Goal: Information Seeking & Learning: Compare options

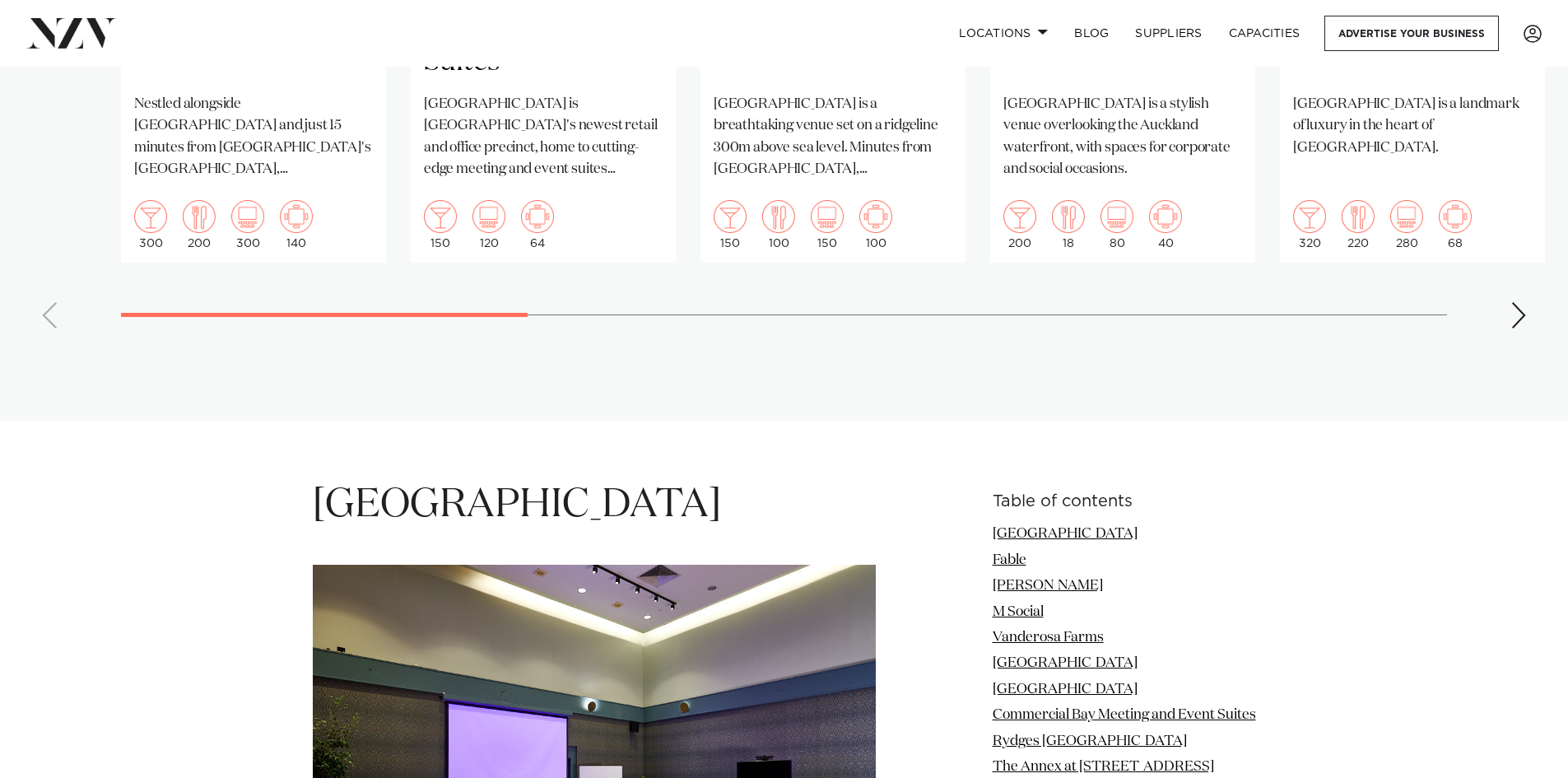
scroll to position [1482, 0]
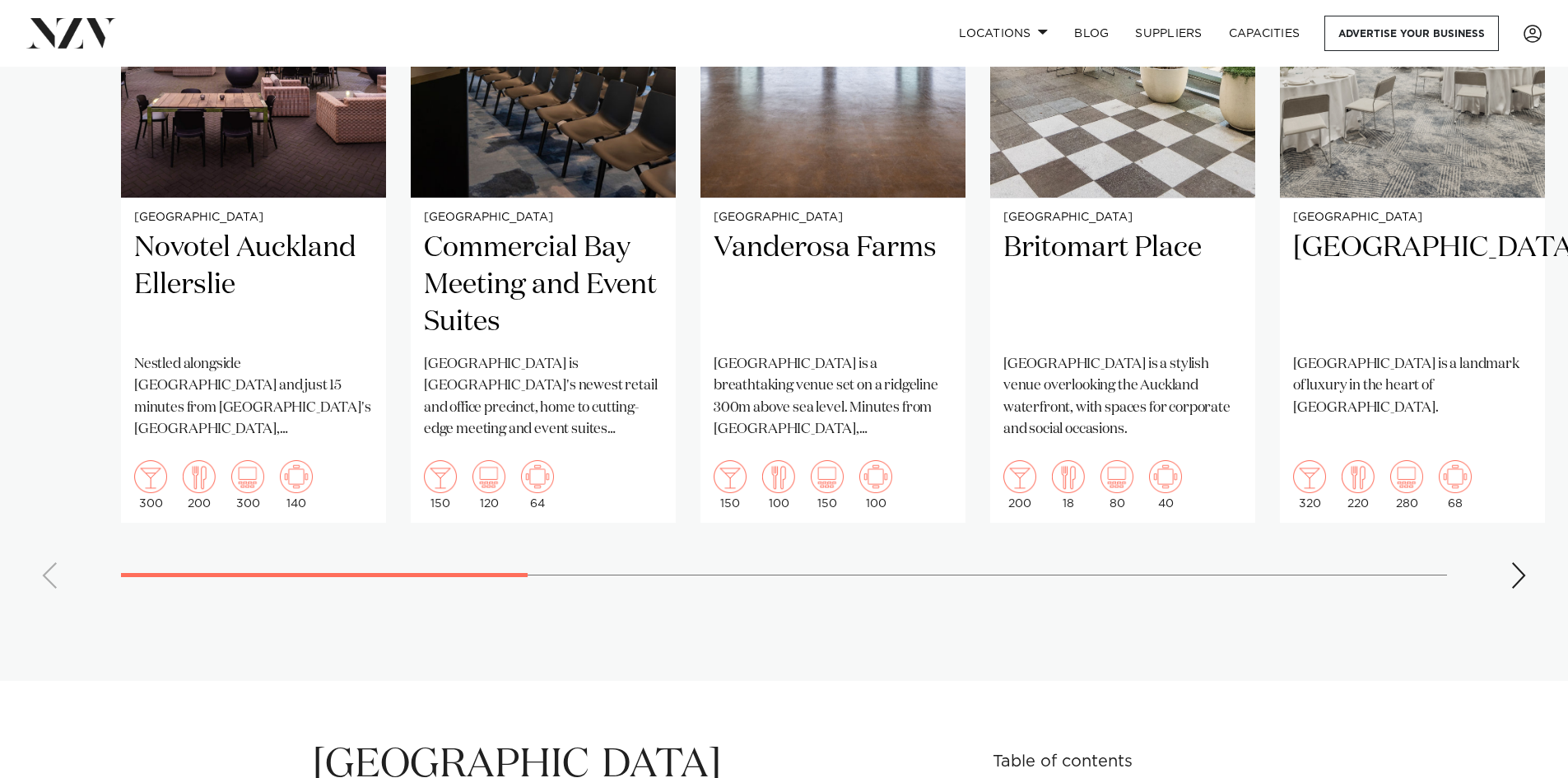
click at [1519, 562] on div "Next slide" at bounding box center [1518, 575] width 16 height 27
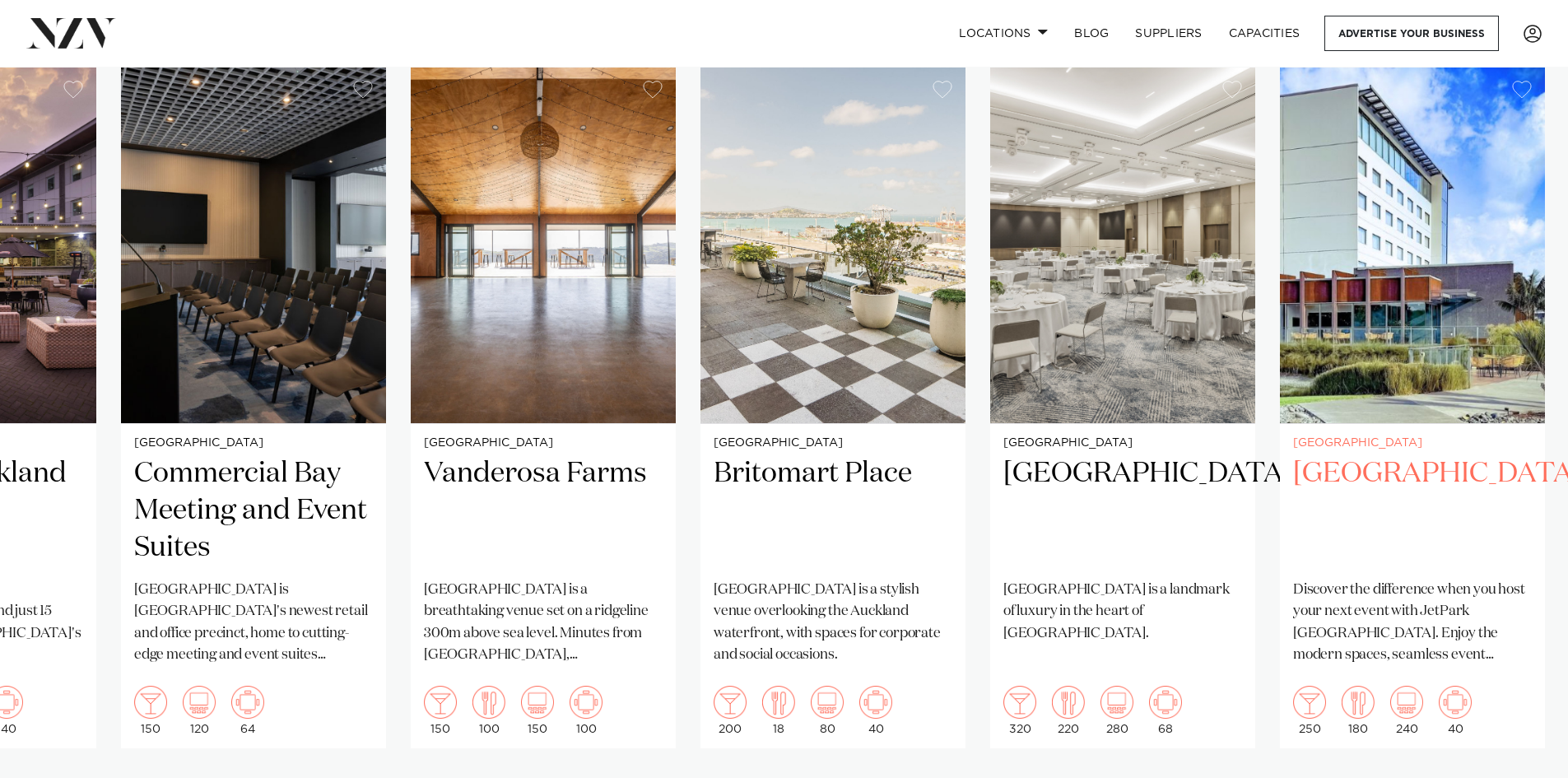
scroll to position [1317, 0]
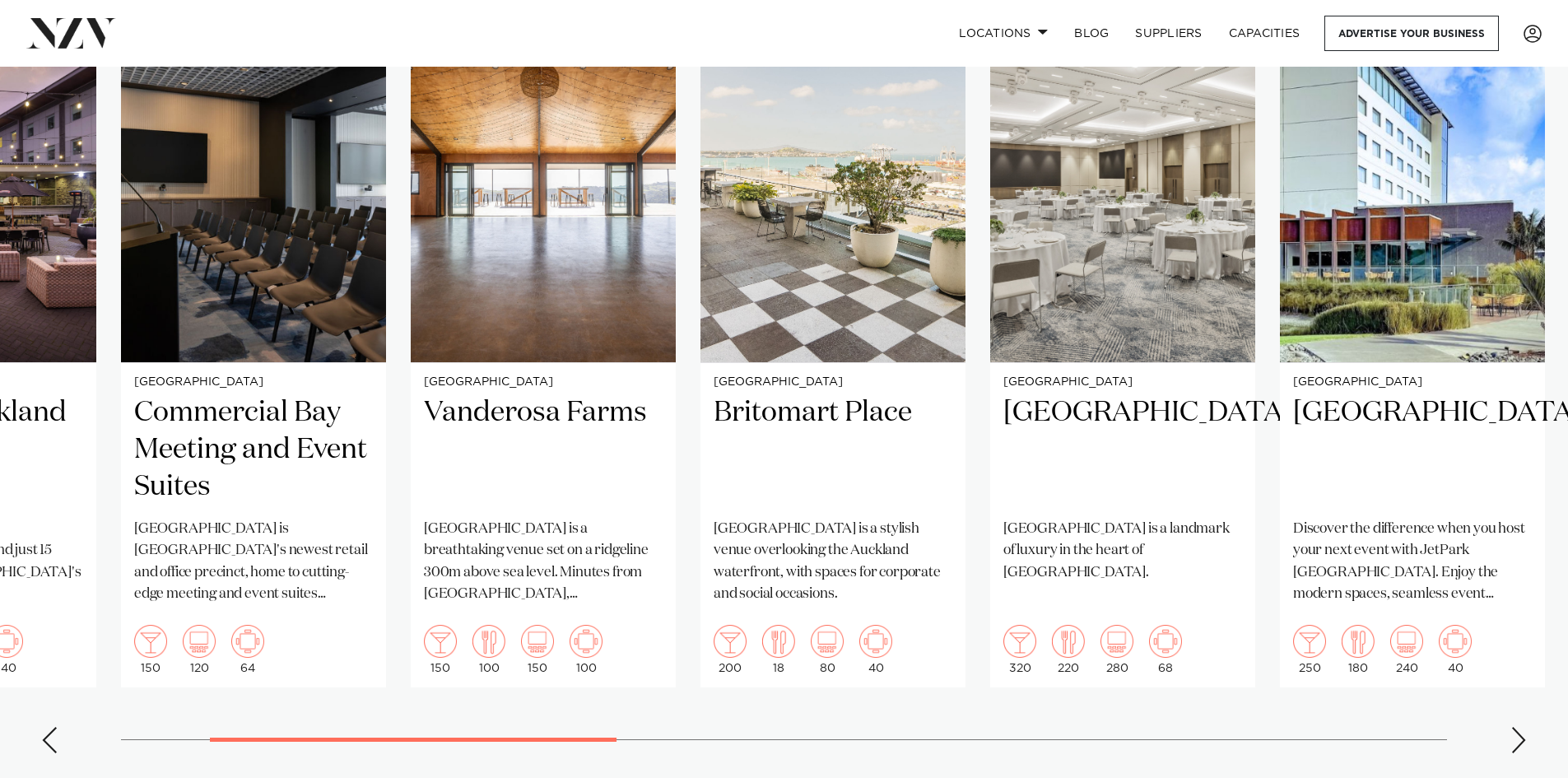
click at [1512, 727] on div "Next slide" at bounding box center [1518, 740] width 16 height 27
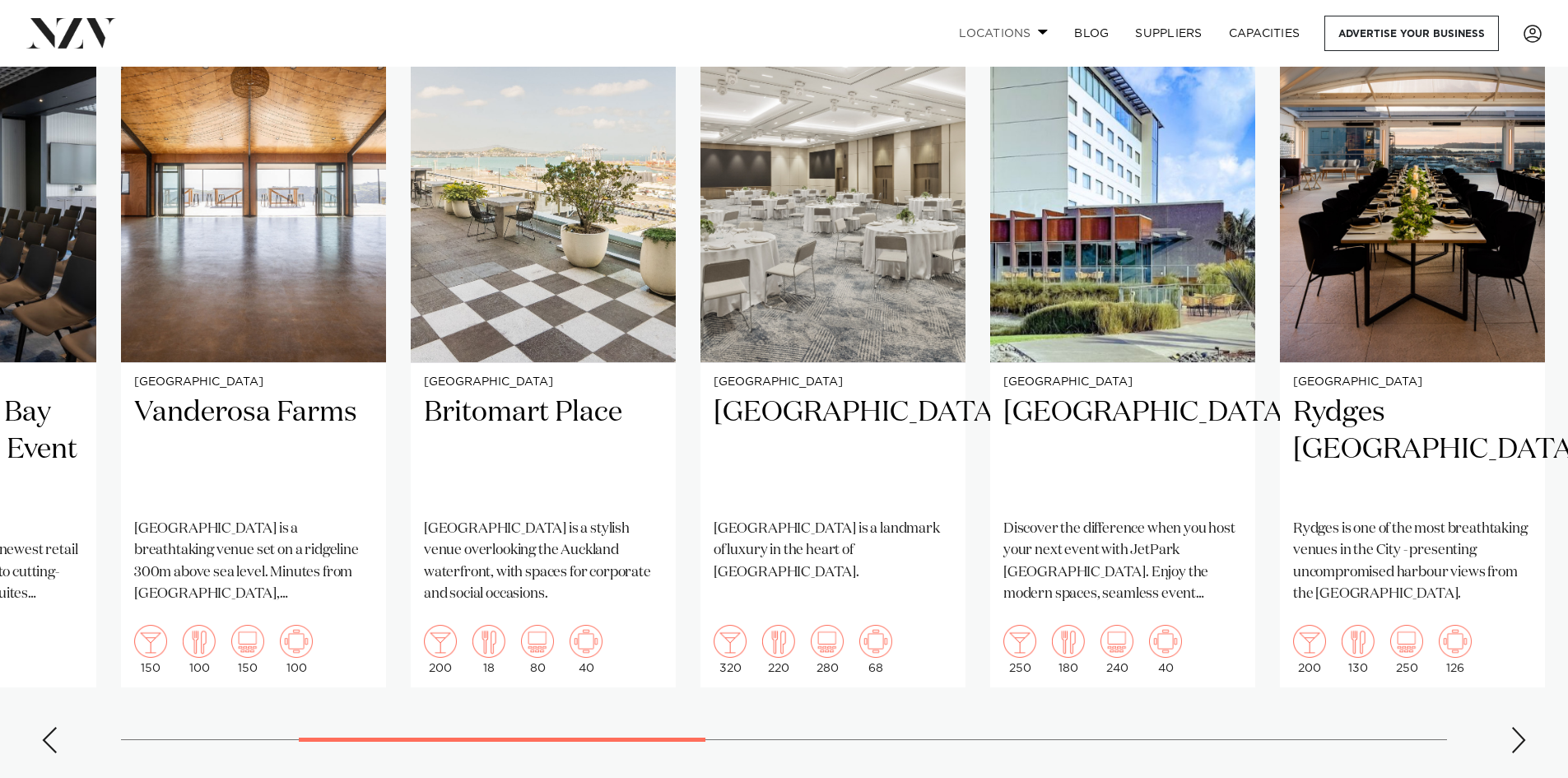
click at [1012, 23] on link "Locations" at bounding box center [1002, 32] width 115 height 35
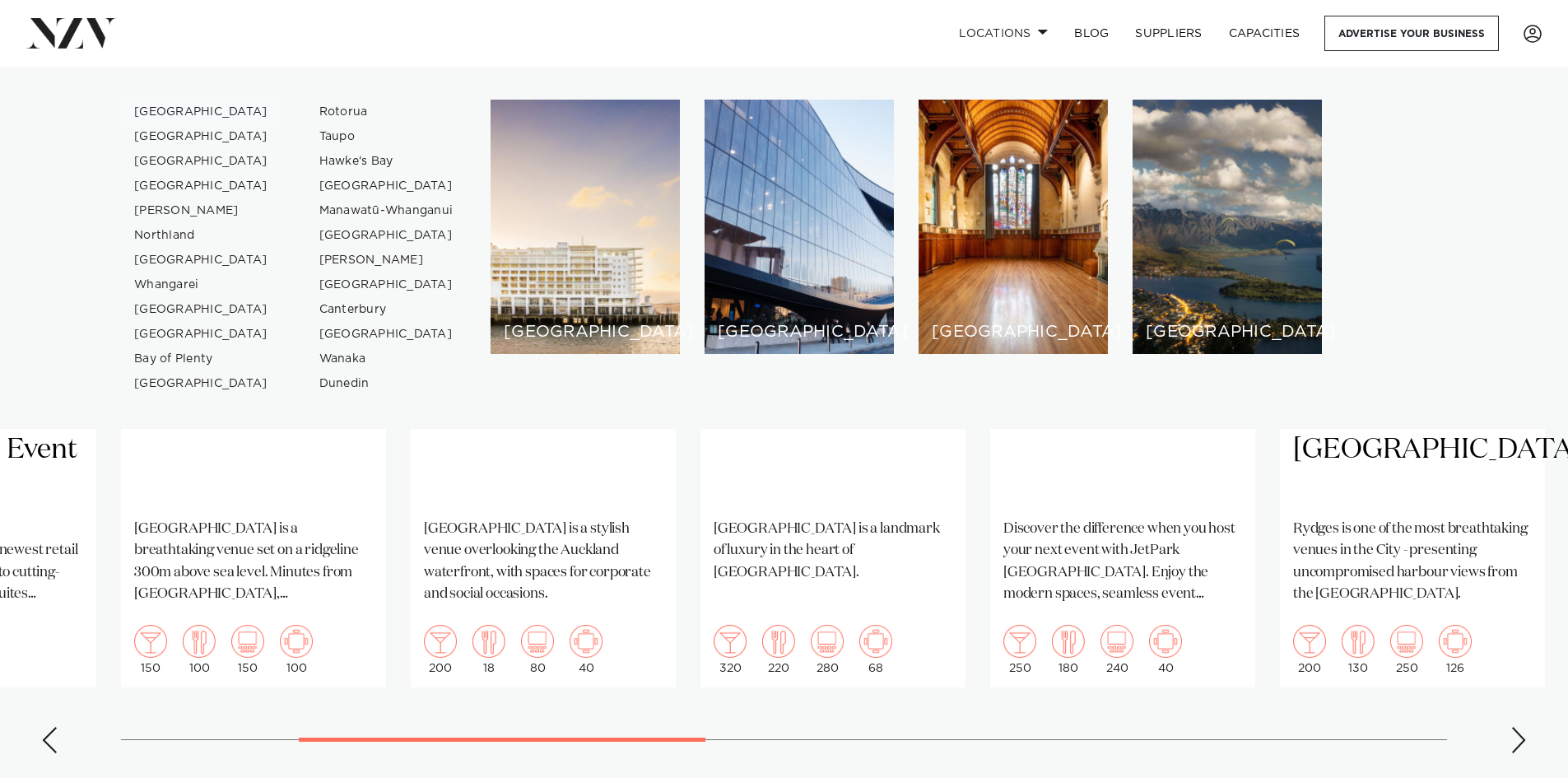
click at [183, 113] on link "[GEOGRAPHIC_DATA]" at bounding box center [201, 112] width 161 height 25
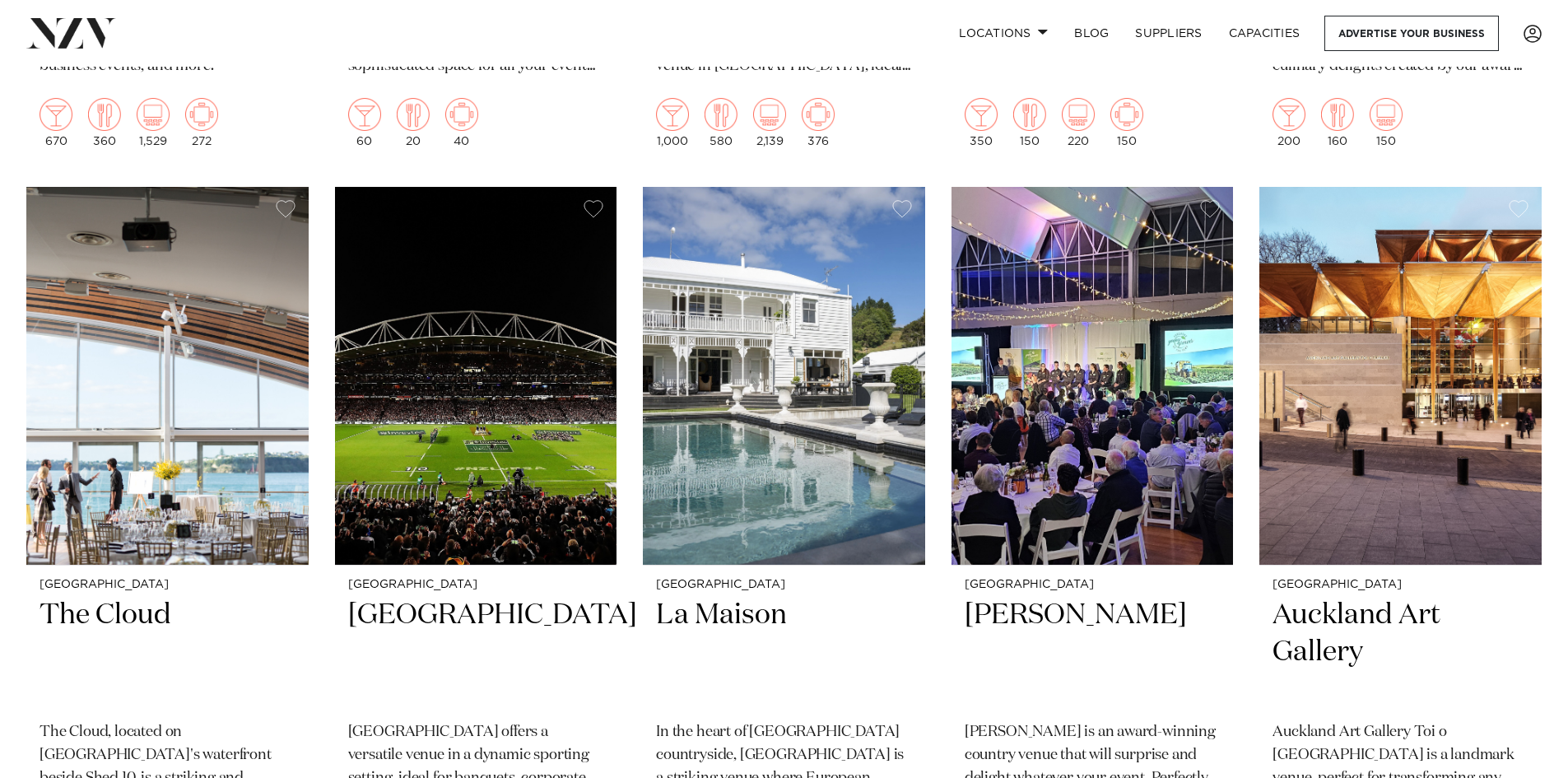
scroll to position [9465, 0]
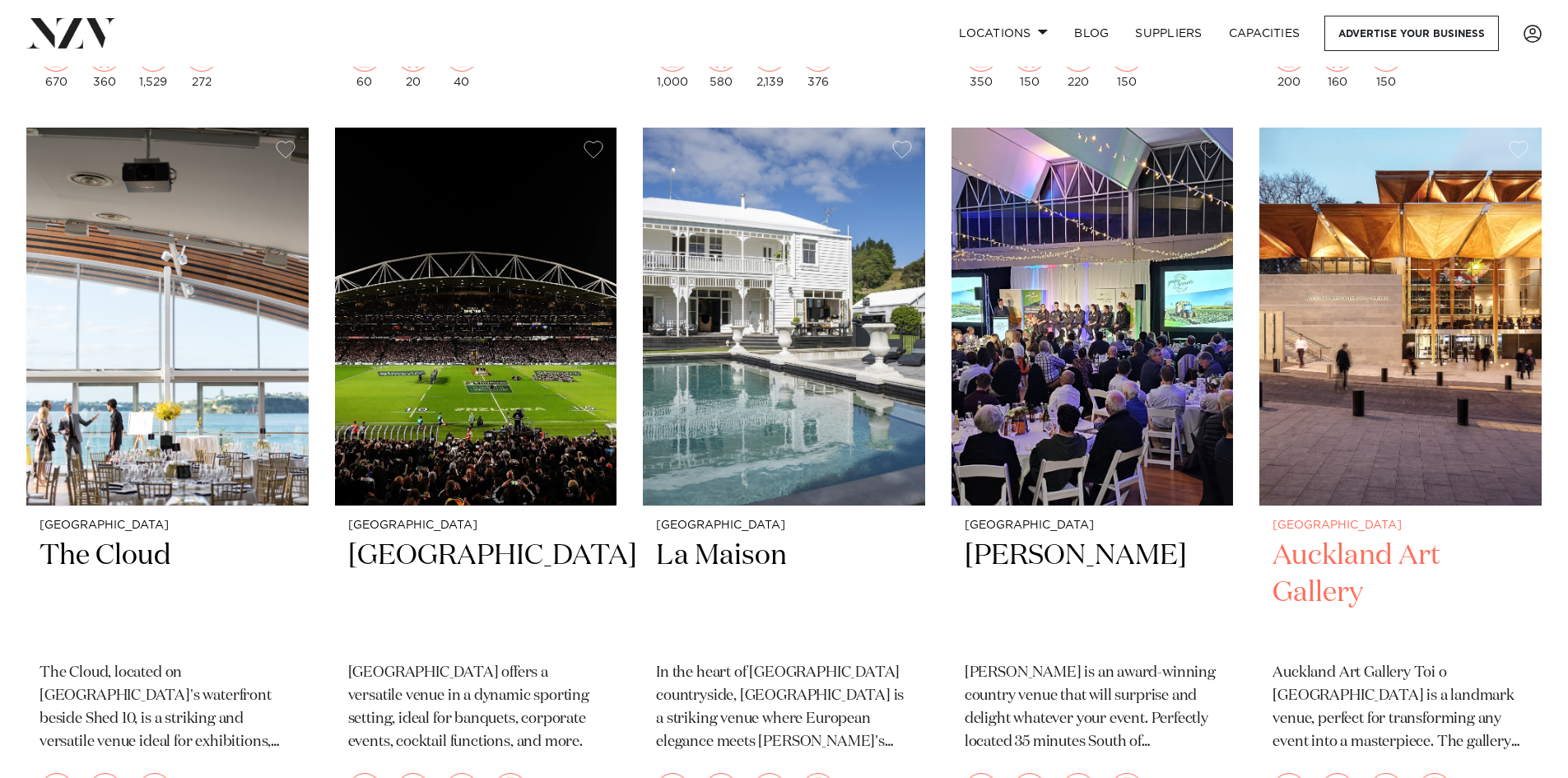
click at [1442, 285] on img at bounding box center [1400, 317] width 282 height 379
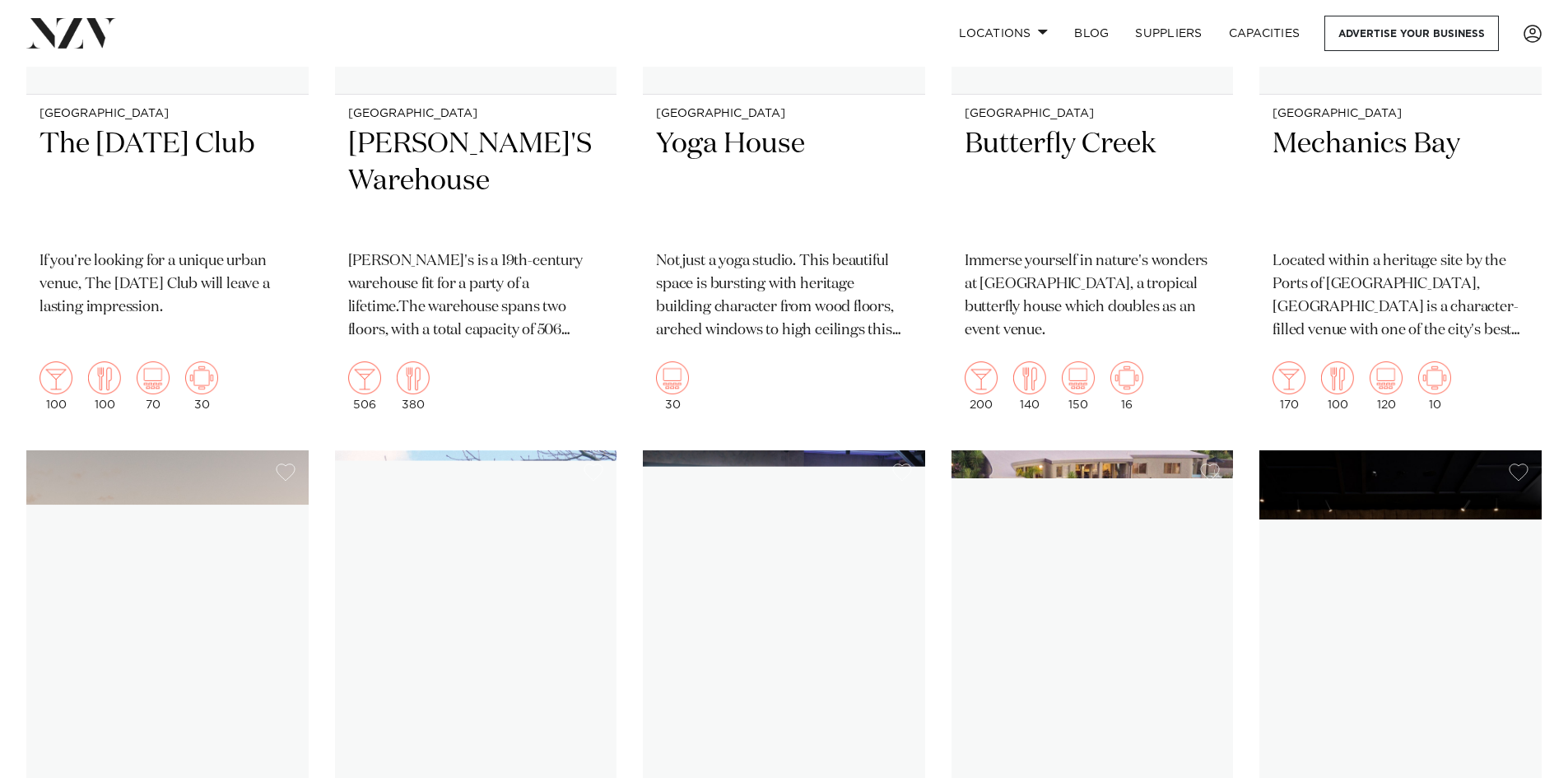
scroll to position [15434, 0]
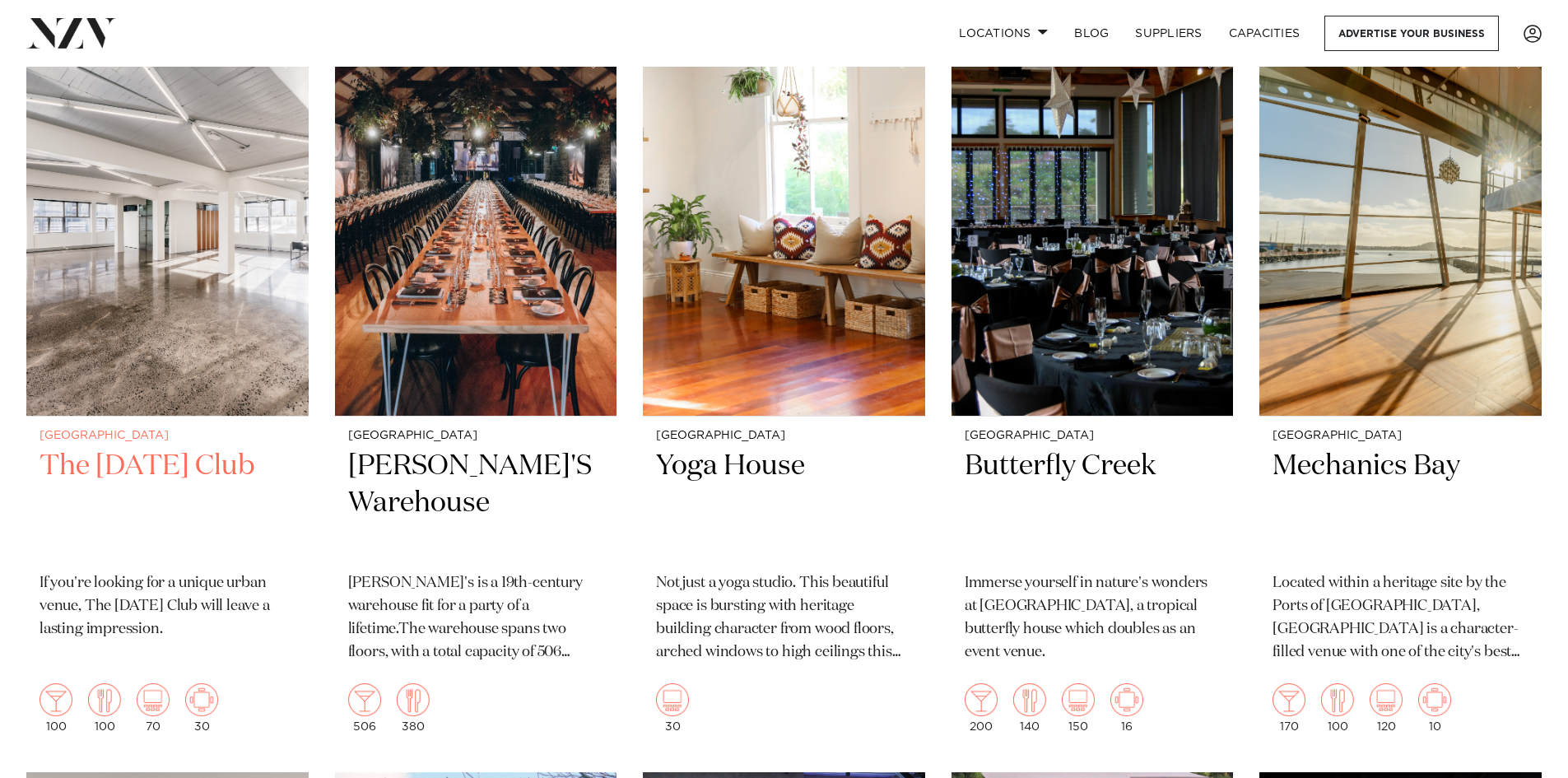
click at [234, 223] on img at bounding box center [167, 227] width 282 height 379
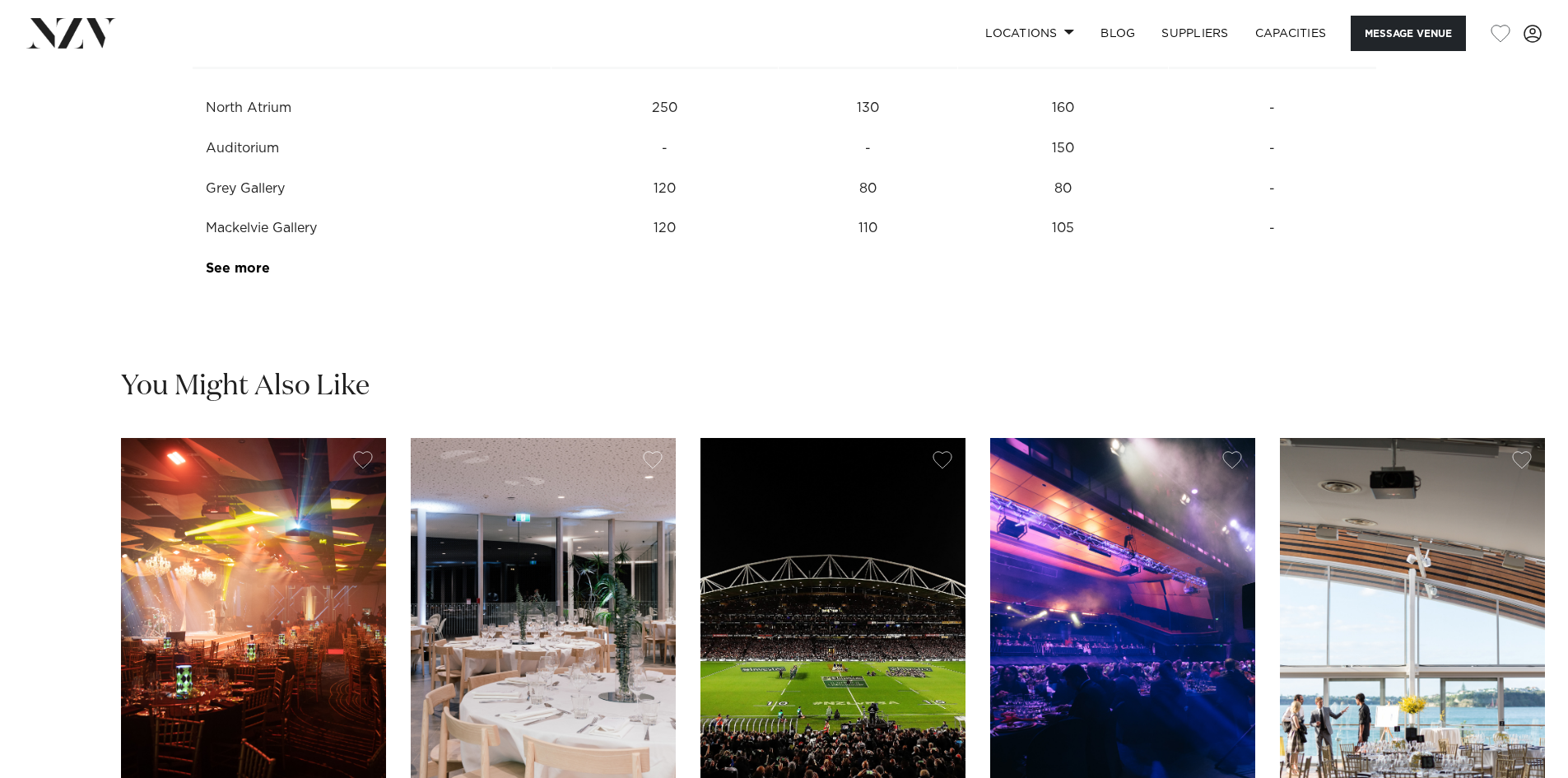
scroll to position [2140, 0]
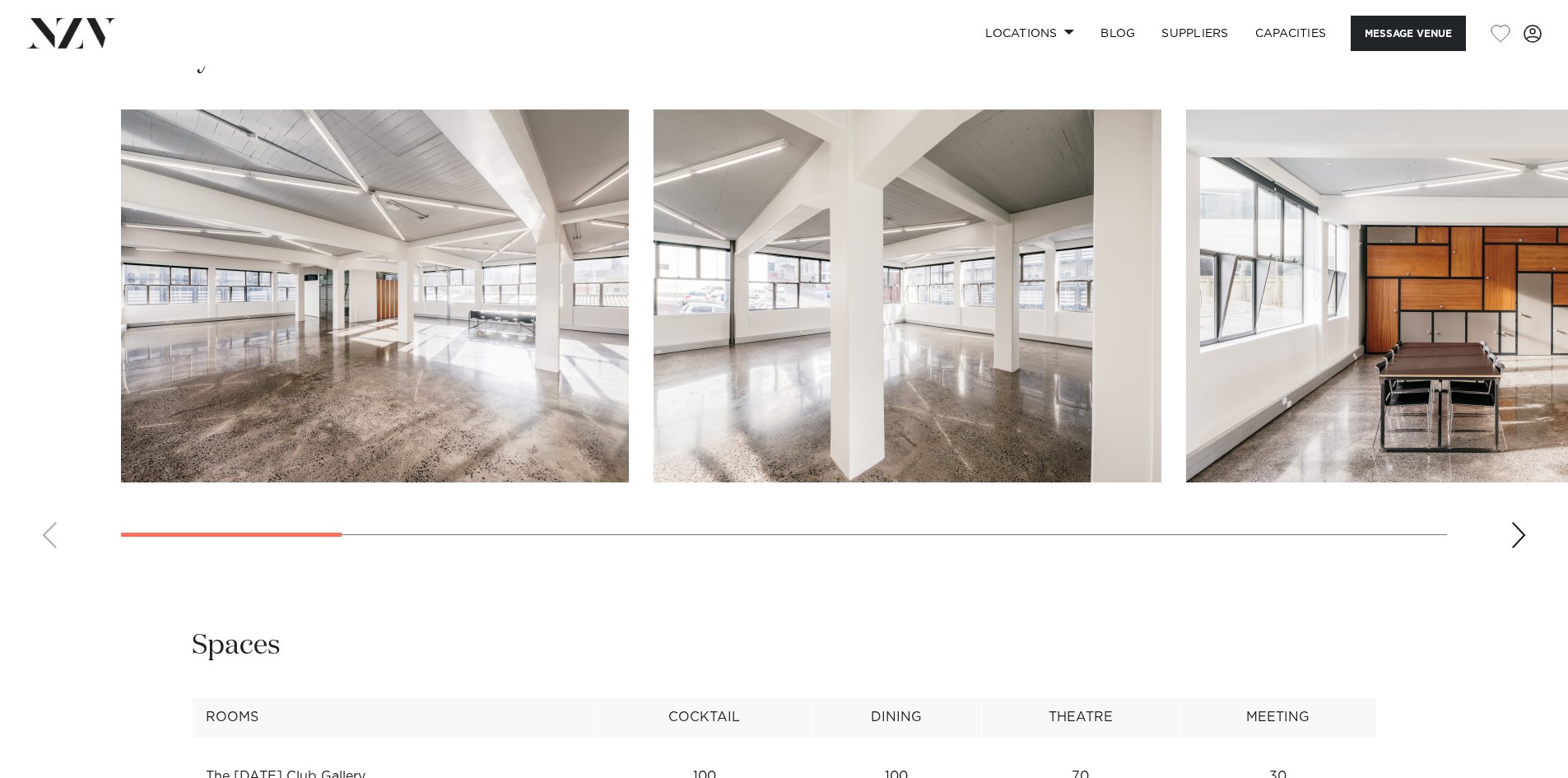
scroll to position [1646, 0]
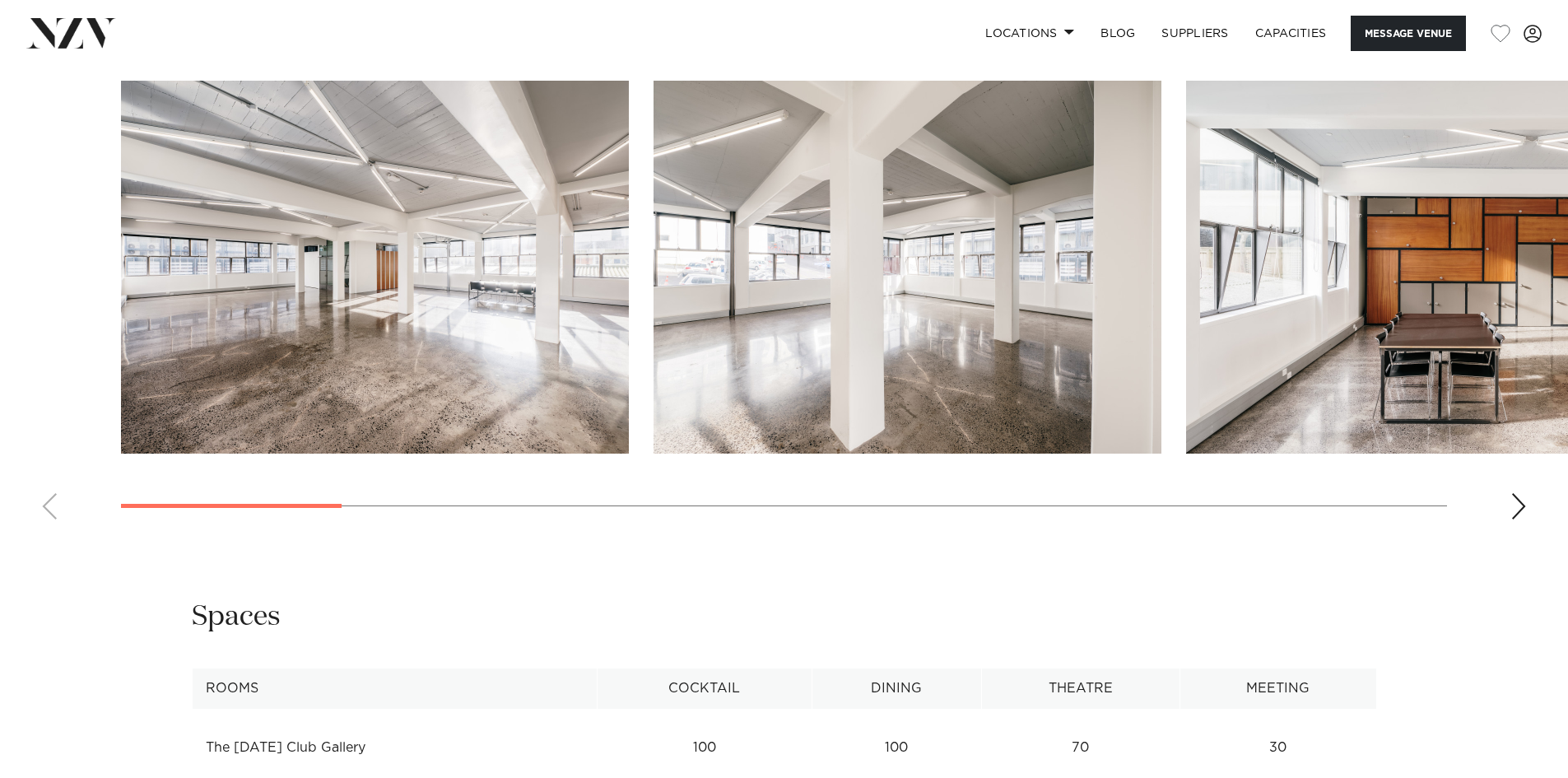
click at [1515, 508] on div "Next slide" at bounding box center [1518, 506] width 16 height 27
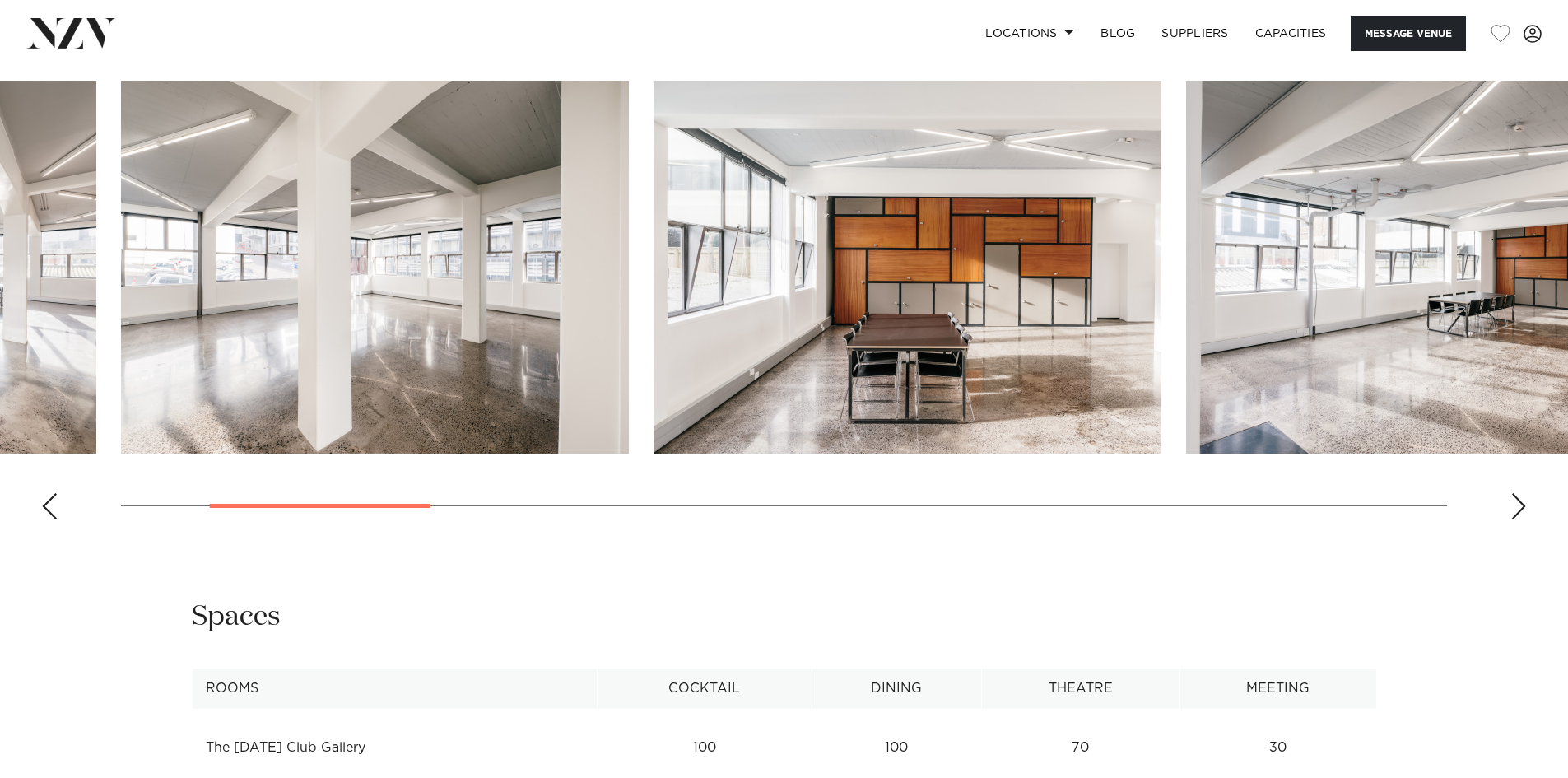
click at [1515, 508] on div "Next slide" at bounding box center [1518, 506] width 16 height 27
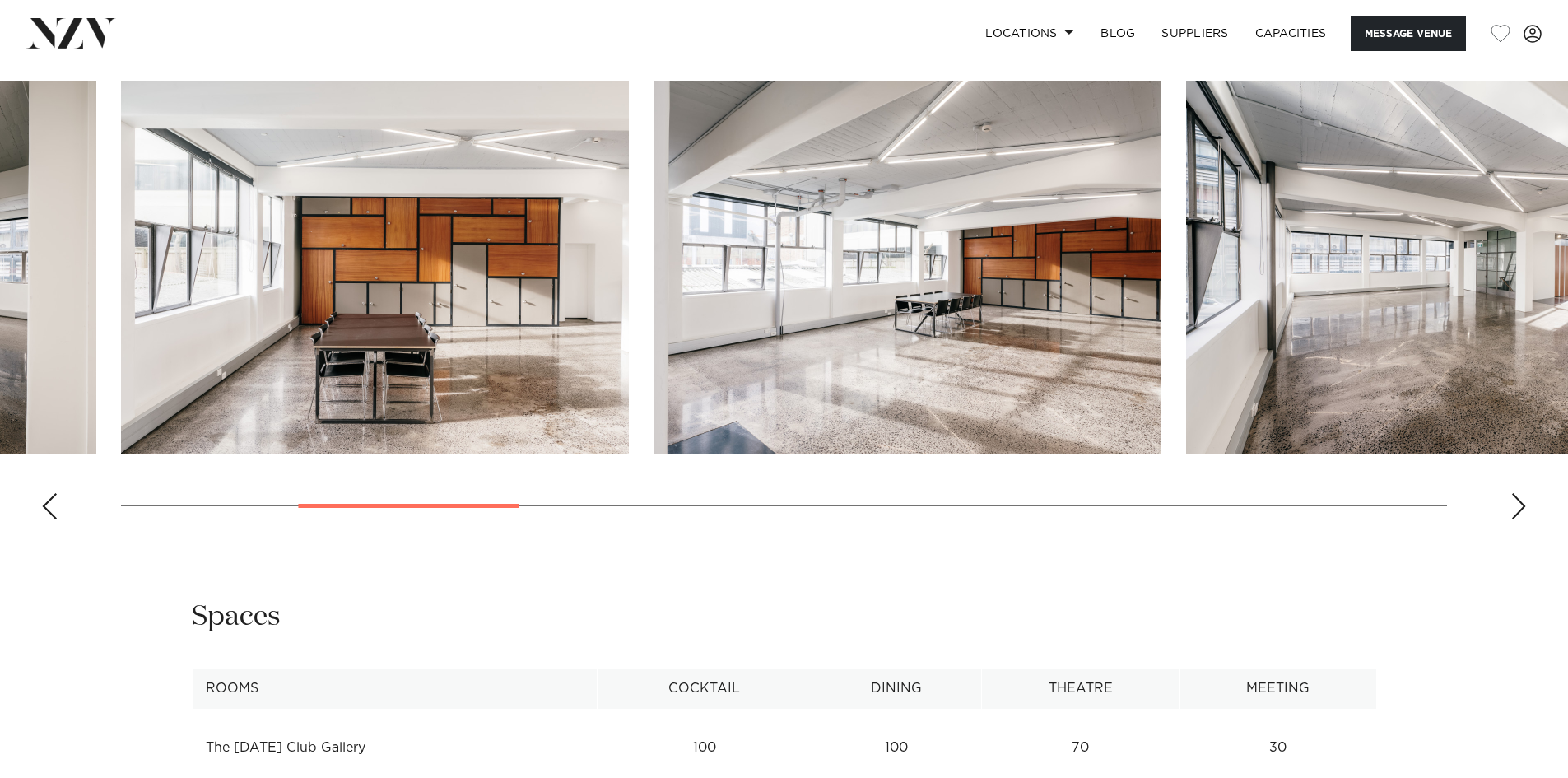
click at [1515, 508] on div "Next slide" at bounding box center [1518, 506] width 16 height 27
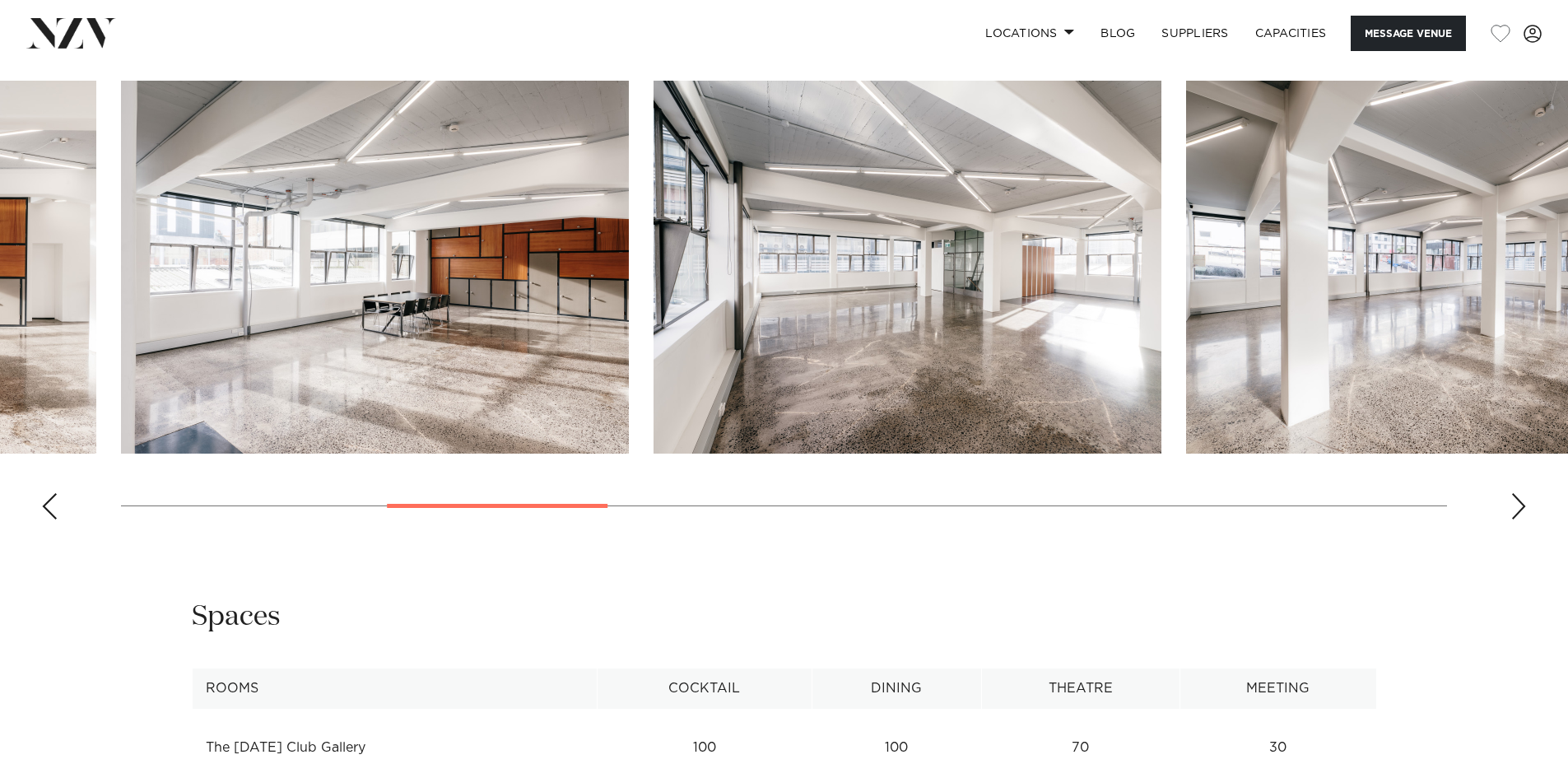
click at [1515, 508] on div "Next slide" at bounding box center [1518, 506] width 16 height 27
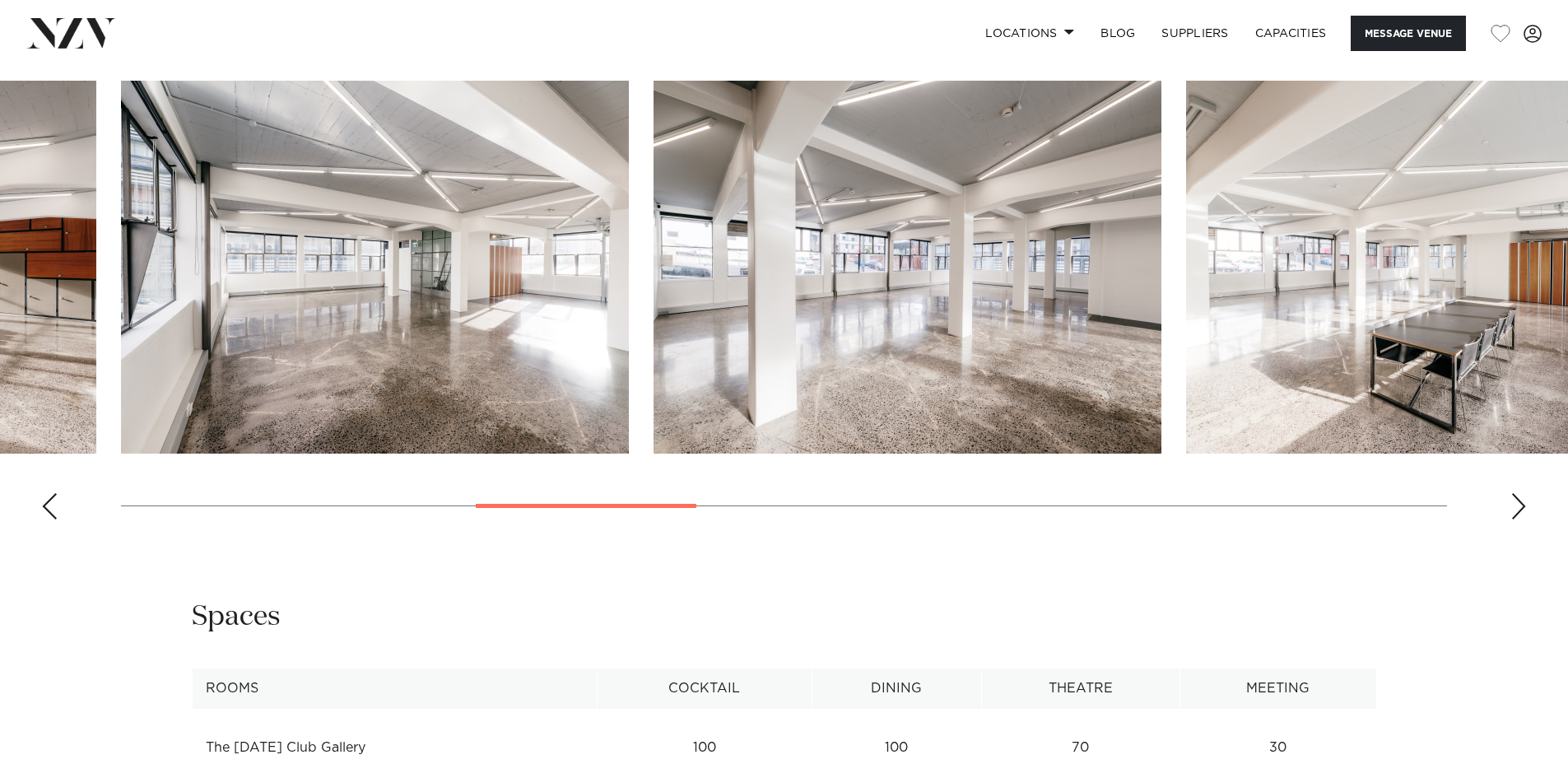
click at [1515, 508] on div "Next slide" at bounding box center [1518, 506] width 16 height 27
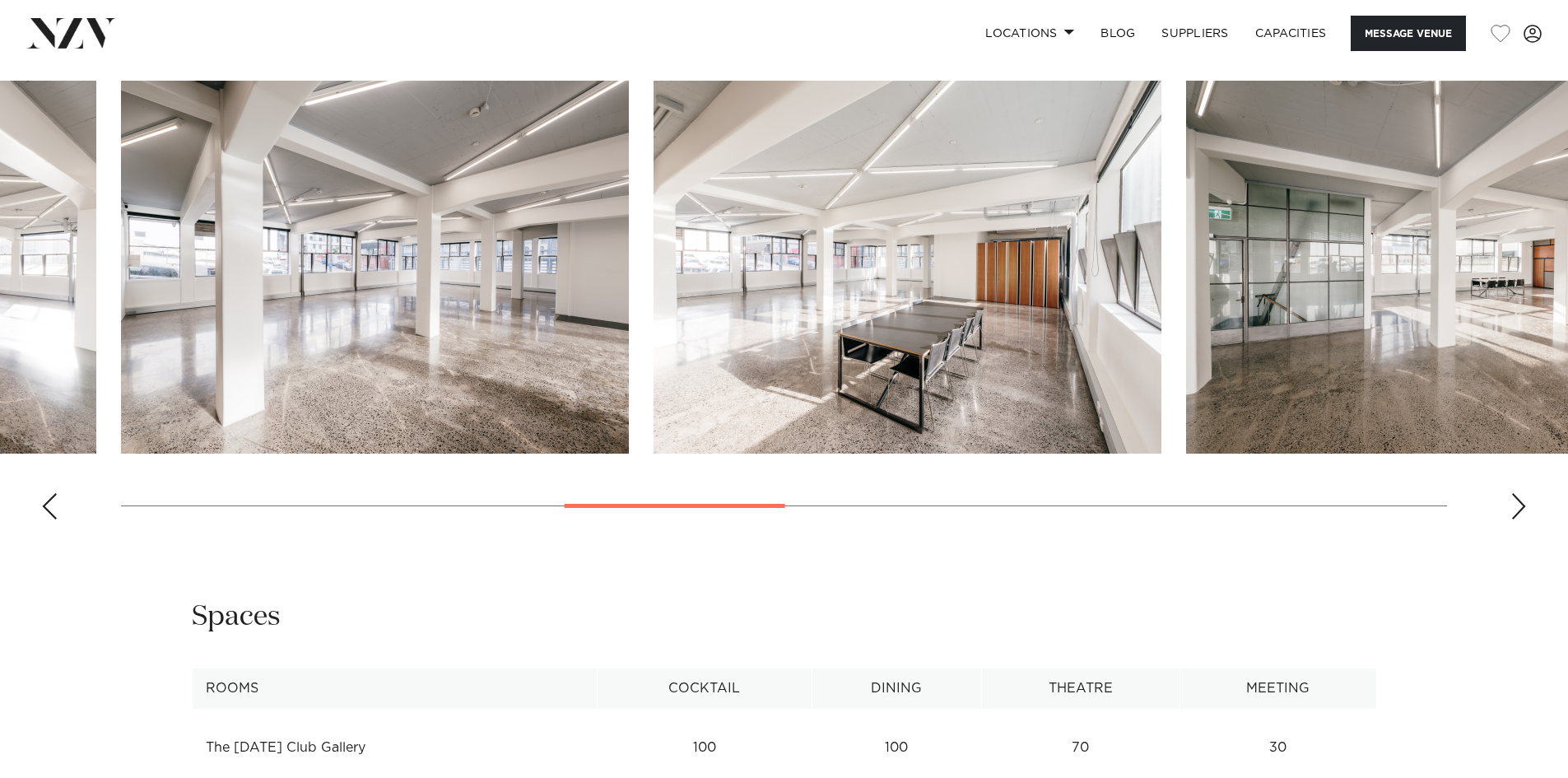
click at [1515, 508] on div "Next slide" at bounding box center [1518, 506] width 16 height 27
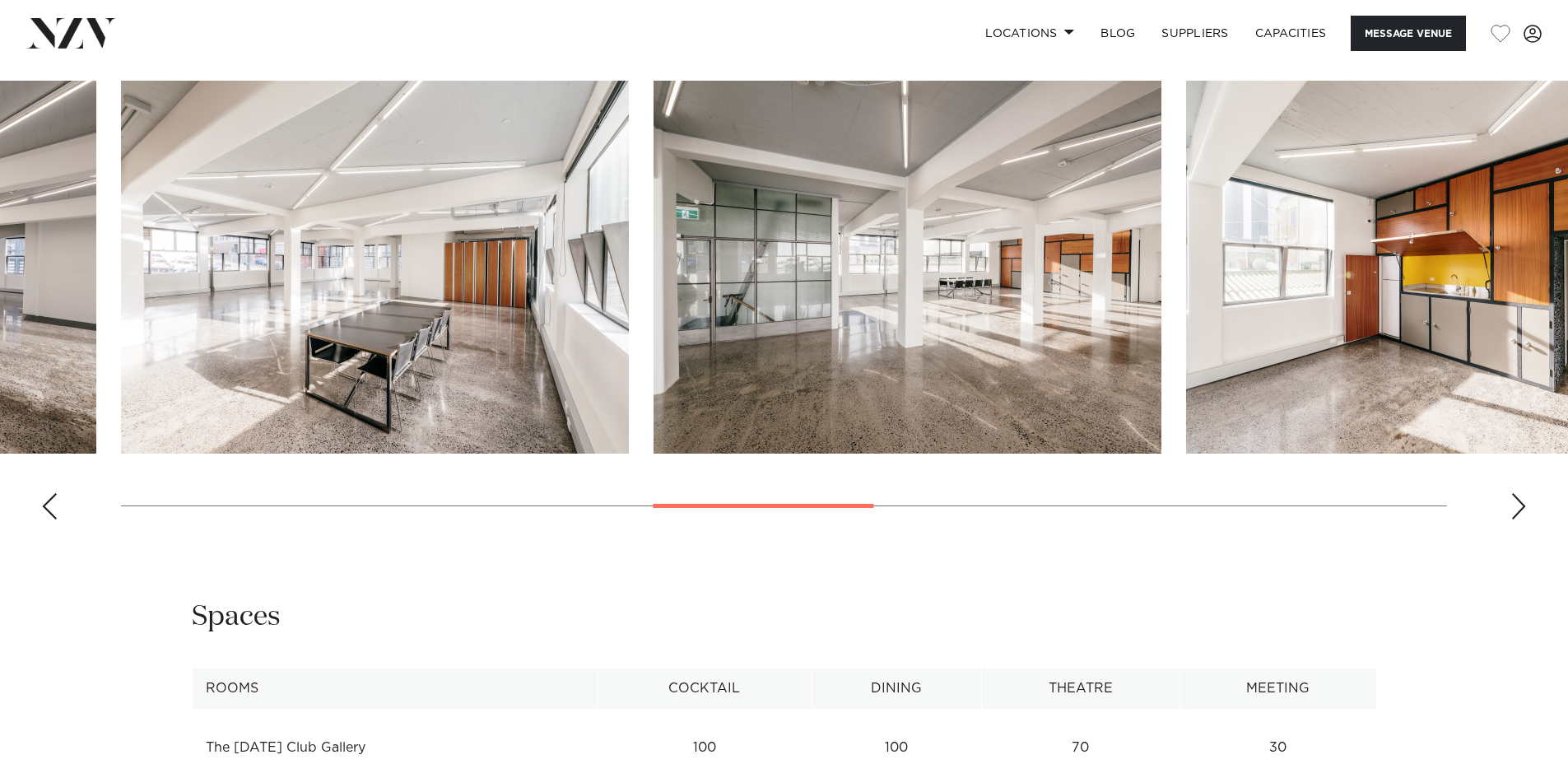
click at [1515, 508] on div "Next slide" at bounding box center [1518, 506] width 16 height 27
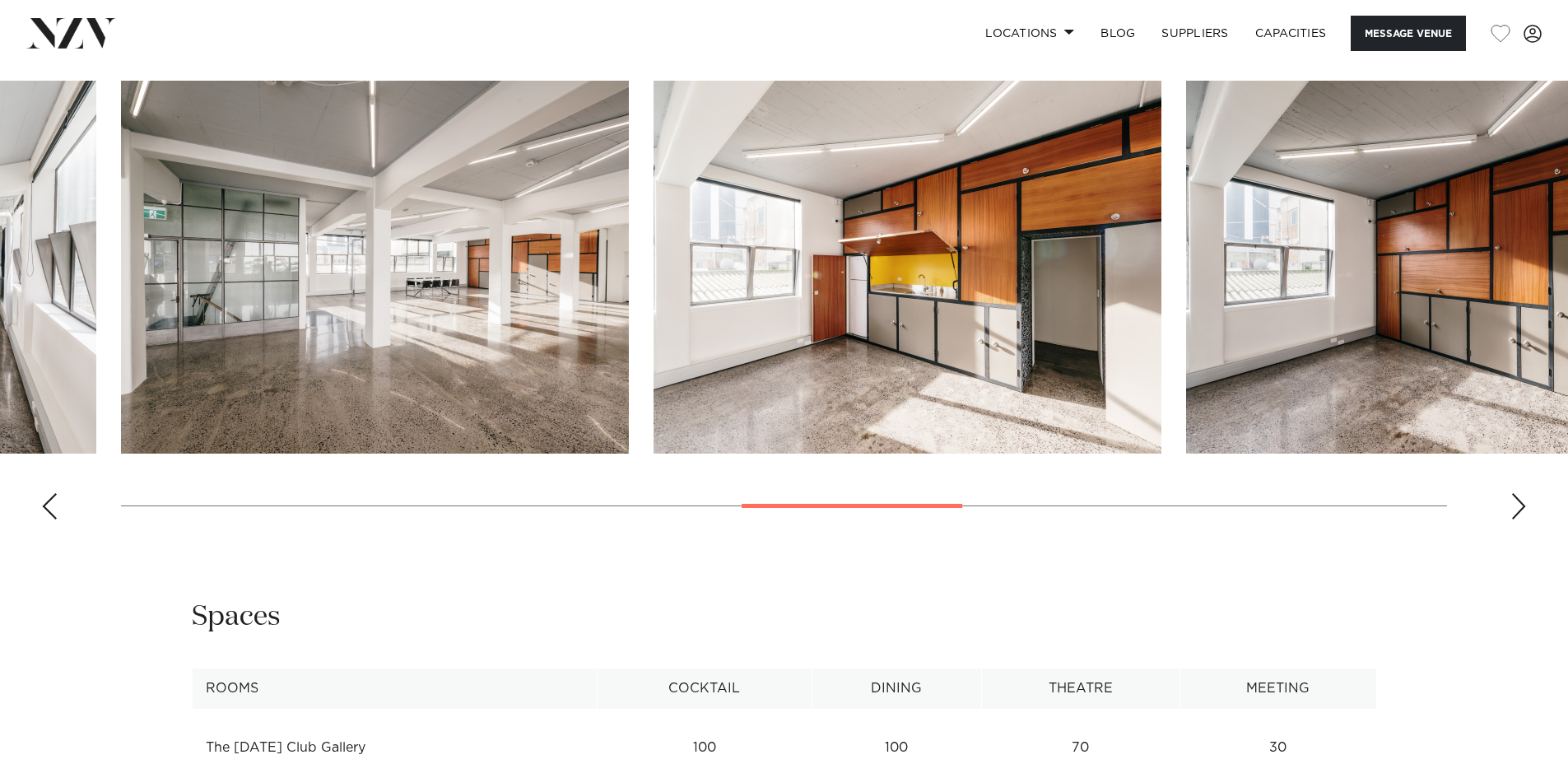
click at [1515, 508] on div "Next slide" at bounding box center [1518, 506] width 16 height 27
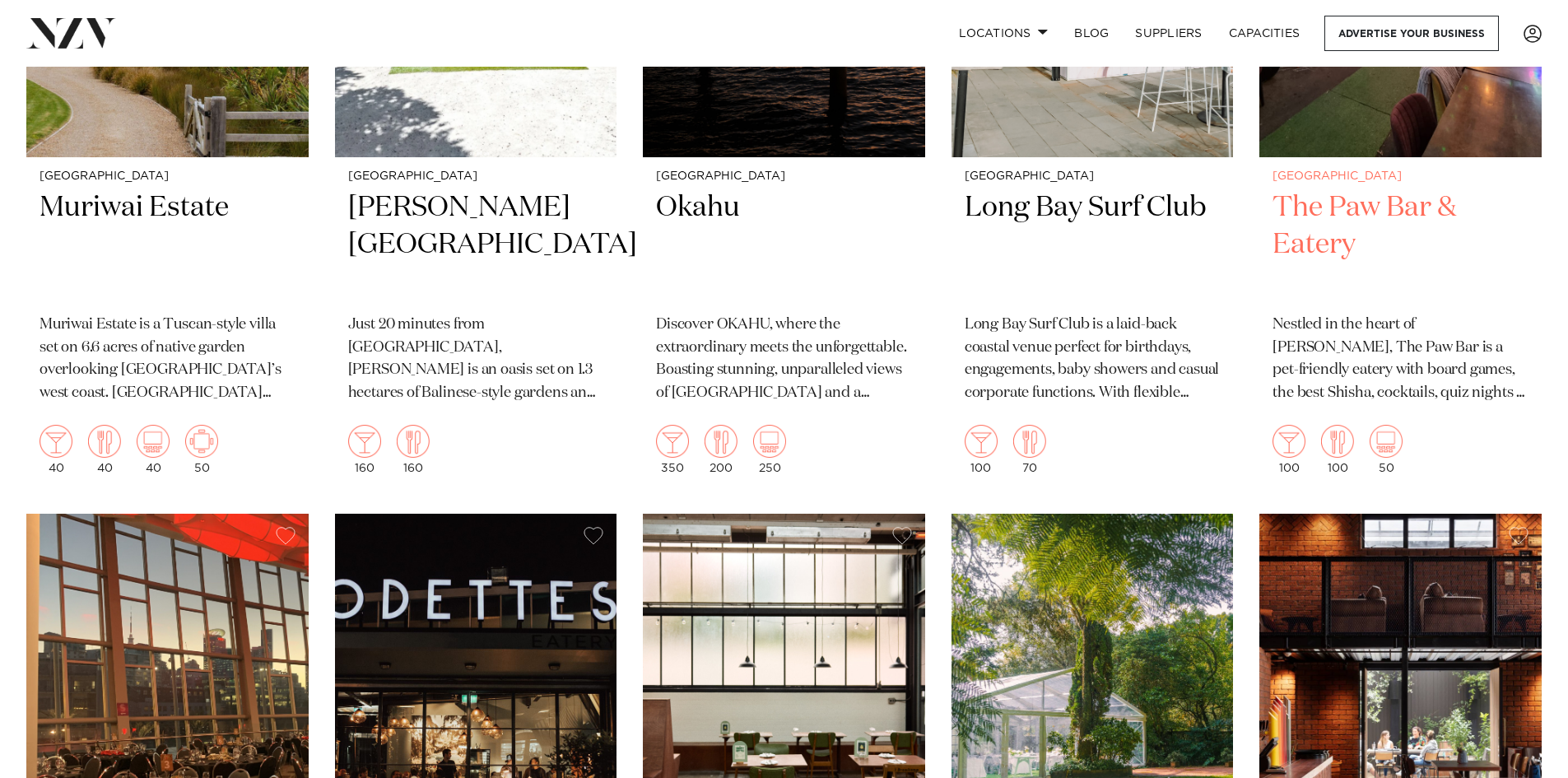
scroll to position [16949, 0]
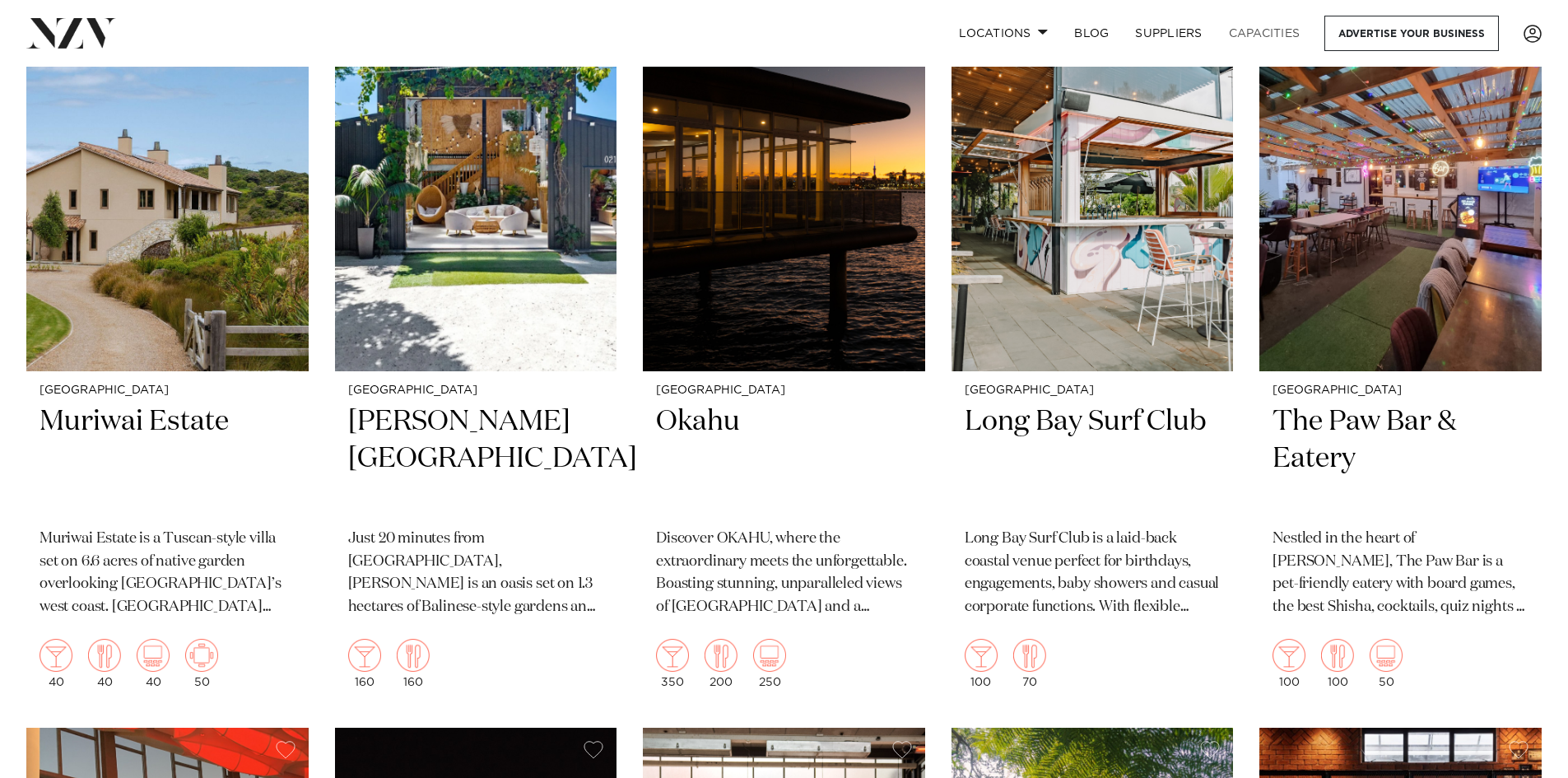
click at [1264, 35] on link "Capacities" at bounding box center [1264, 32] width 98 height 35
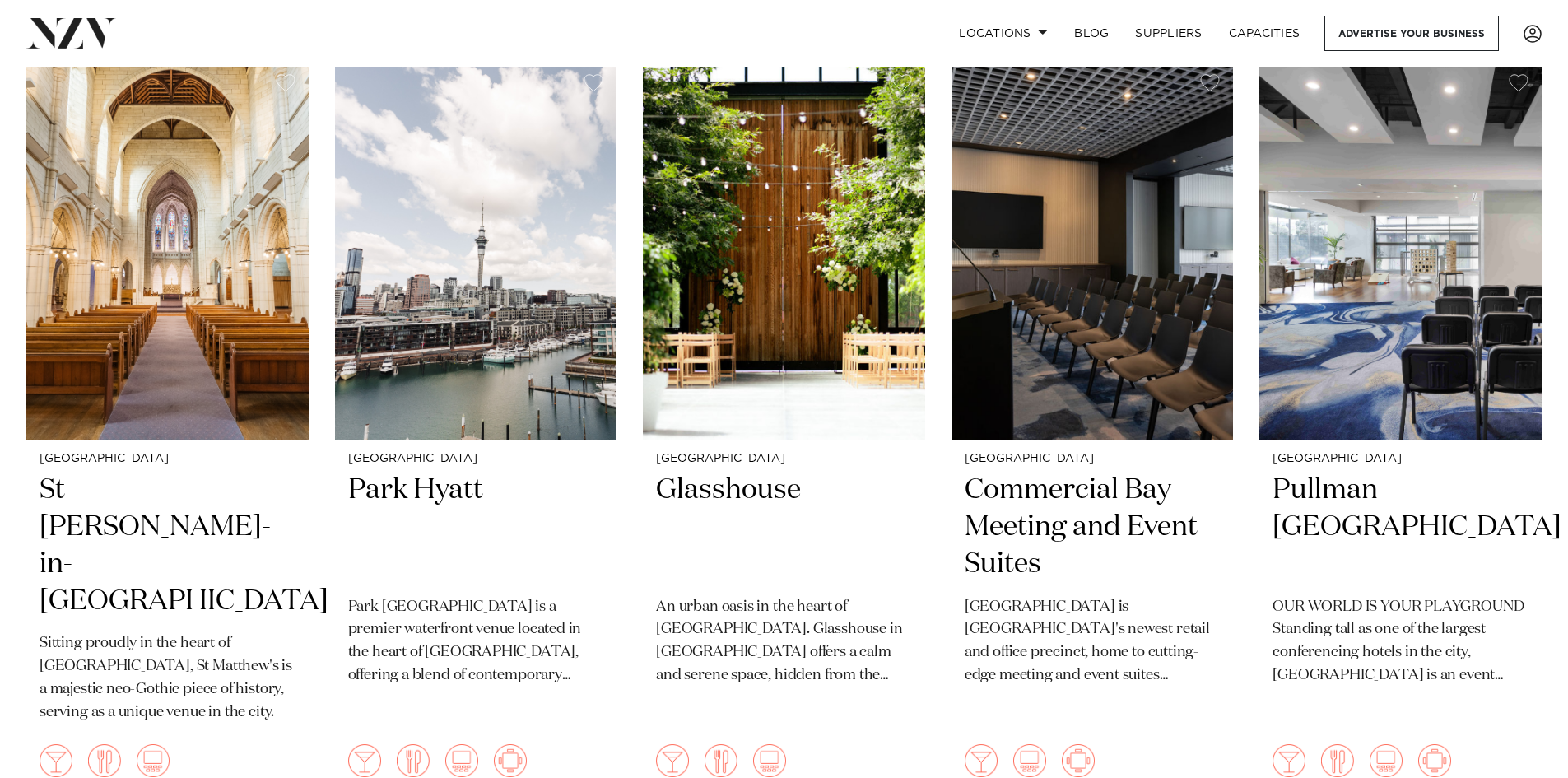
scroll to position [905, 0]
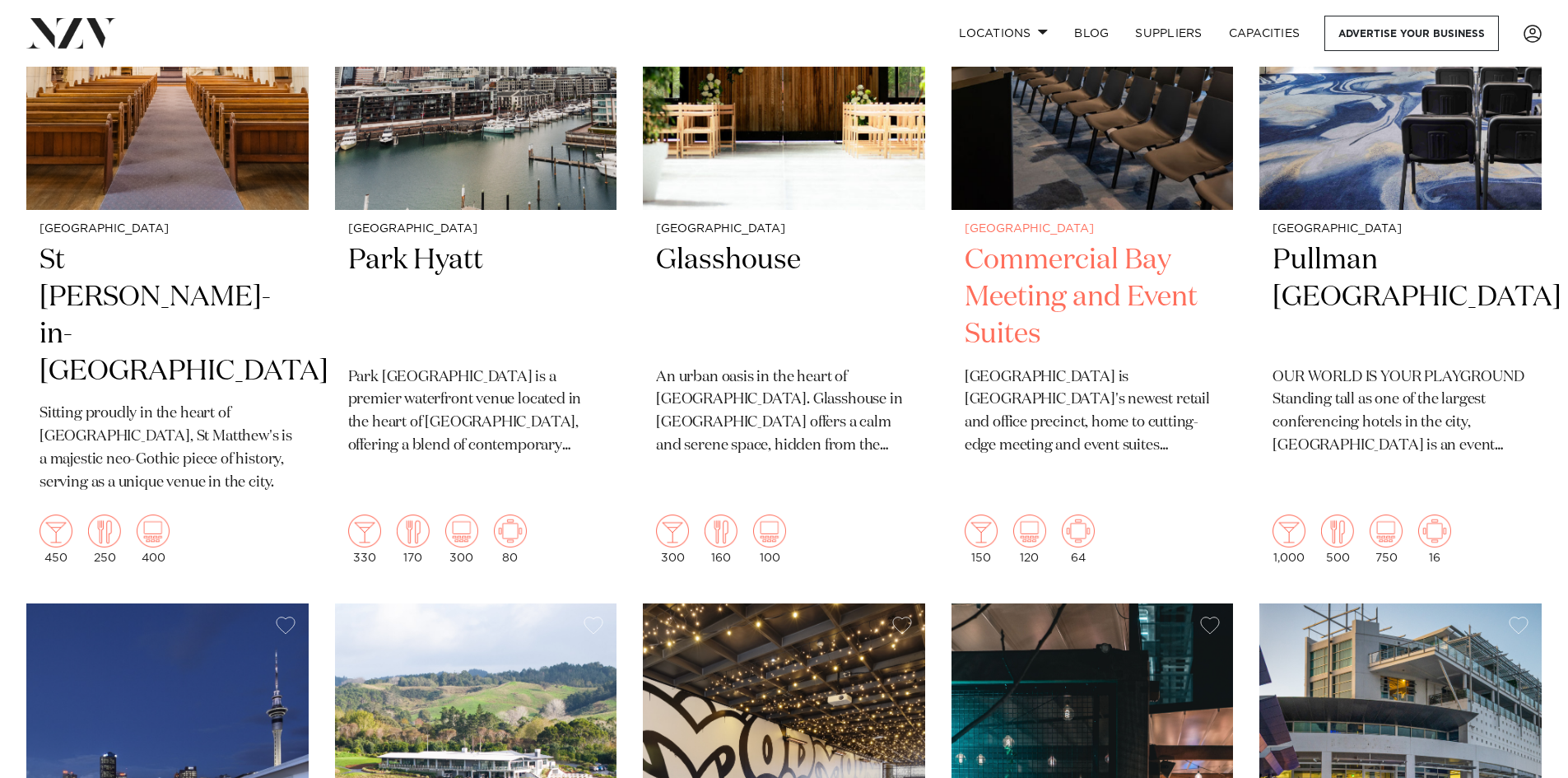
click at [1067, 243] on h2 "Commercial Bay Meeting and Event Suites" at bounding box center [1092, 297] width 256 height 111
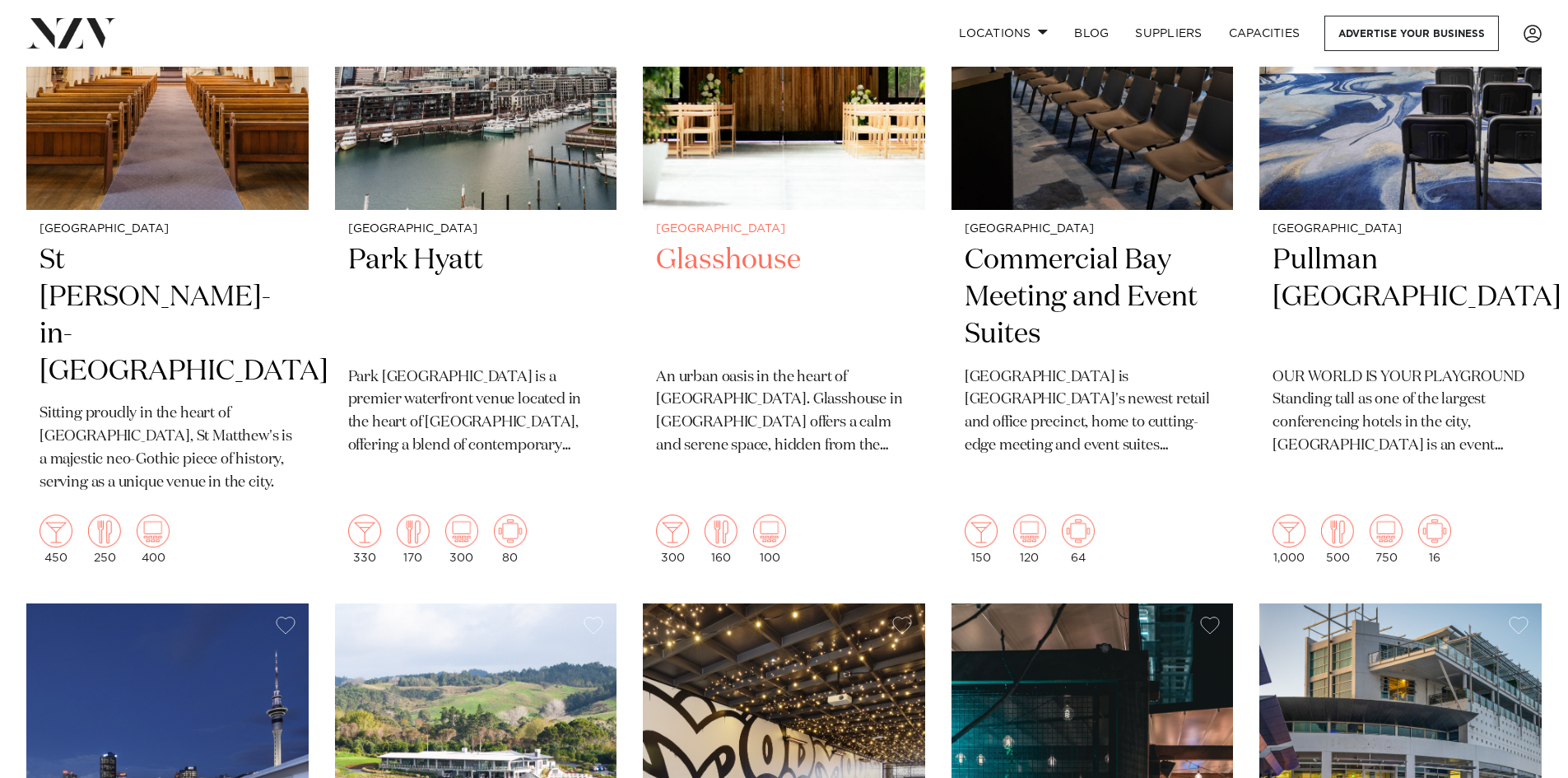
scroll to position [1317, 0]
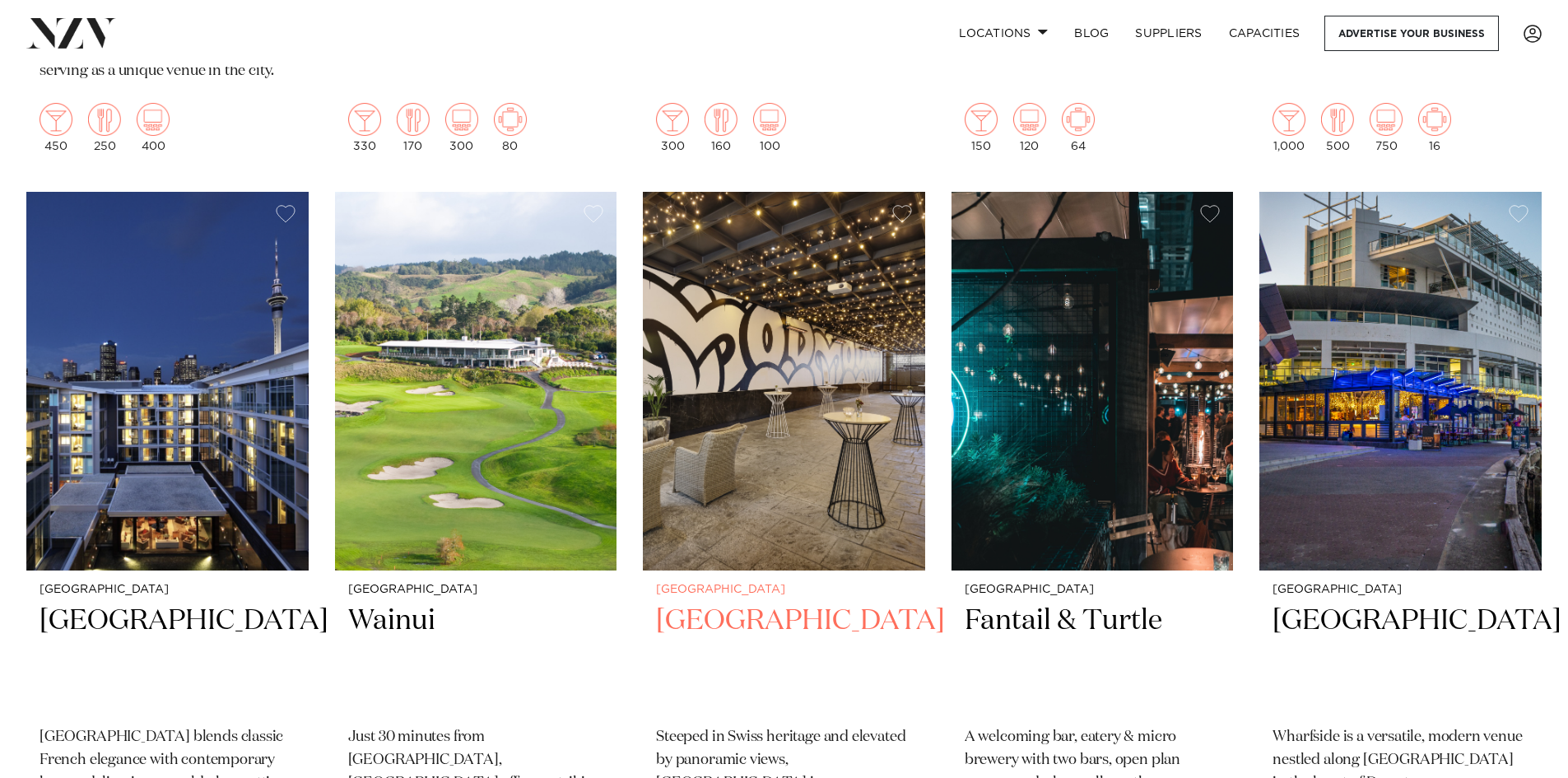
click at [819, 418] on img at bounding box center [784, 381] width 282 height 379
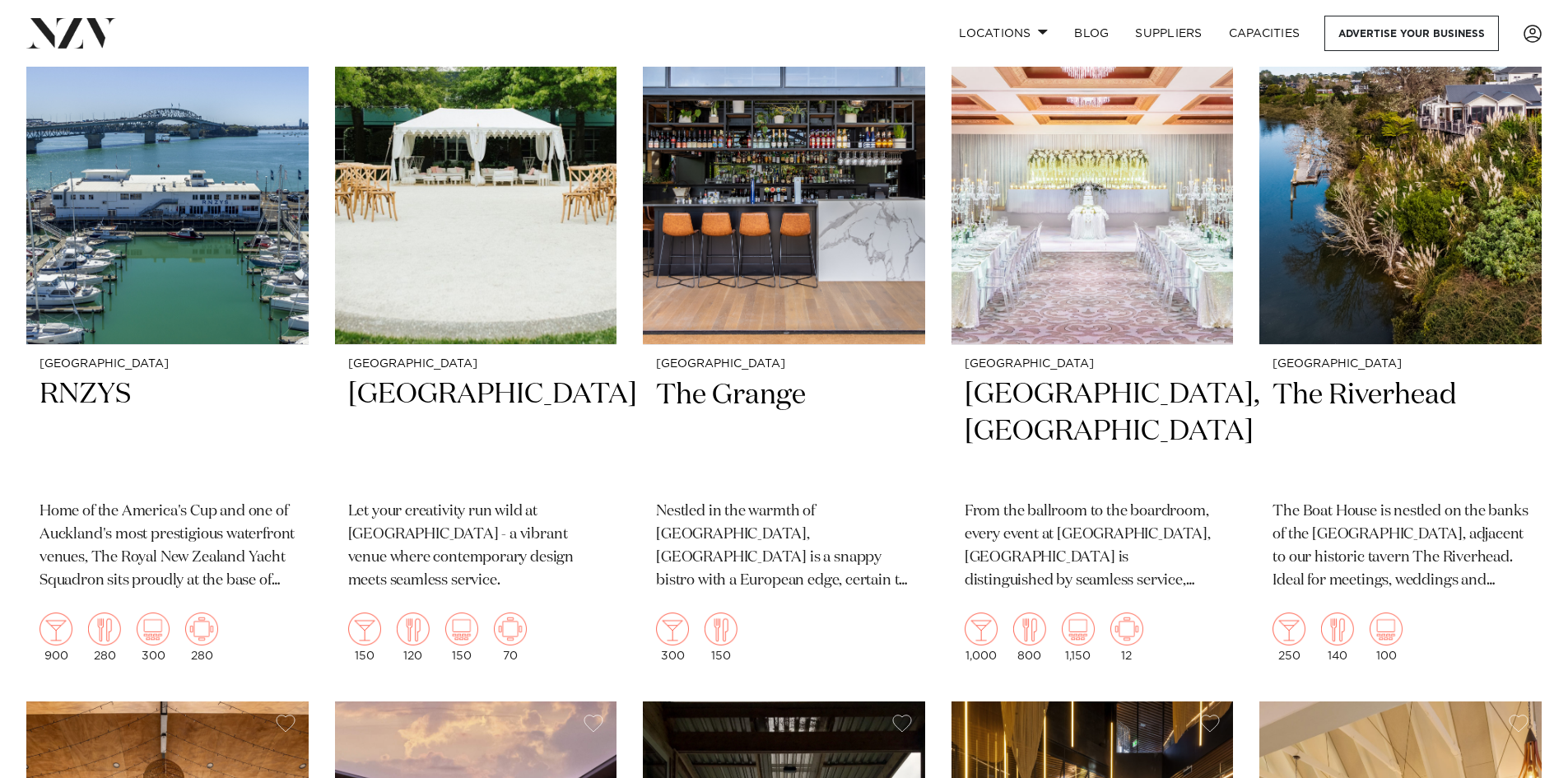
scroll to position [2634, 0]
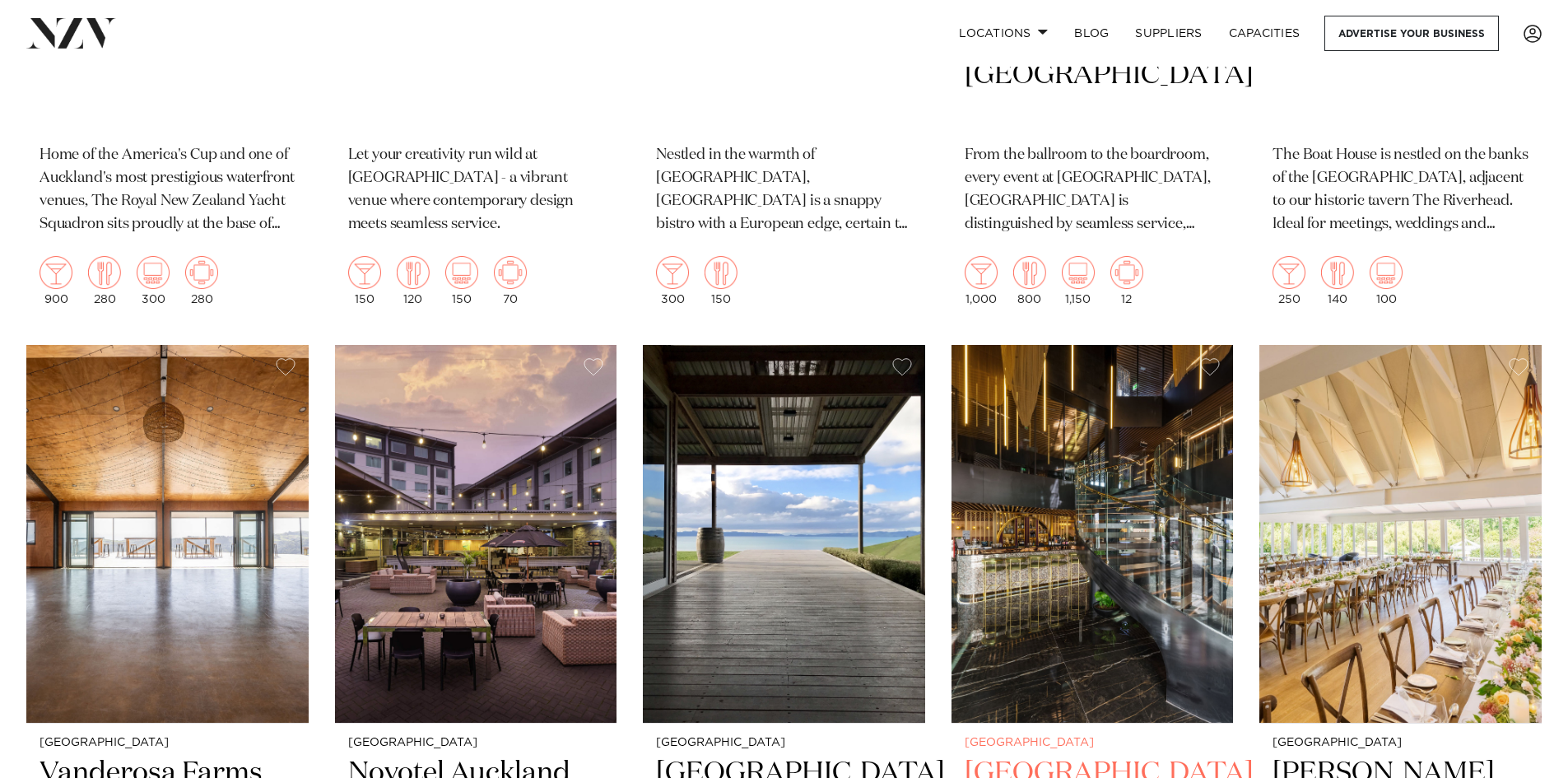
click at [1124, 553] on img at bounding box center [1092, 535] width 282 height 379
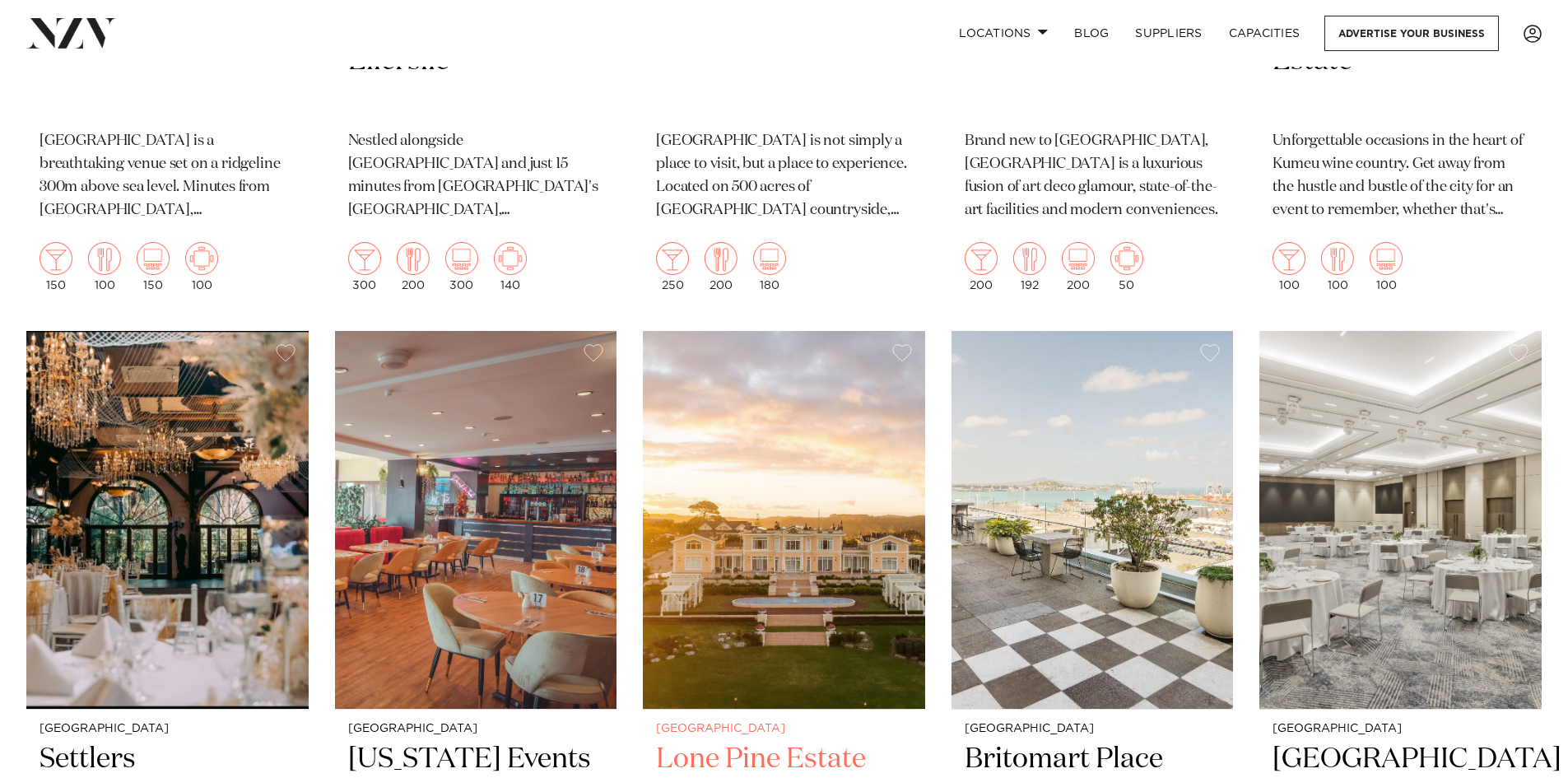
scroll to position [3457, 0]
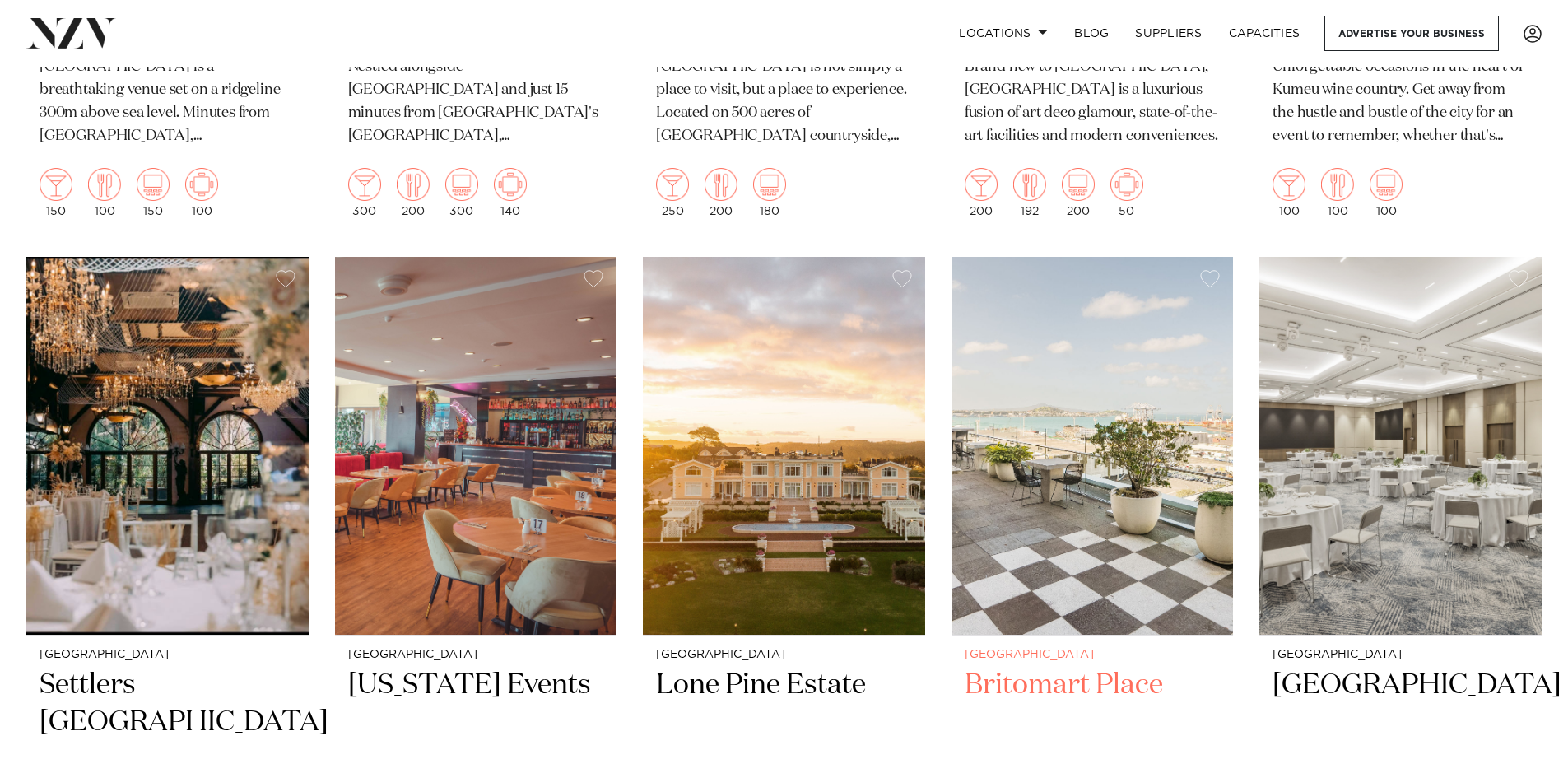
click at [1045, 667] on h2 "Britomart Place" at bounding box center [1092, 722] width 256 height 111
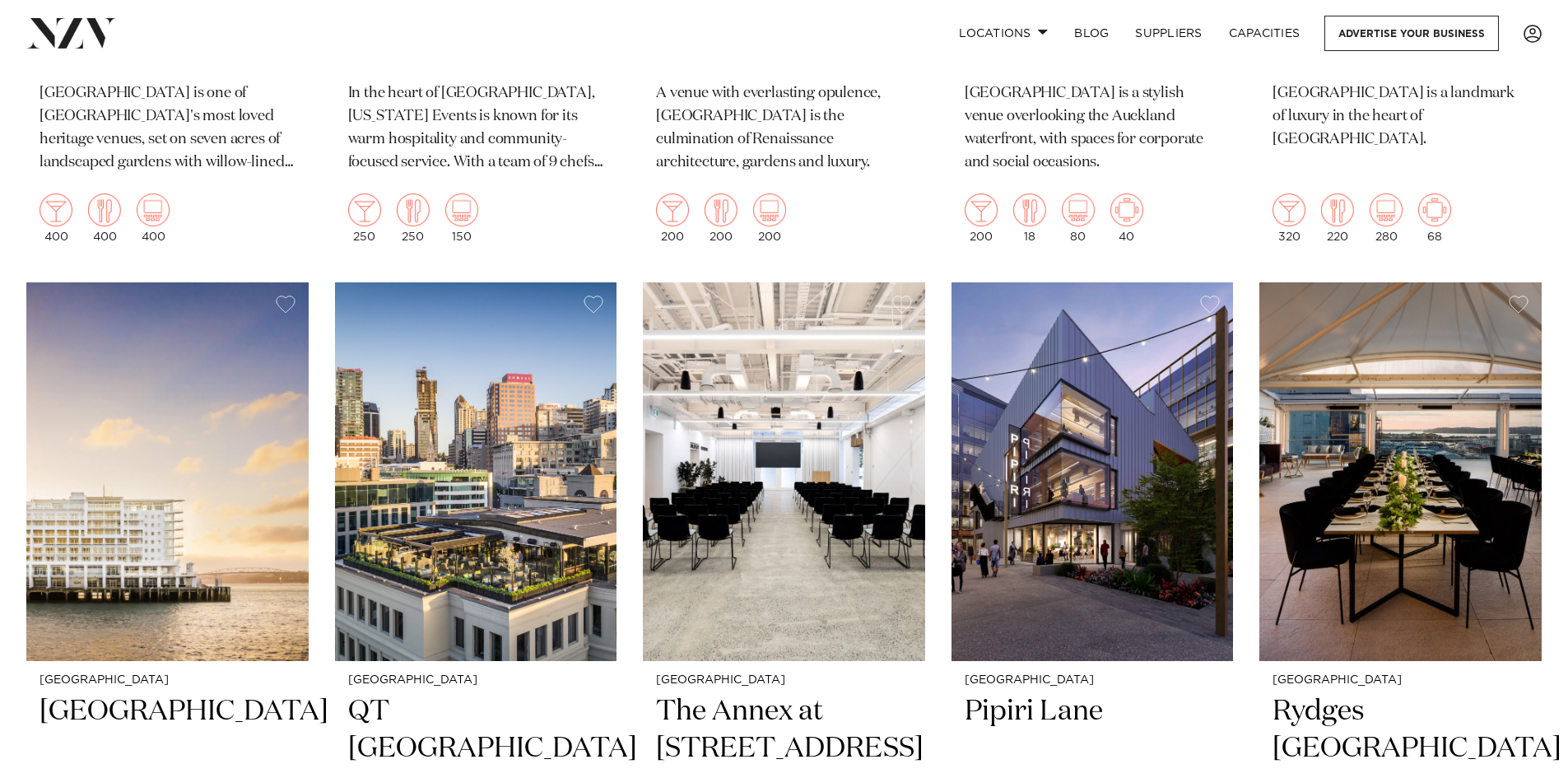
scroll to position [4197, 0]
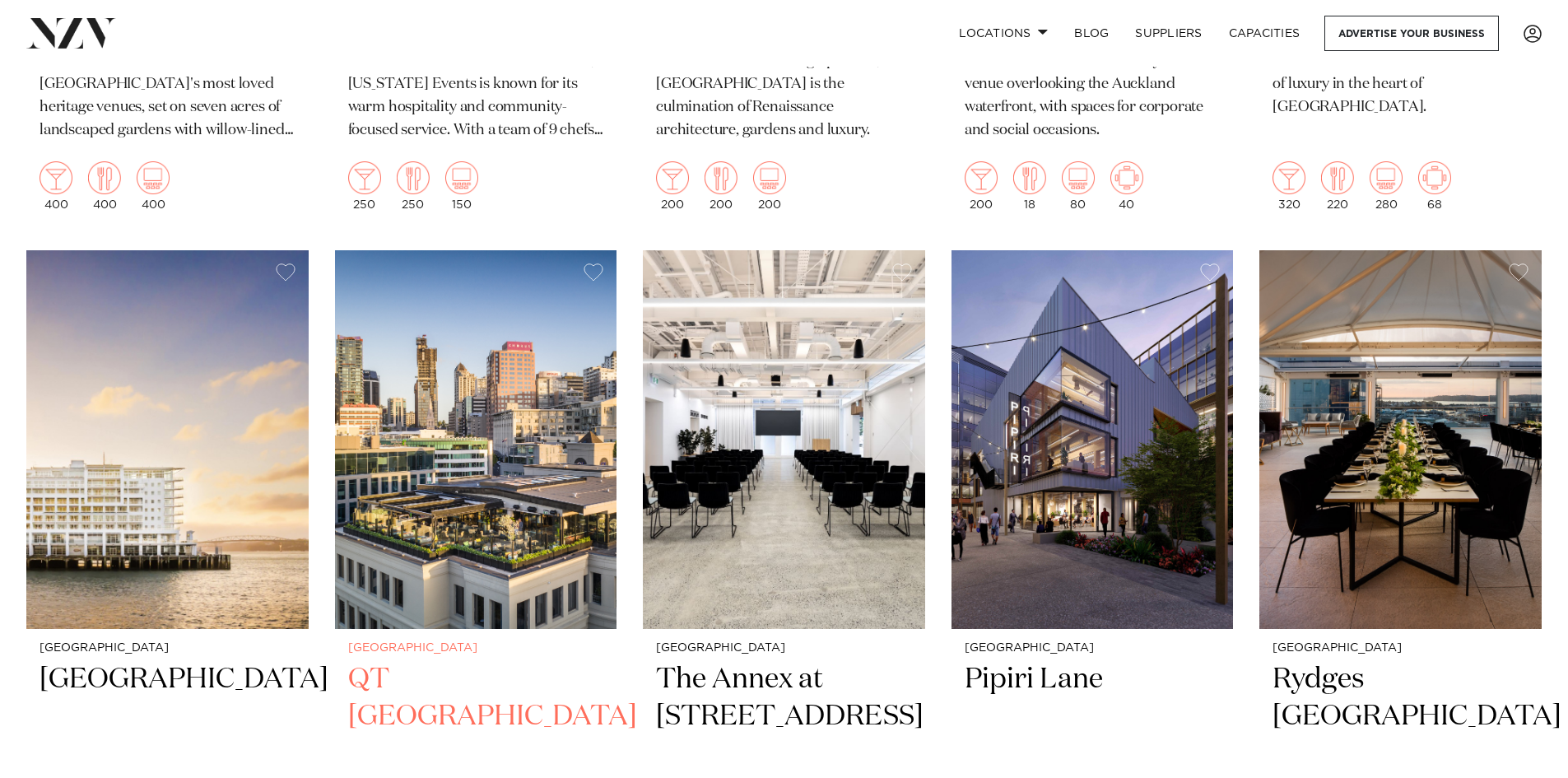
click at [469, 661] on h2 "QT Auckland" at bounding box center [475, 716] width 256 height 111
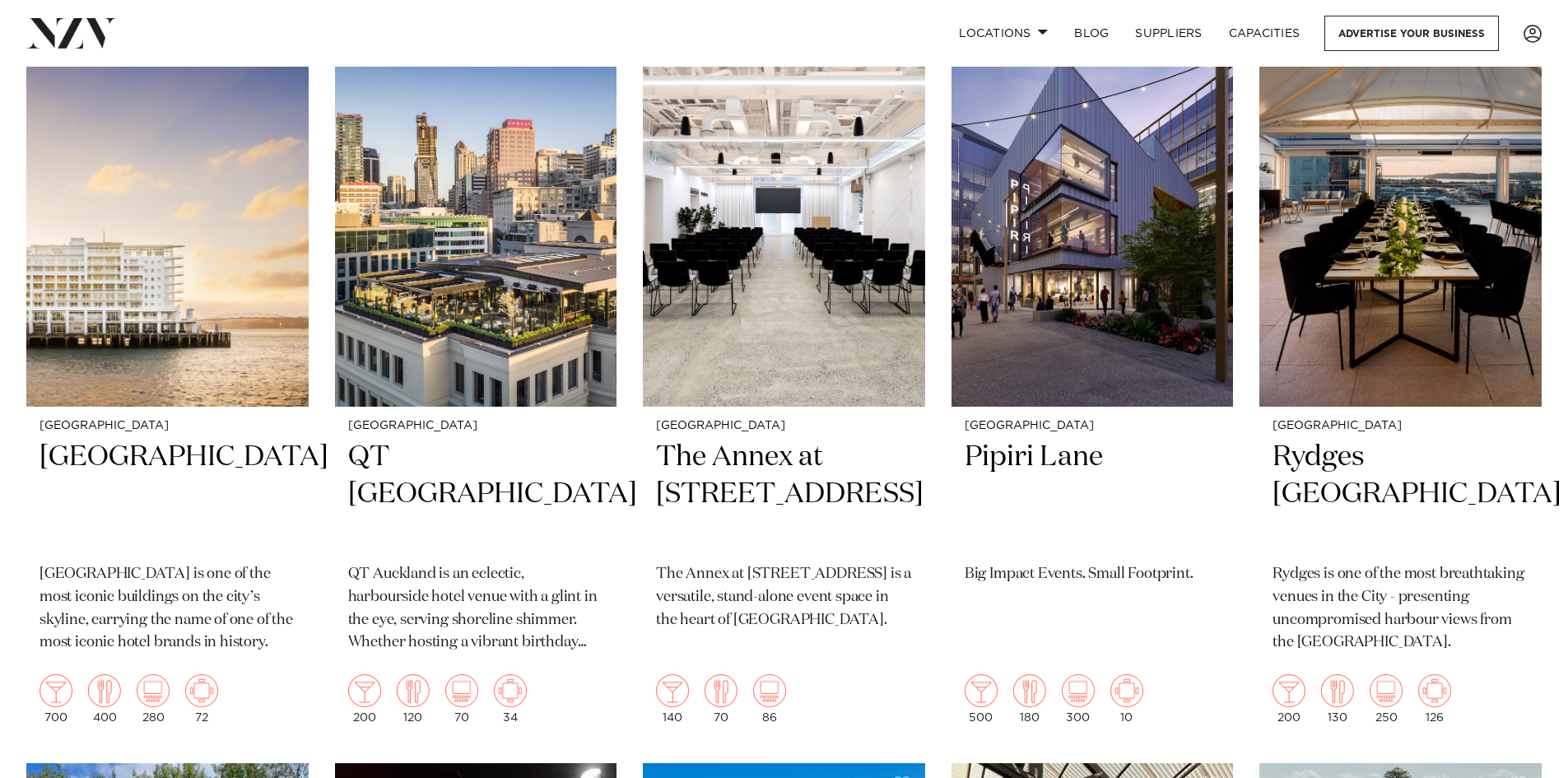
scroll to position [4444, 0]
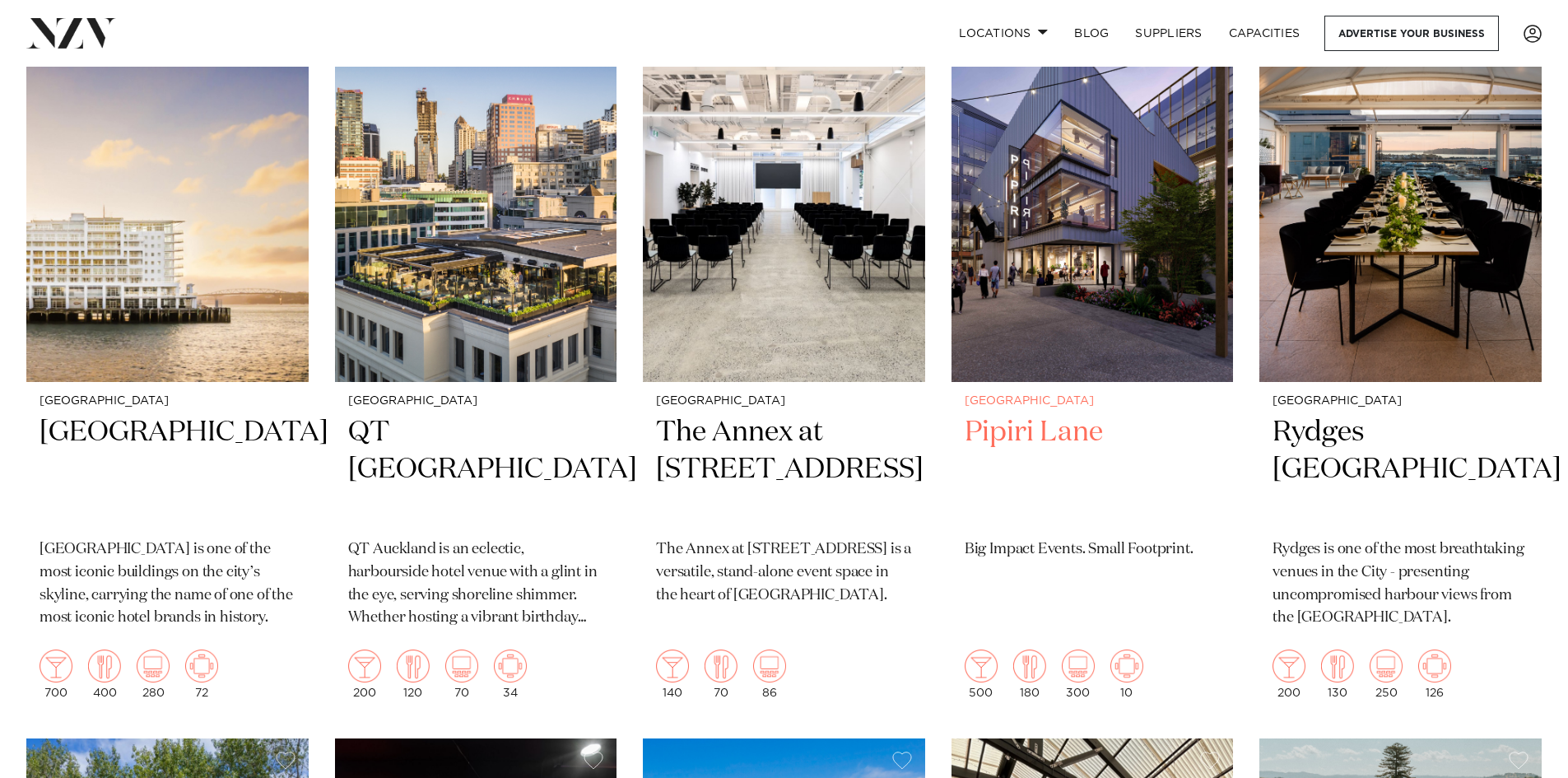
click at [1006, 414] on h2 "Pipiri Lane" at bounding box center [1092, 469] width 256 height 111
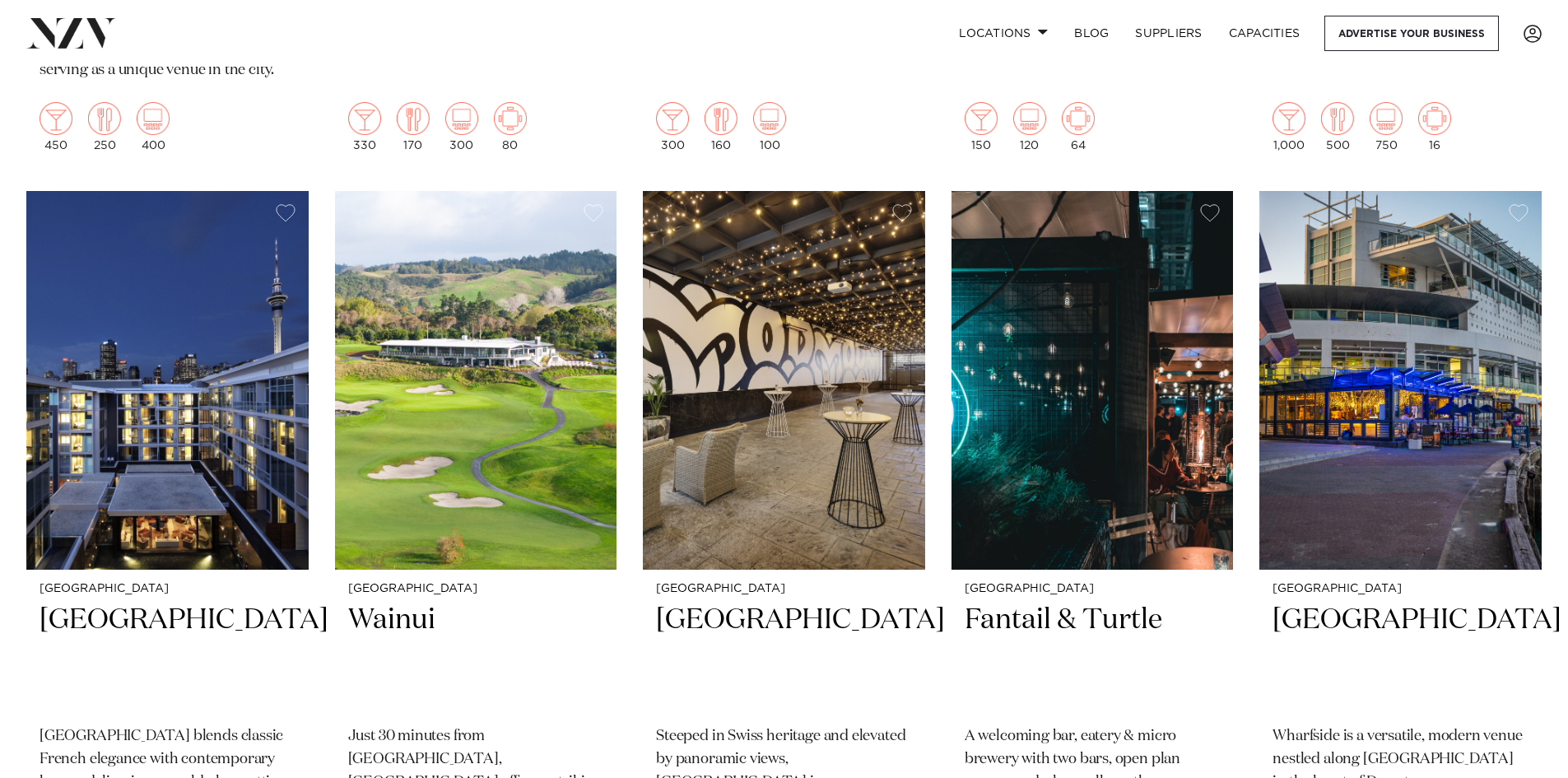
scroll to position [1317, 0]
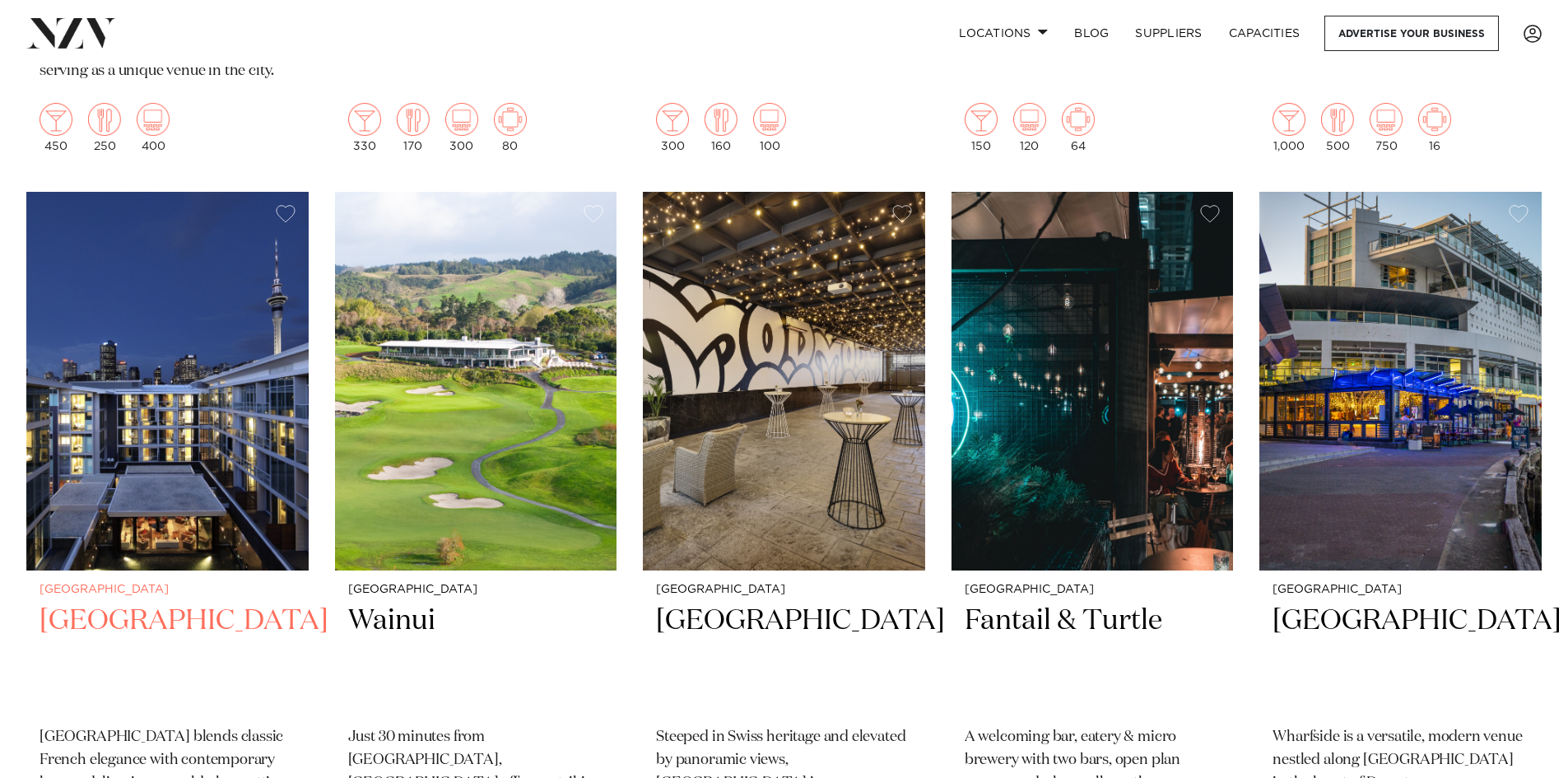
click at [126, 602] on h2 "Sofitel Auckland Viaduct Harbour" at bounding box center [167, 657] width 256 height 111
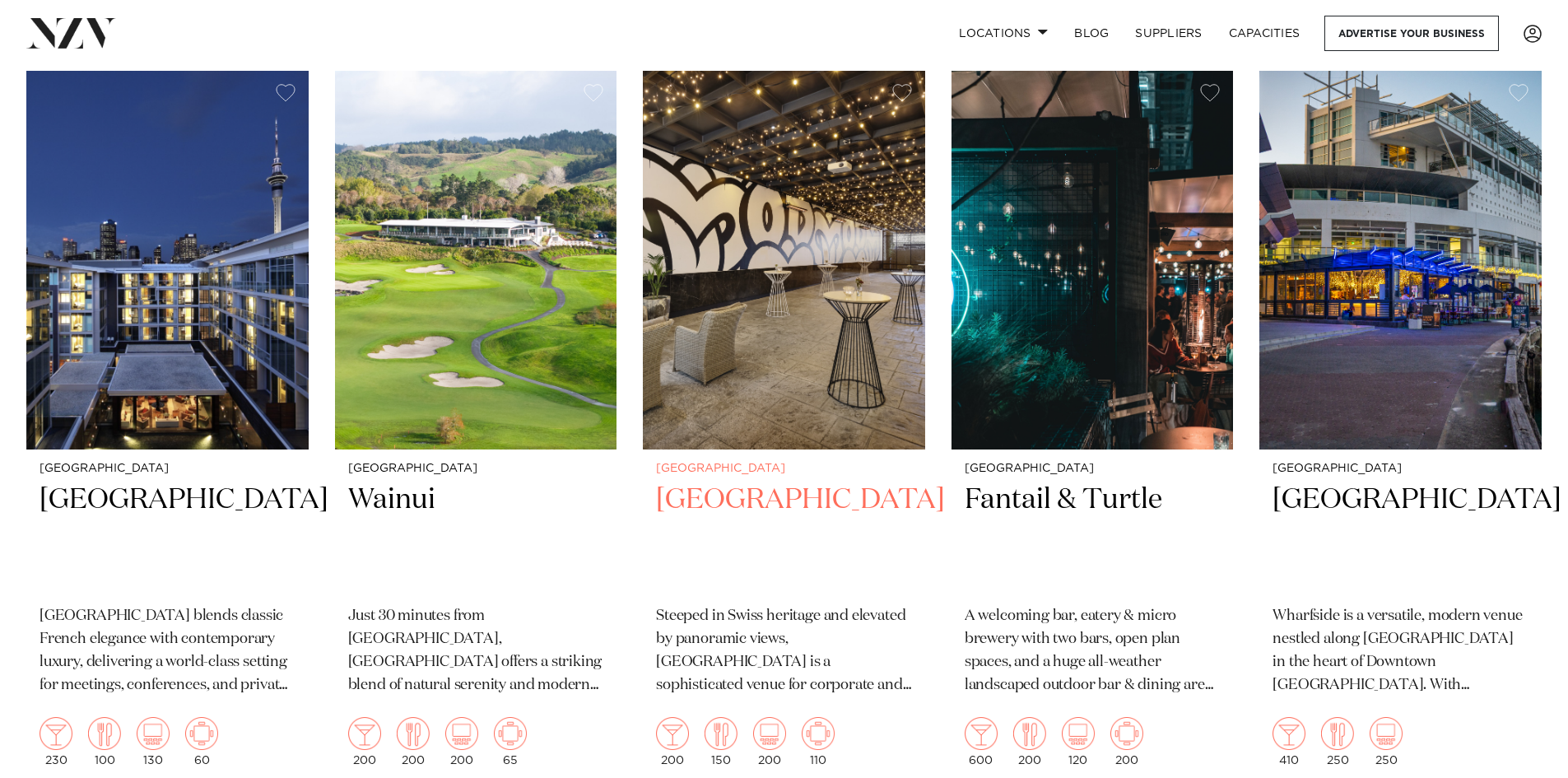
scroll to position [1399, 0]
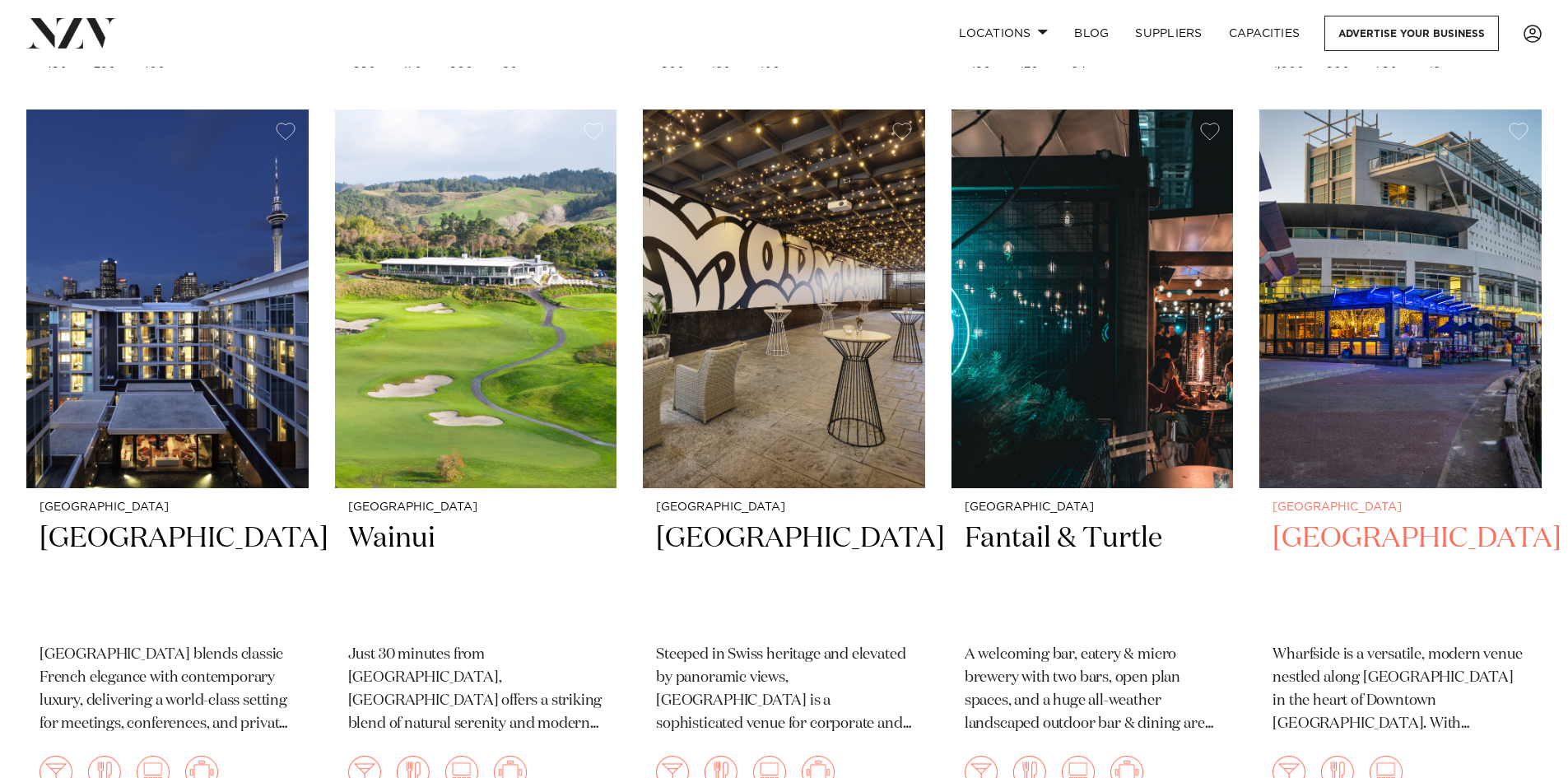
click at [1301, 520] on h2 "Wharfside Event Centre" at bounding box center [1400, 575] width 256 height 111
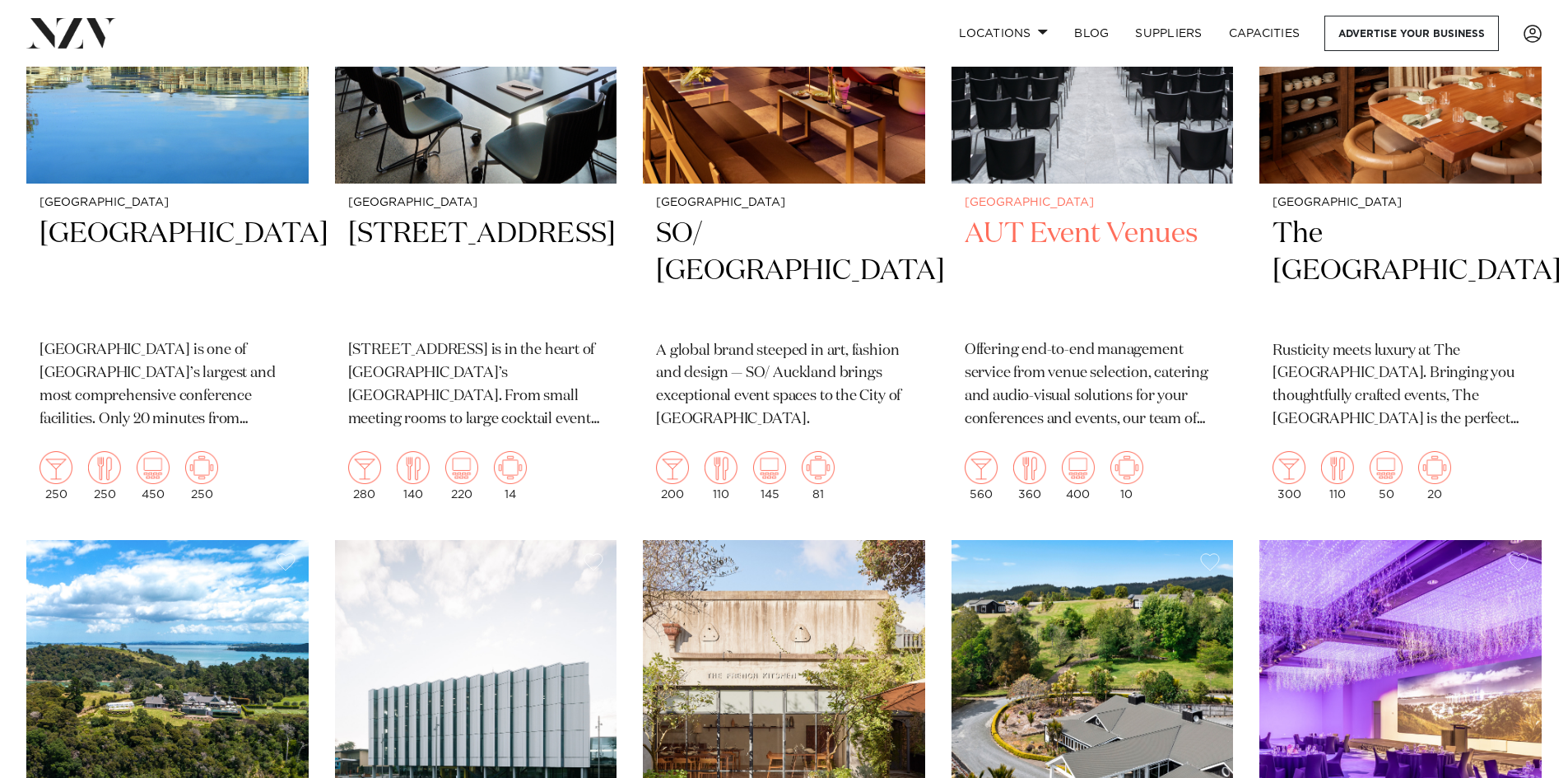
scroll to position [6337, 0]
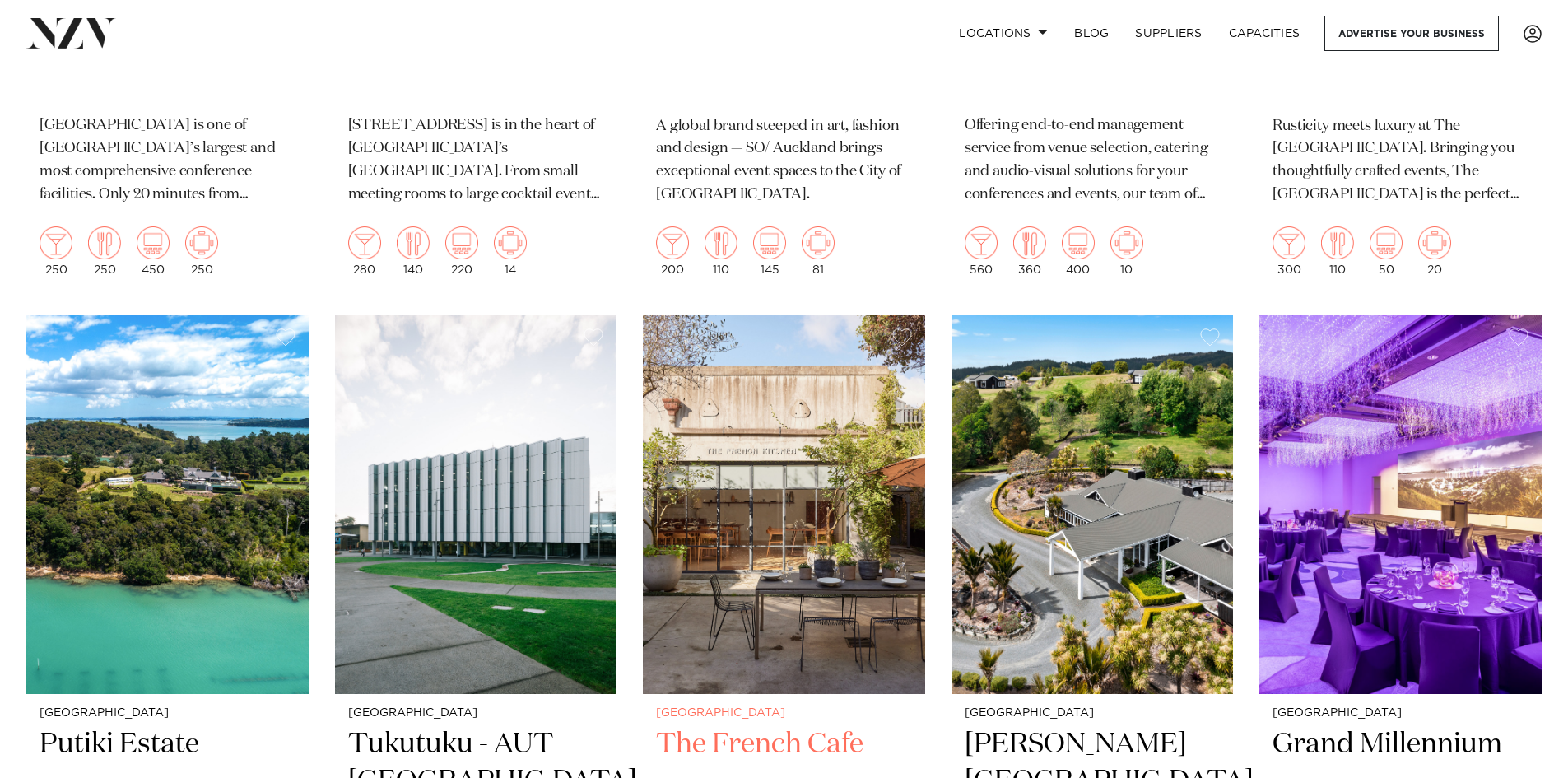
click at [751, 479] on img at bounding box center [784, 504] width 282 height 379
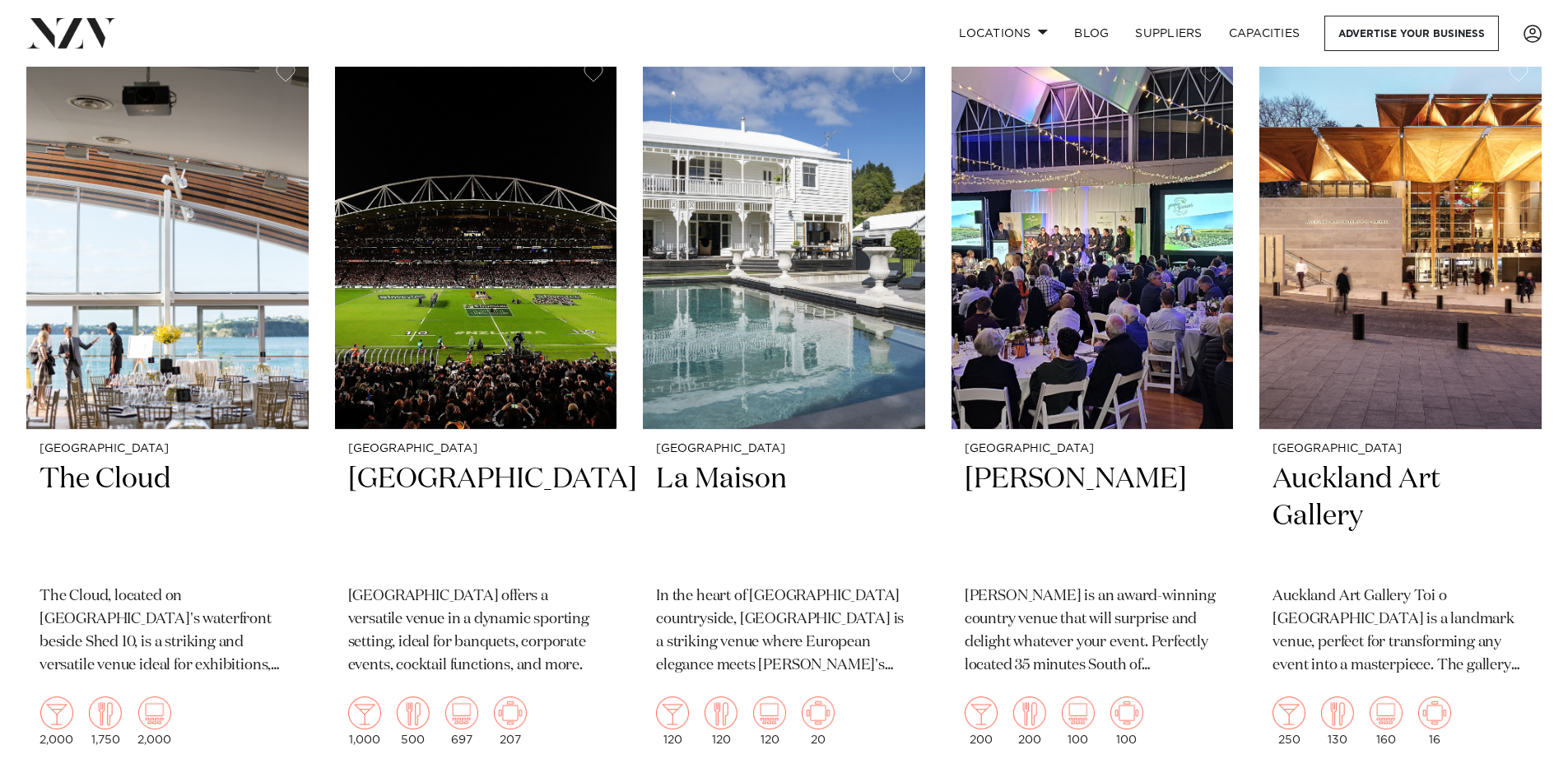
scroll to position [9547, 0]
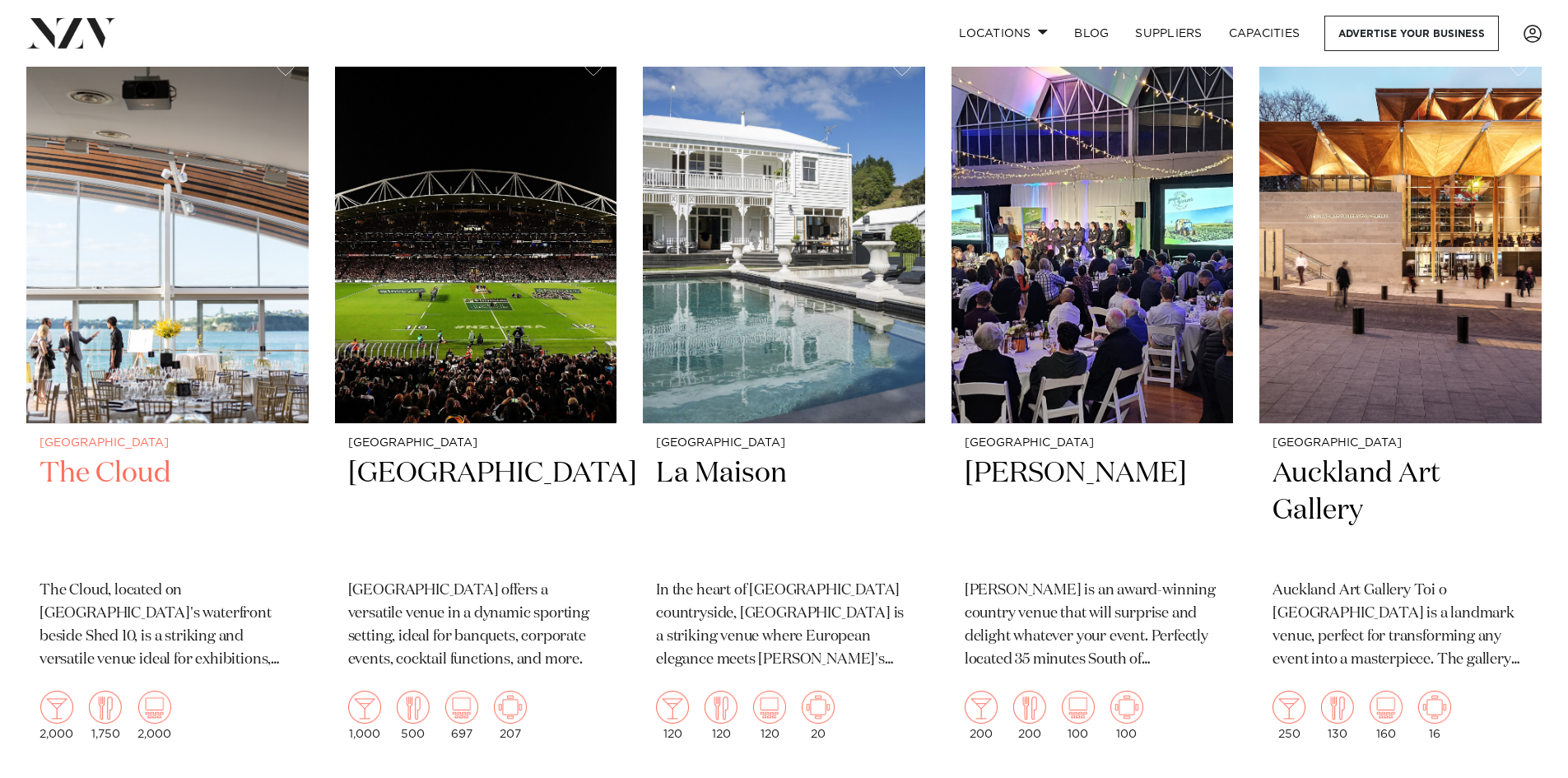
drag, startPoint x: 114, startPoint y: 323, endPoint x: 102, endPoint y: 325, distance: 12.2
click at [114, 323] on img at bounding box center [167, 235] width 282 height 379
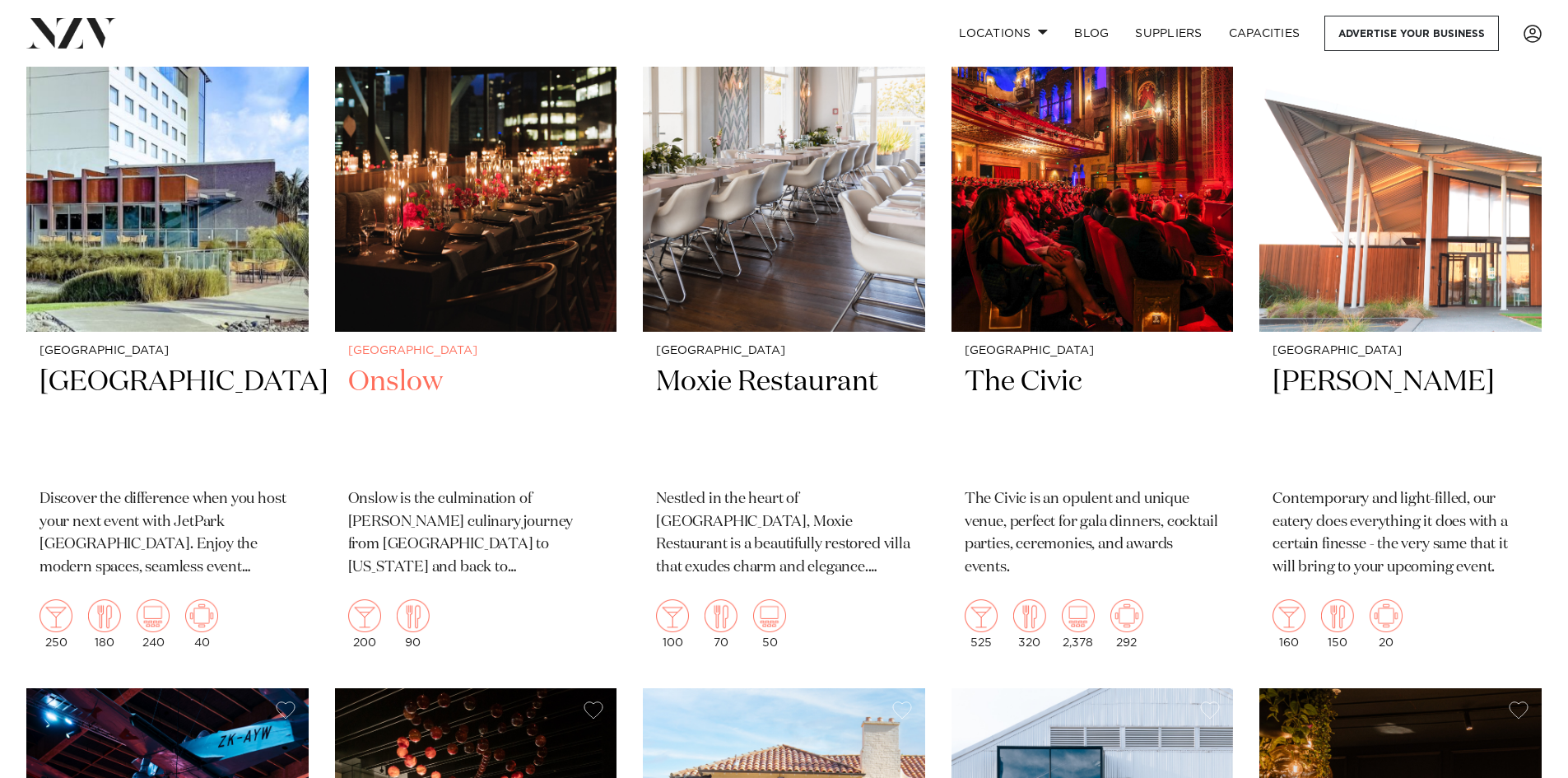
scroll to position [11111, 0]
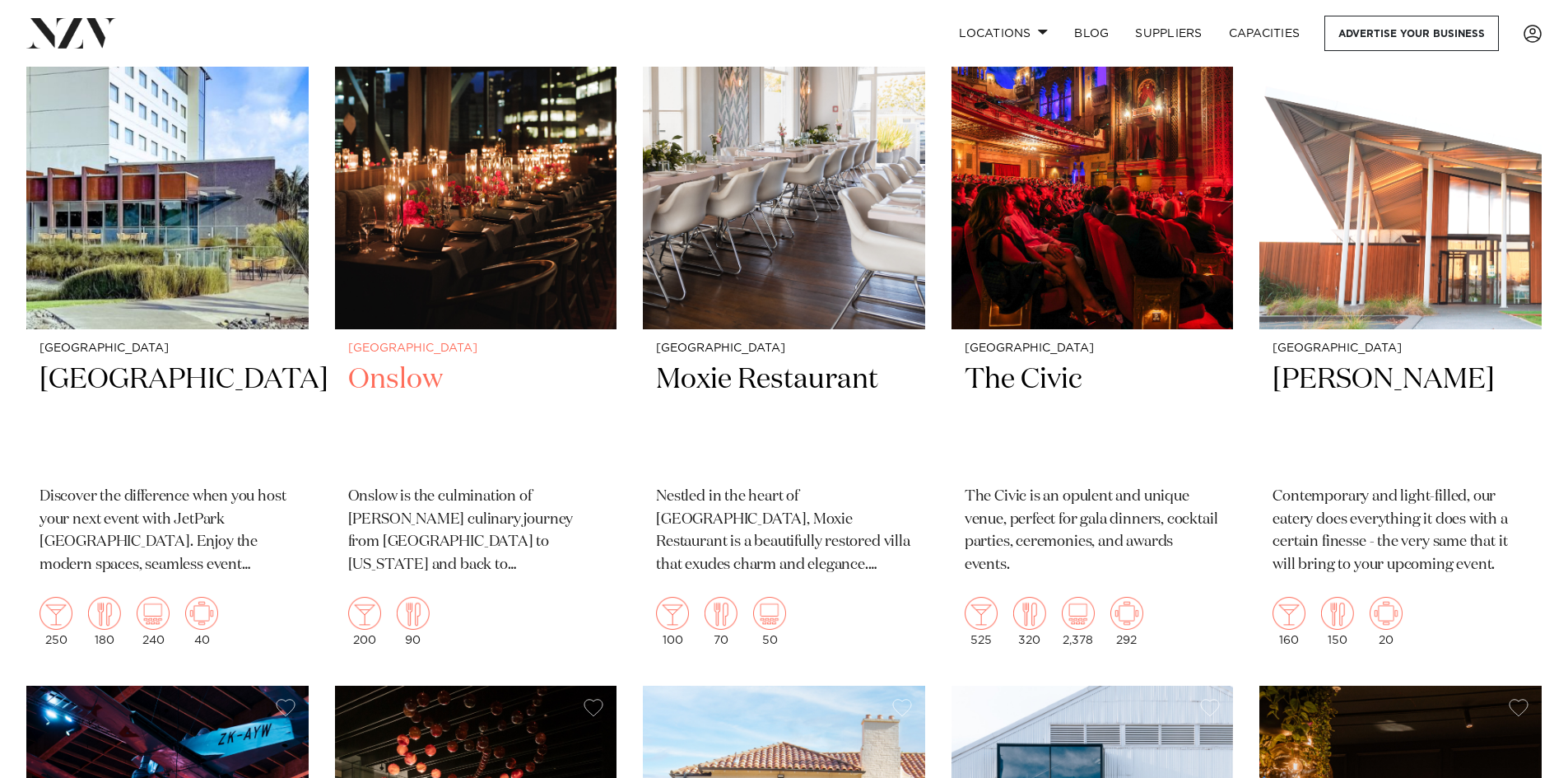
click at [485, 185] on img at bounding box center [475, 140] width 282 height 379
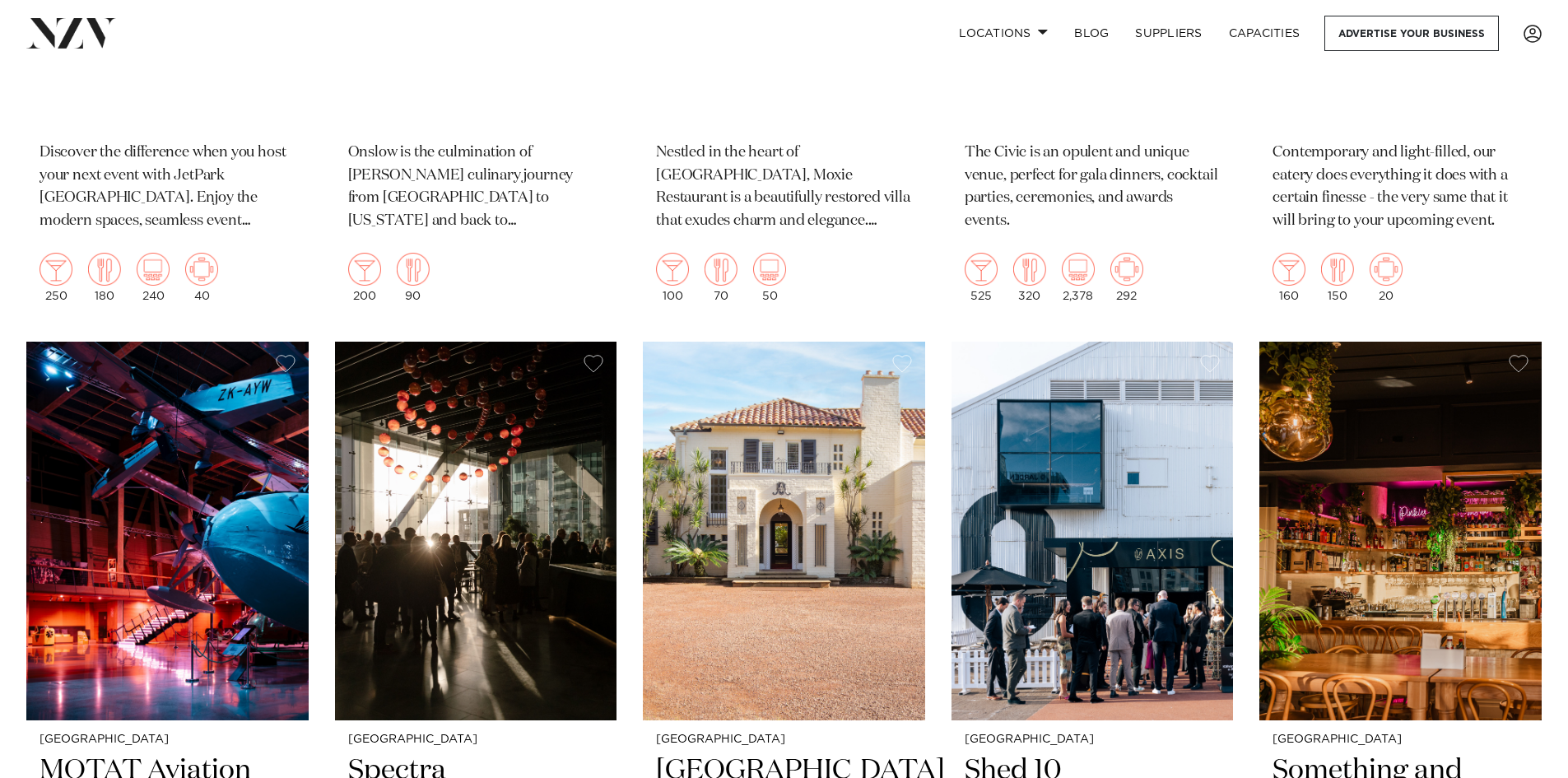
scroll to position [11523, 0]
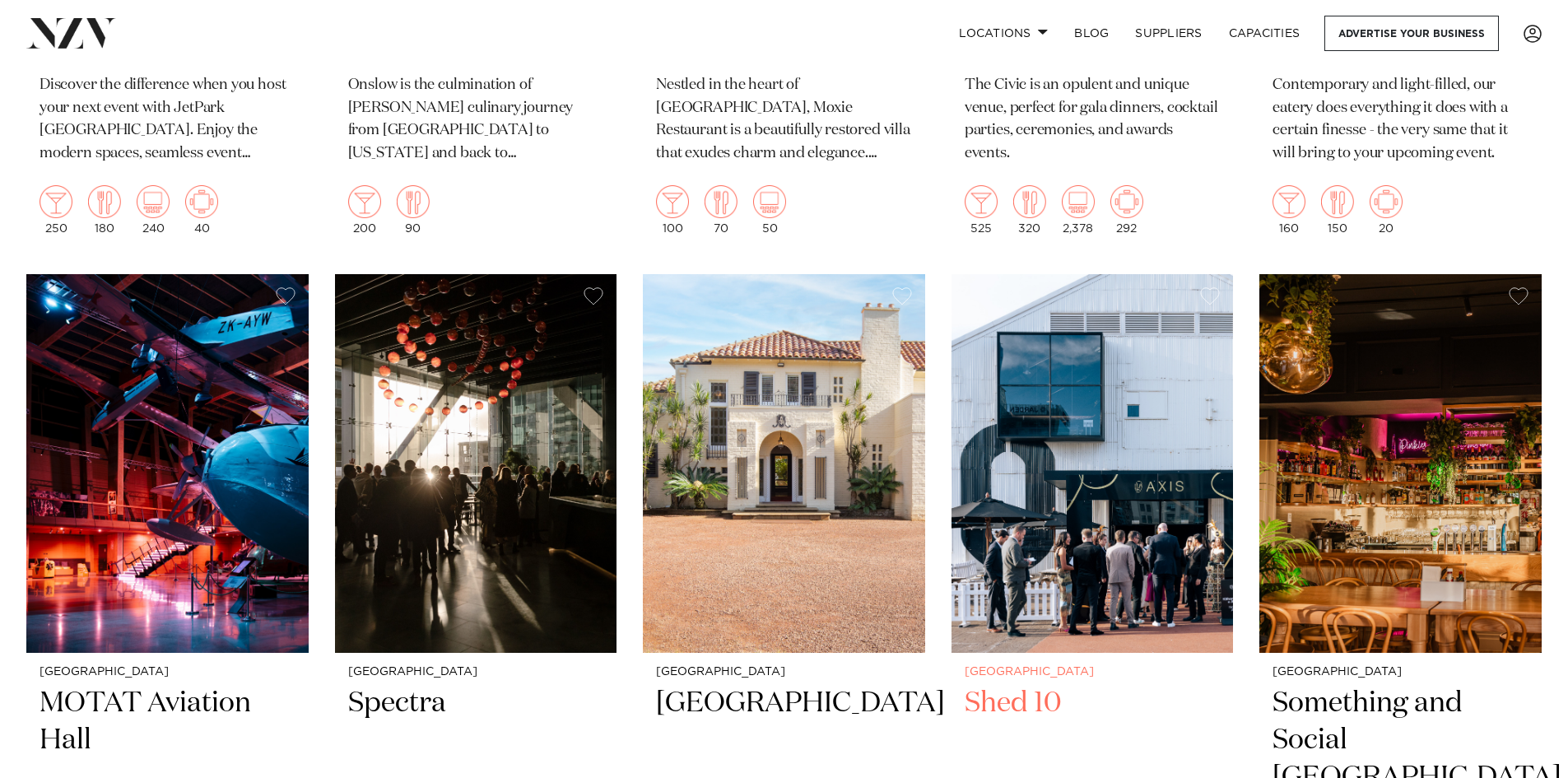
click at [1037, 685] on h2 "Shed 10" at bounding box center [1092, 740] width 256 height 111
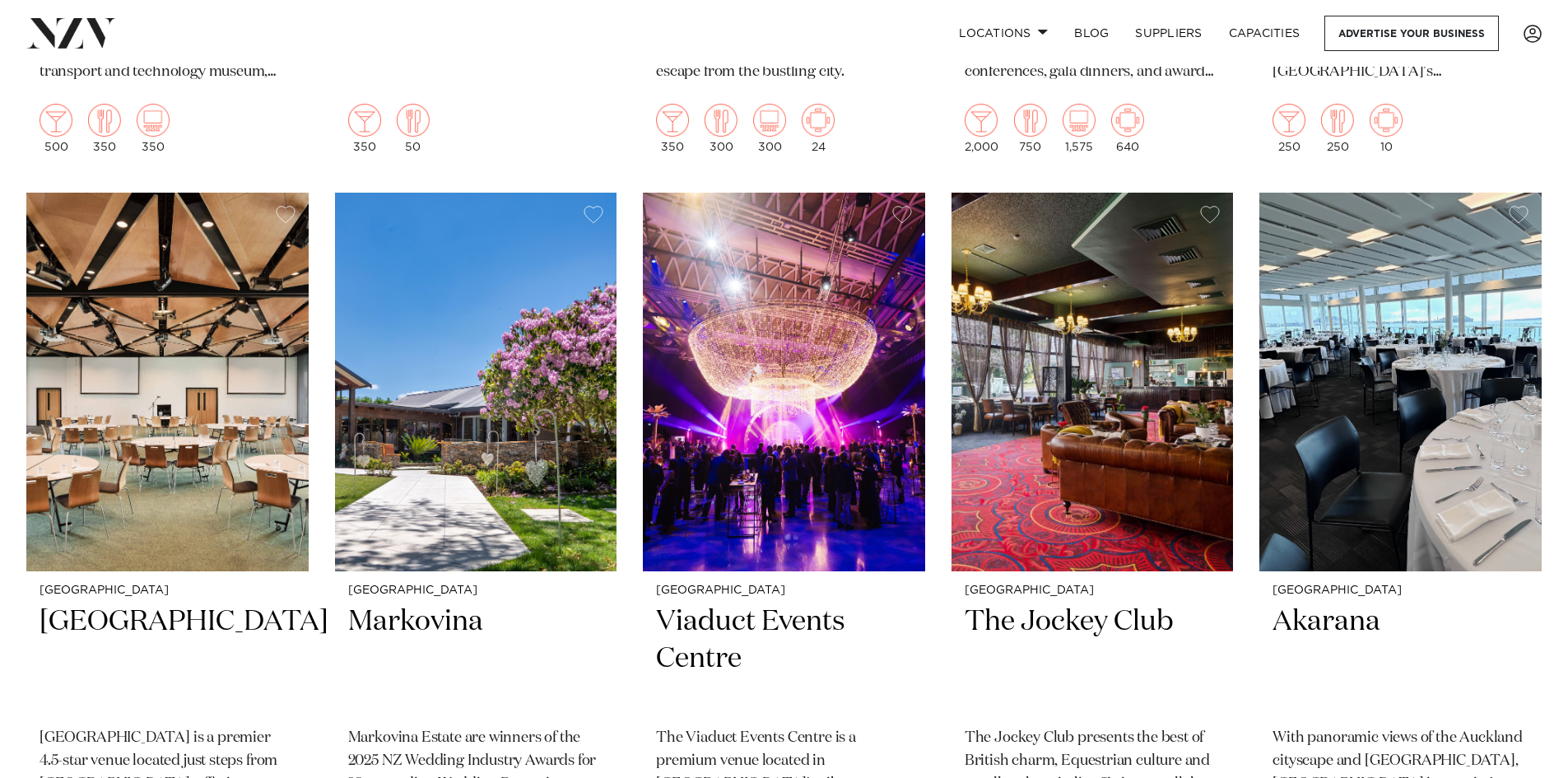
scroll to position [12346, 0]
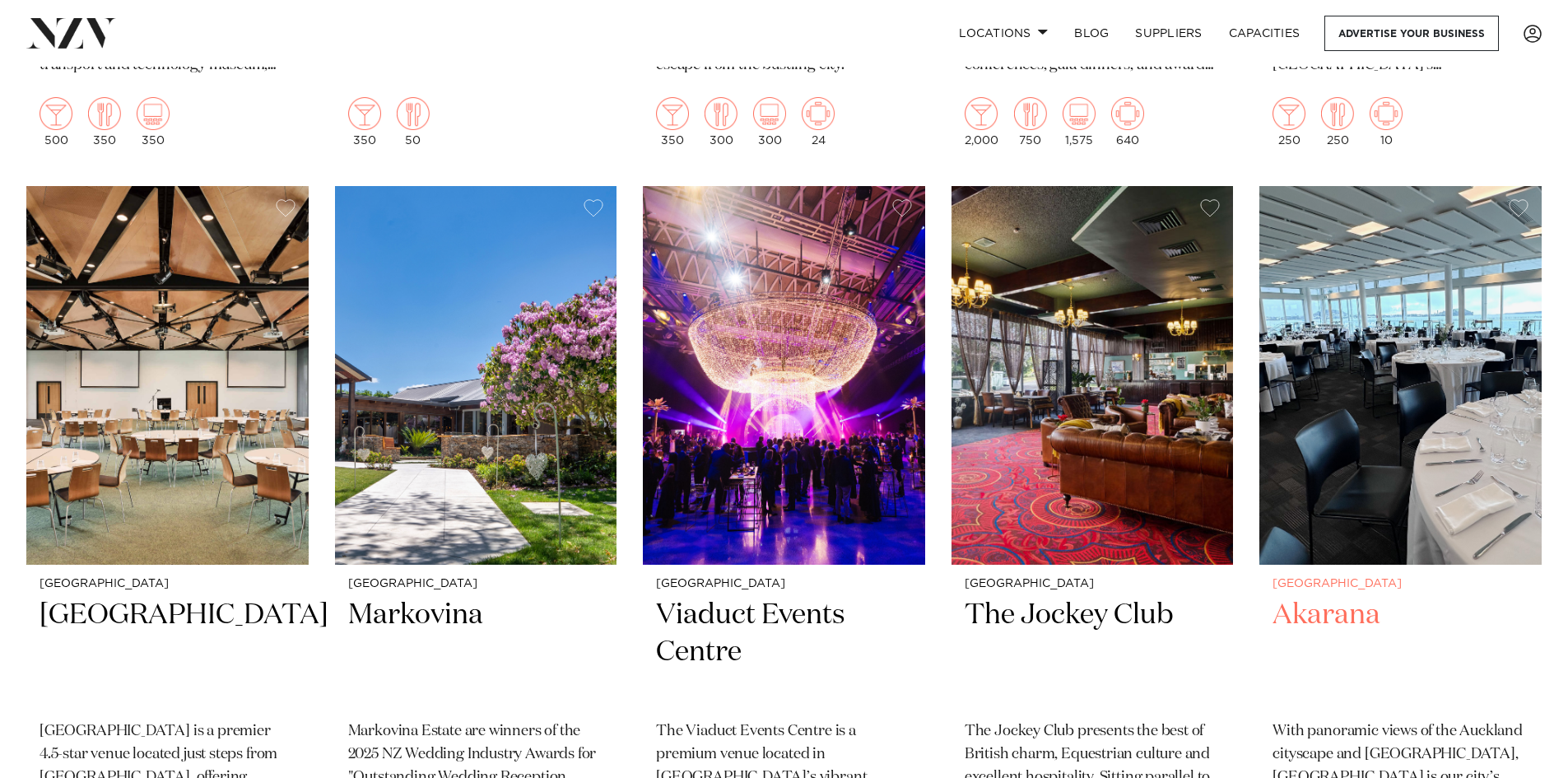
click at [1310, 596] on h2 "Akarana" at bounding box center [1400, 652] width 256 height 111
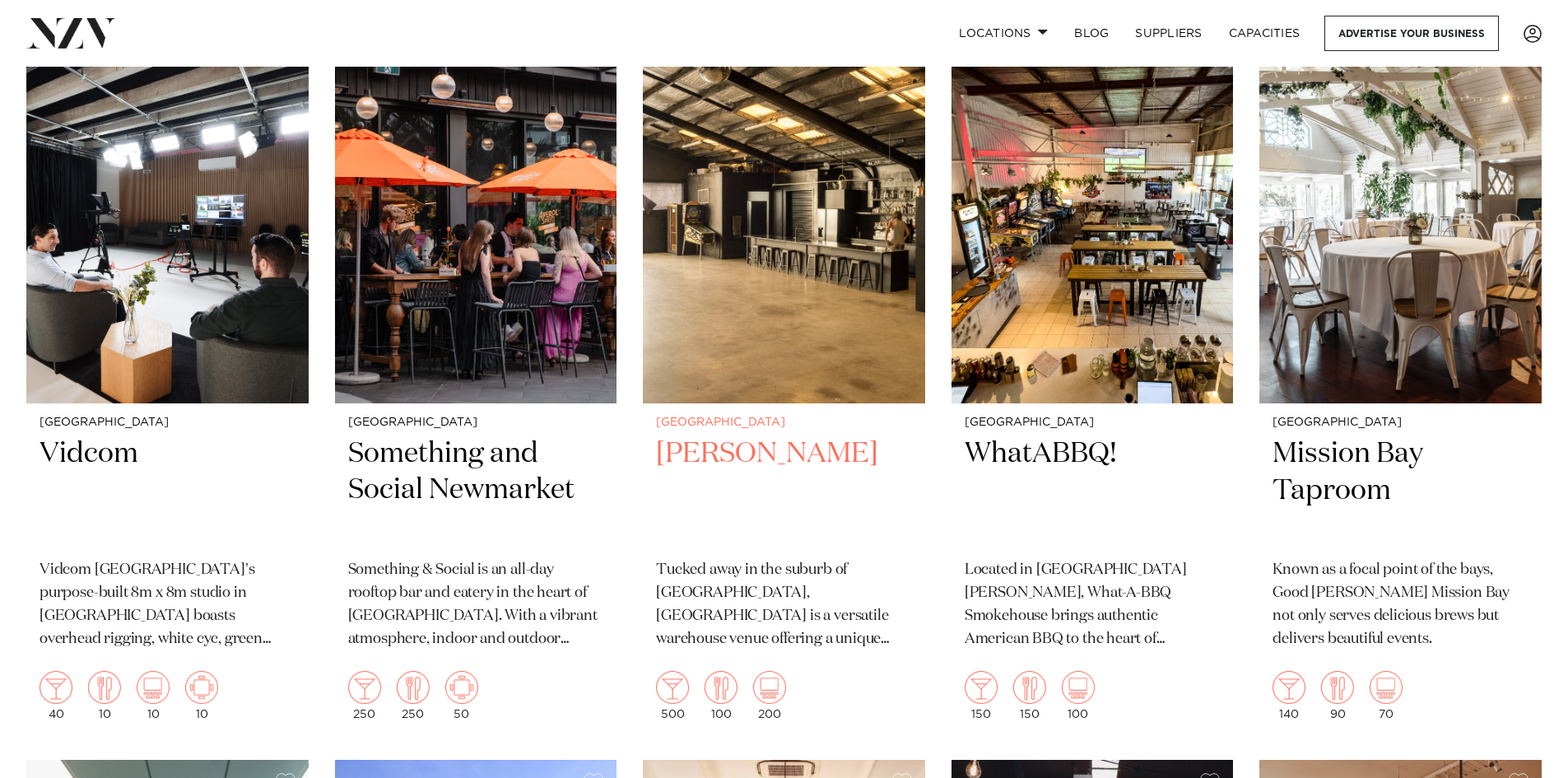
scroll to position [13251, 0]
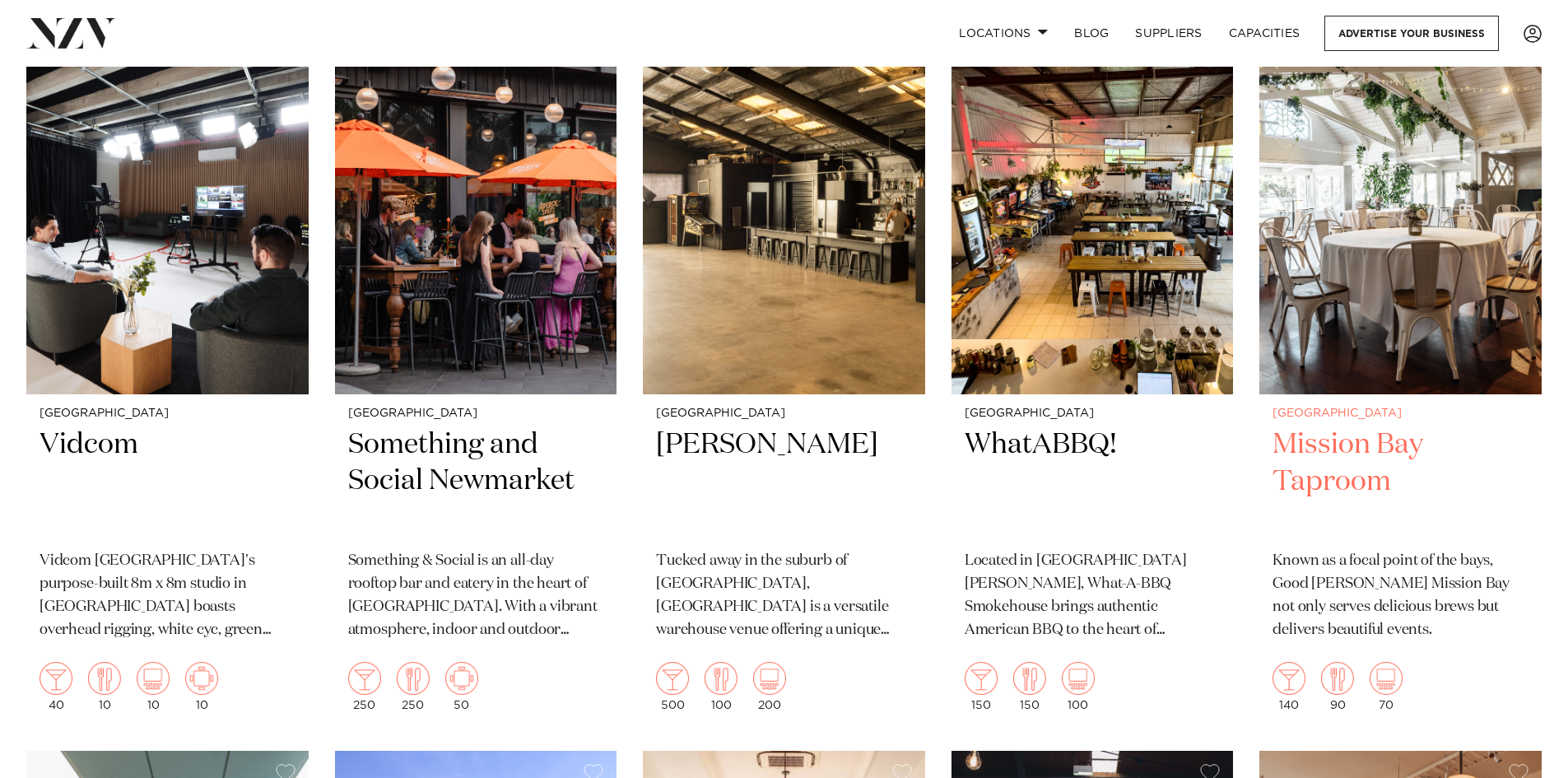
click at [1382, 214] on img at bounding box center [1400, 204] width 282 height 379
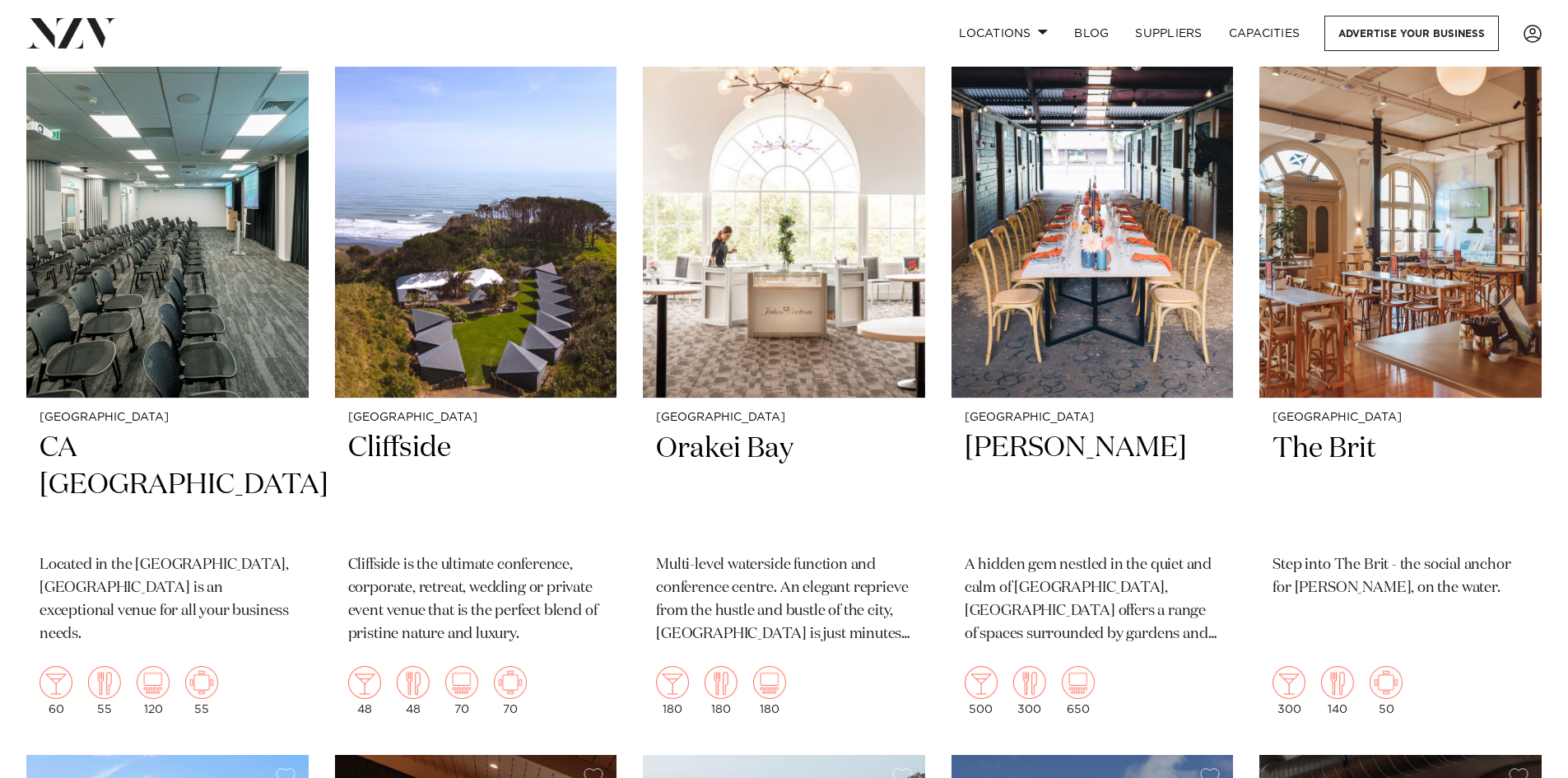
scroll to position [13992, 0]
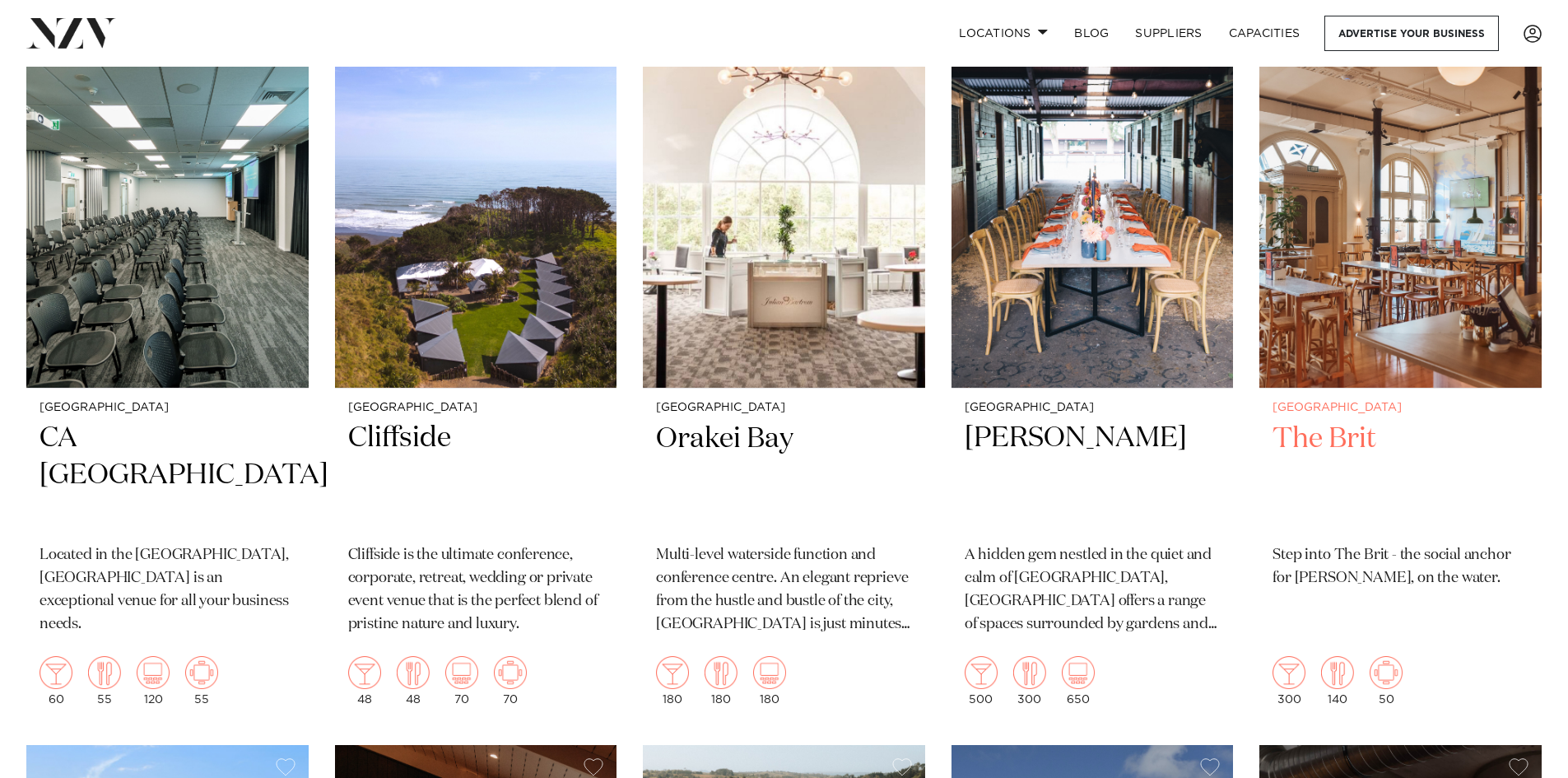
click at [1341, 420] on h2 "The Brit" at bounding box center [1400, 476] width 256 height 111
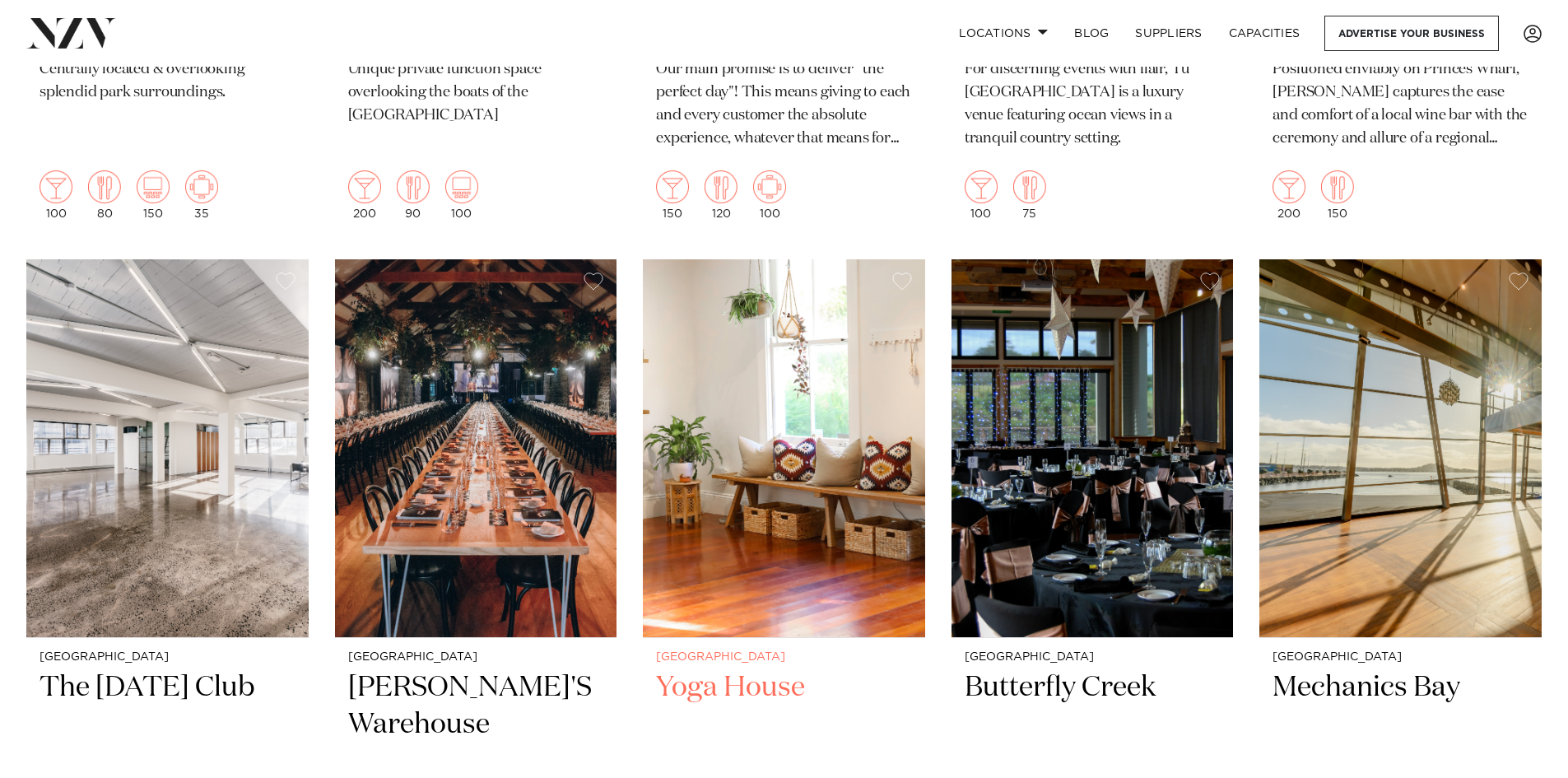
scroll to position [15309, 0]
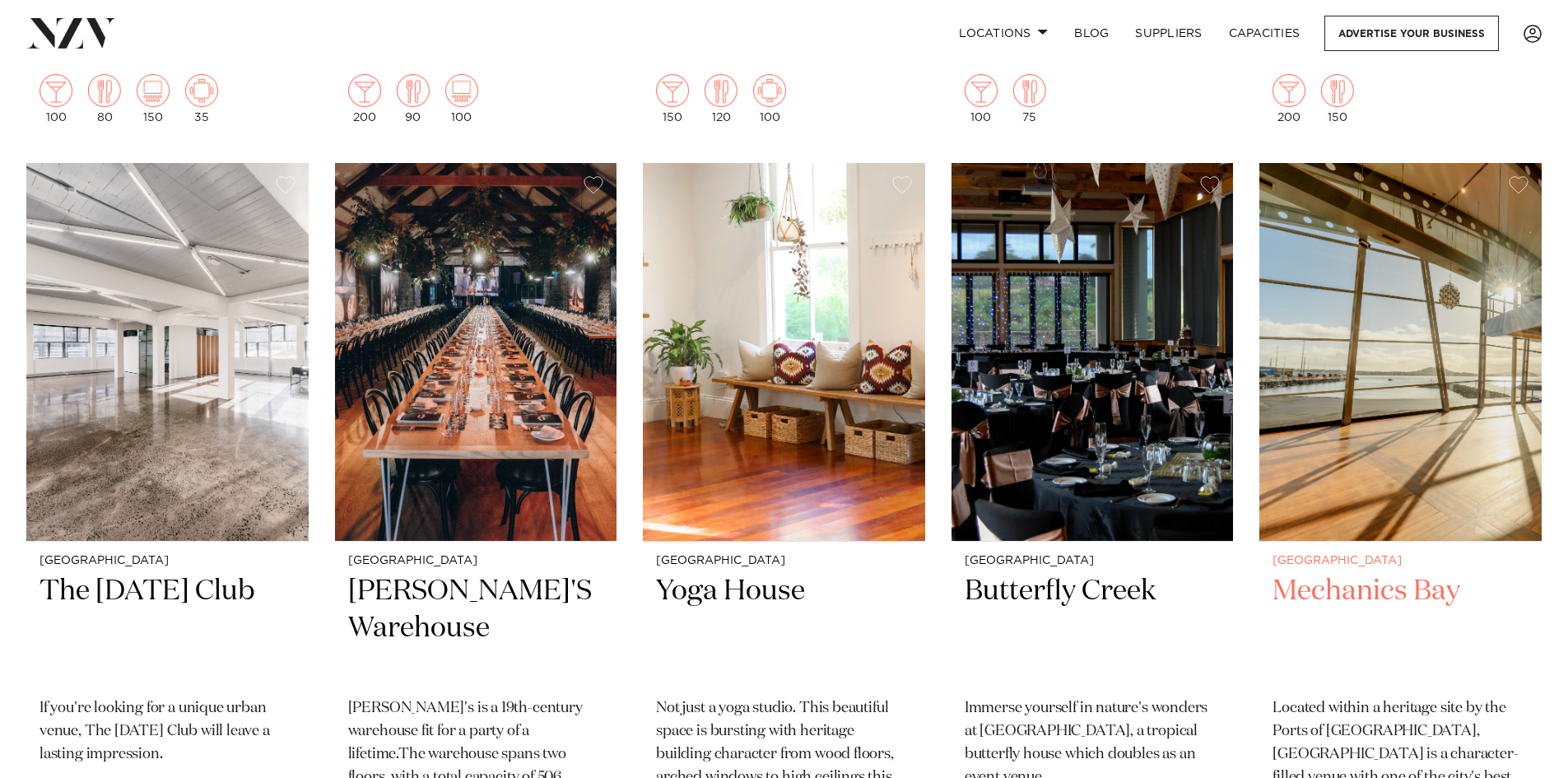
click at [1326, 573] on h2 "Mechanics Bay" at bounding box center [1400, 628] width 256 height 111
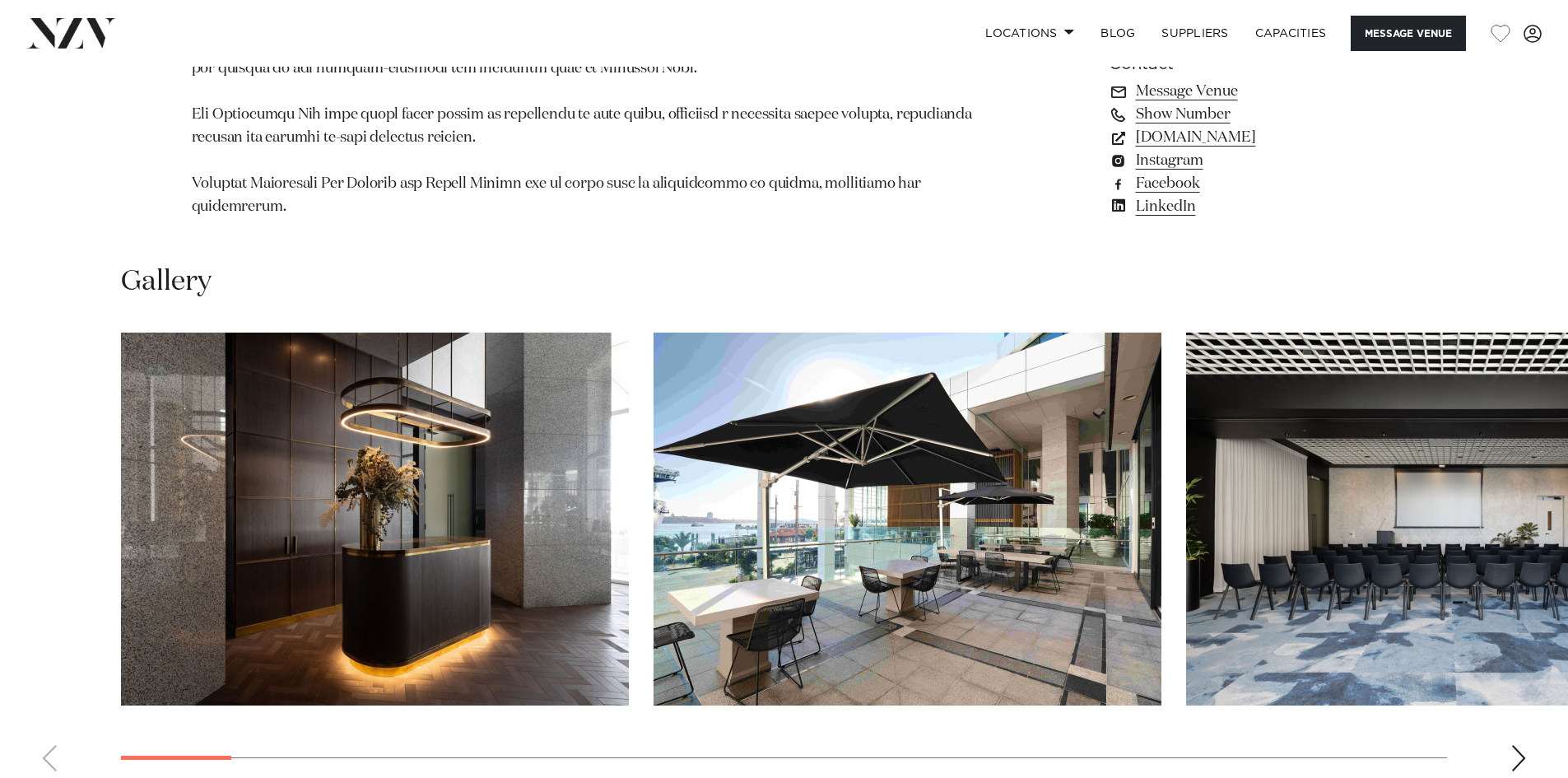
scroll to position [2057, 0]
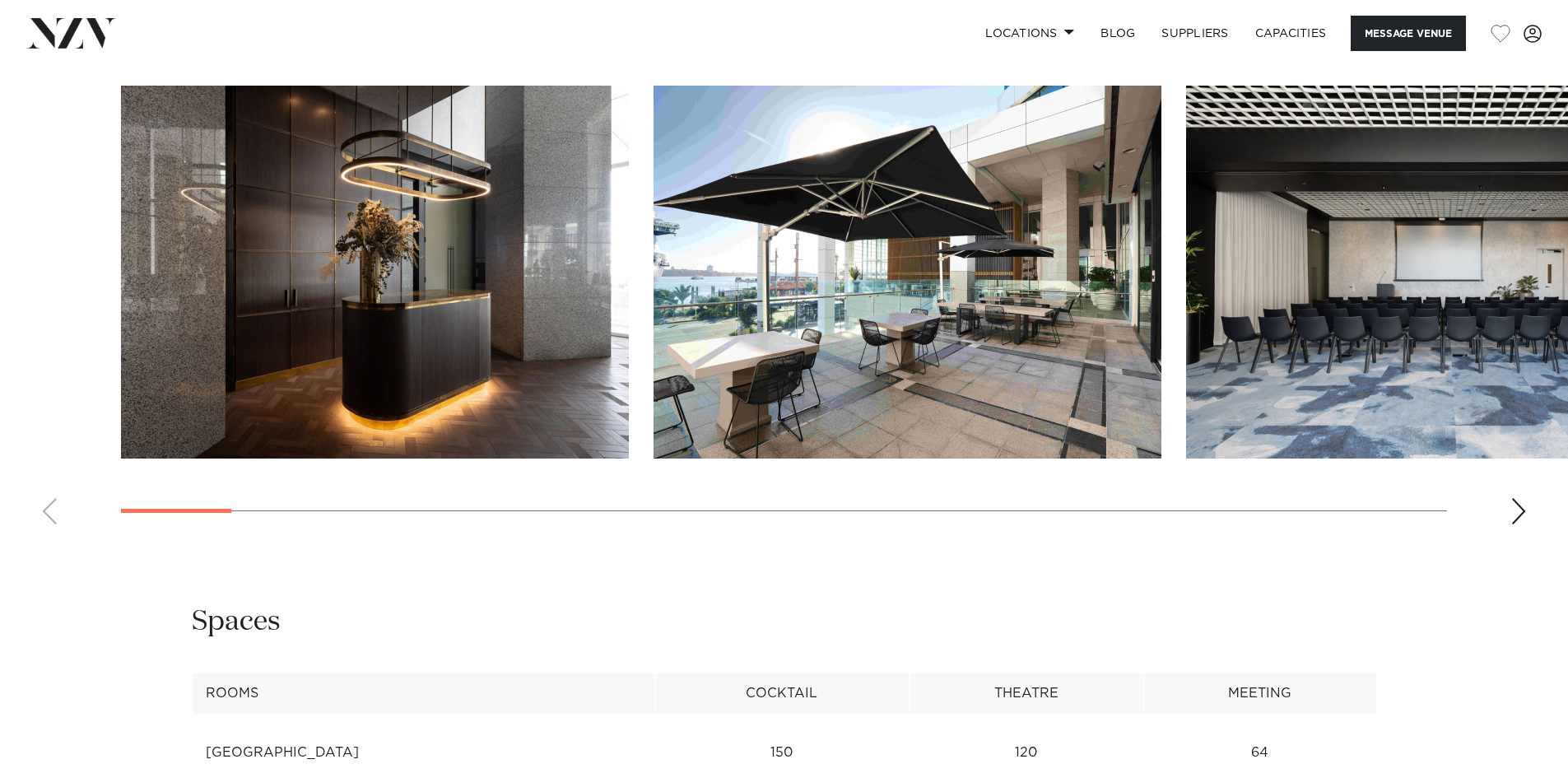
click at [1521, 498] on div "Next slide" at bounding box center [1518, 512] width 16 height 27
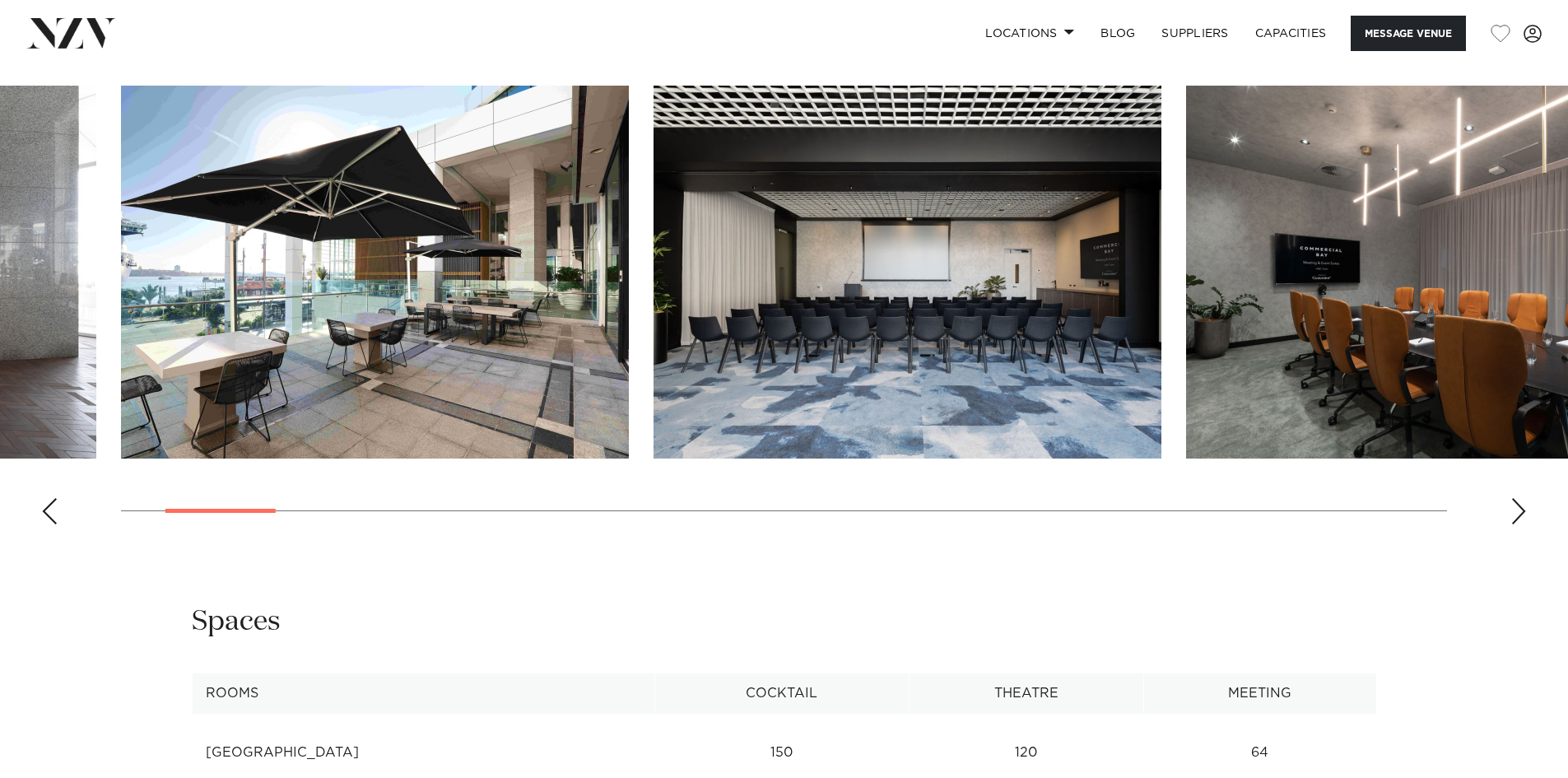
click at [1521, 498] on div "Next slide" at bounding box center [1518, 512] width 16 height 27
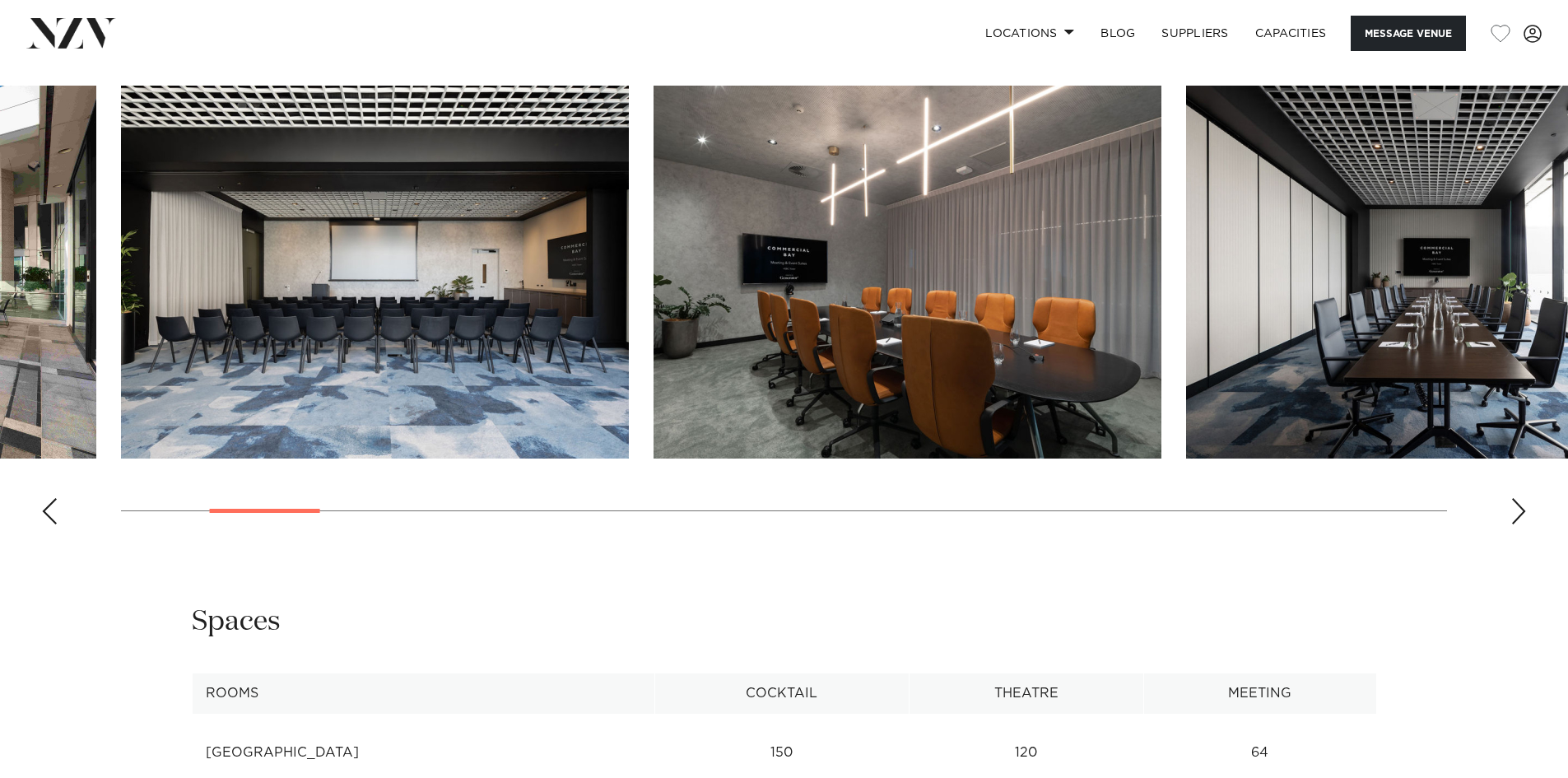
click at [1521, 498] on div "Next slide" at bounding box center [1518, 512] width 16 height 27
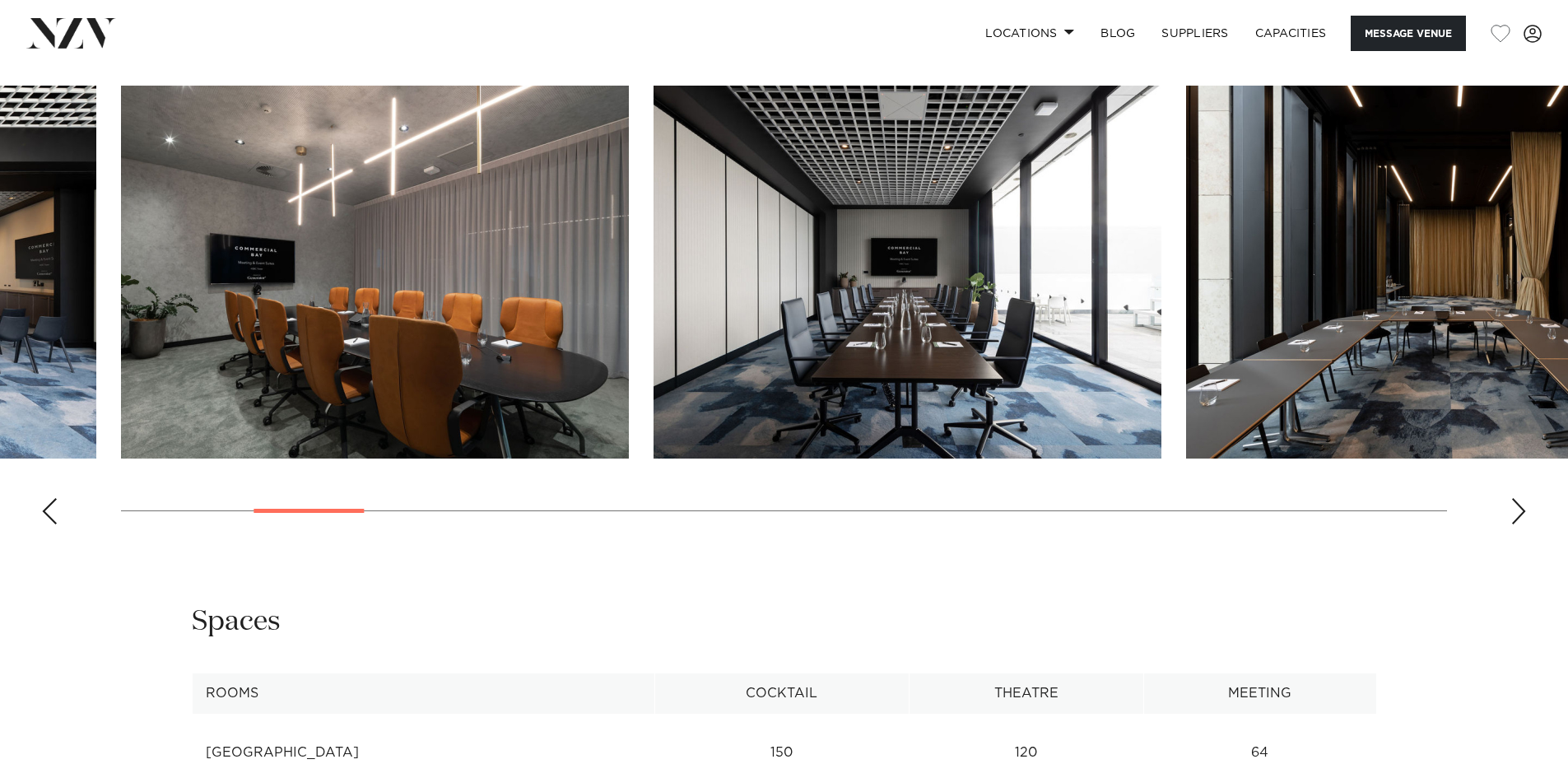
click at [1521, 498] on div "Next slide" at bounding box center [1518, 512] width 16 height 27
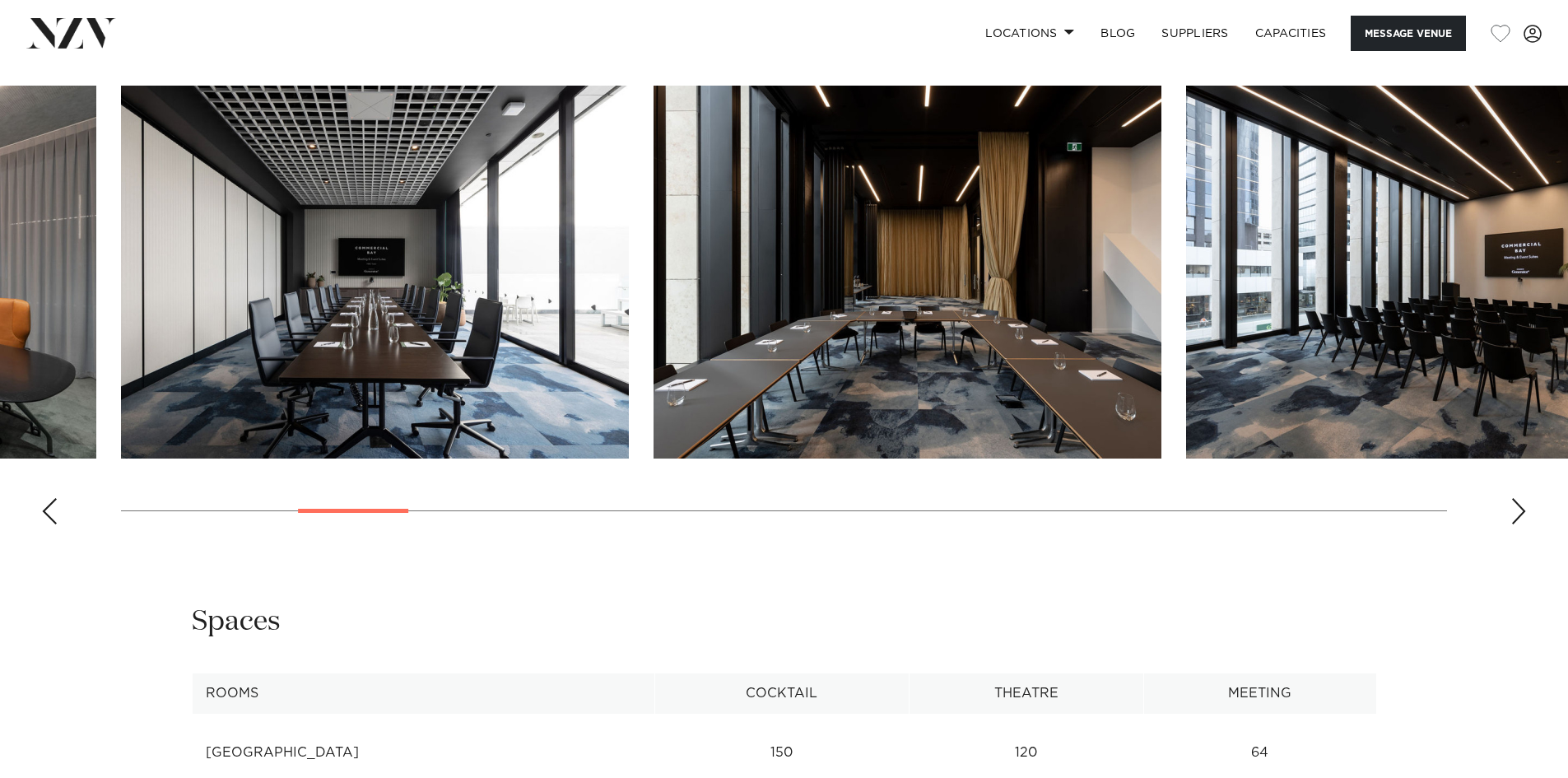
click at [1521, 498] on div "Next slide" at bounding box center [1518, 512] width 16 height 27
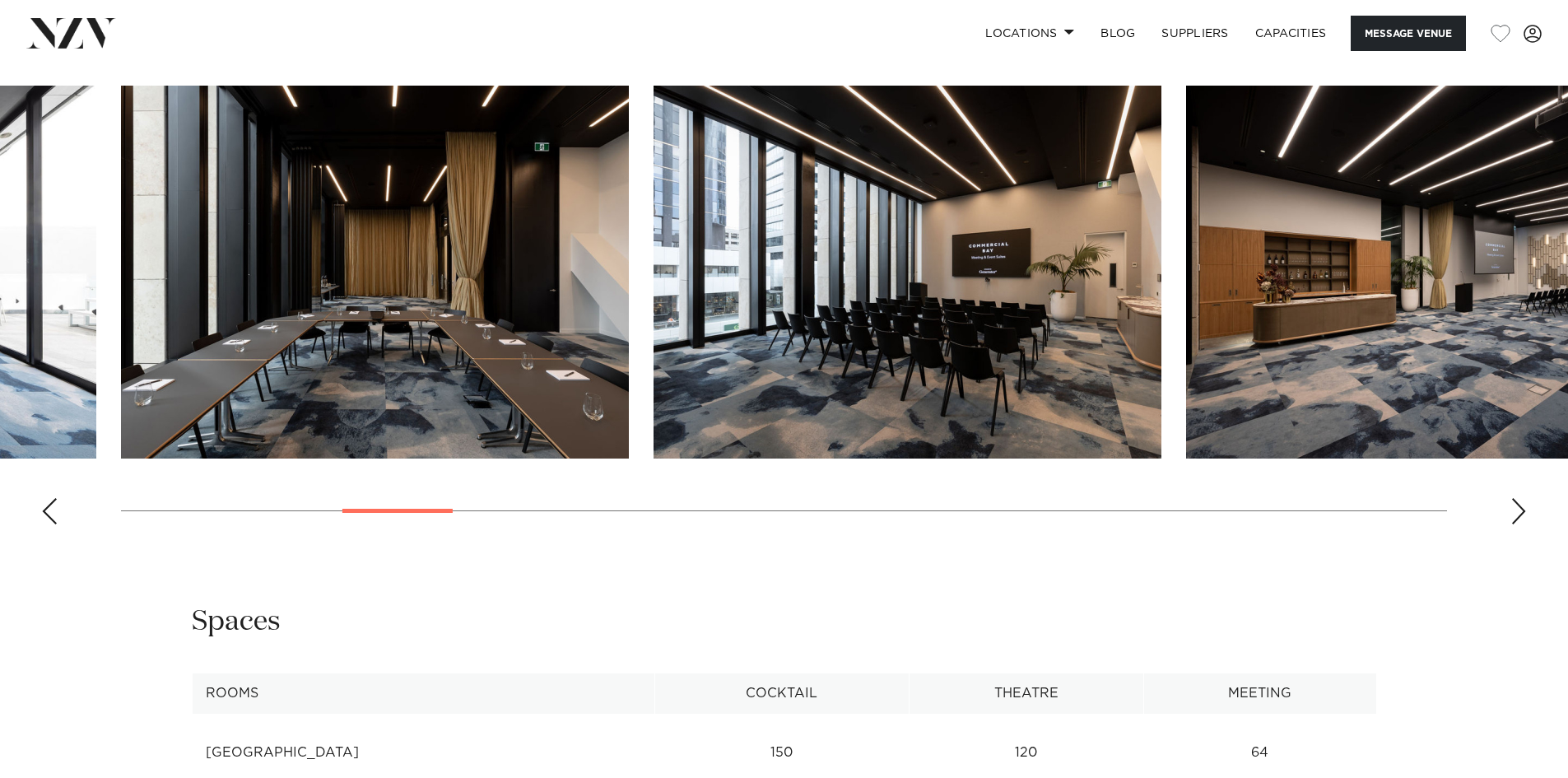
click at [1521, 498] on div "Next slide" at bounding box center [1518, 512] width 16 height 27
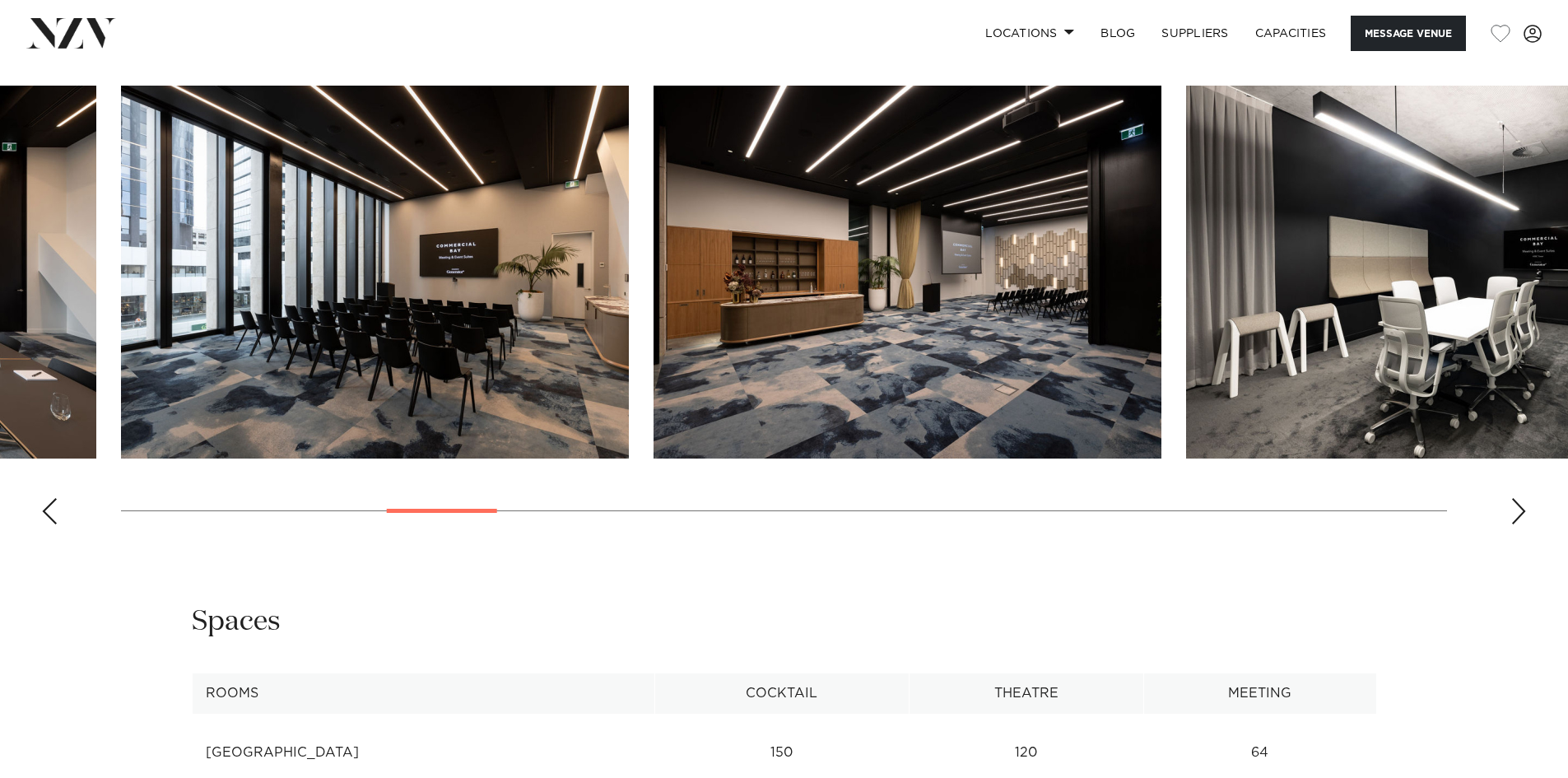
click at [1521, 498] on div "Next slide" at bounding box center [1518, 512] width 16 height 27
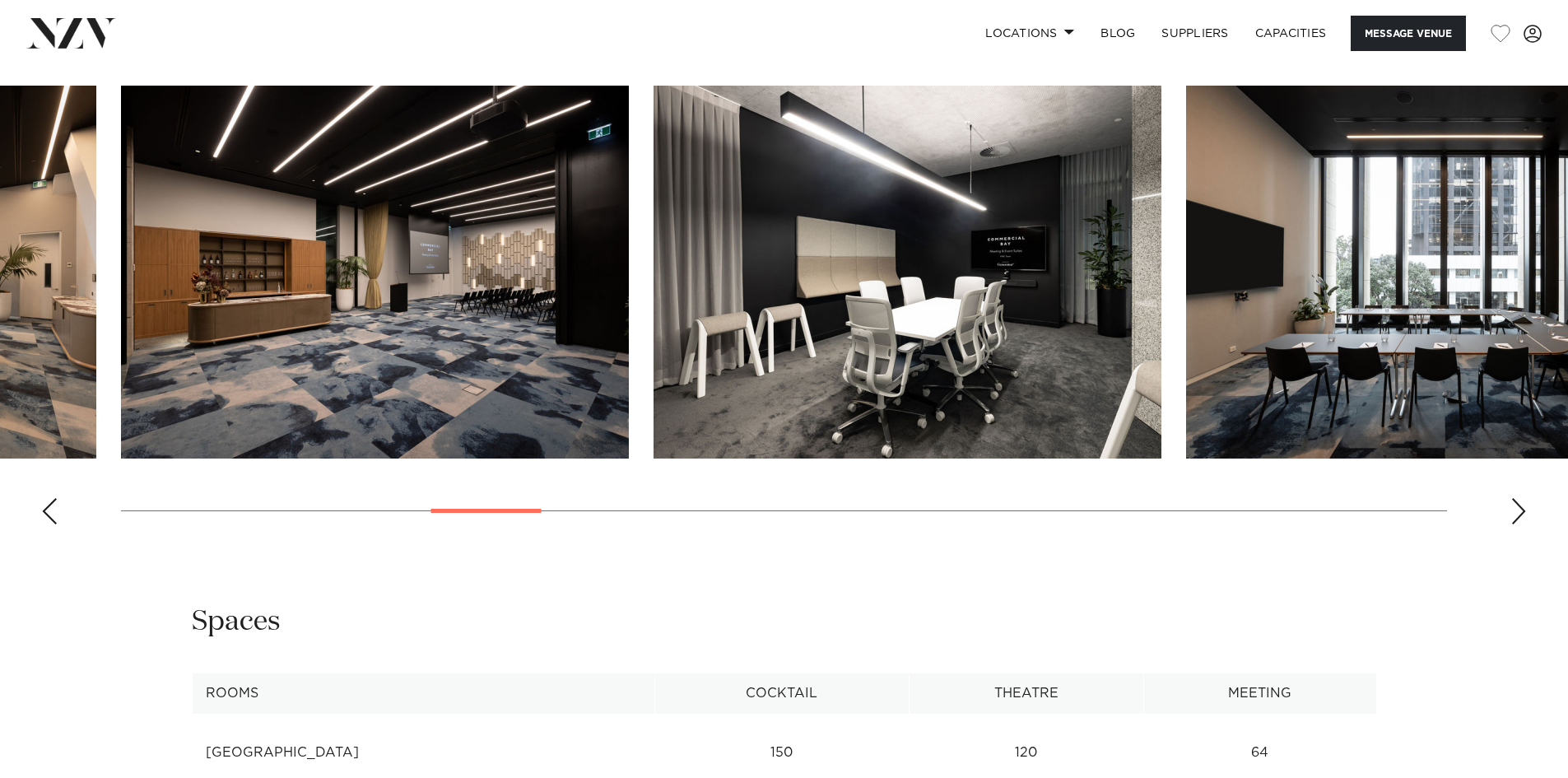
click at [1521, 498] on div "Next slide" at bounding box center [1518, 512] width 16 height 27
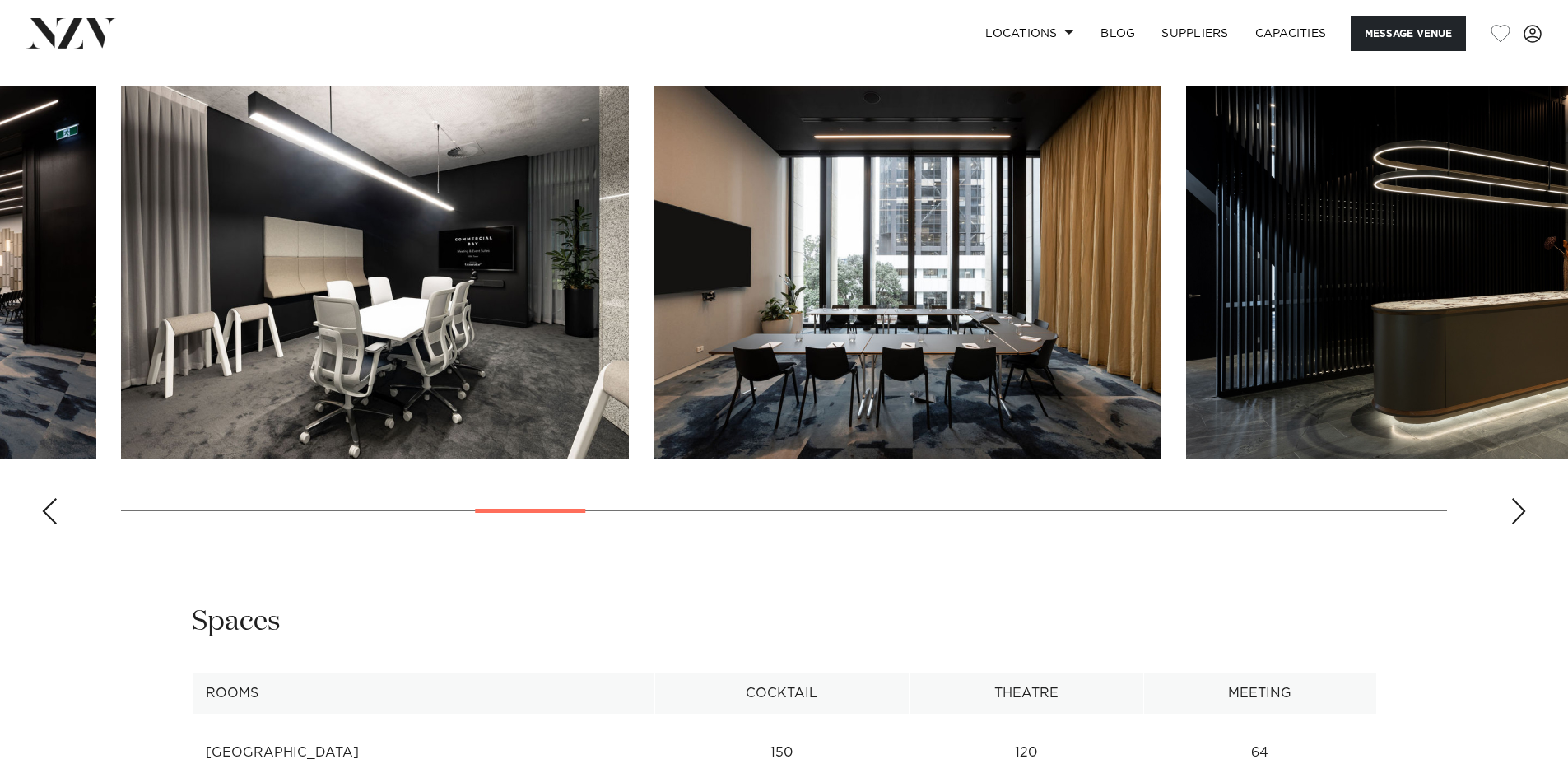
click at [1521, 498] on div "Next slide" at bounding box center [1518, 512] width 16 height 27
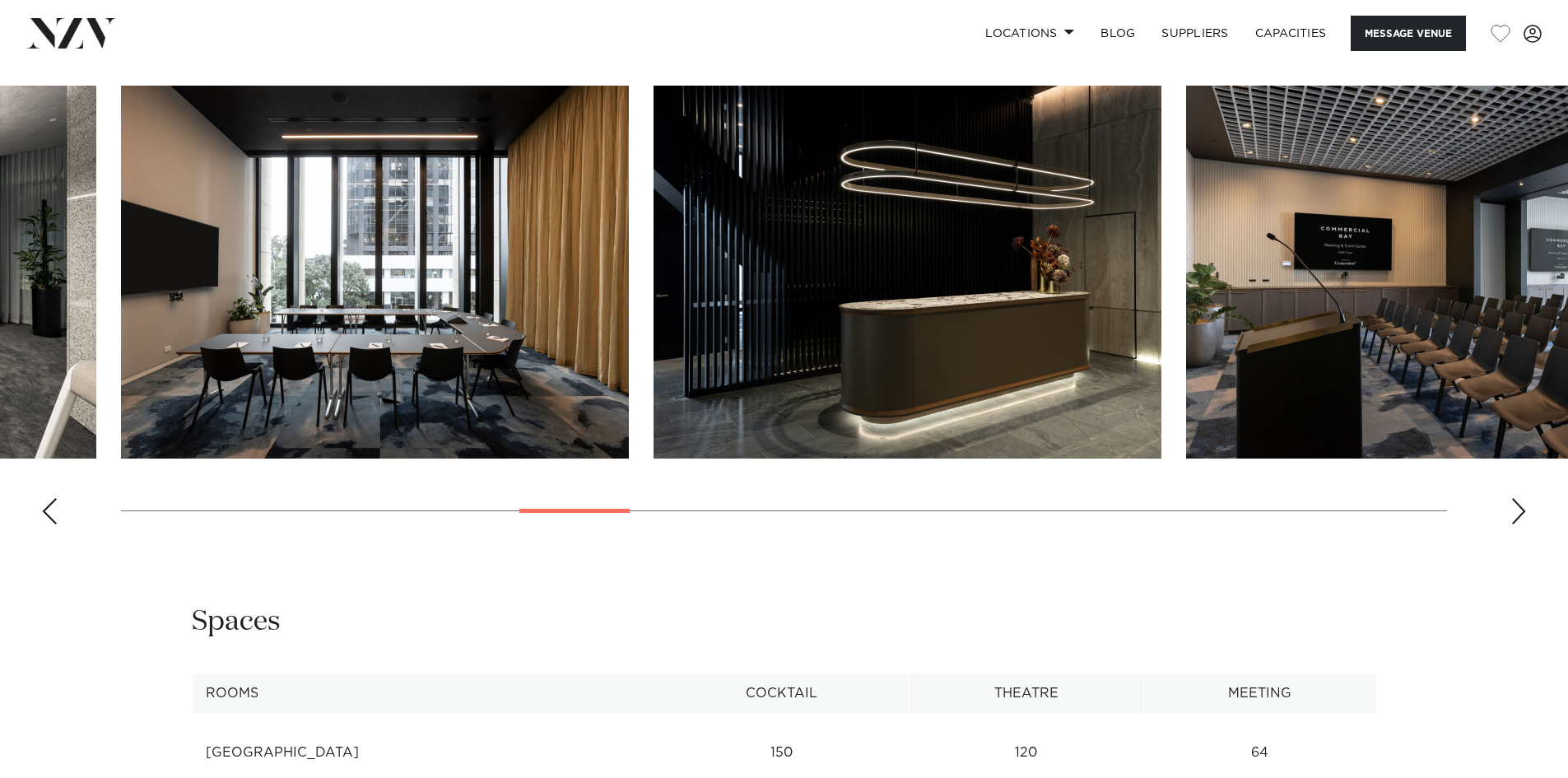
click at [1521, 498] on div "Next slide" at bounding box center [1518, 512] width 16 height 27
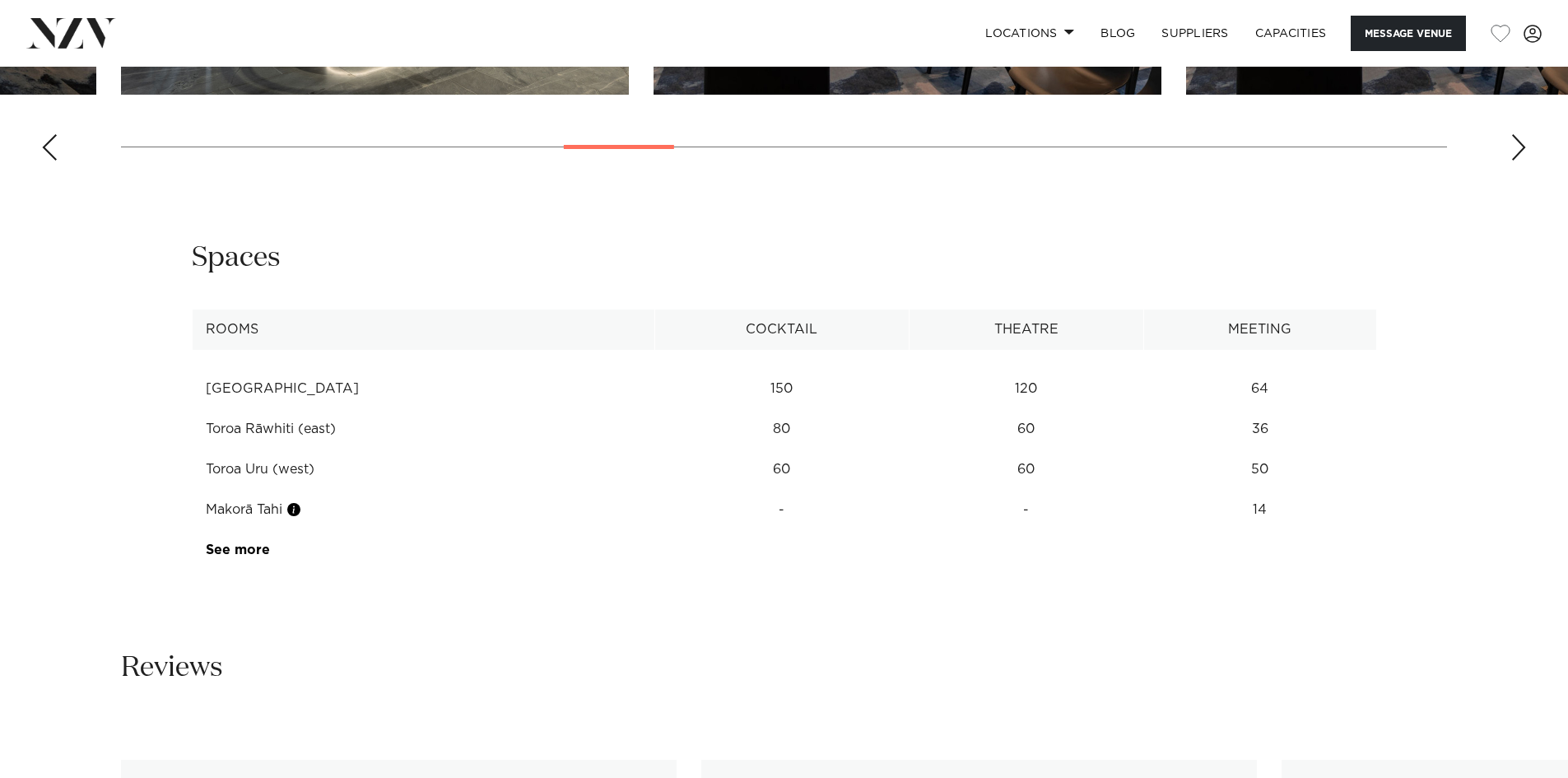
scroll to position [2469, 0]
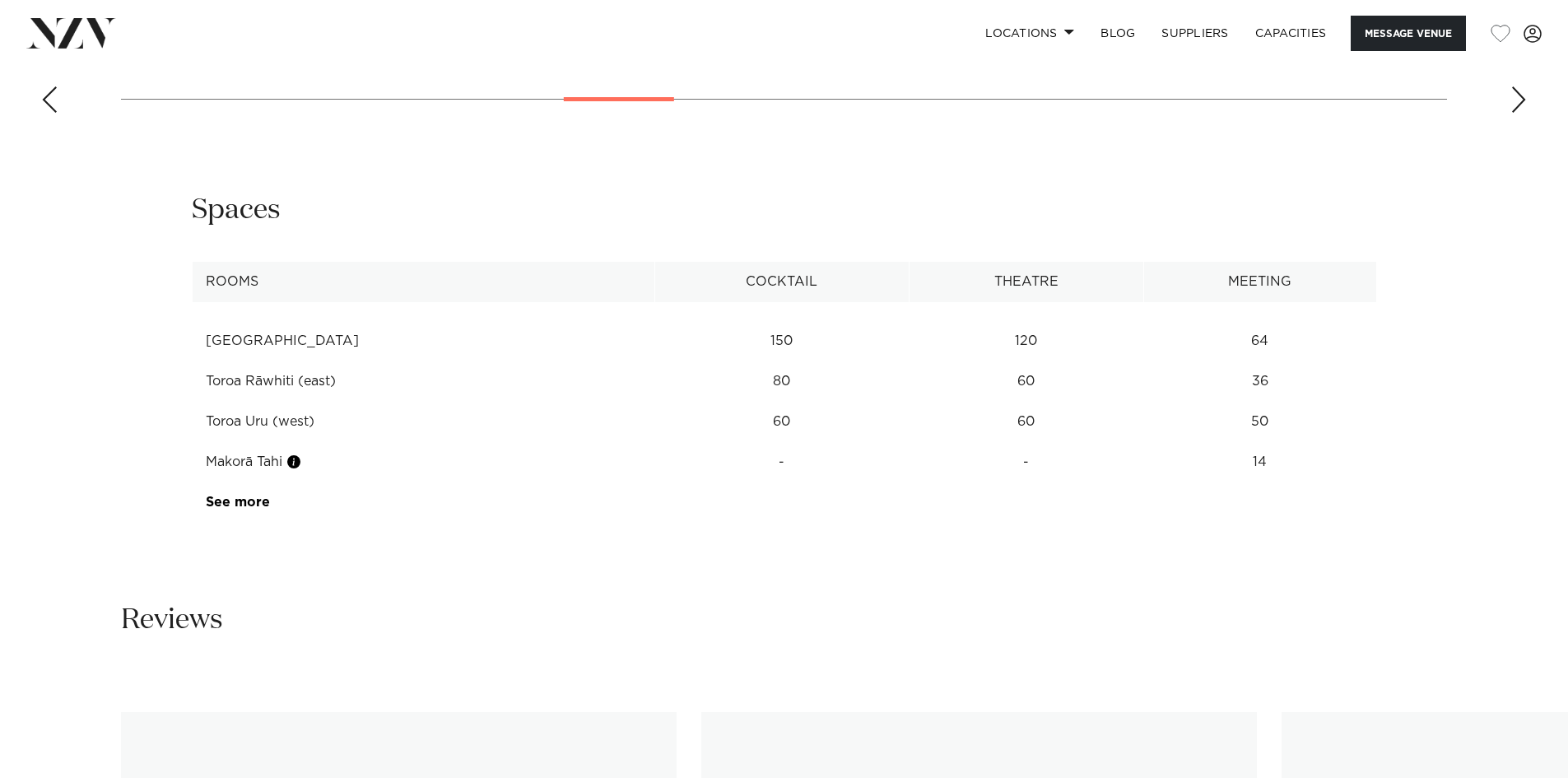
click at [46, 87] on div "Previous slide" at bounding box center [48, 100] width 16 height 27
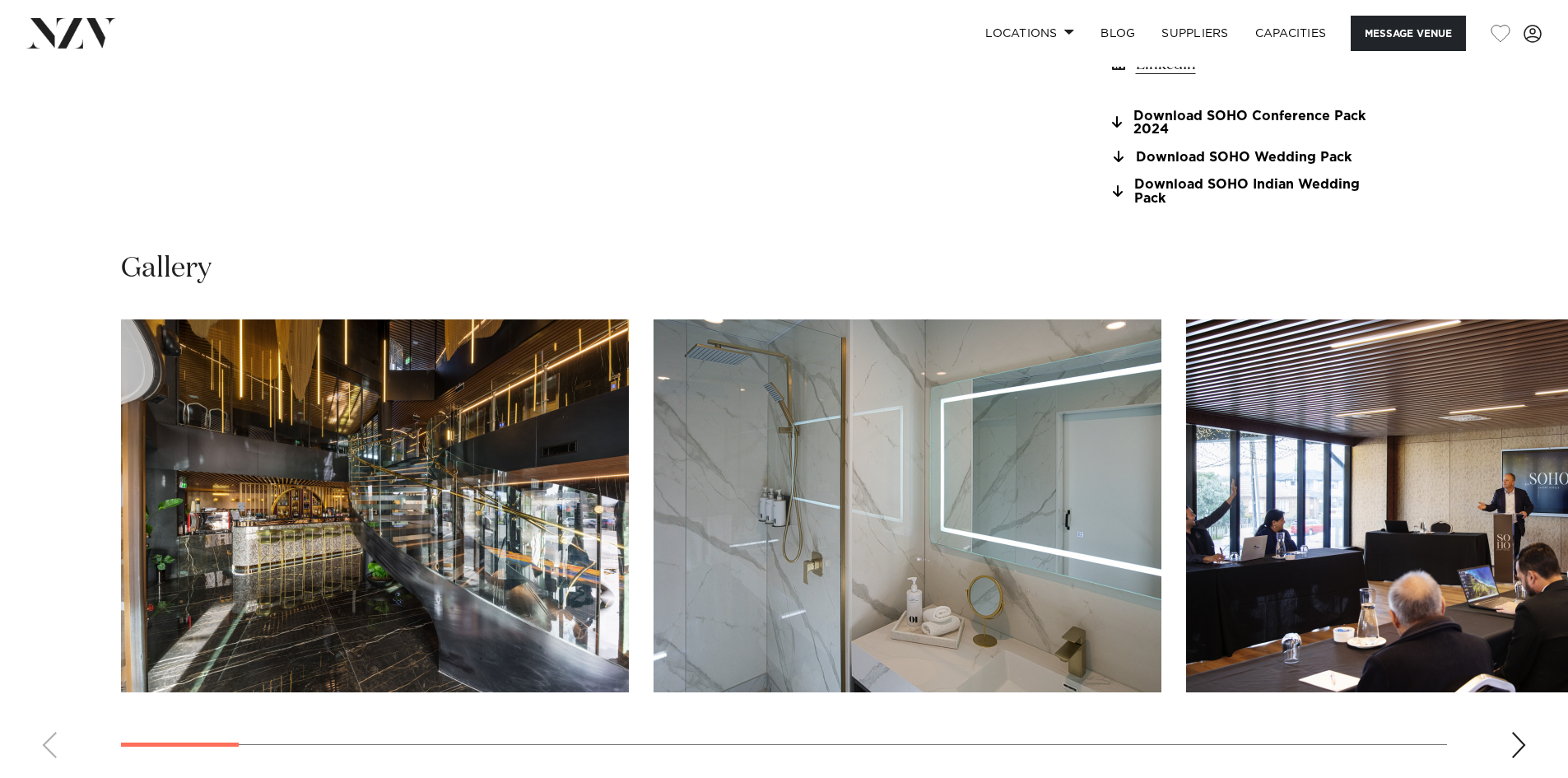
scroll to position [1646, 0]
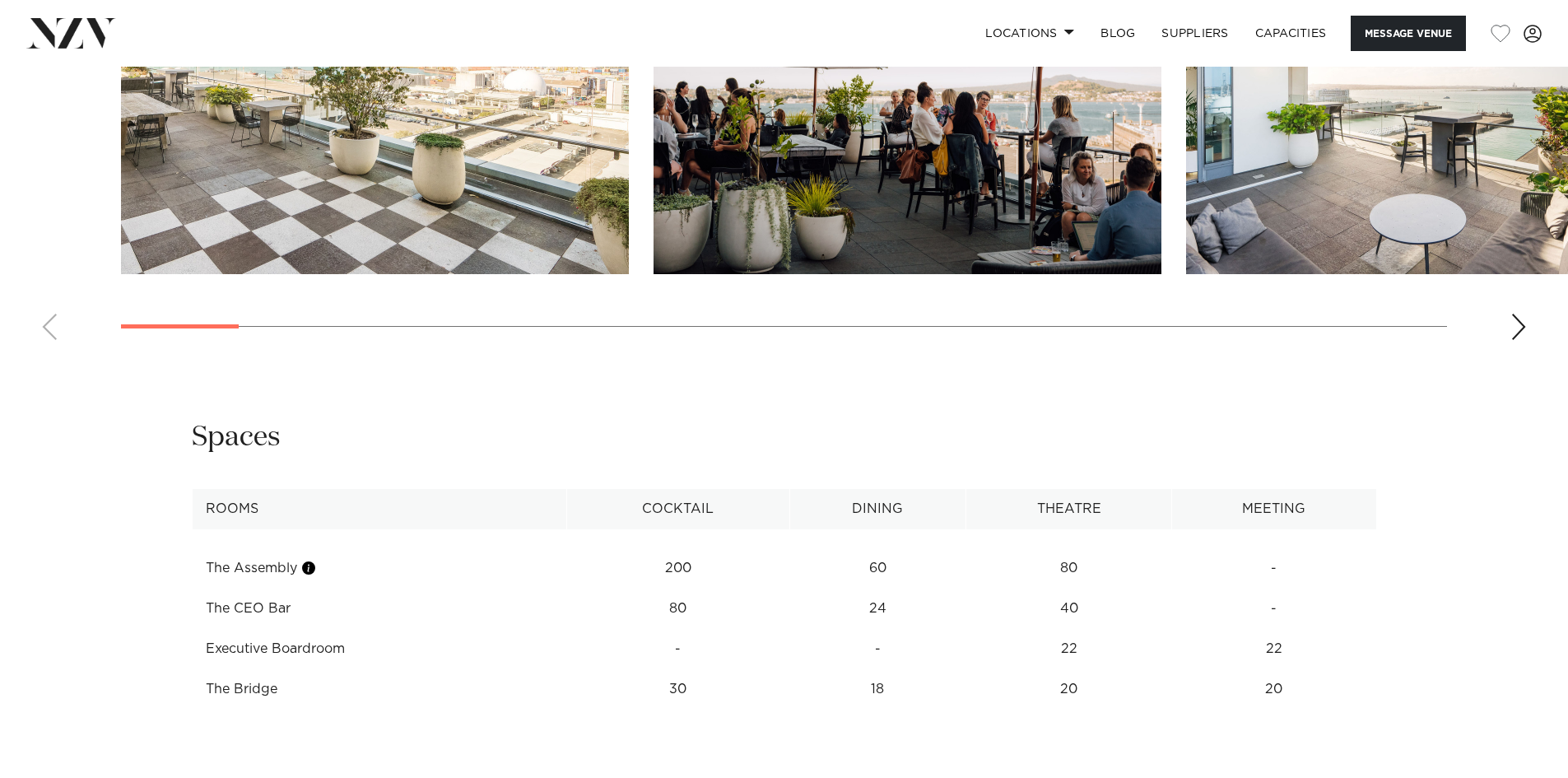
scroll to position [1975, 0]
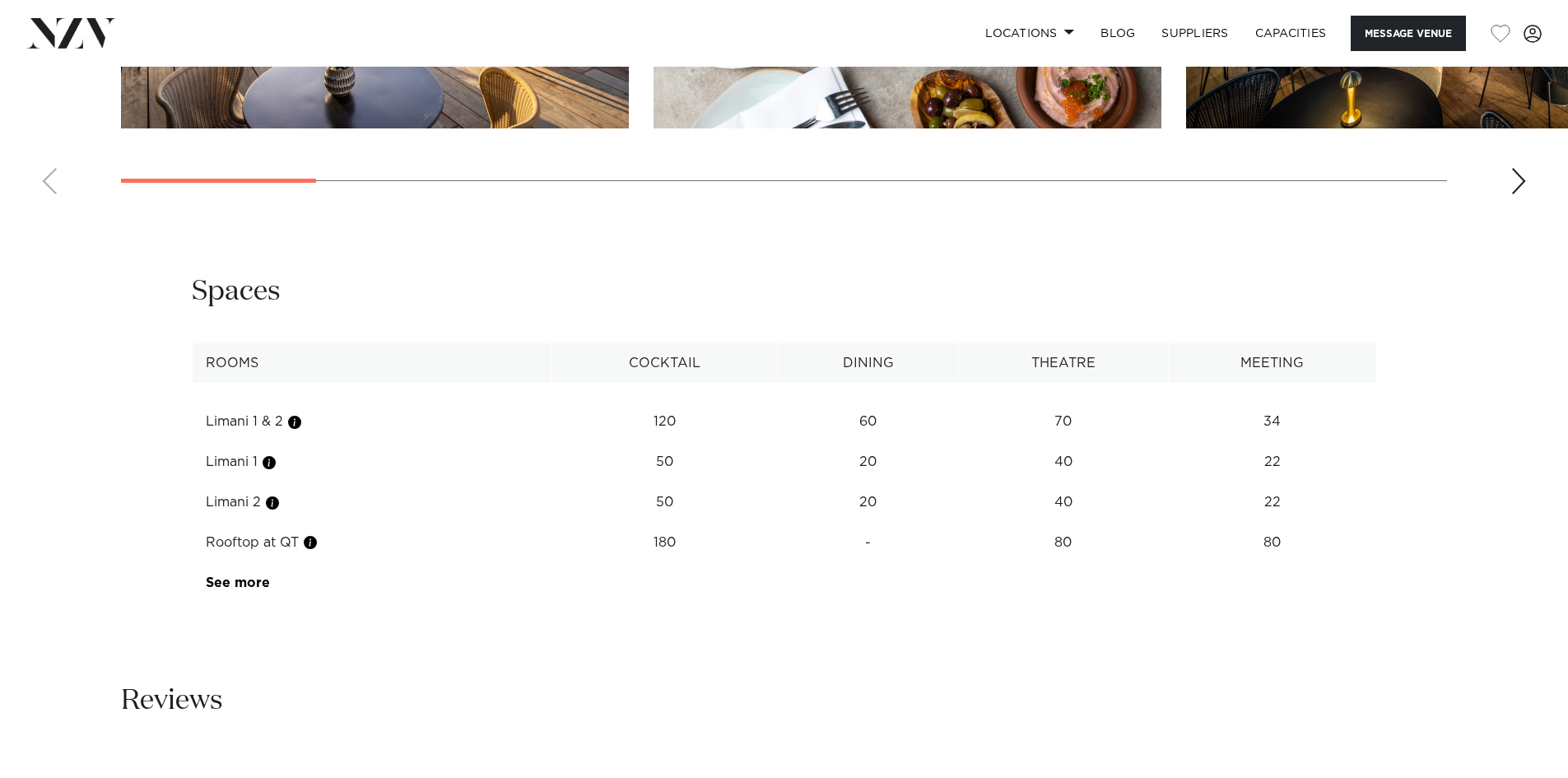
scroll to position [2552, 0]
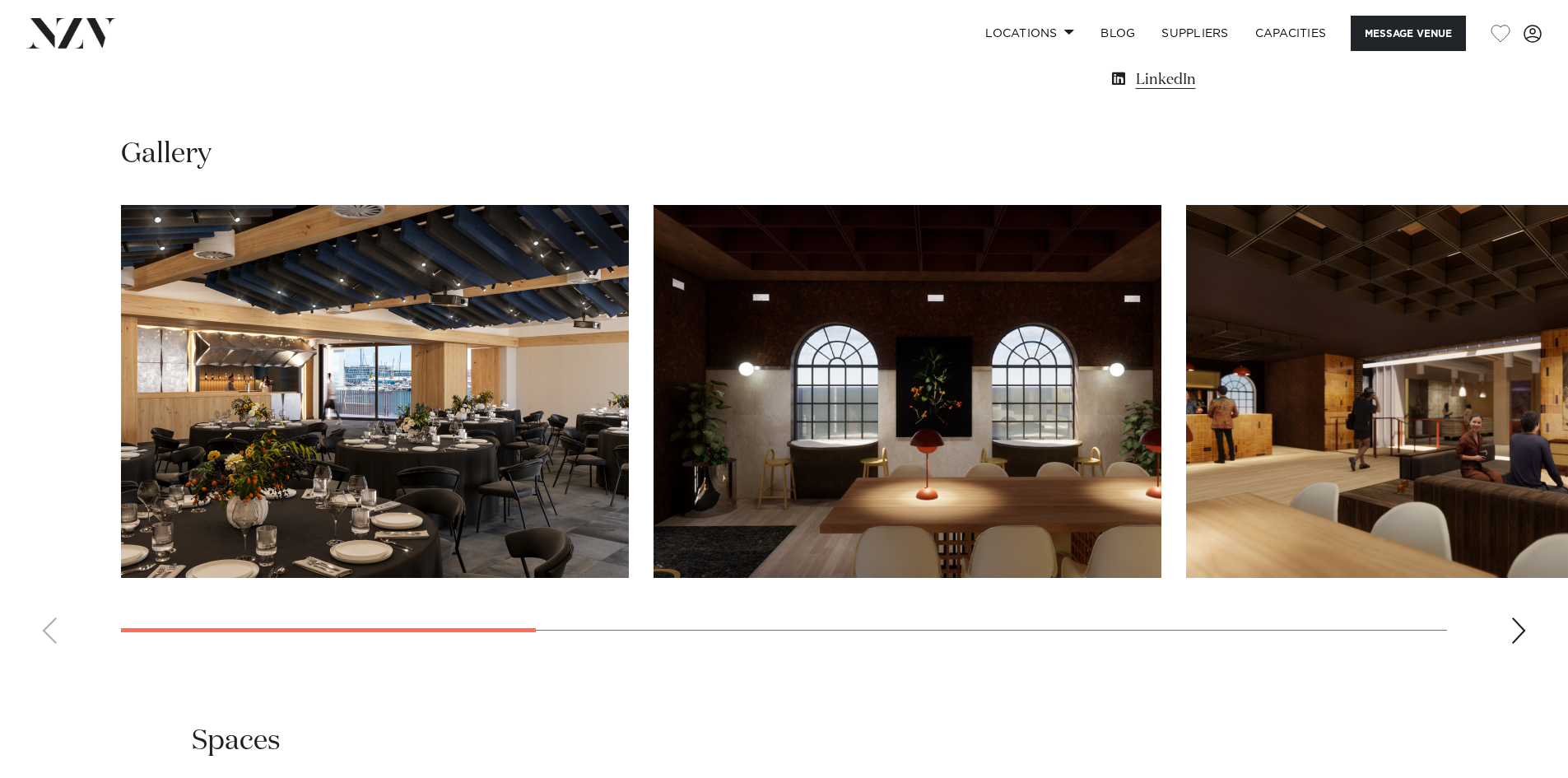
scroll to position [1482, 0]
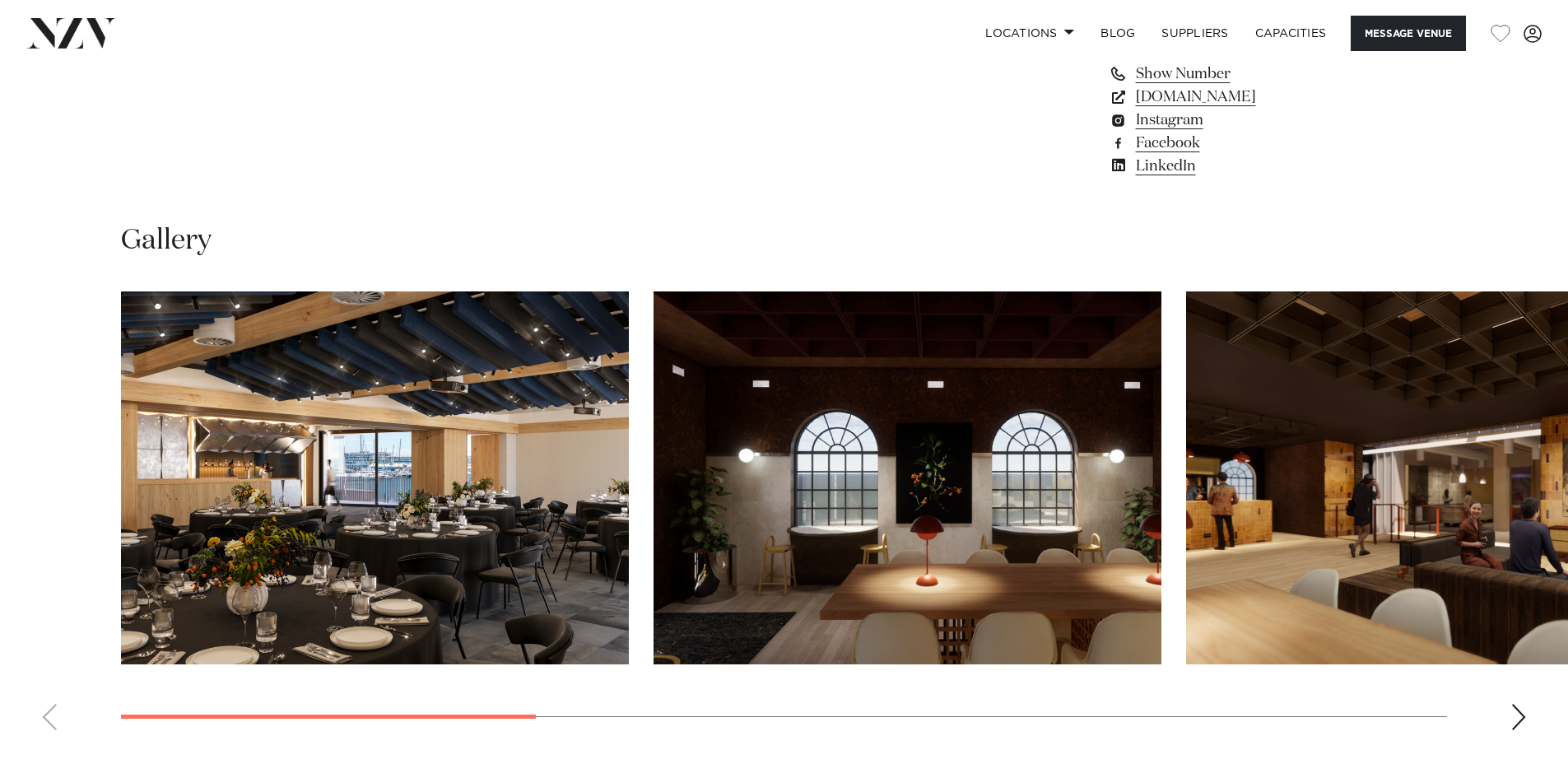
click at [830, 563] on img "2 / 8" at bounding box center [907, 477] width 508 height 373
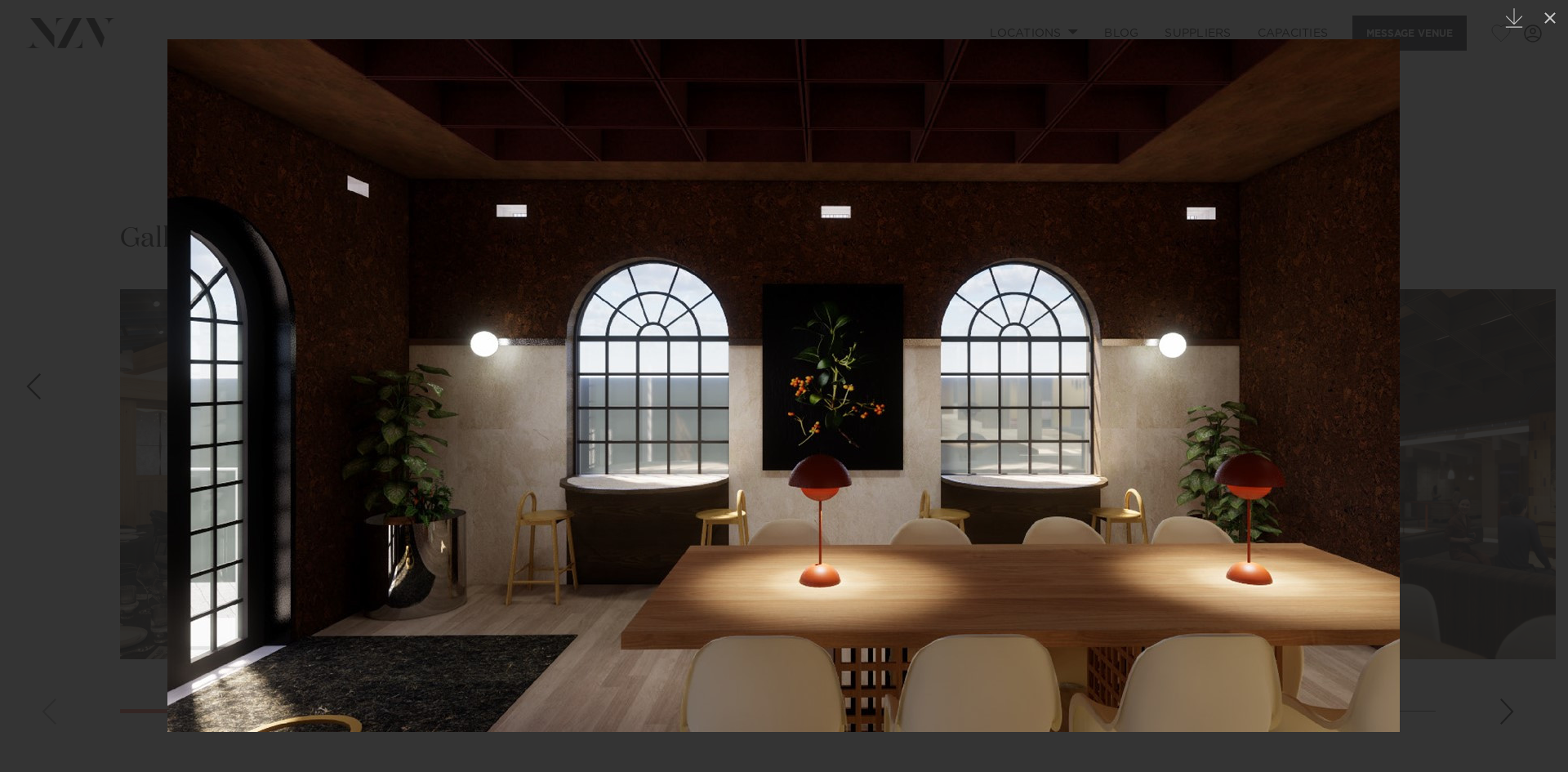
click at [1489, 369] on div at bounding box center [784, 386] width 1568 height 772
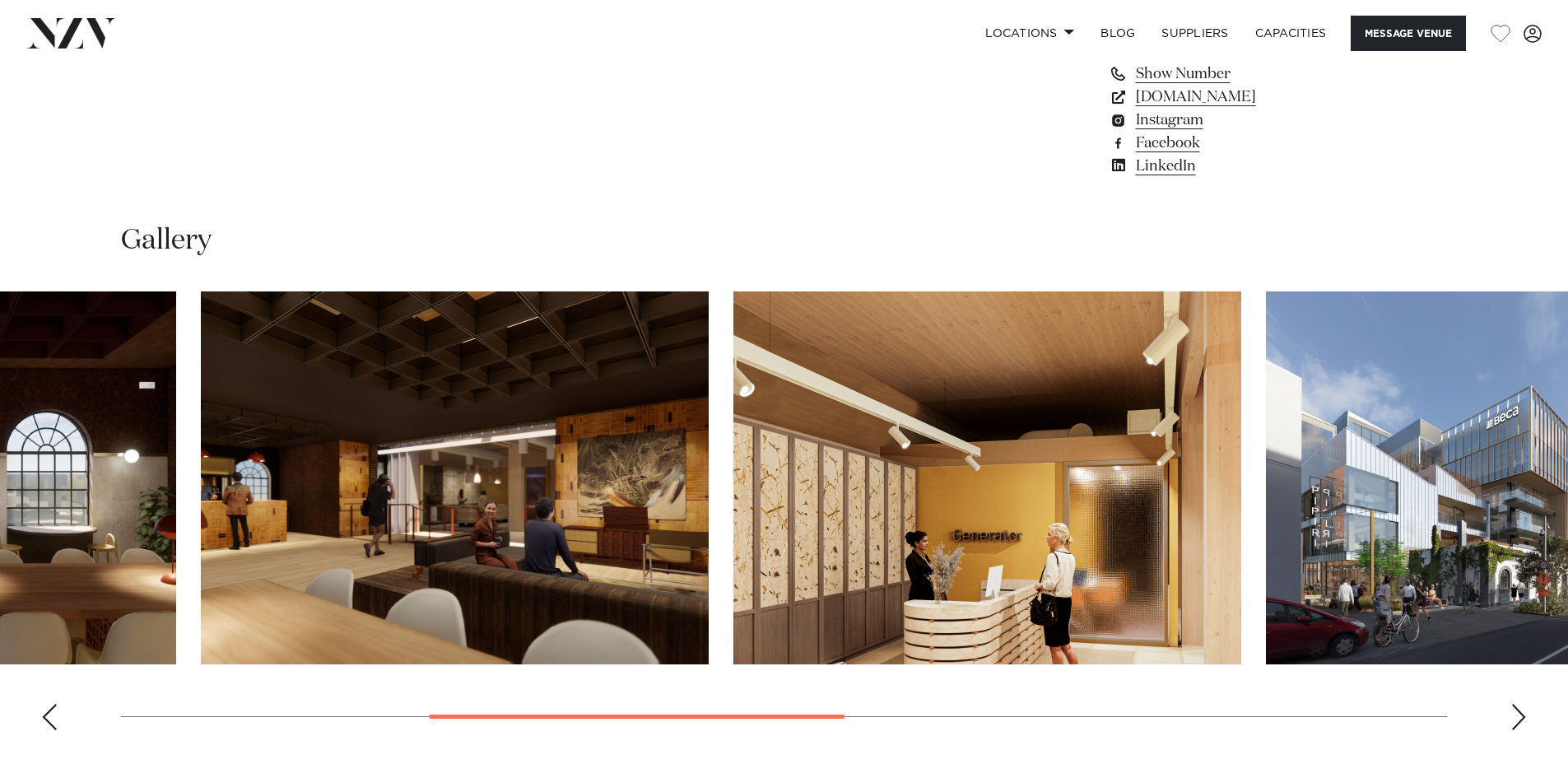
click at [79, 701] on swiper-container at bounding box center [784, 516] width 1568 height 452
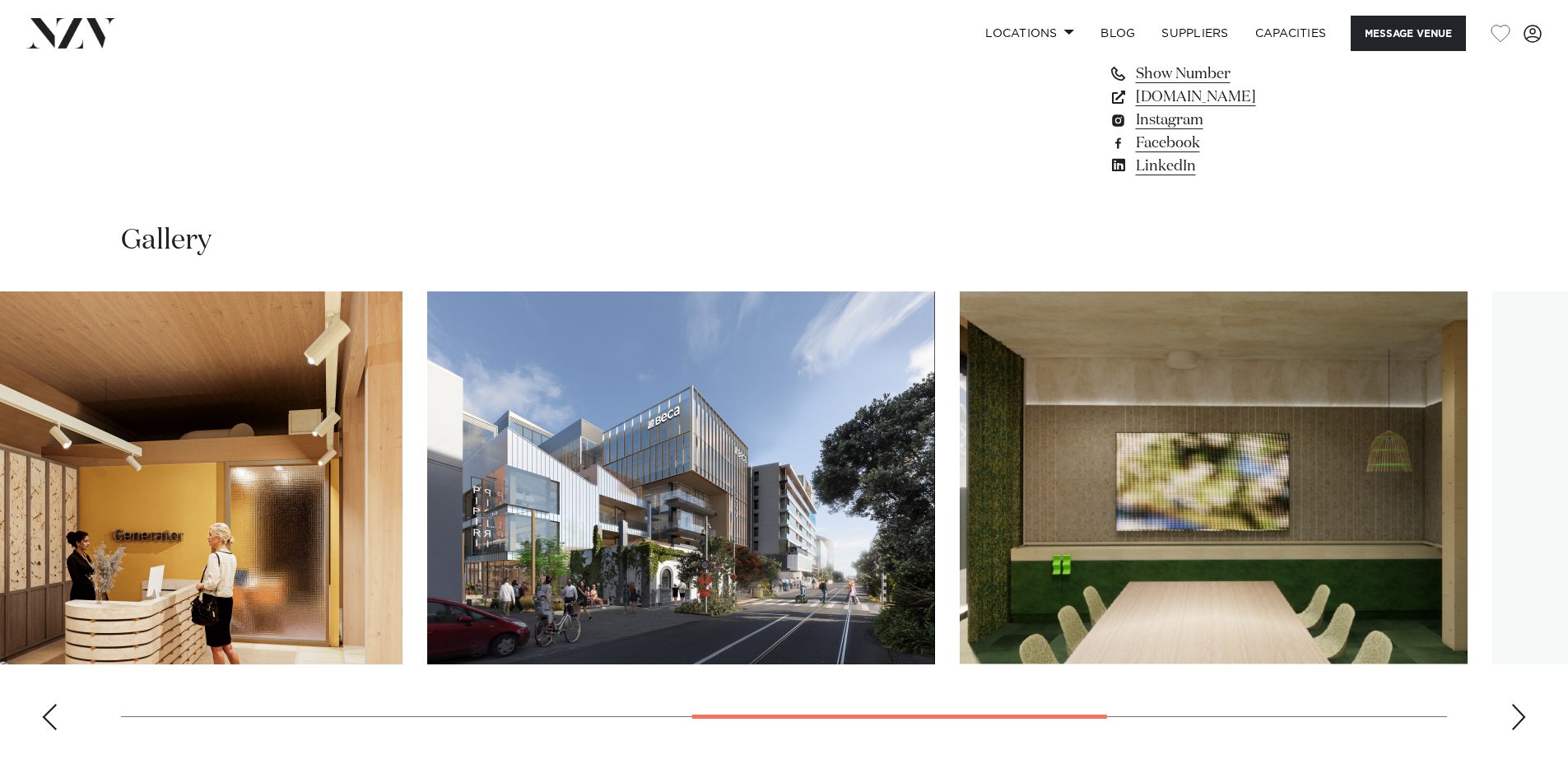
click at [427, 495] on img "5 / 8" at bounding box center [681, 477] width 508 height 373
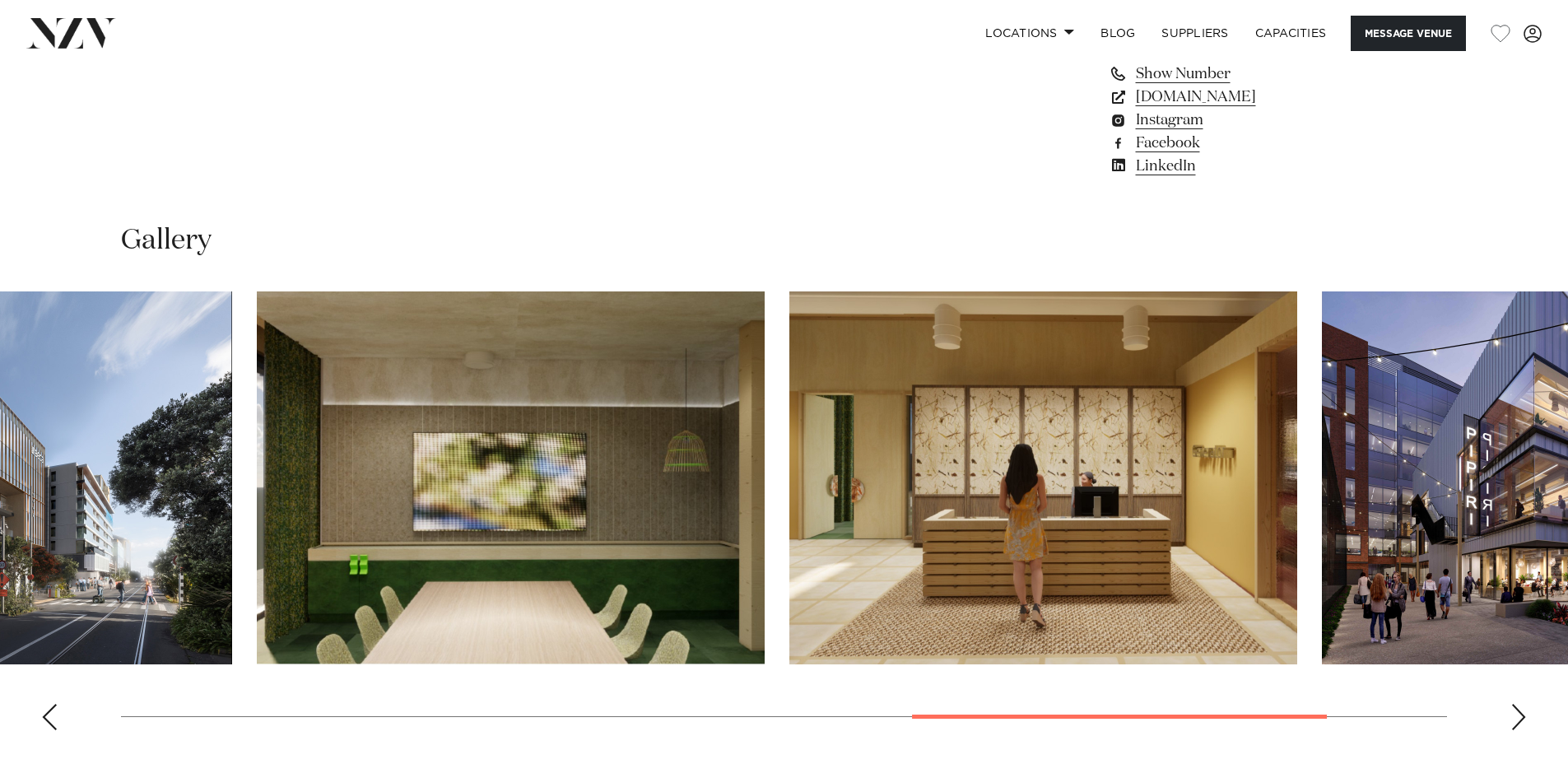
click at [534, 486] on img "6 / 8" at bounding box center [511, 477] width 508 height 373
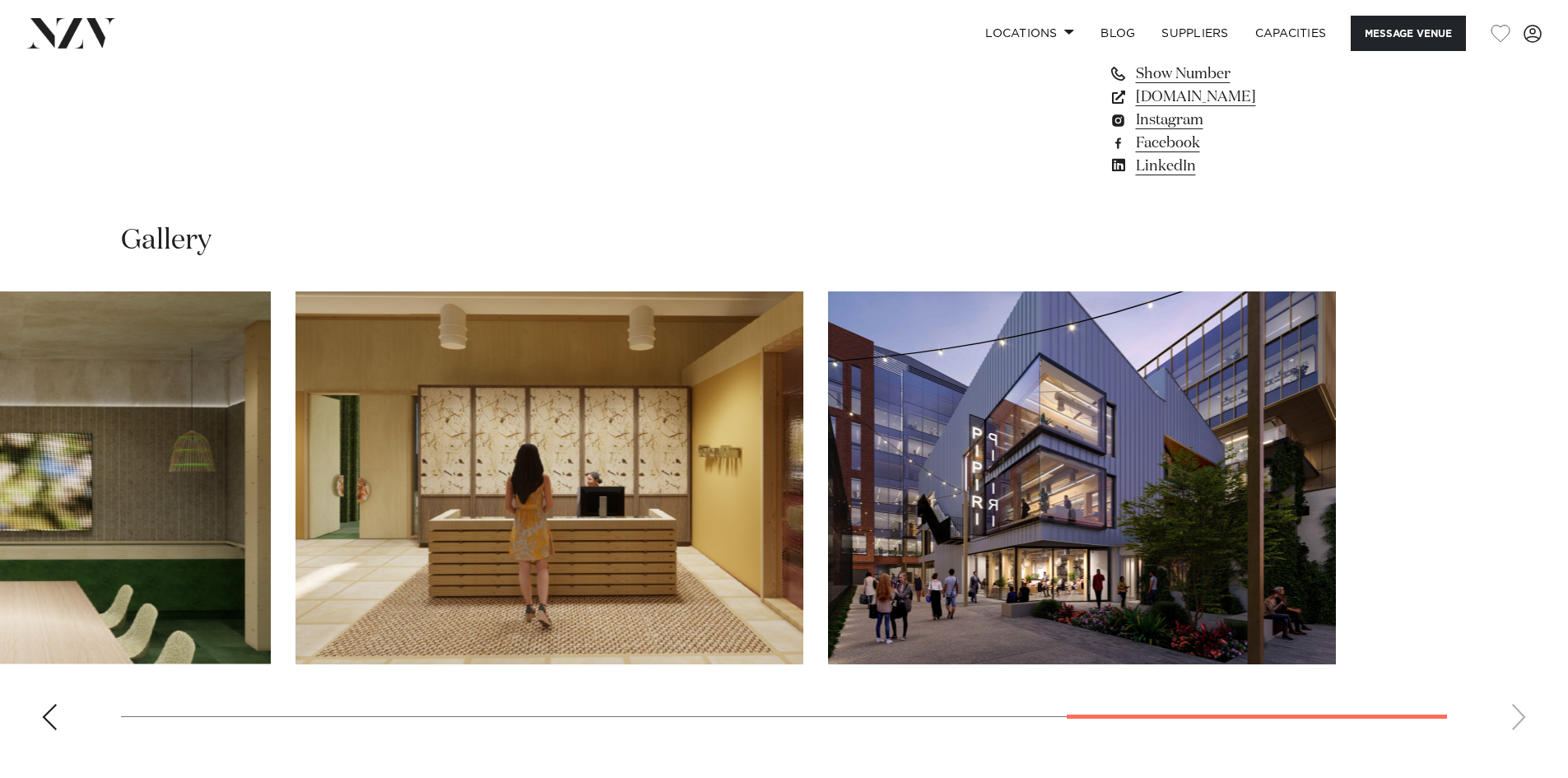
click at [498, 484] on img "7 / 8" at bounding box center [550, 477] width 508 height 373
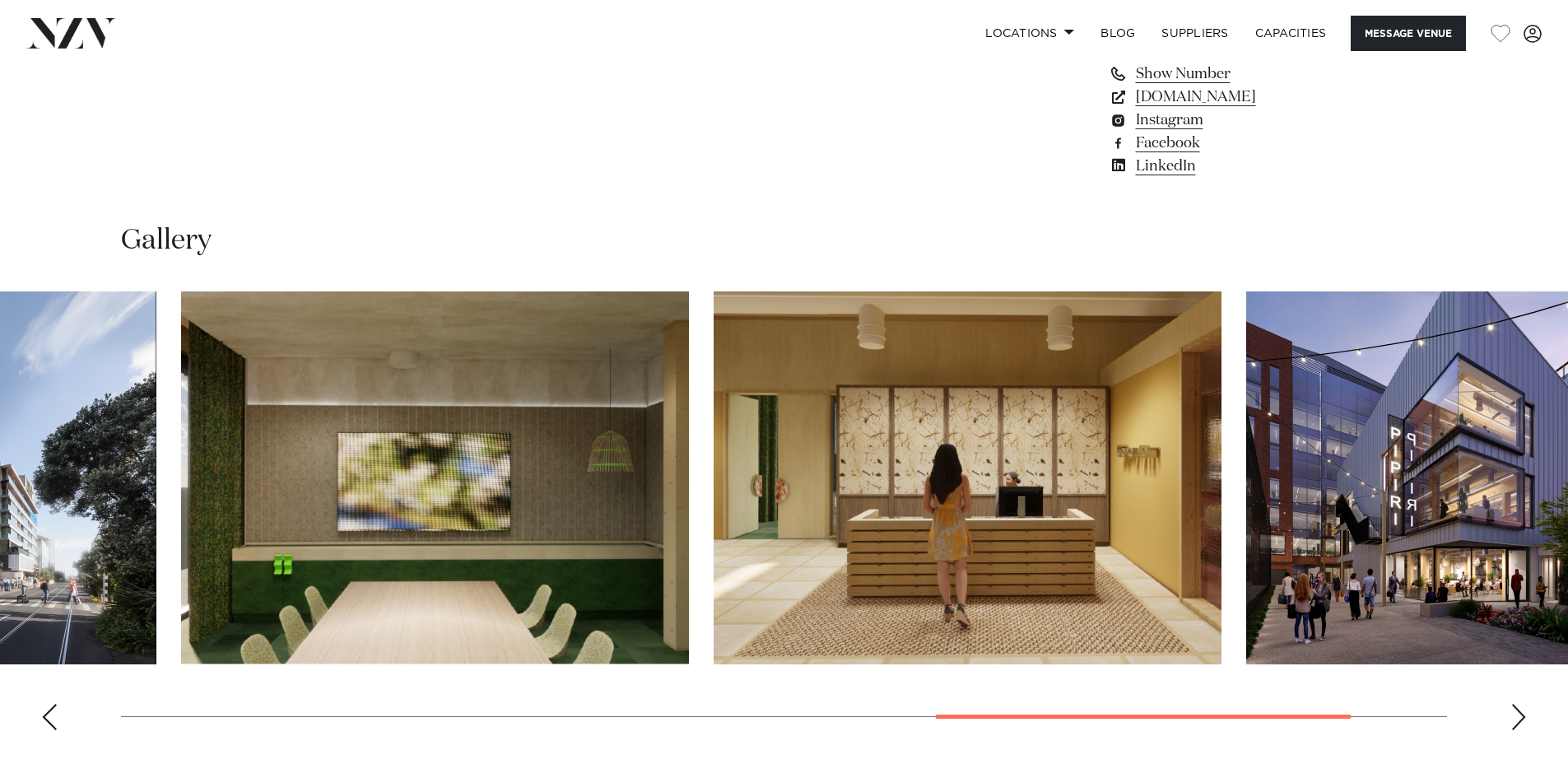
click at [1167, 485] on img "7 / 8" at bounding box center [967, 477] width 508 height 373
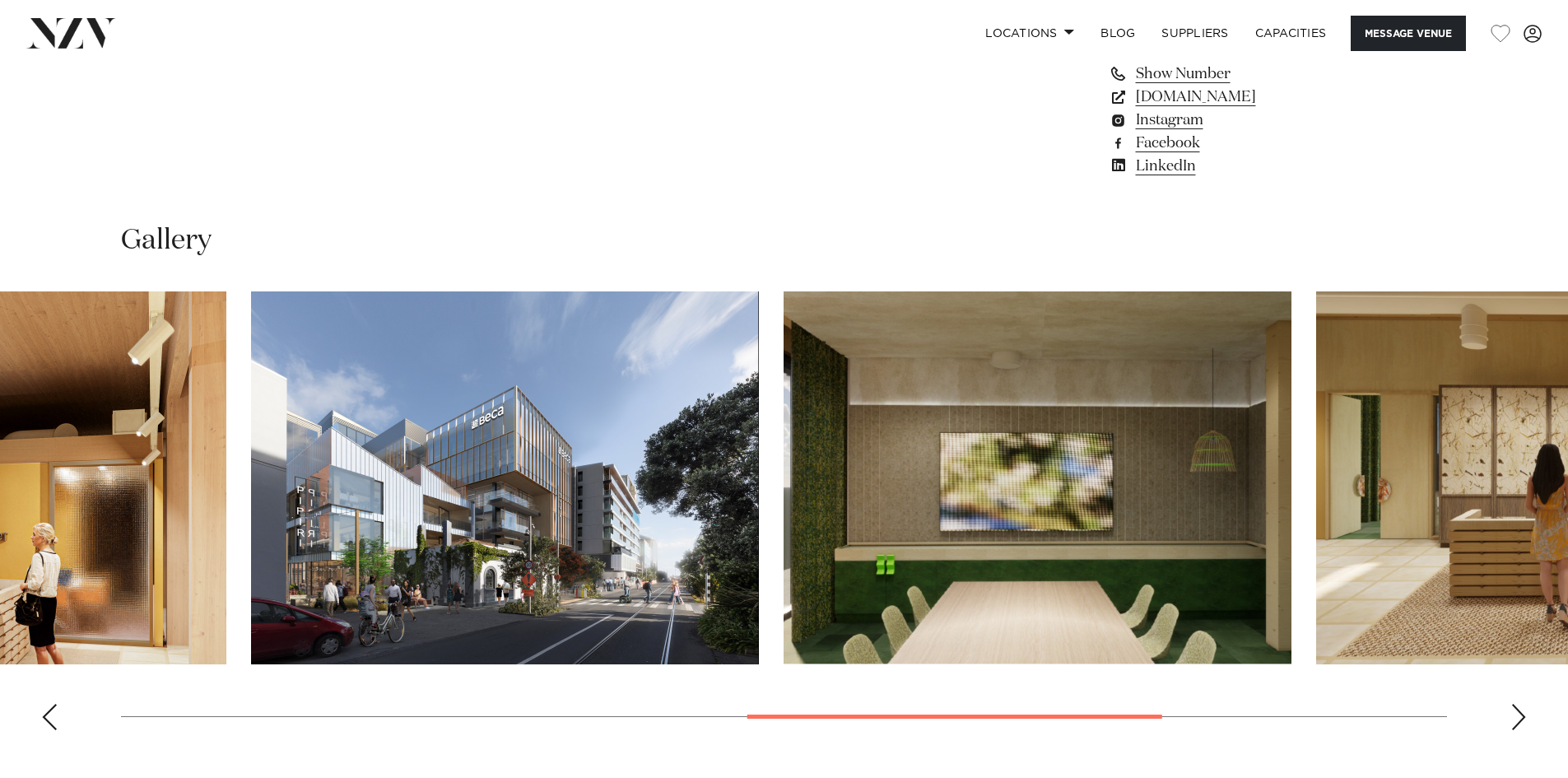
click at [499, 496] on img "5 / 8" at bounding box center [505, 477] width 508 height 373
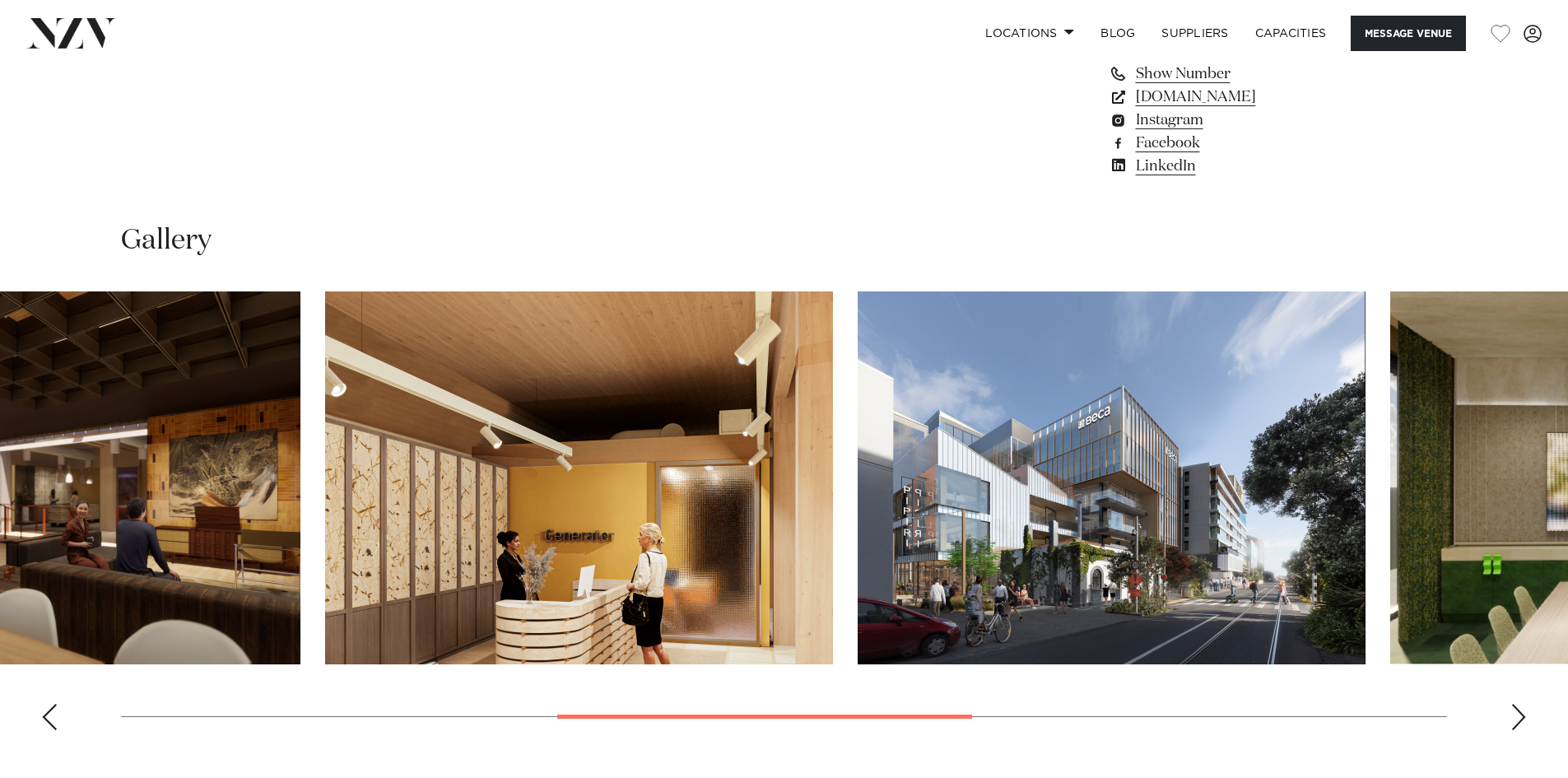
click at [1173, 458] on img "5 / 8" at bounding box center [1112, 477] width 508 height 373
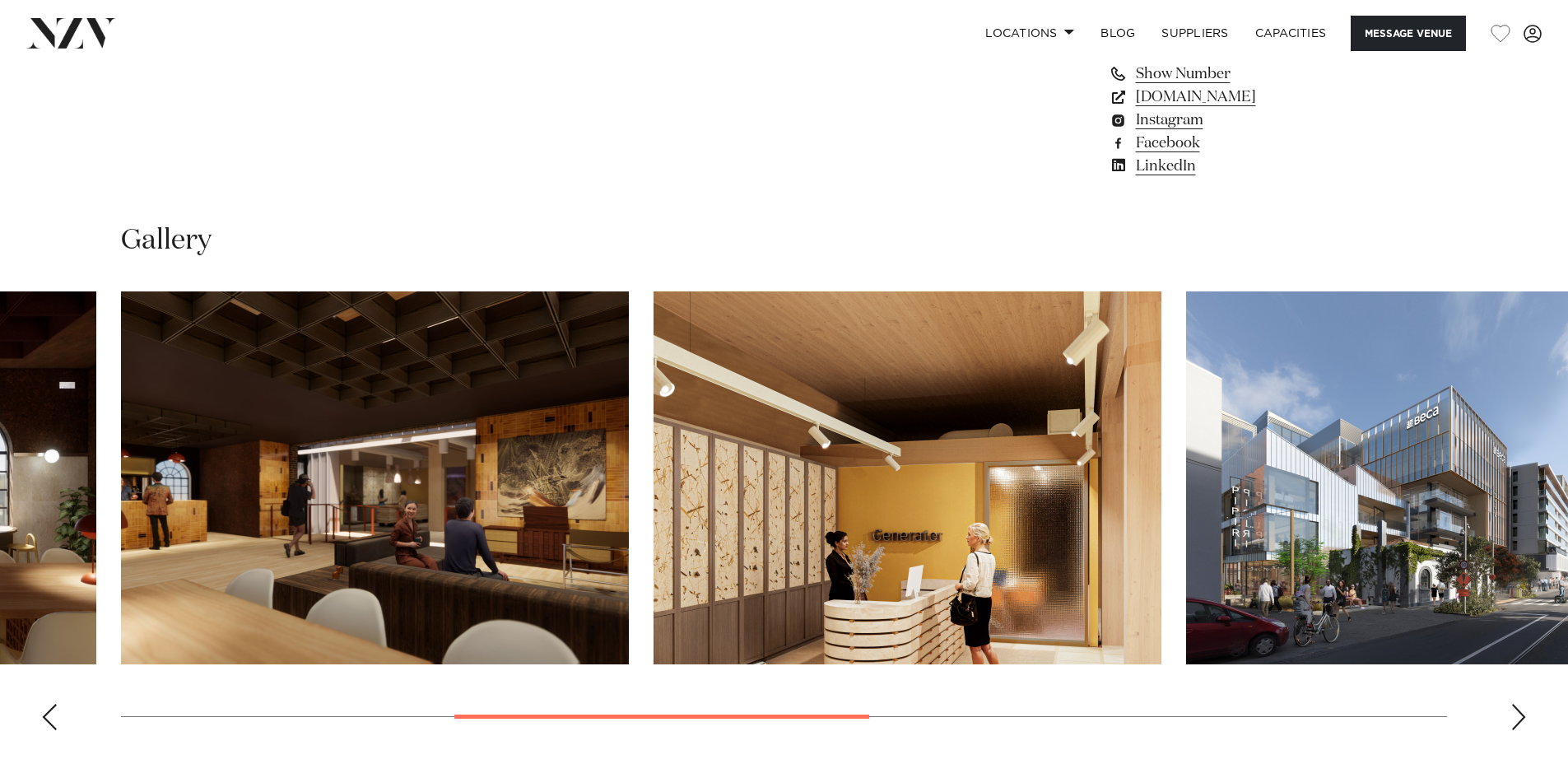
click at [629, 497] on img "3 / 8" at bounding box center [375, 477] width 508 height 373
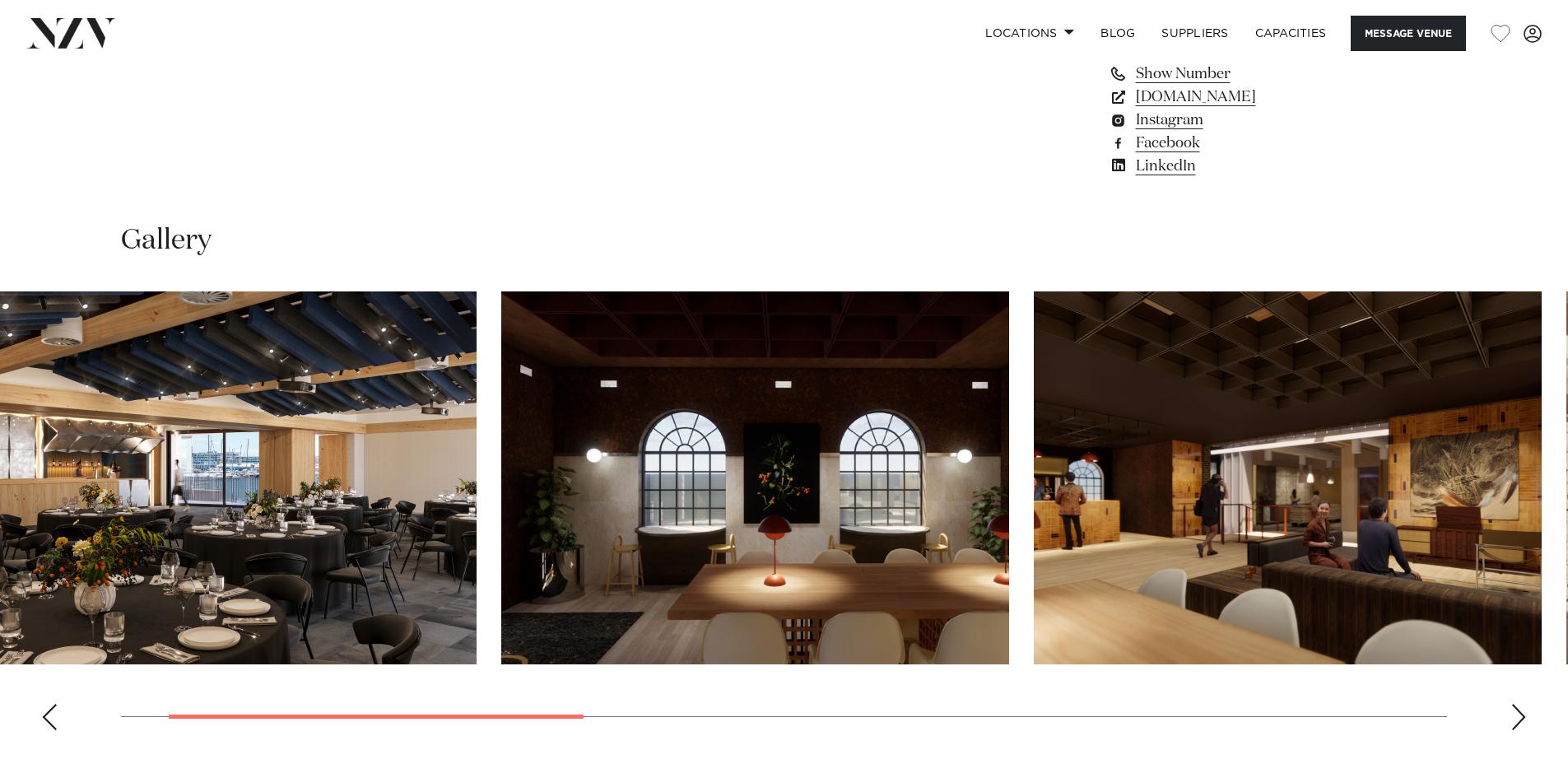
click at [663, 531] on img "2 / 8" at bounding box center [755, 477] width 508 height 373
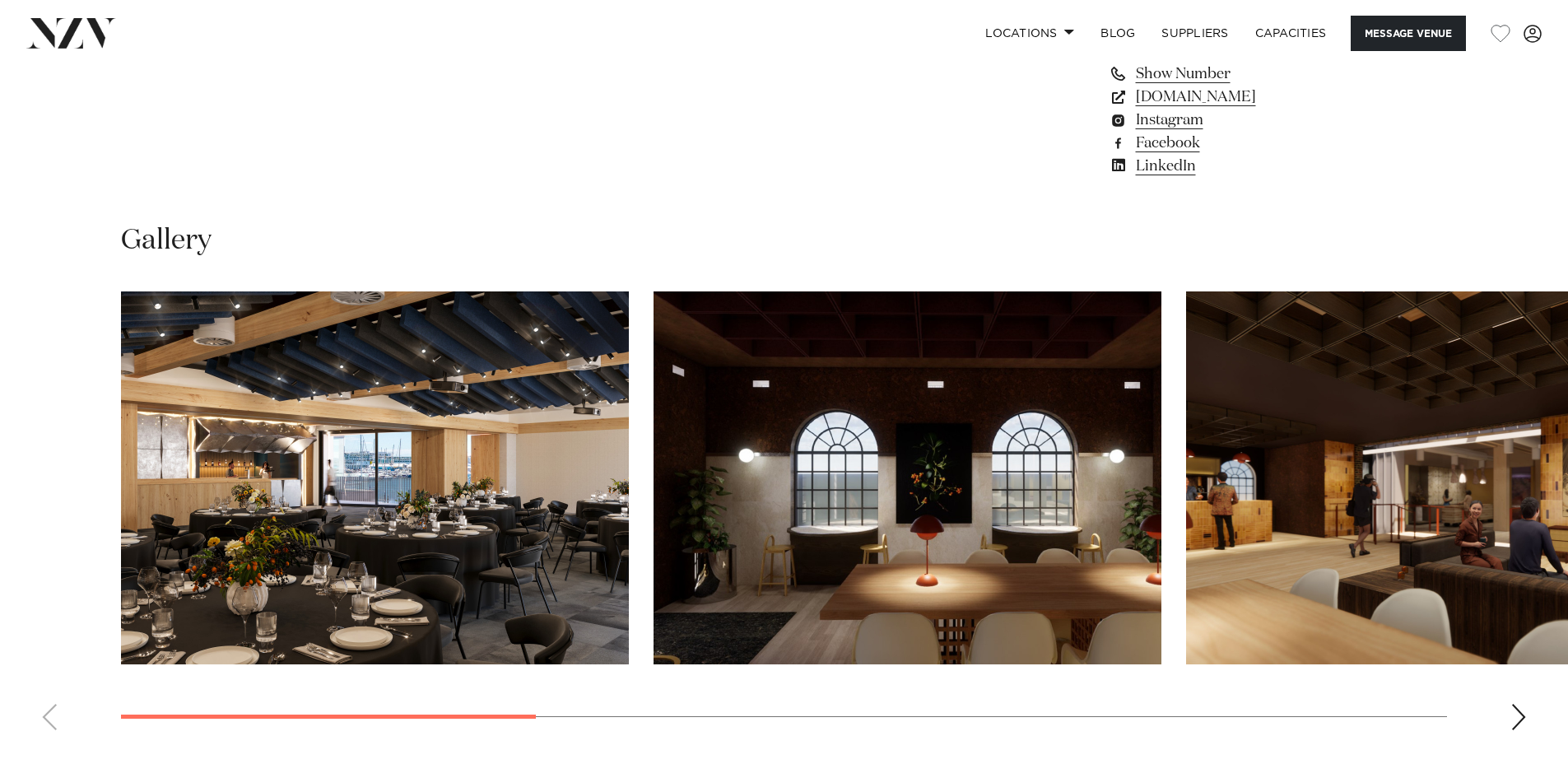
click at [395, 515] on img "1 / 8" at bounding box center [375, 477] width 508 height 373
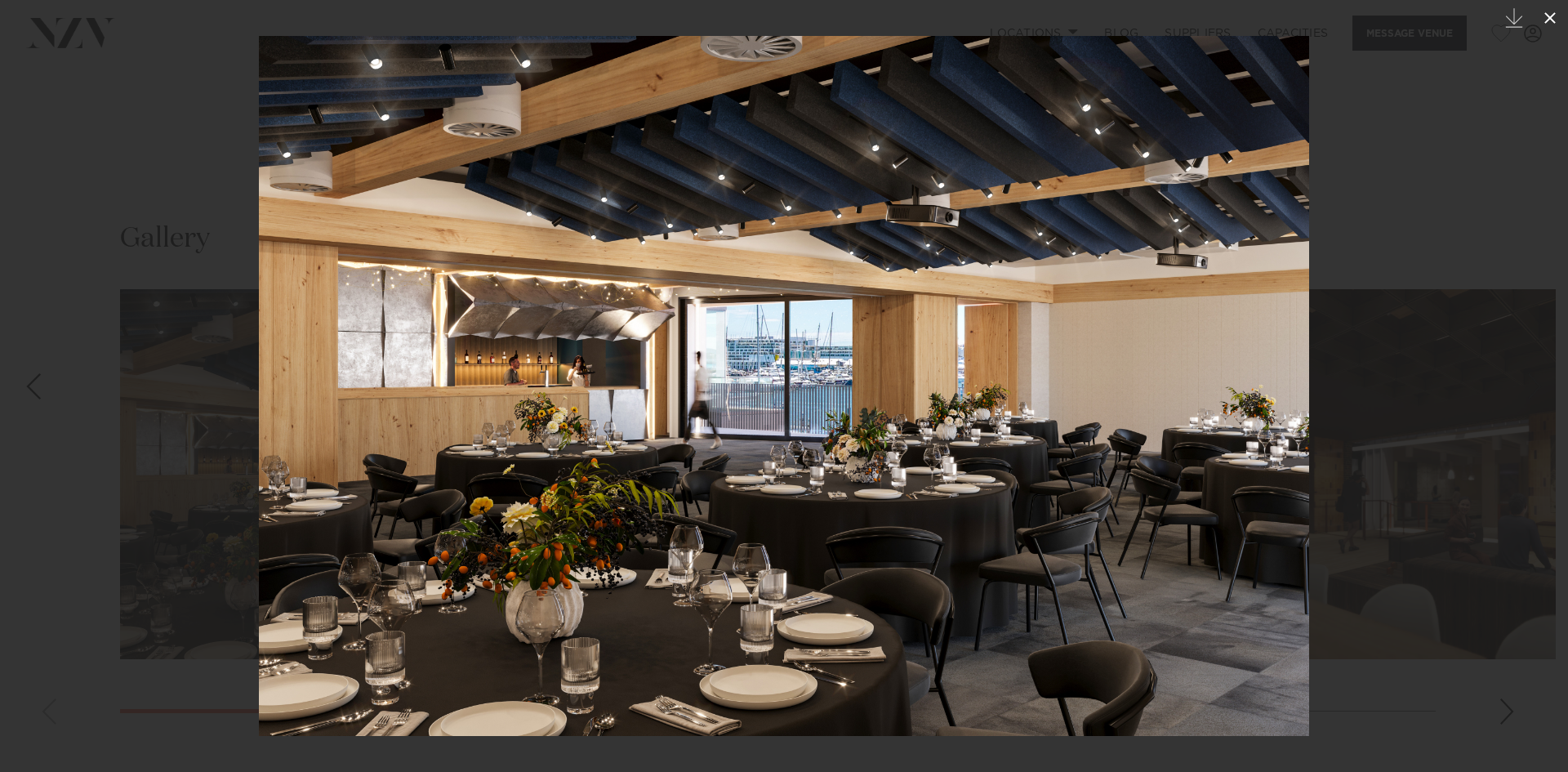
click at [1543, 15] on icon at bounding box center [1549, 18] width 20 height 20
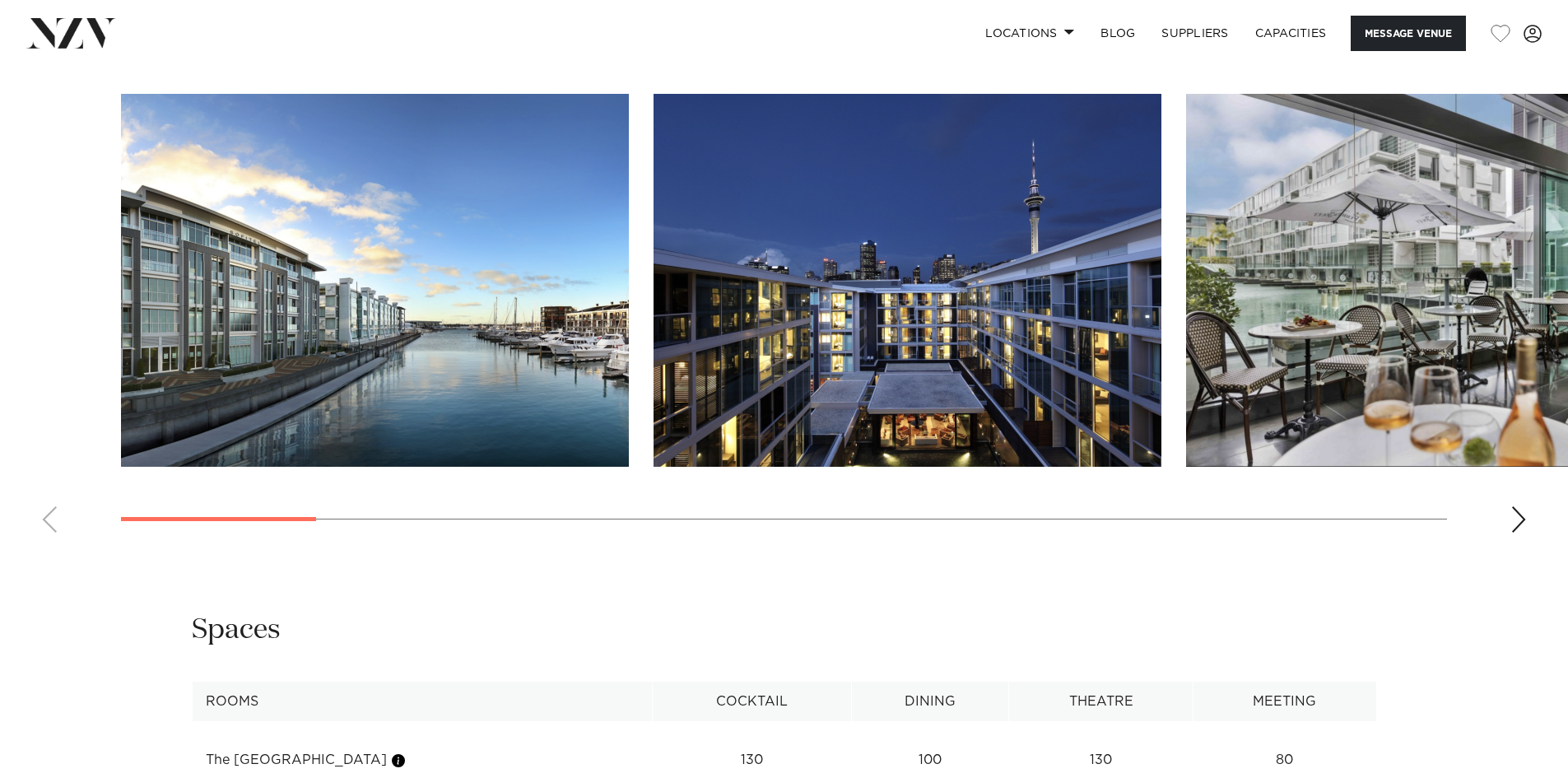
scroll to position [2057, 0]
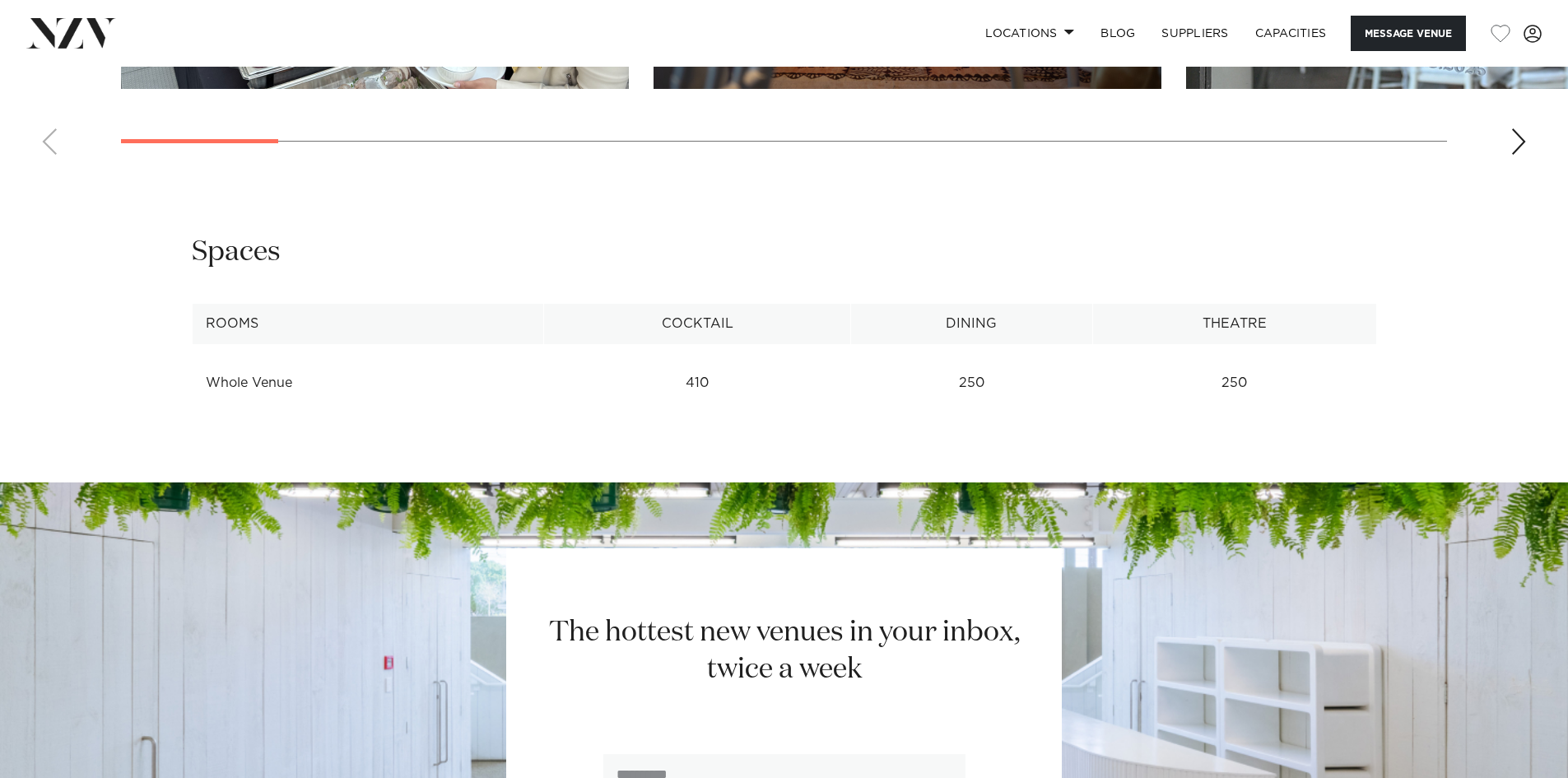
scroll to position [2552, 0]
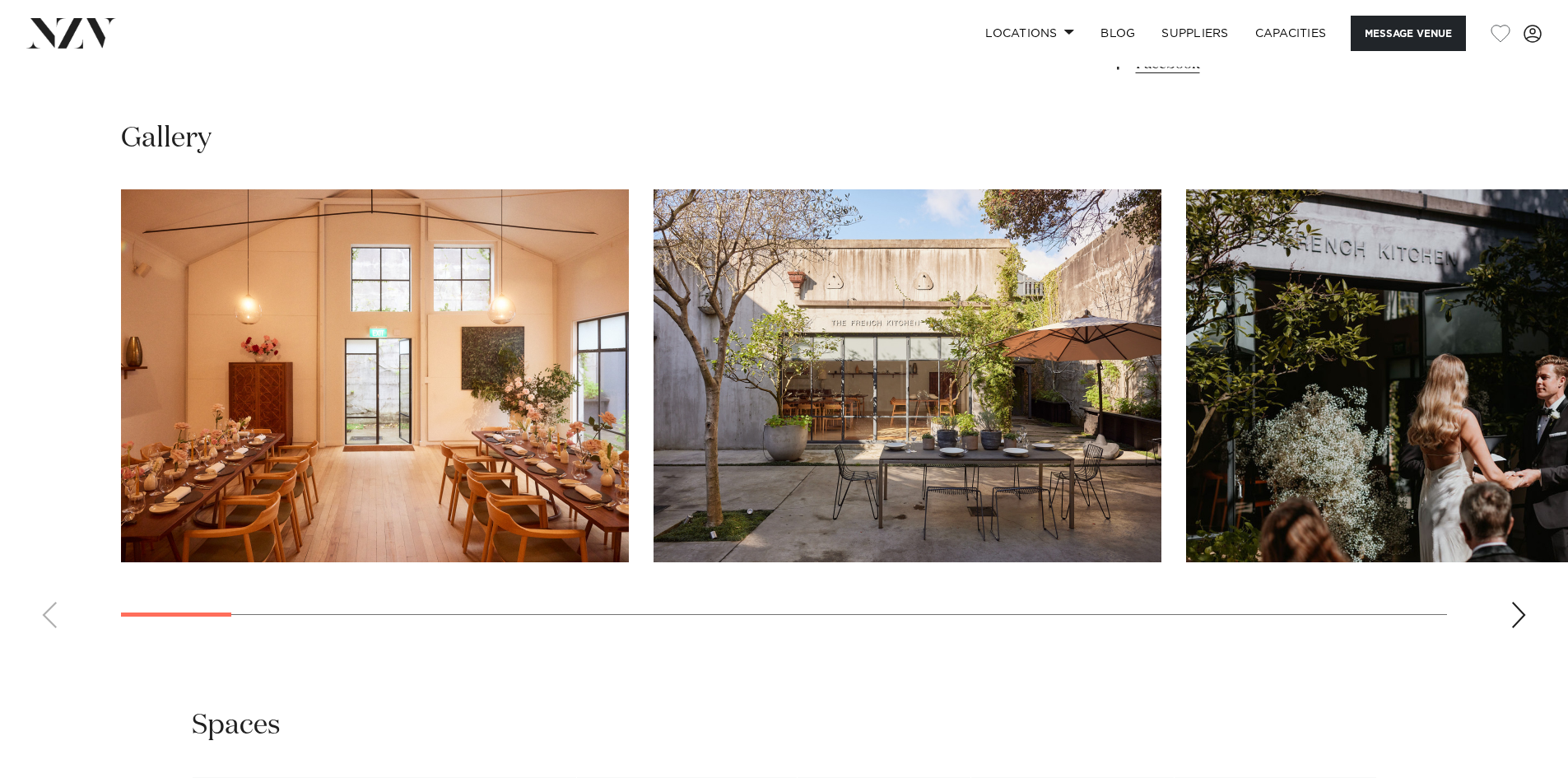
scroll to position [1564, 0]
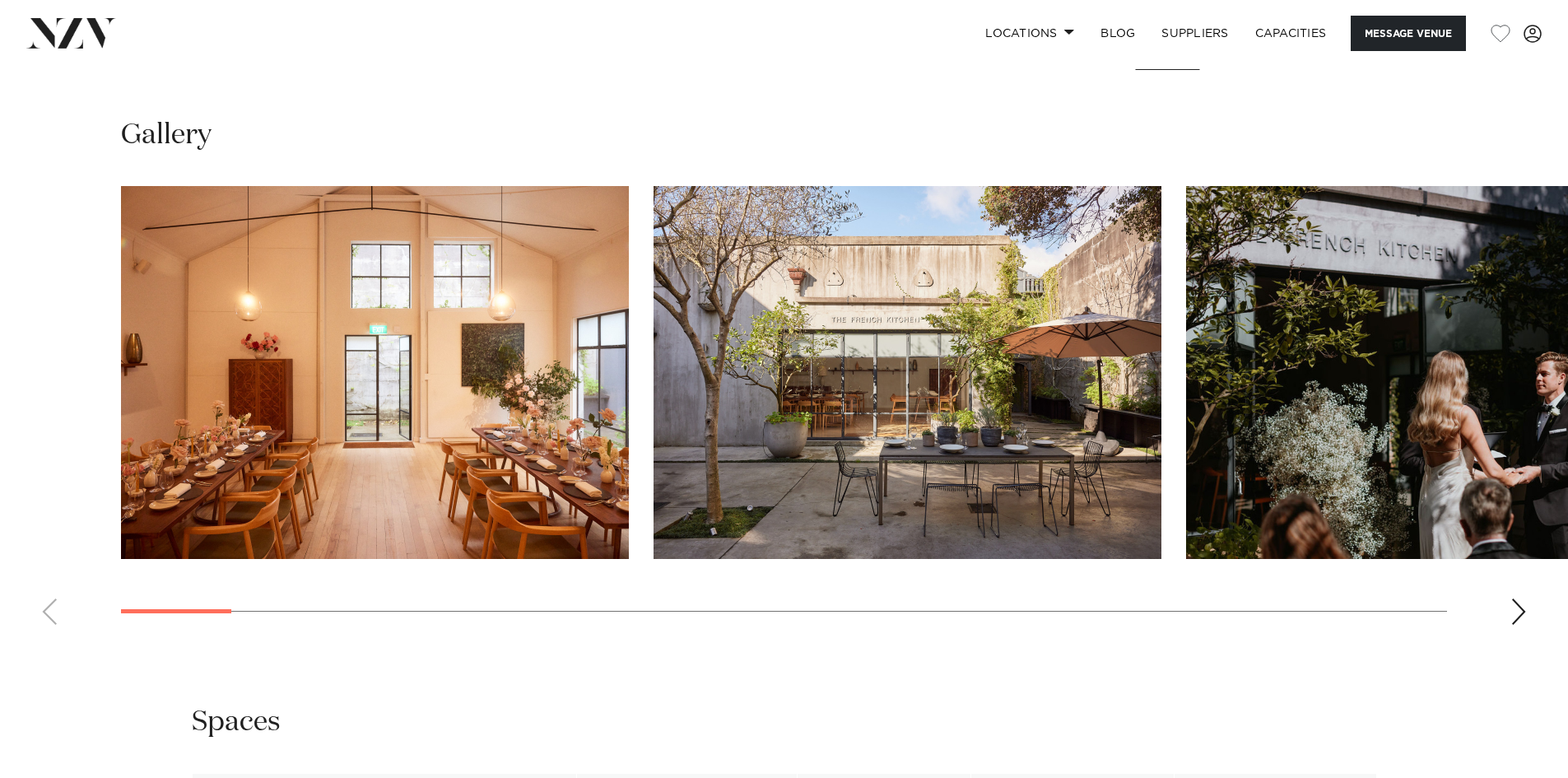
click at [1521, 609] on div "Next slide" at bounding box center [1518, 612] width 16 height 27
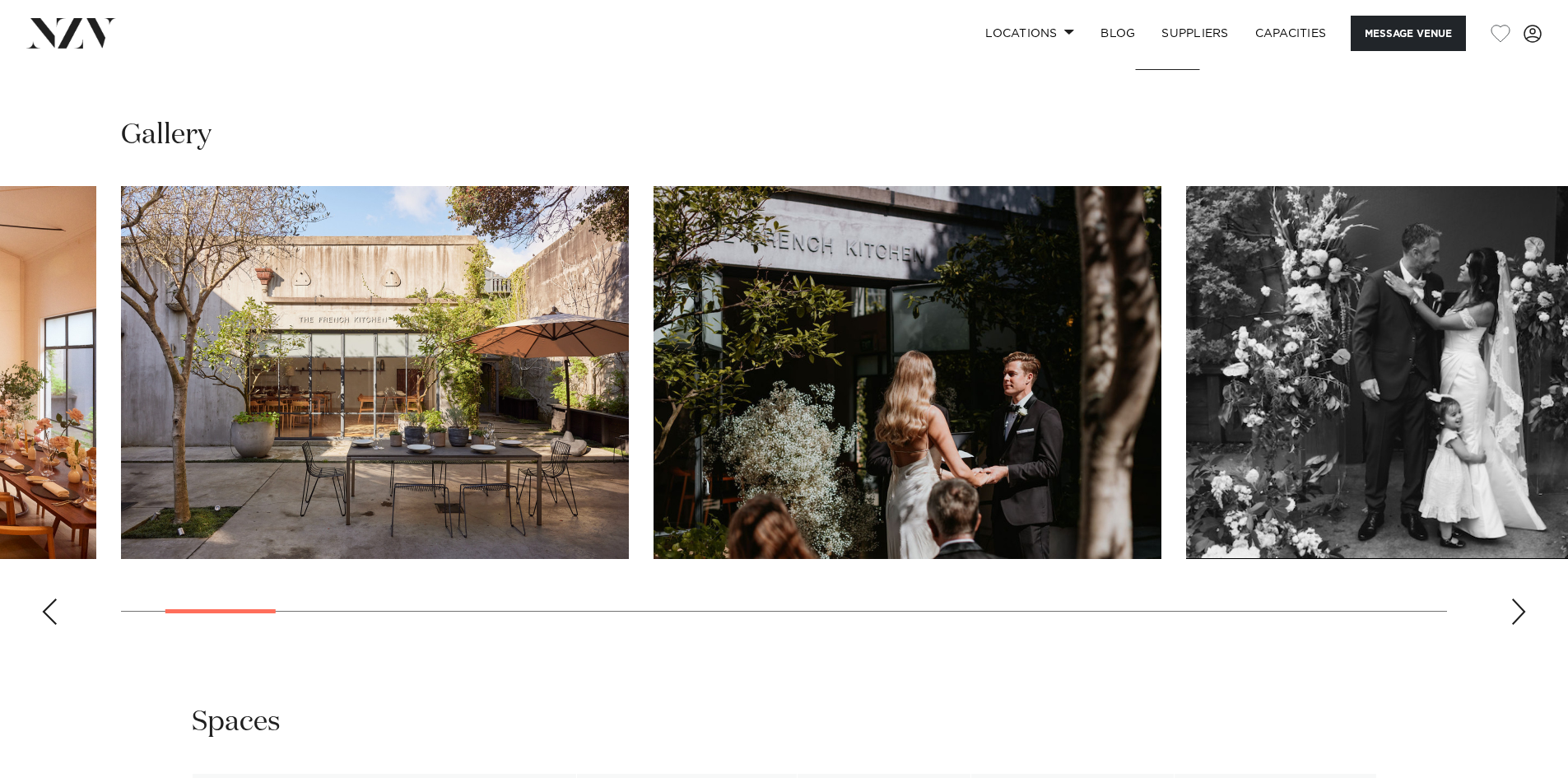
click at [1521, 609] on div "Next slide" at bounding box center [1518, 612] width 16 height 27
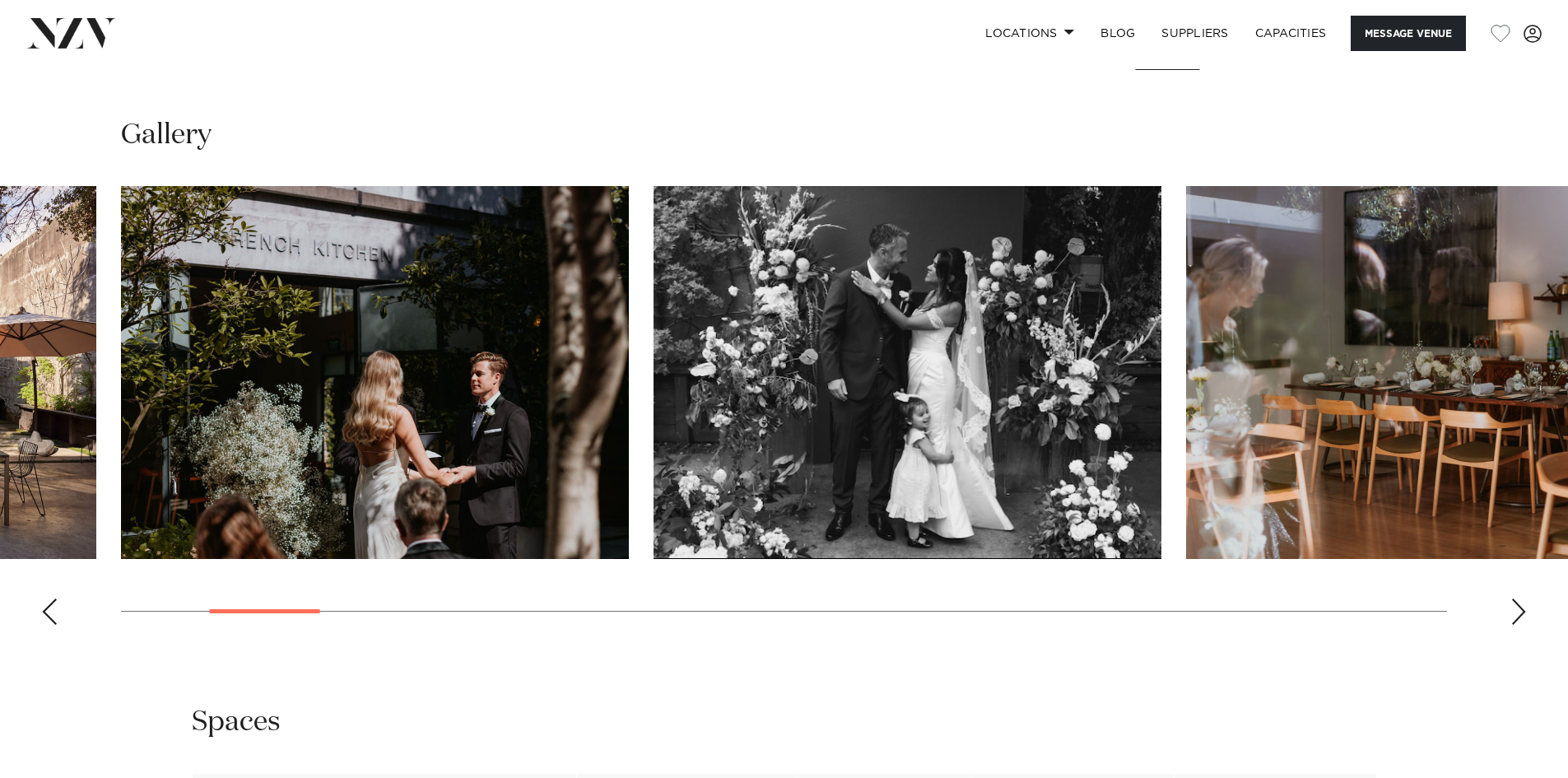
click at [1521, 609] on div "Next slide" at bounding box center [1518, 612] width 16 height 27
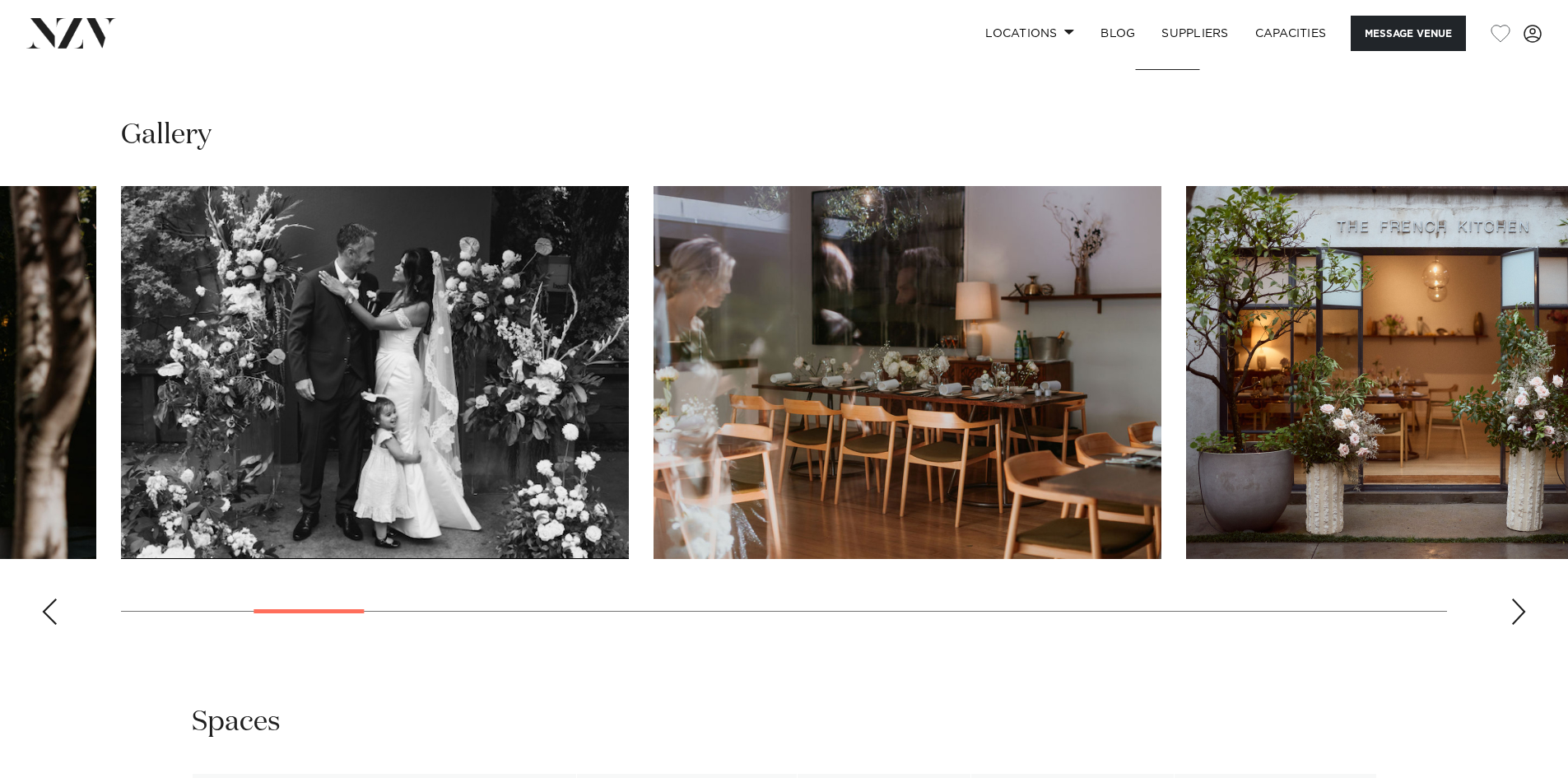
click at [1521, 609] on div "Next slide" at bounding box center [1518, 612] width 16 height 27
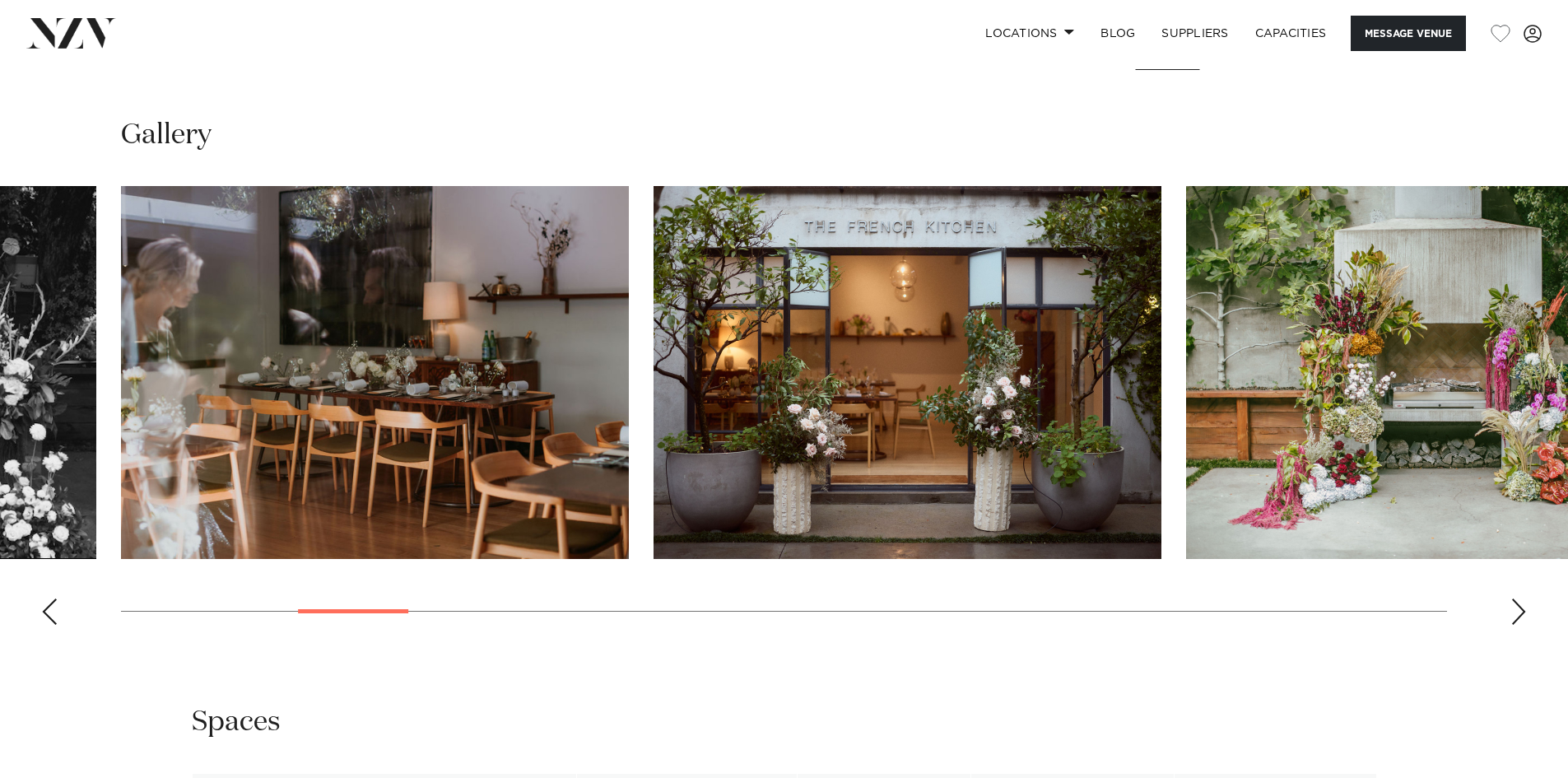
click at [1521, 609] on div "Next slide" at bounding box center [1518, 612] width 16 height 27
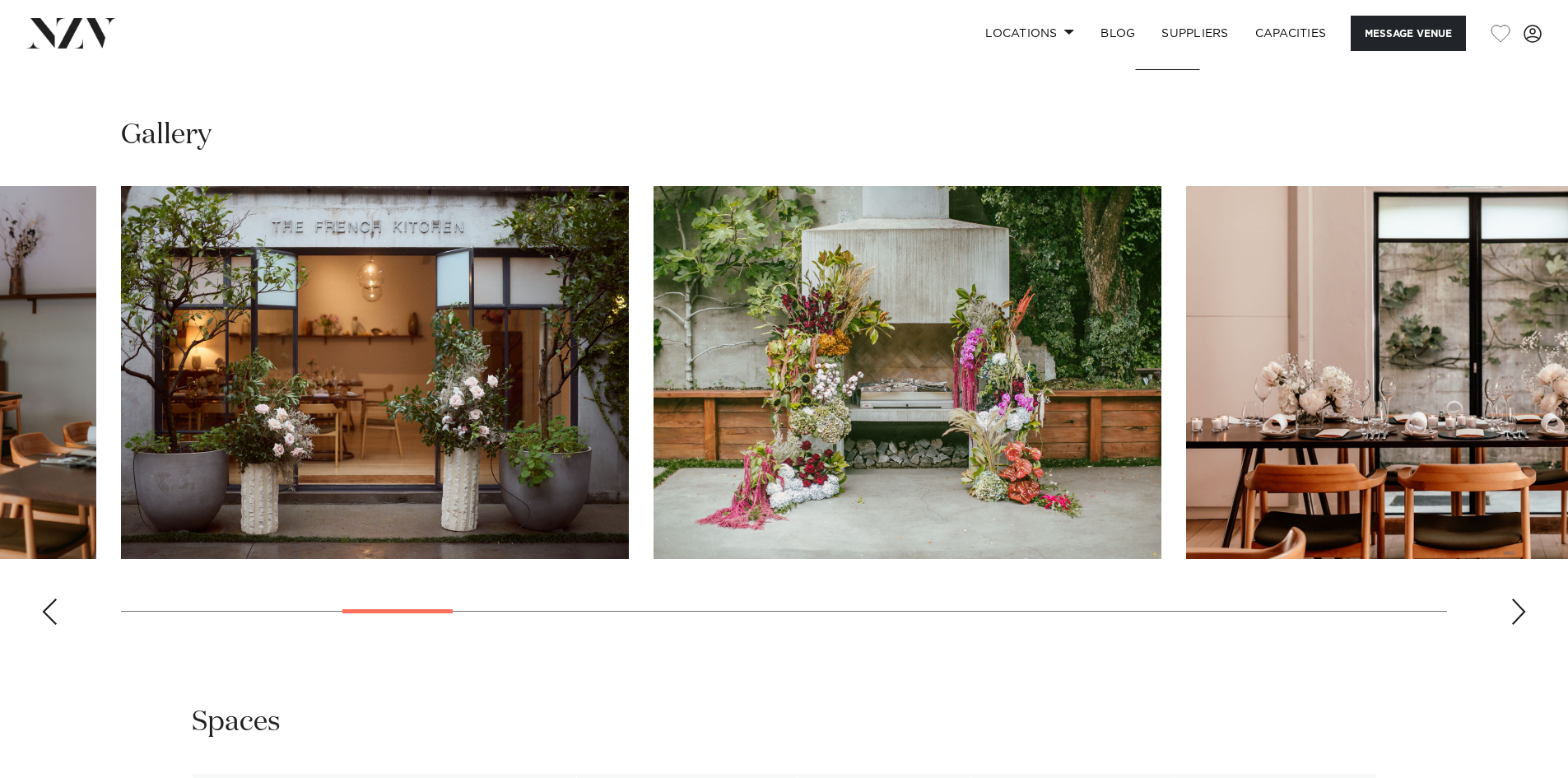
click at [1521, 609] on div "Next slide" at bounding box center [1518, 612] width 16 height 27
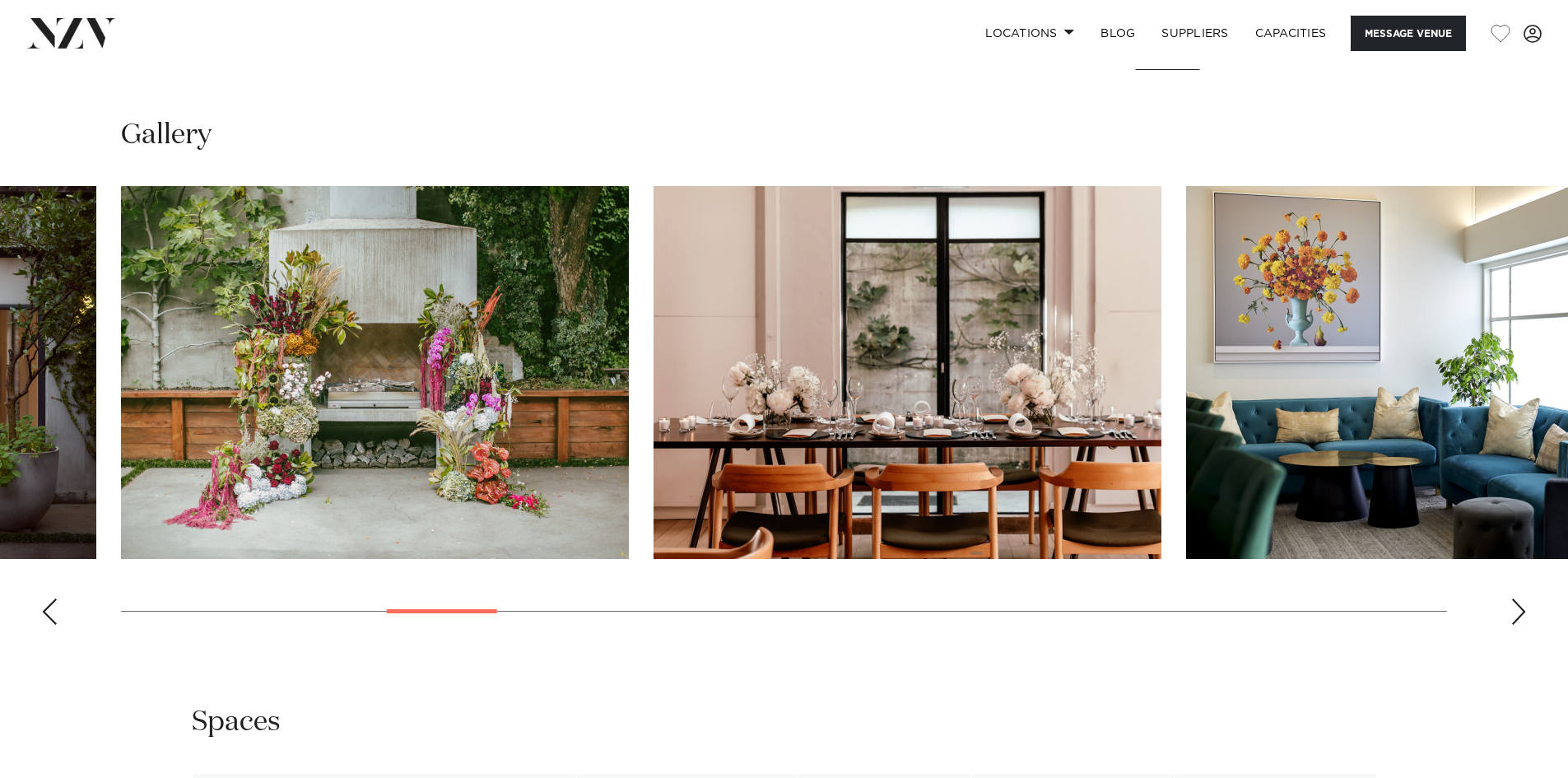
click at [1521, 609] on div "Next slide" at bounding box center [1518, 612] width 16 height 27
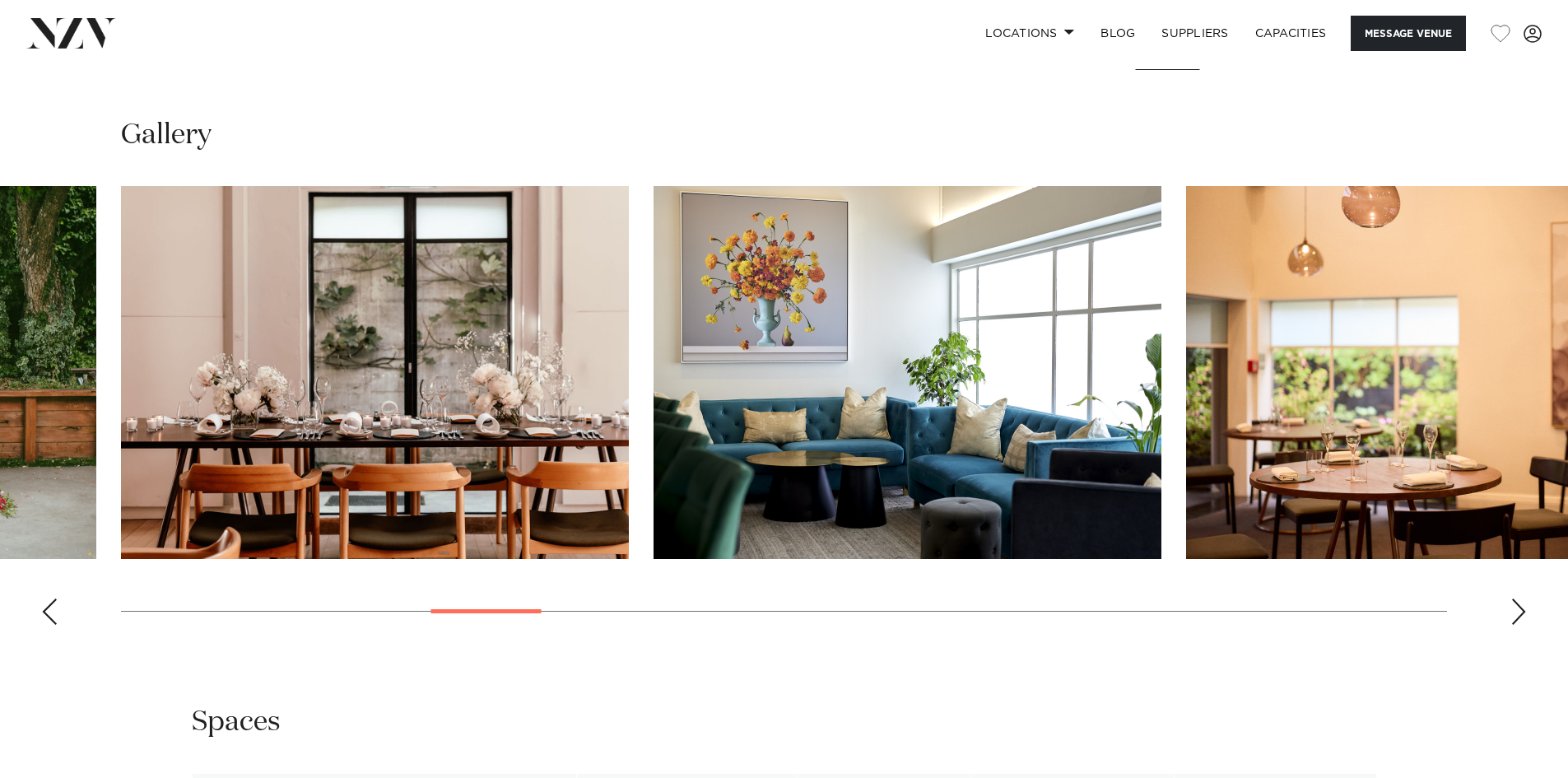
click at [1521, 609] on div "Next slide" at bounding box center [1518, 612] width 16 height 27
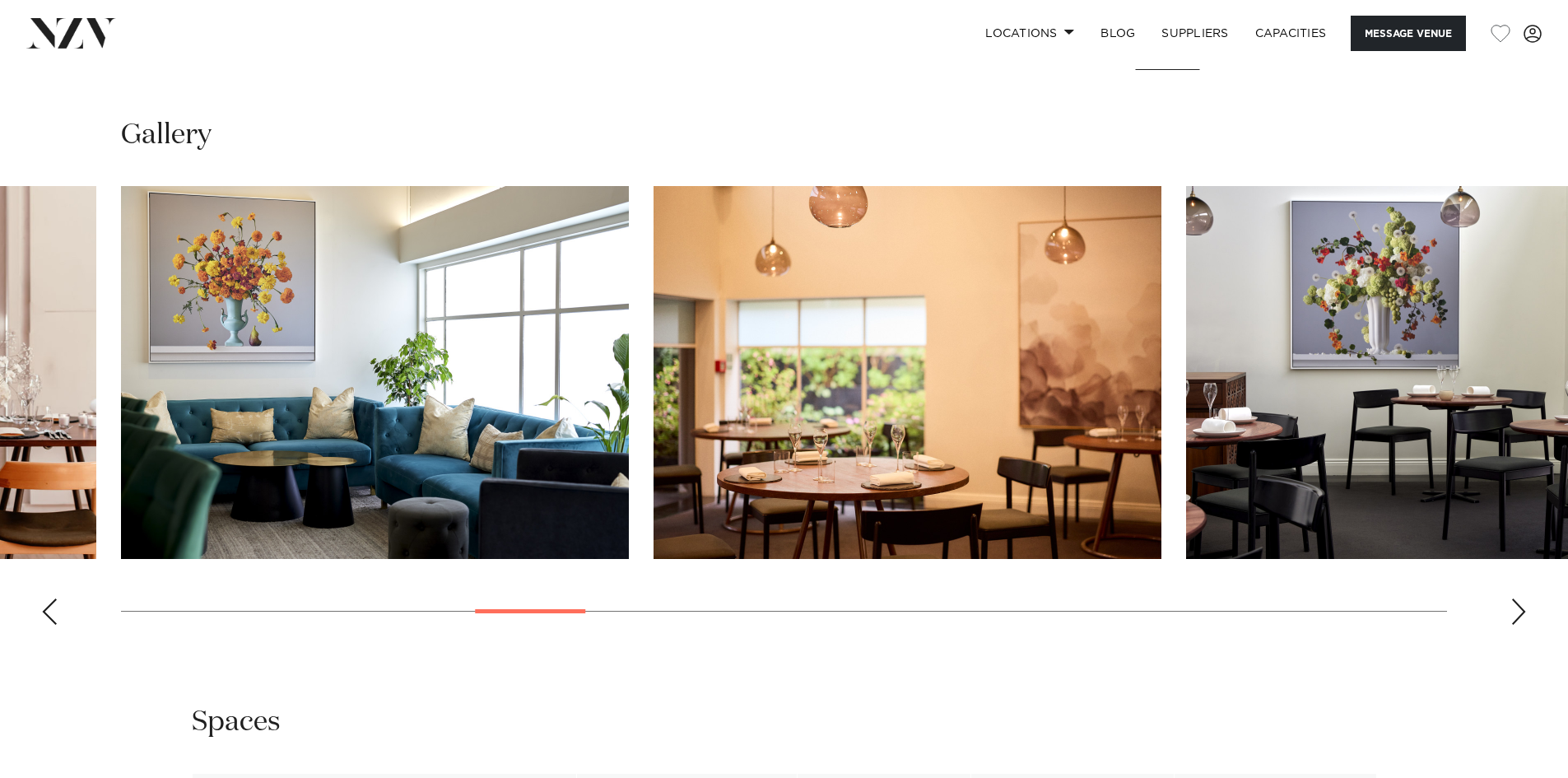
click at [1521, 609] on div "Next slide" at bounding box center [1518, 612] width 16 height 27
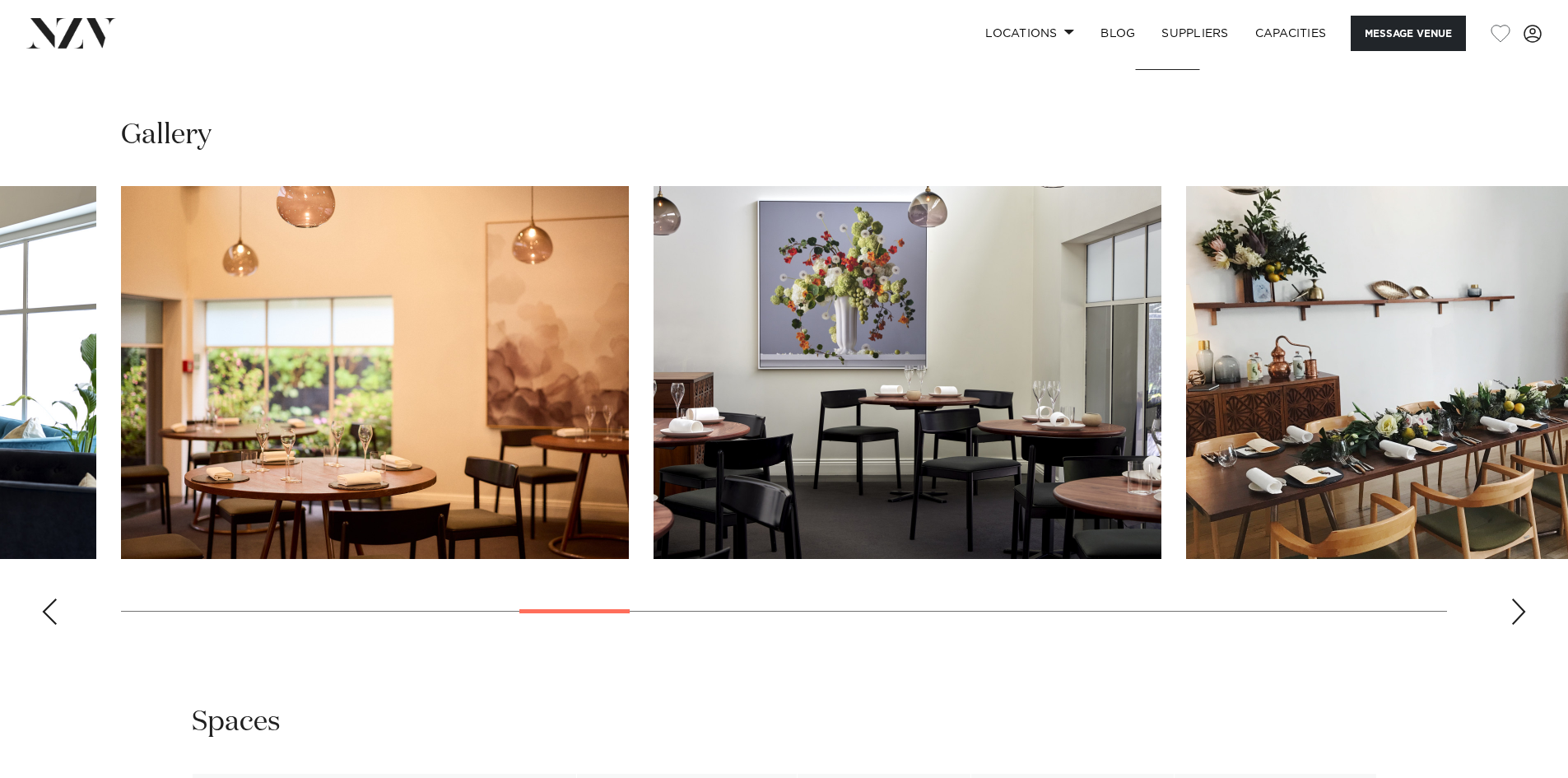
click at [1520, 619] on div "Next slide" at bounding box center [1518, 612] width 16 height 27
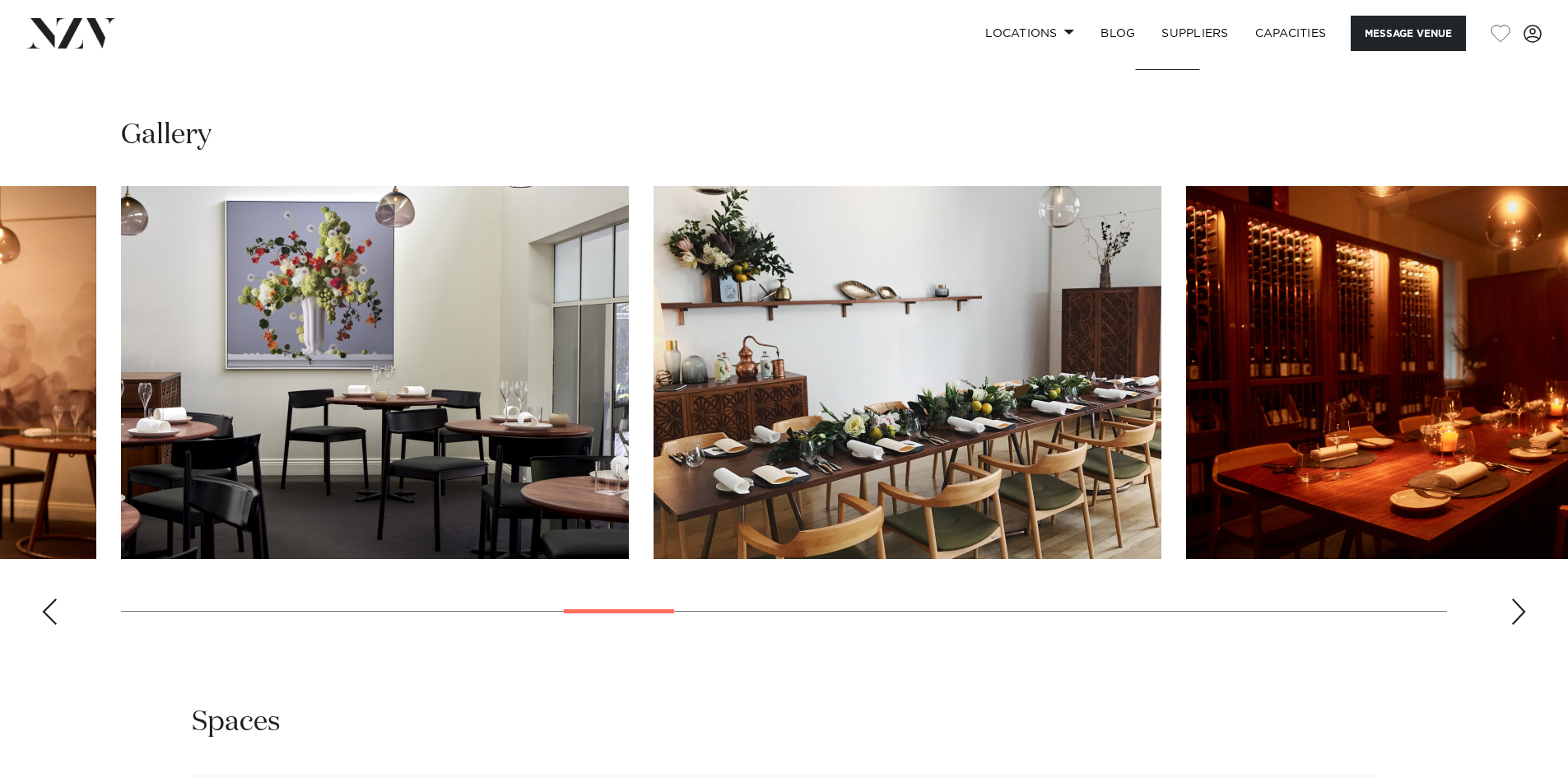
click at [1520, 619] on div "Next slide" at bounding box center [1518, 612] width 16 height 27
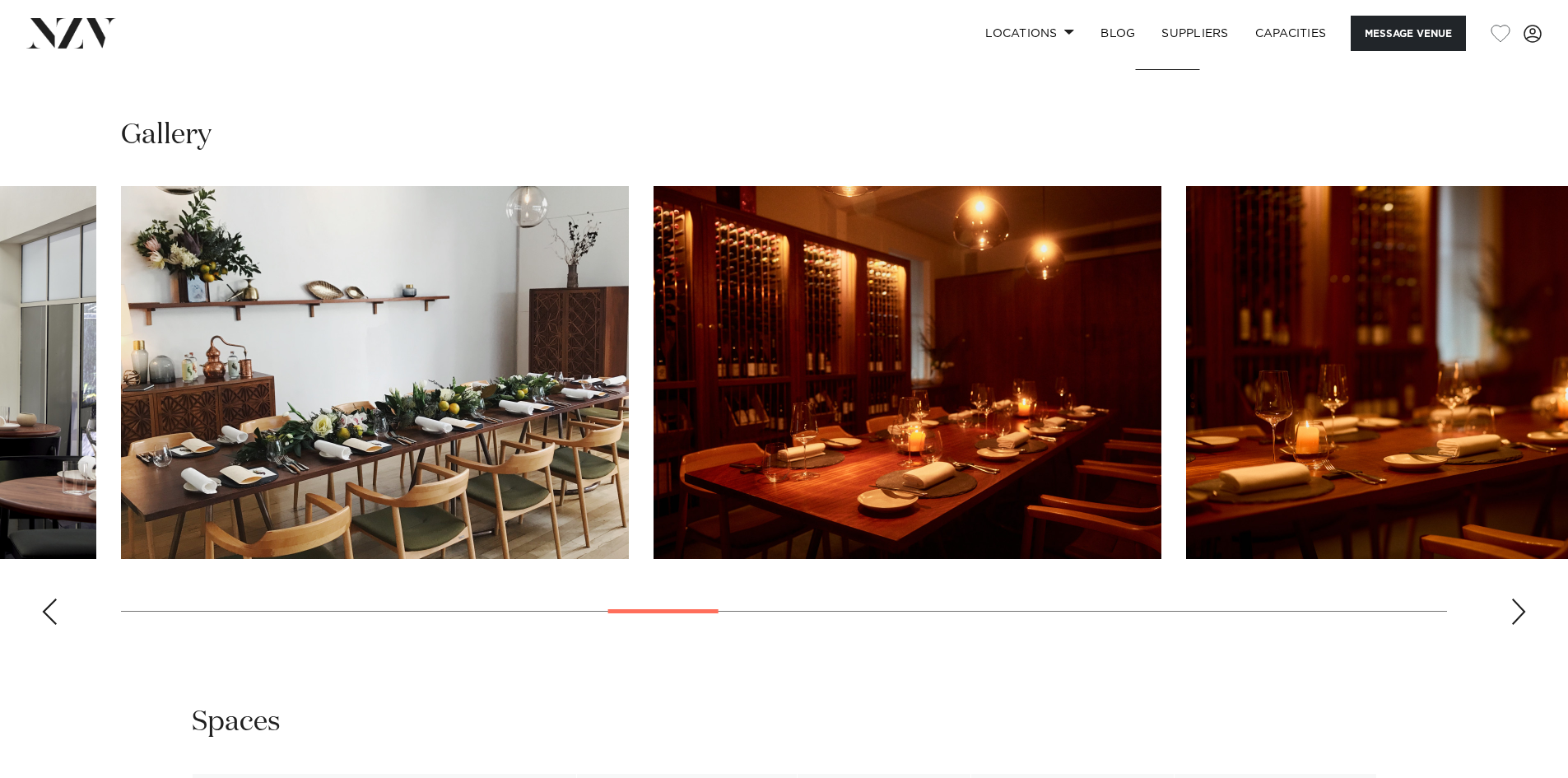
click at [1520, 619] on div "Next slide" at bounding box center [1518, 612] width 16 height 27
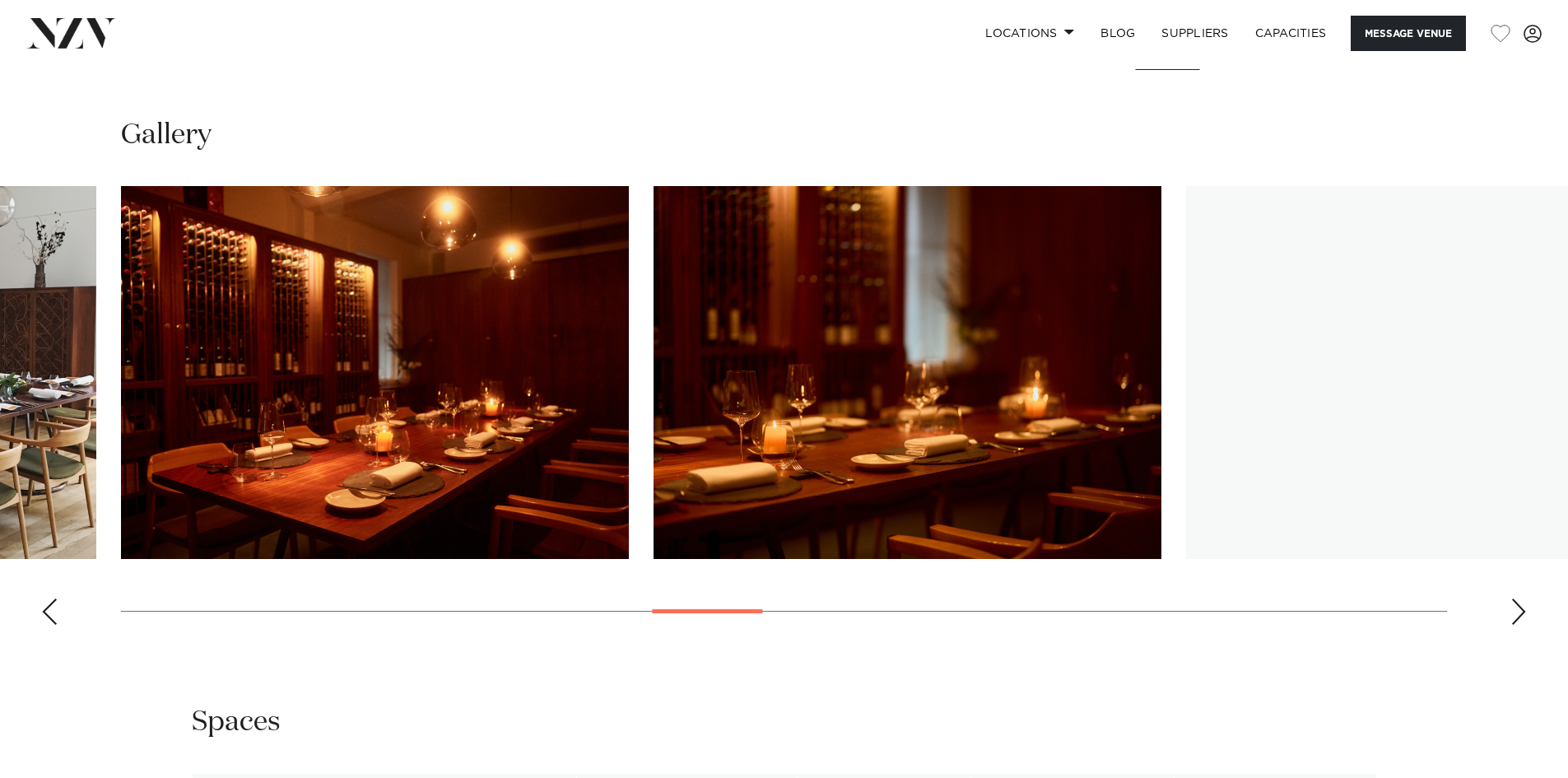
click at [1520, 619] on div "Next slide" at bounding box center [1518, 612] width 16 height 27
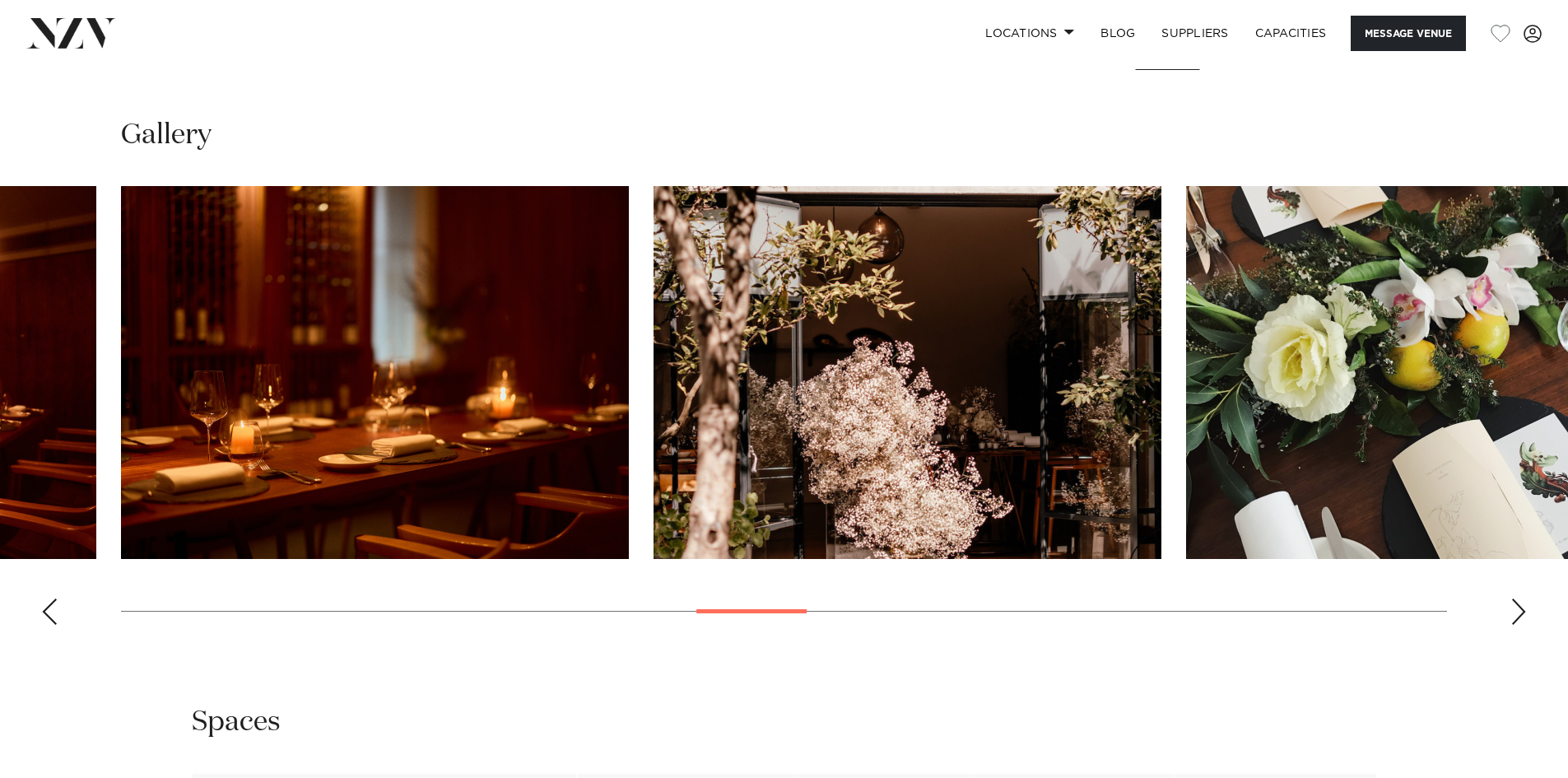
click at [1520, 619] on div "Next slide" at bounding box center [1518, 612] width 16 height 27
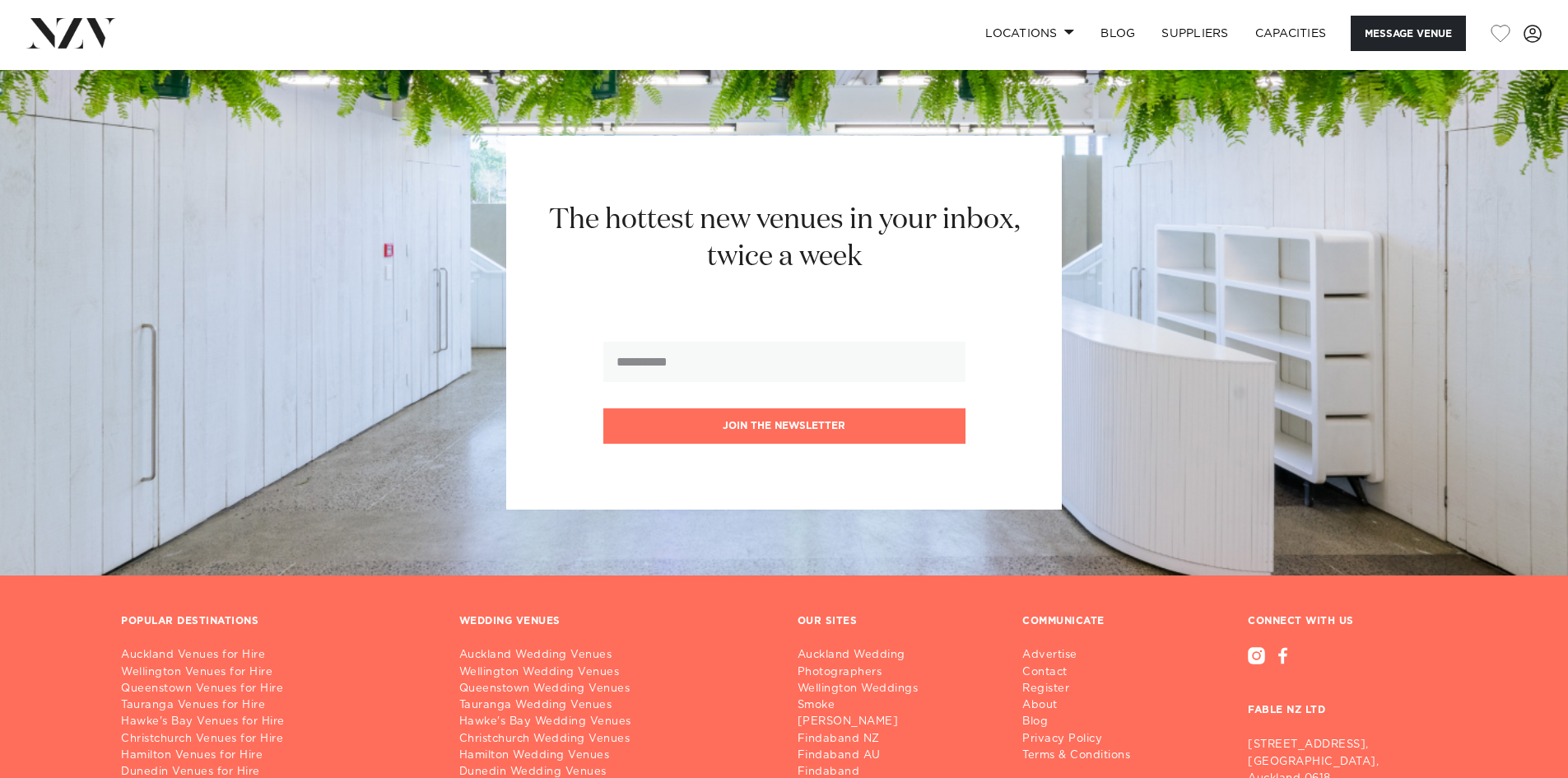
scroll to position [2552, 0]
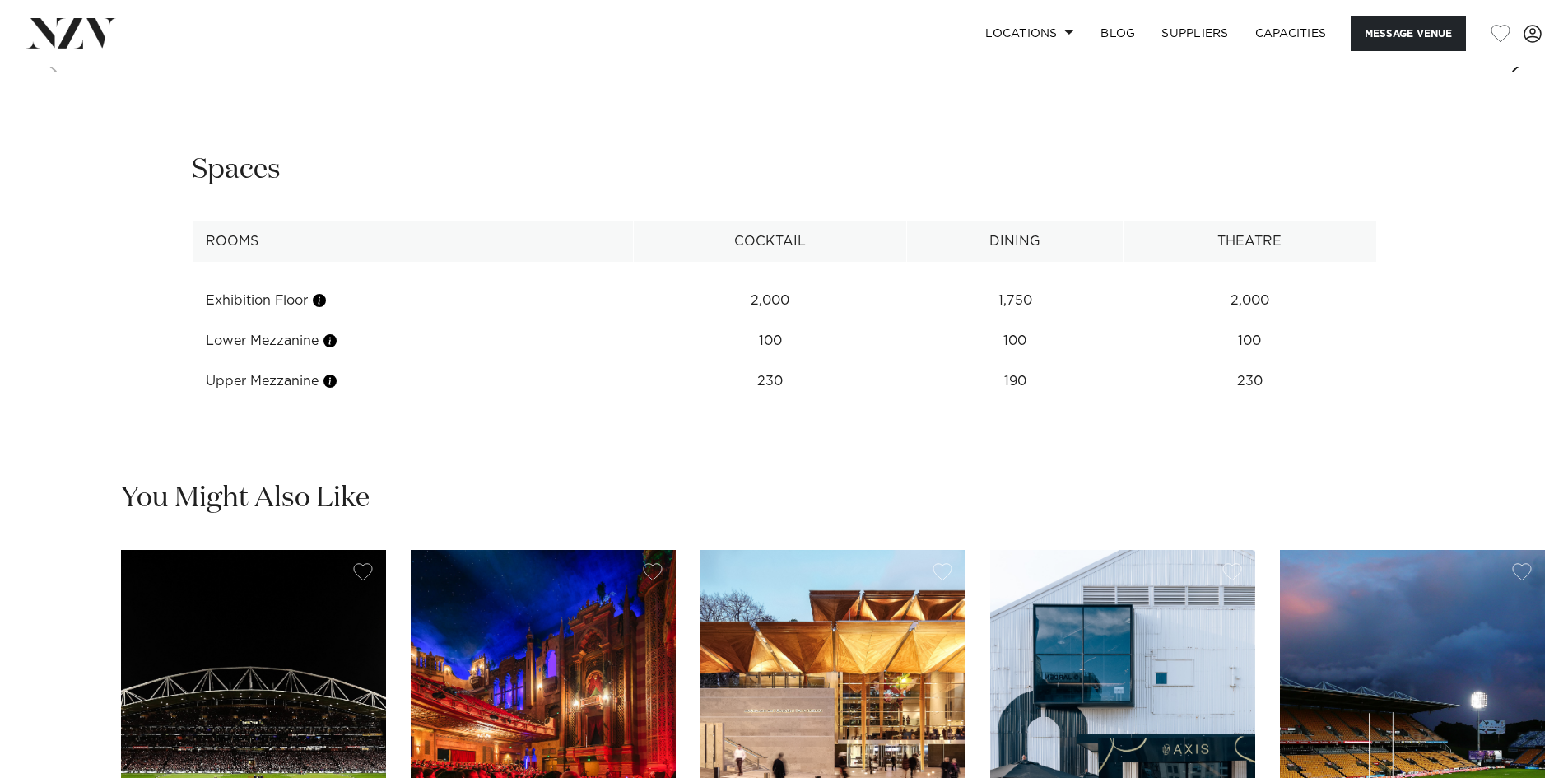
scroll to position [2222, 0]
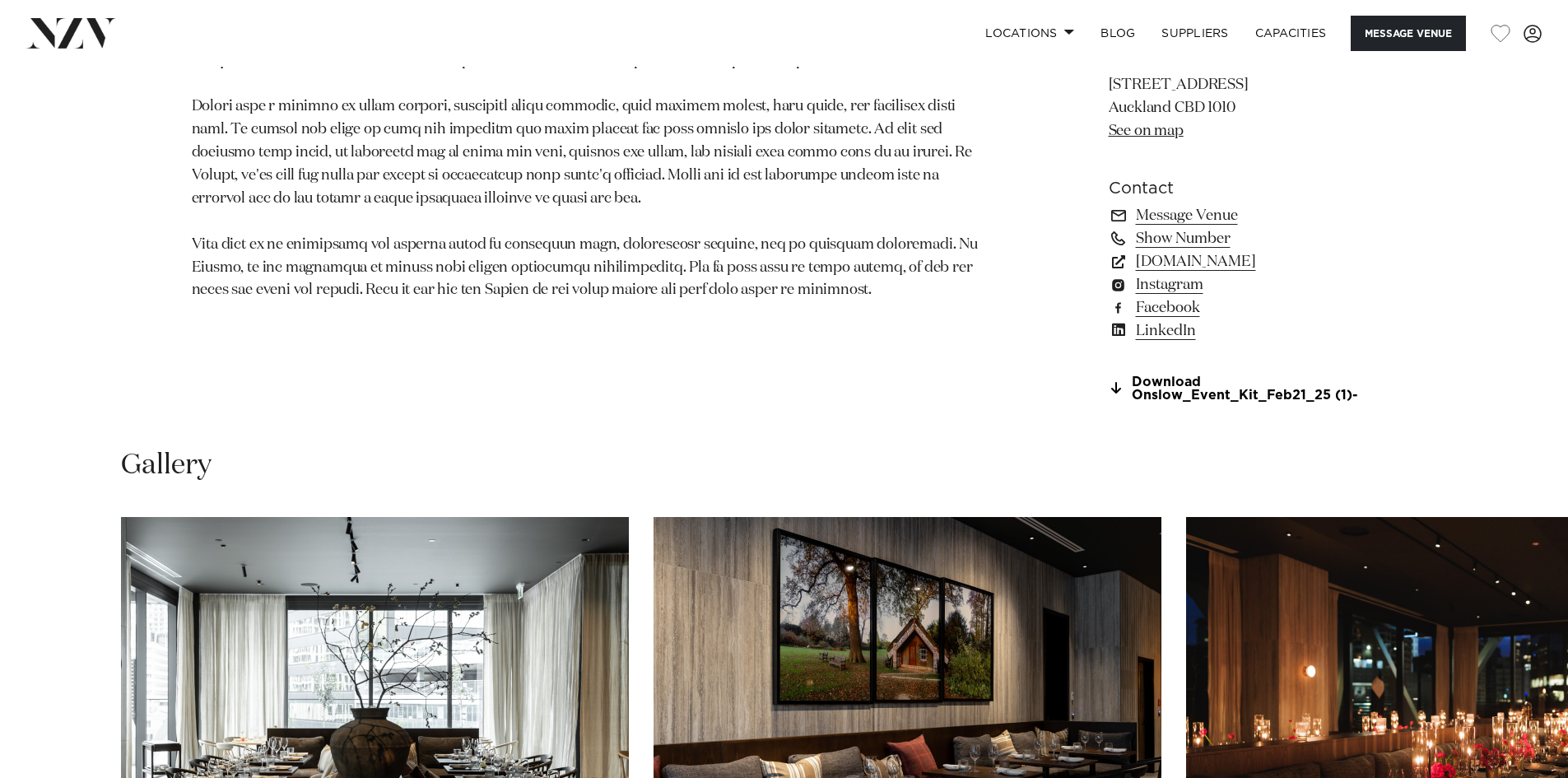
scroll to position [1646, 0]
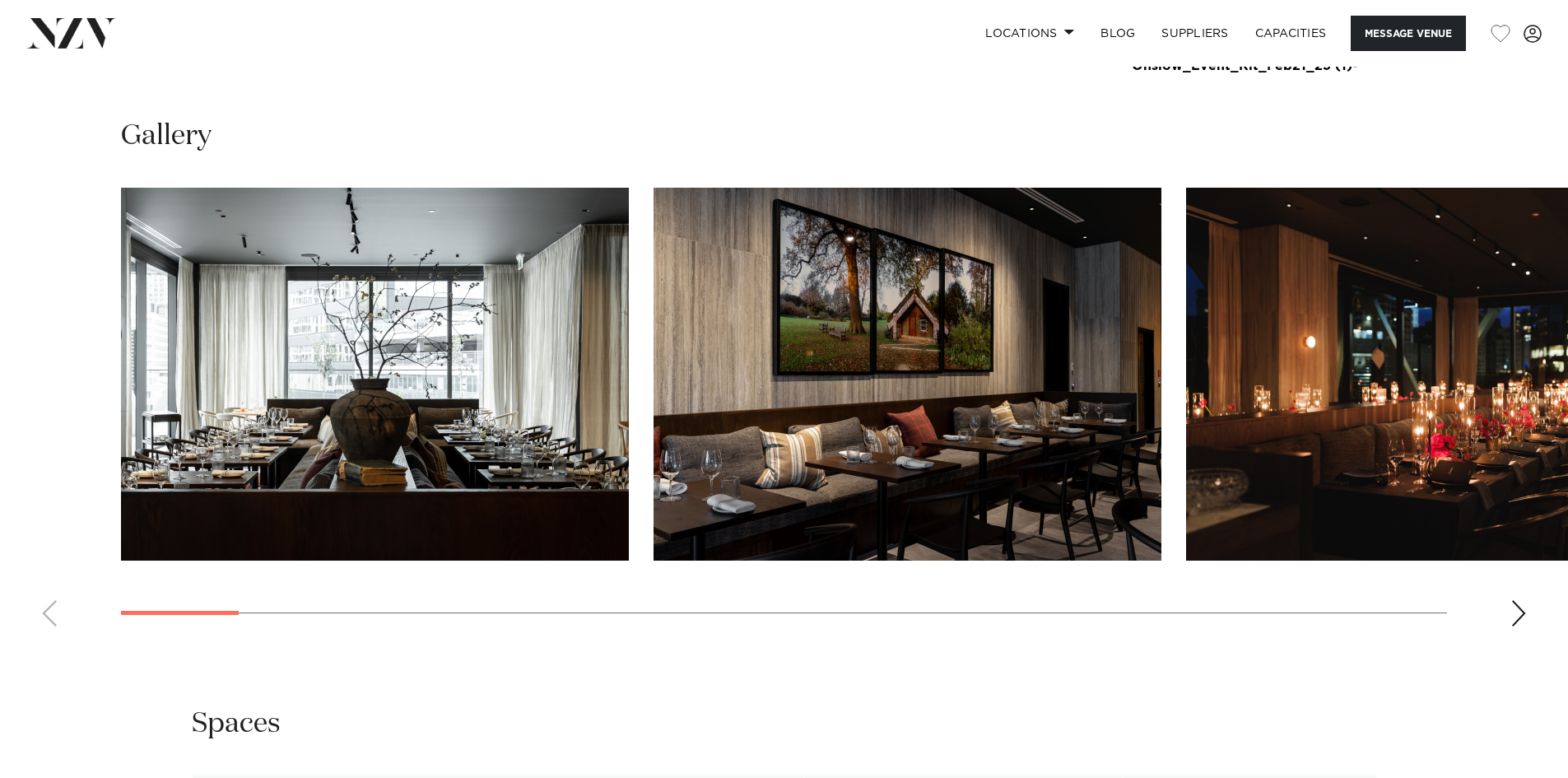
click at [1524, 611] on div "Next slide" at bounding box center [1518, 613] width 16 height 27
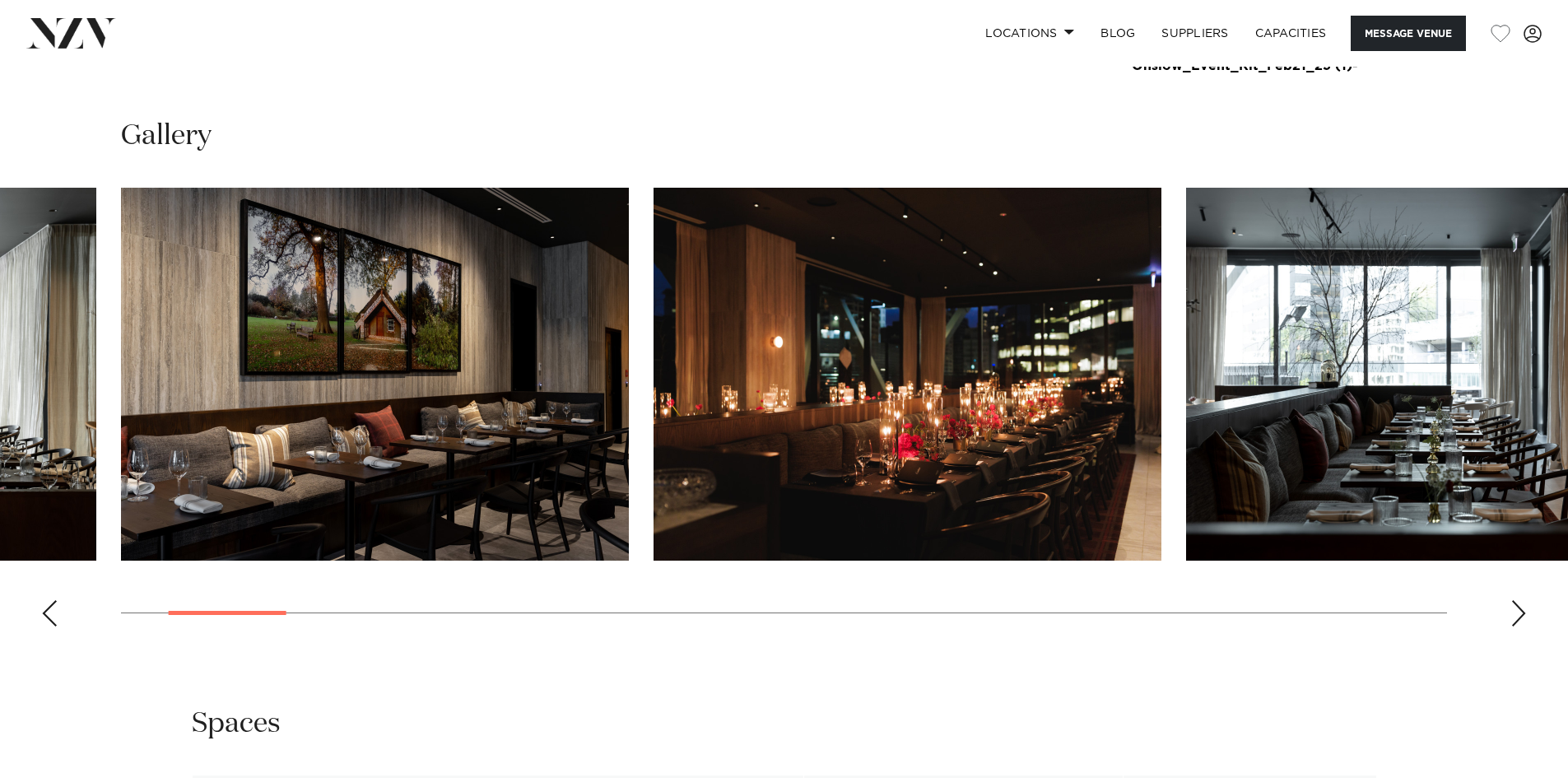
click at [1524, 611] on div "Next slide" at bounding box center [1518, 613] width 16 height 27
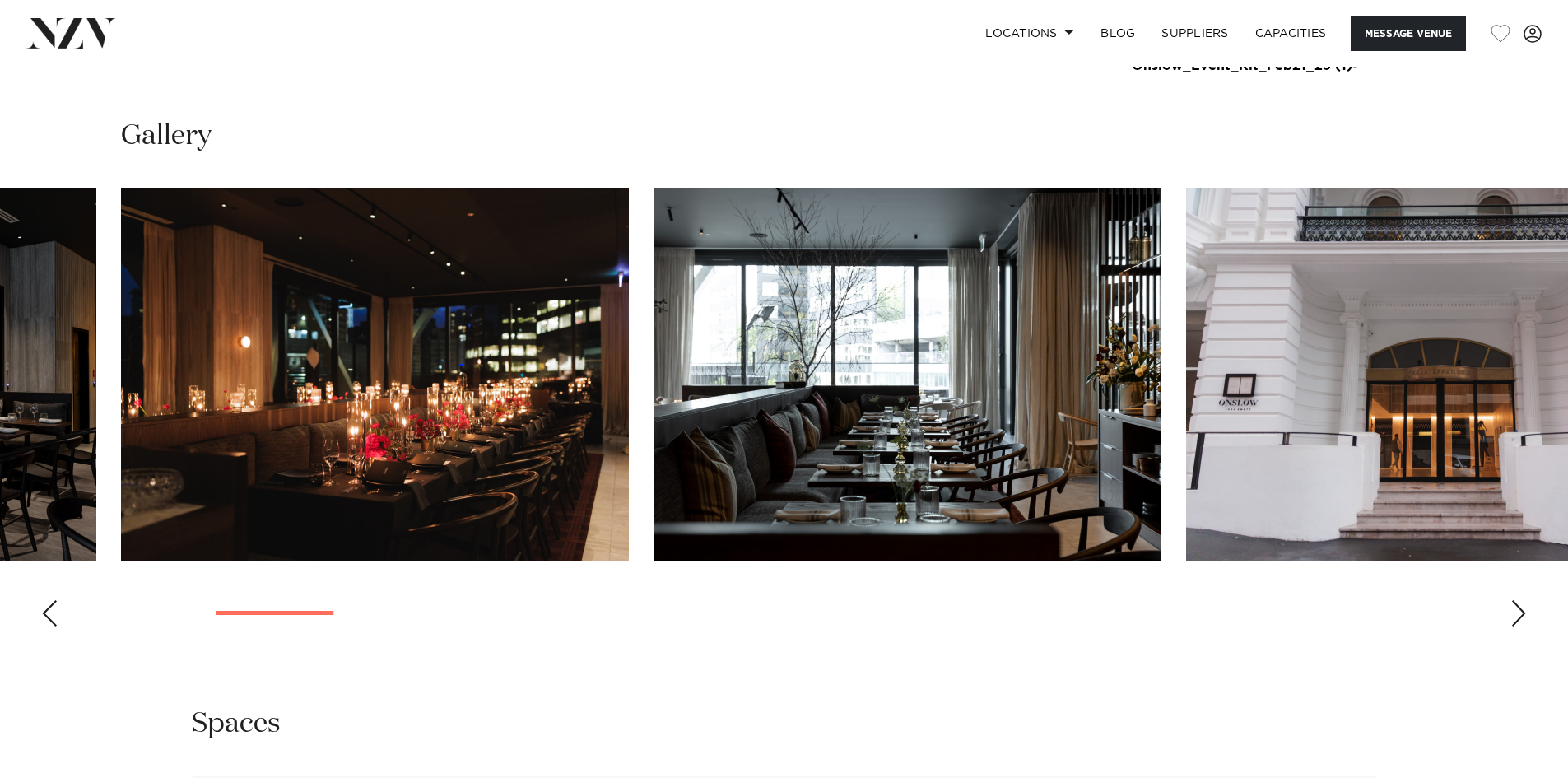
click at [1524, 611] on div "Next slide" at bounding box center [1518, 613] width 16 height 27
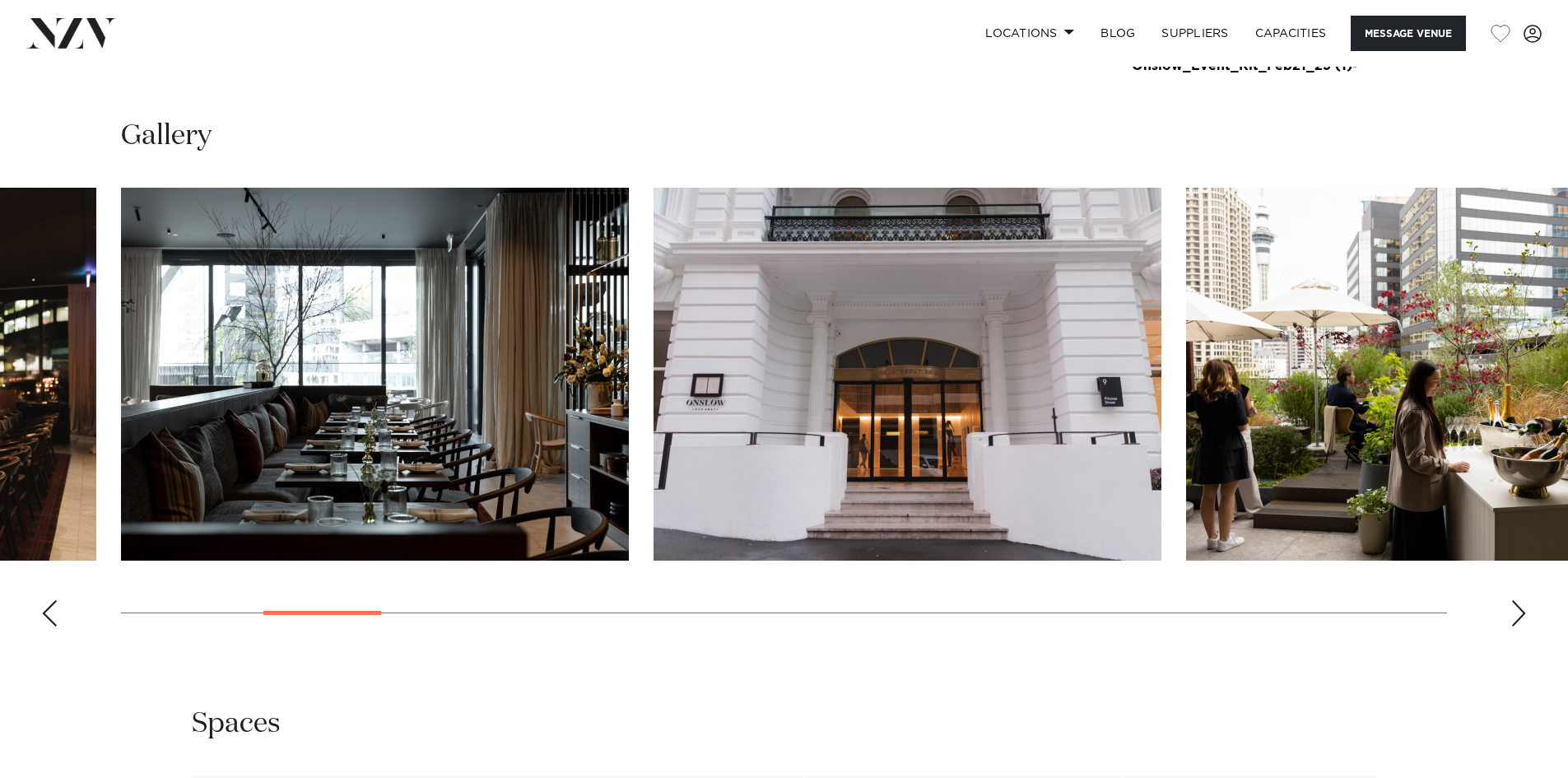
click at [1524, 611] on div "Next slide" at bounding box center [1518, 613] width 16 height 27
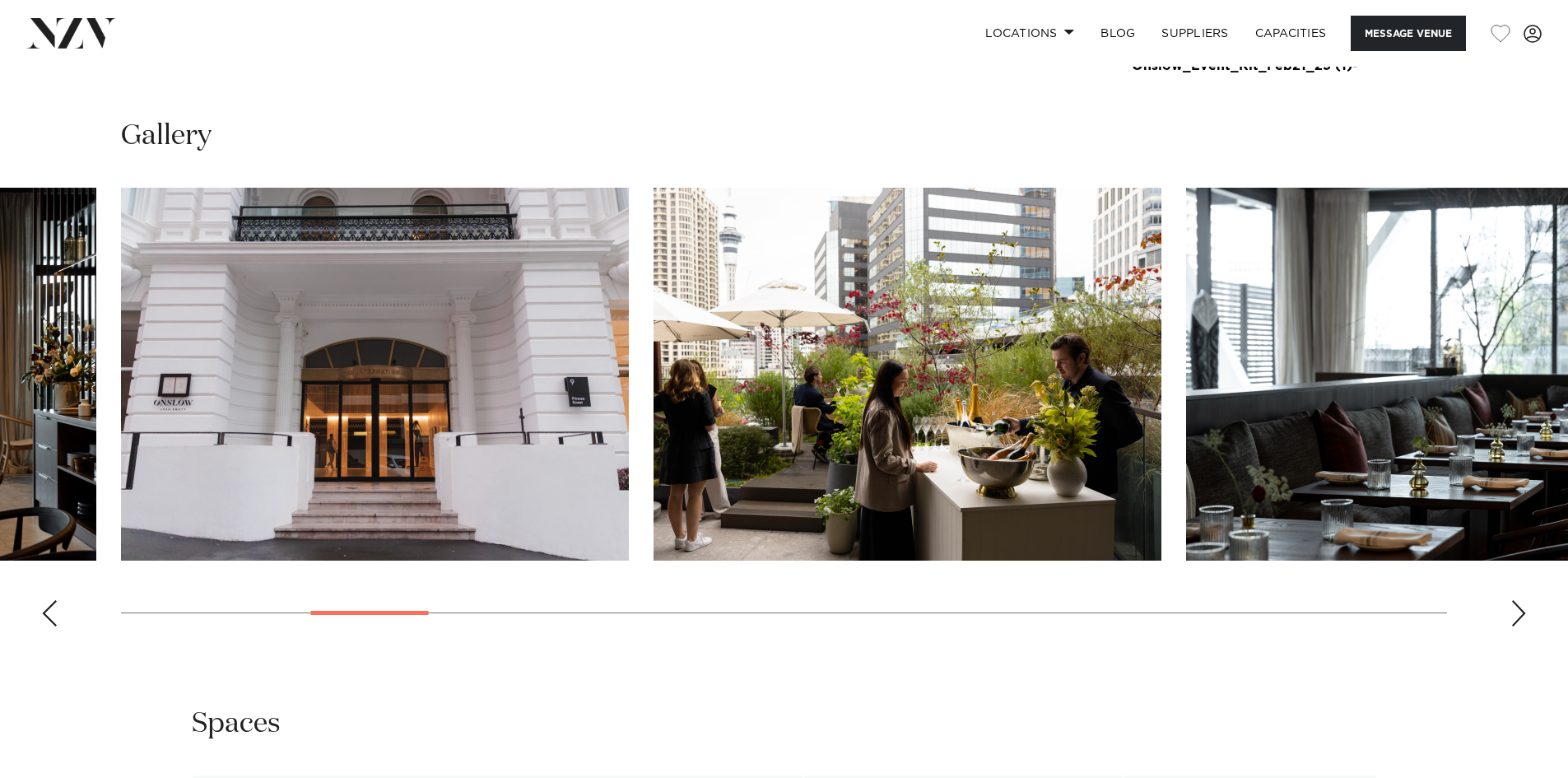
click at [1524, 611] on div "Next slide" at bounding box center [1518, 613] width 16 height 27
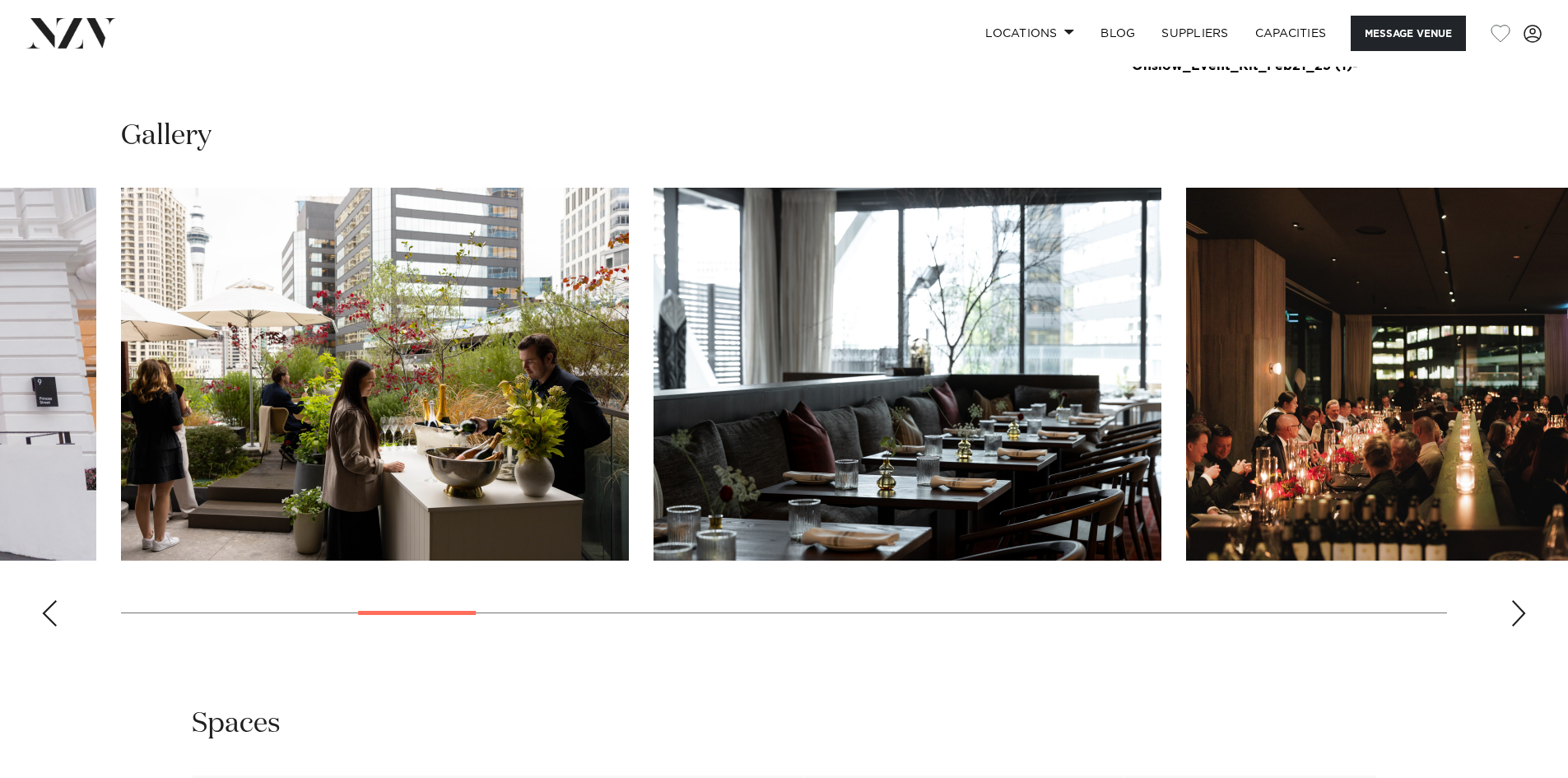
click at [1524, 611] on div "Next slide" at bounding box center [1518, 613] width 16 height 27
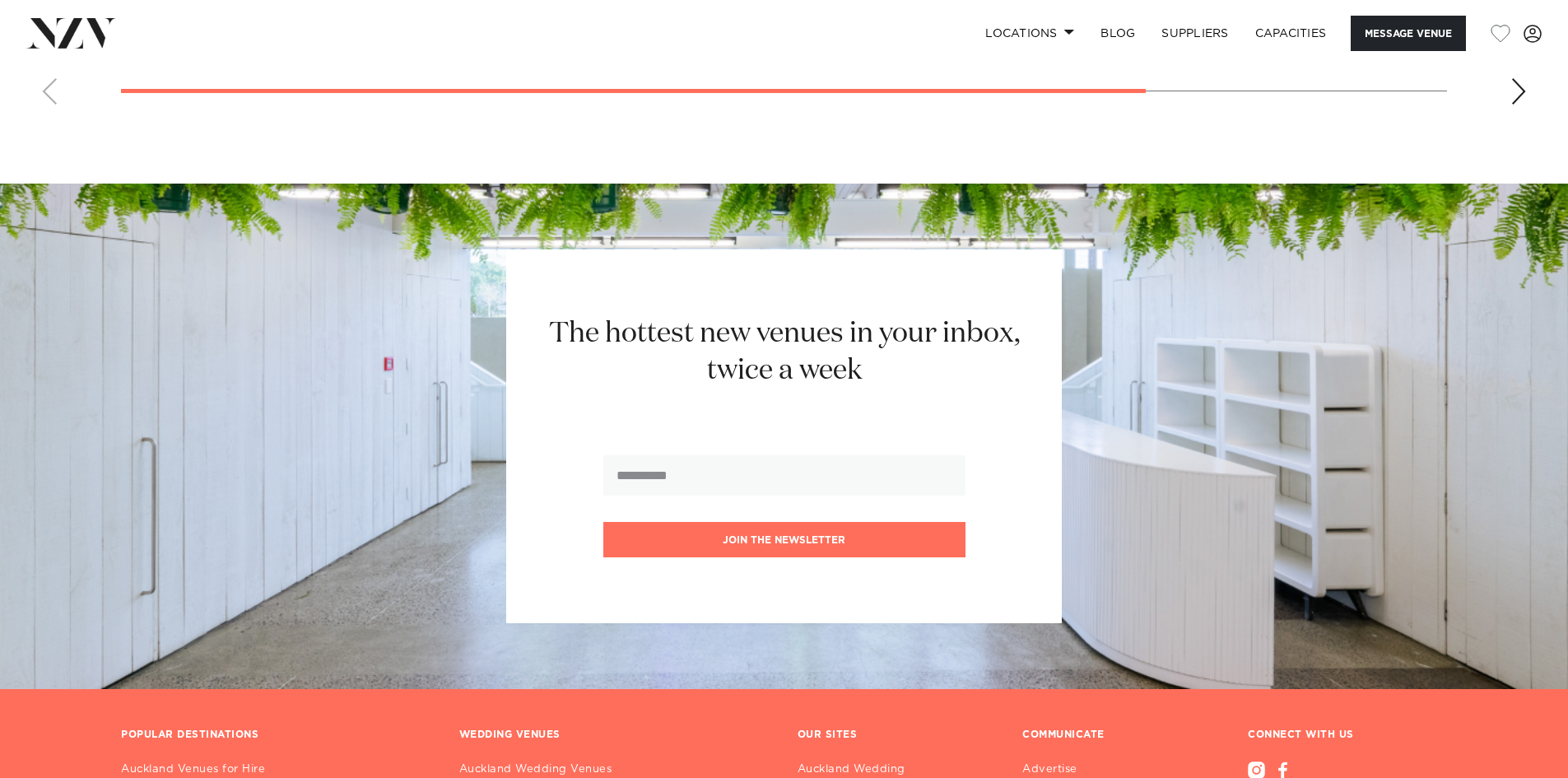
scroll to position [2874, 0]
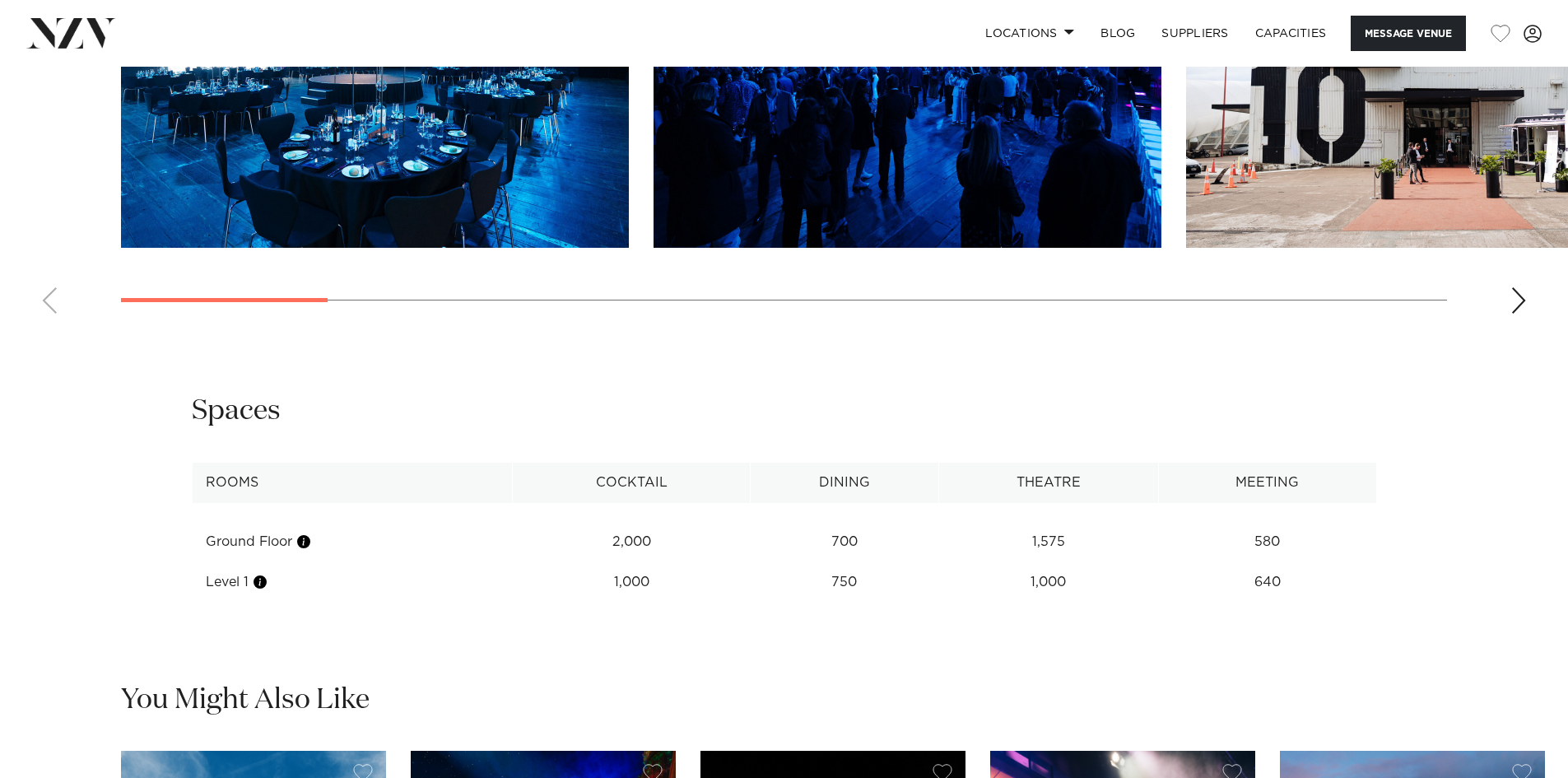
scroll to position [1975, 0]
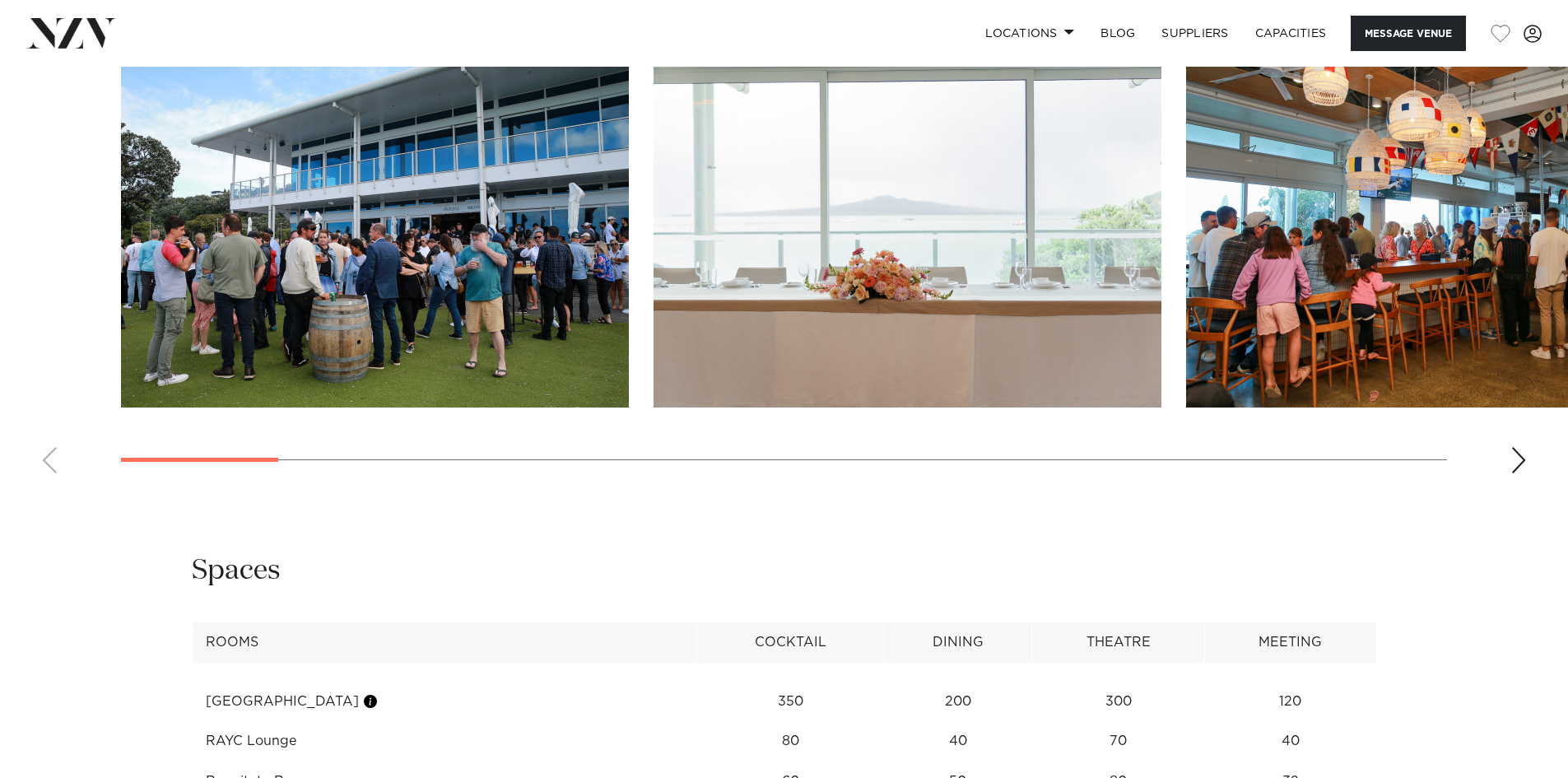
scroll to position [1811, 0]
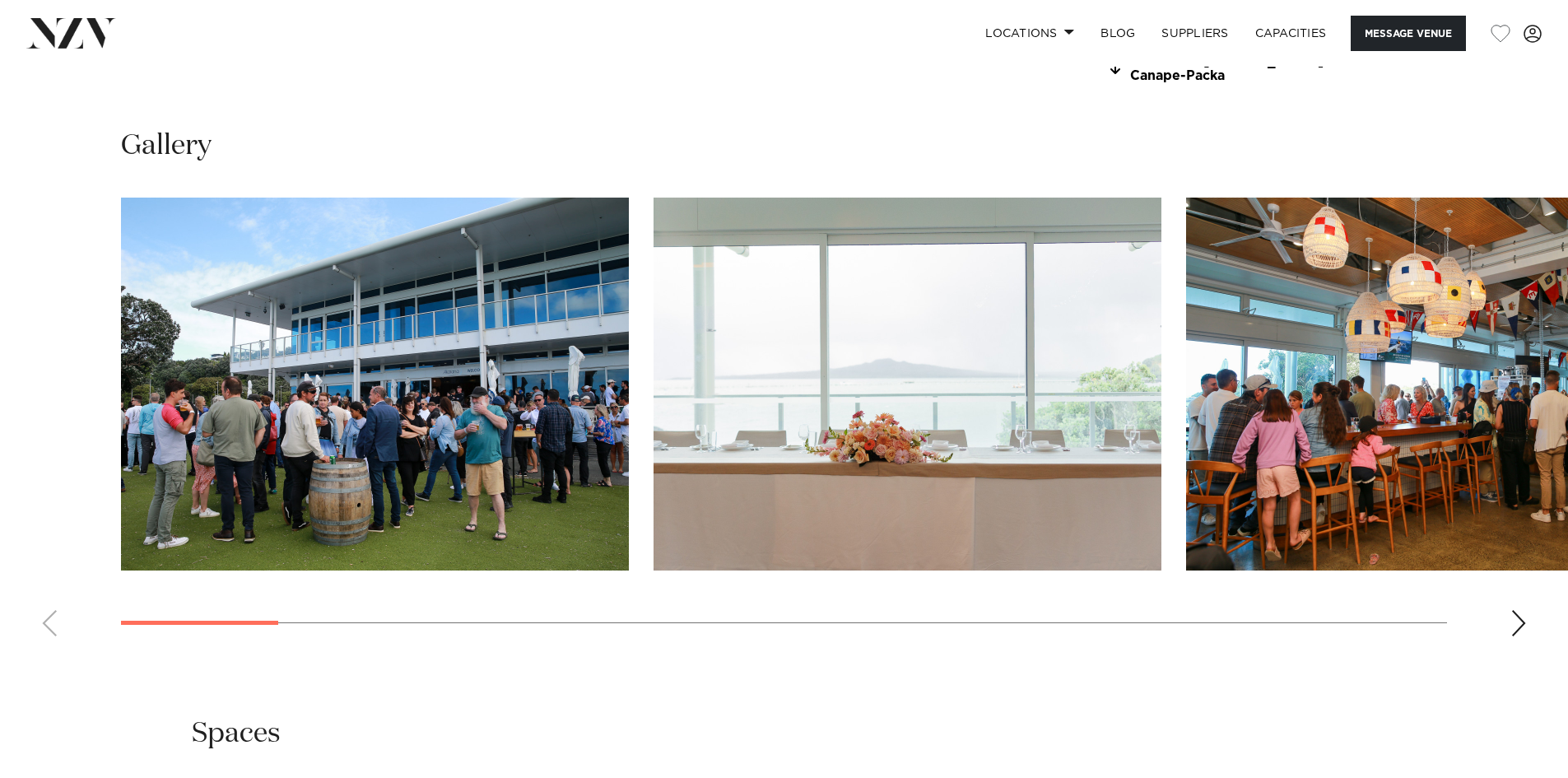
click at [1519, 613] on div "Next slide" at bounding box center [1518, 623] width 16 height 27
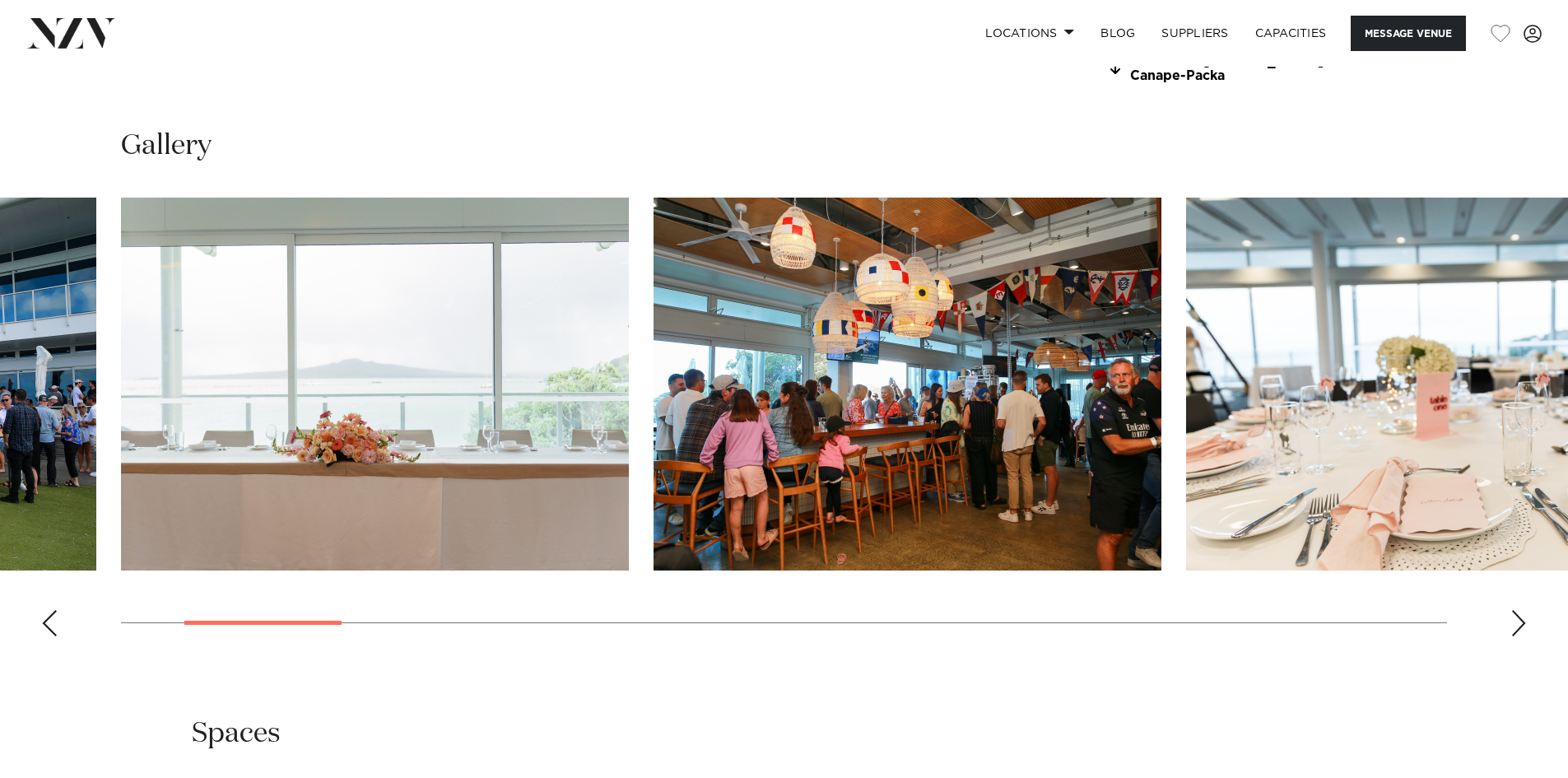
click at [1518, 613] on div "Next slide" at bounding box center [1518, 623] width 16 height 27
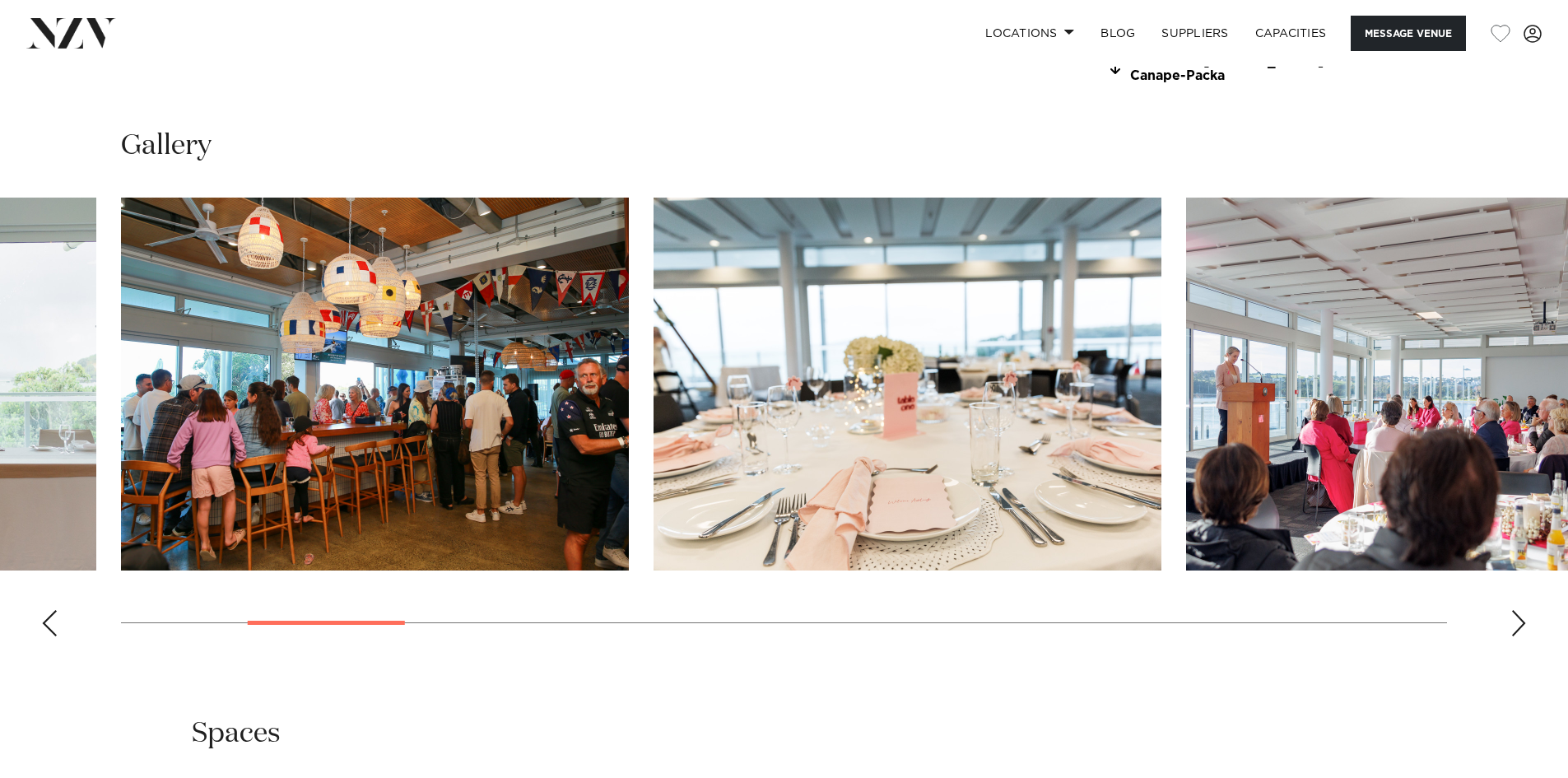
click at [1518, 613] on div "Next slide" at bounding box center [1518, 623] width 16 height 27
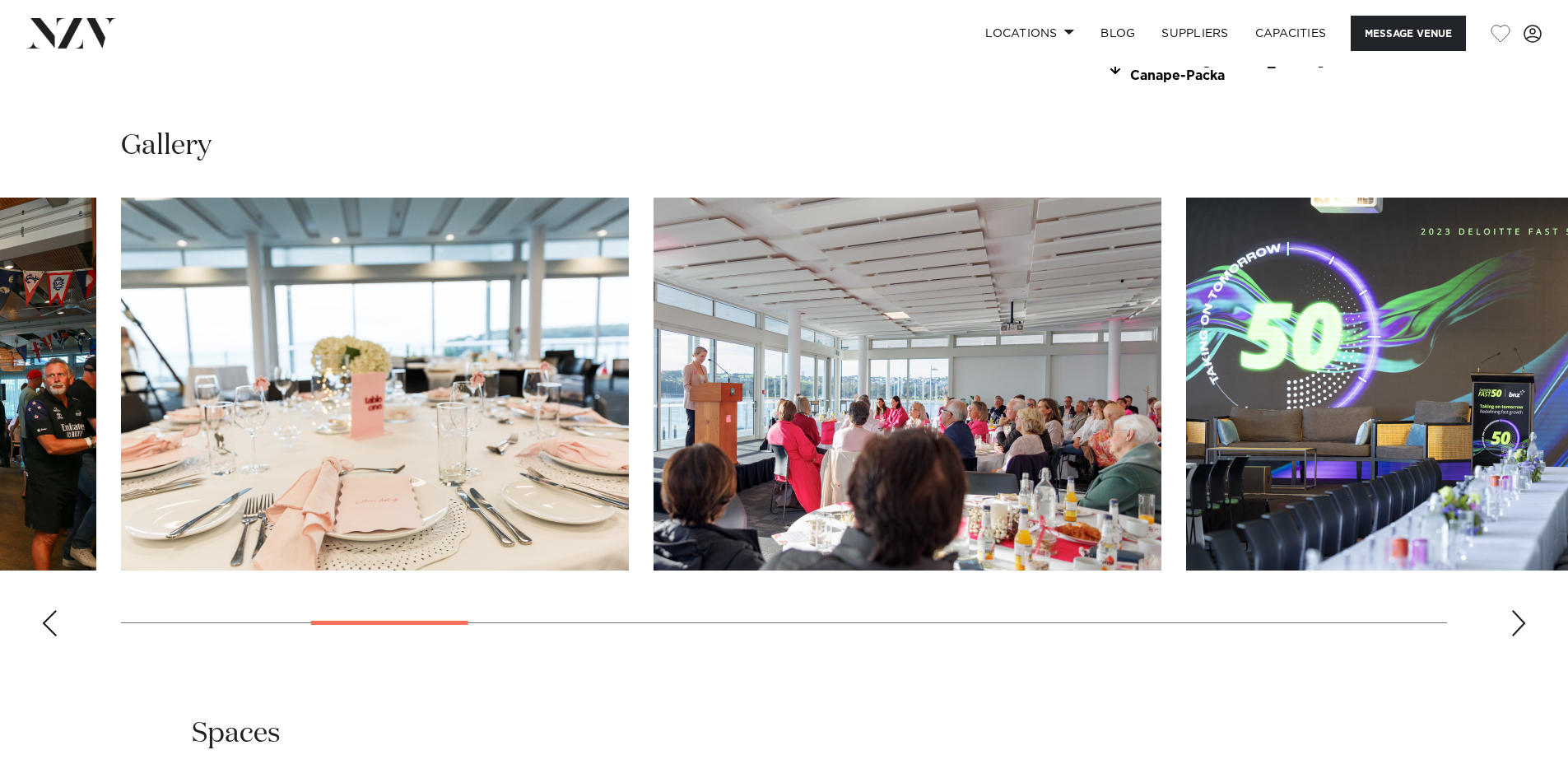
click at [1518, 613] on div "Next slide" at bounding box center [1518, 623] width 16 height 27
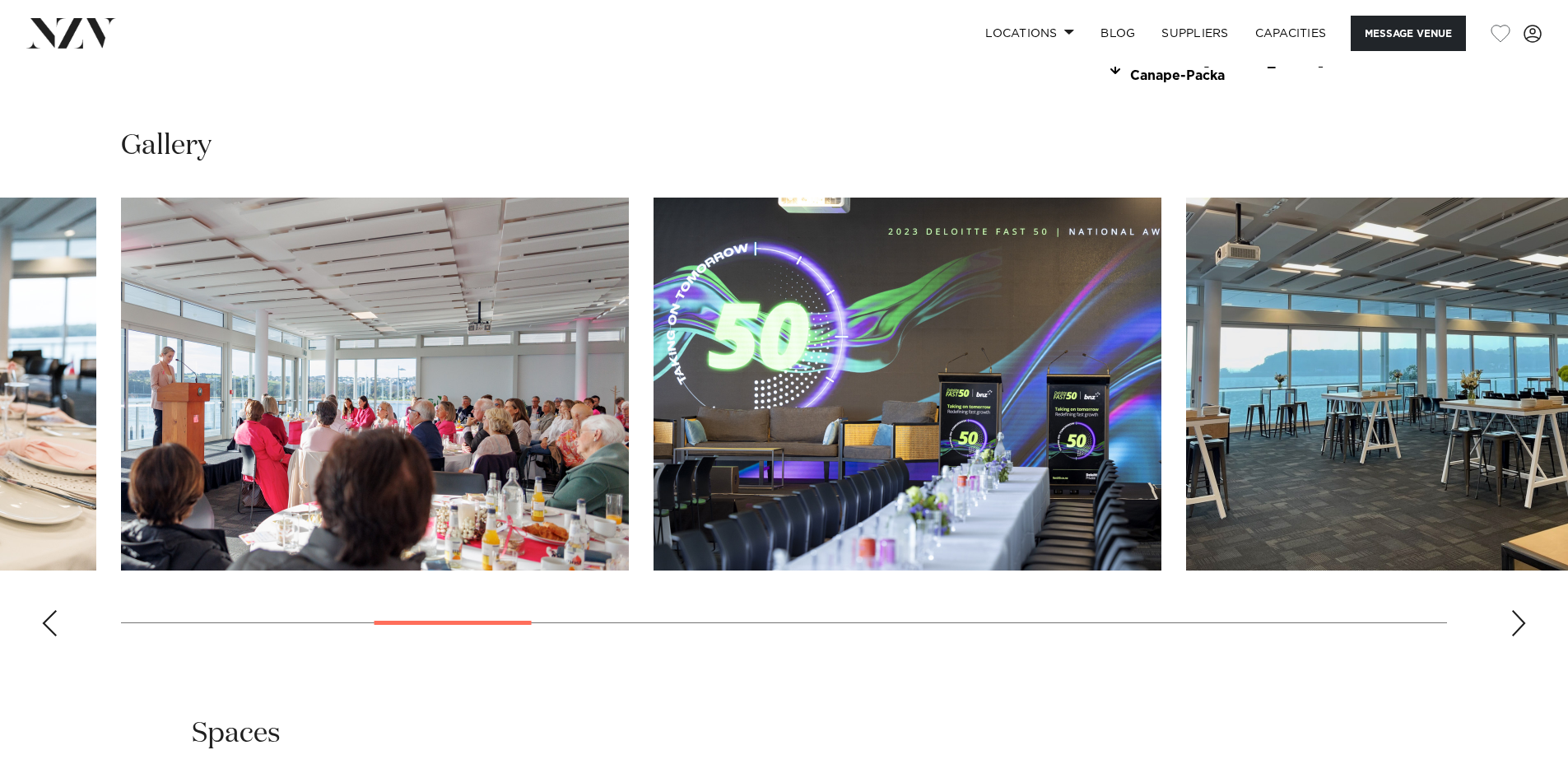
click at [1518, 613] on div "Next slide" at bounding box center [1518, 623] width 16 height 27
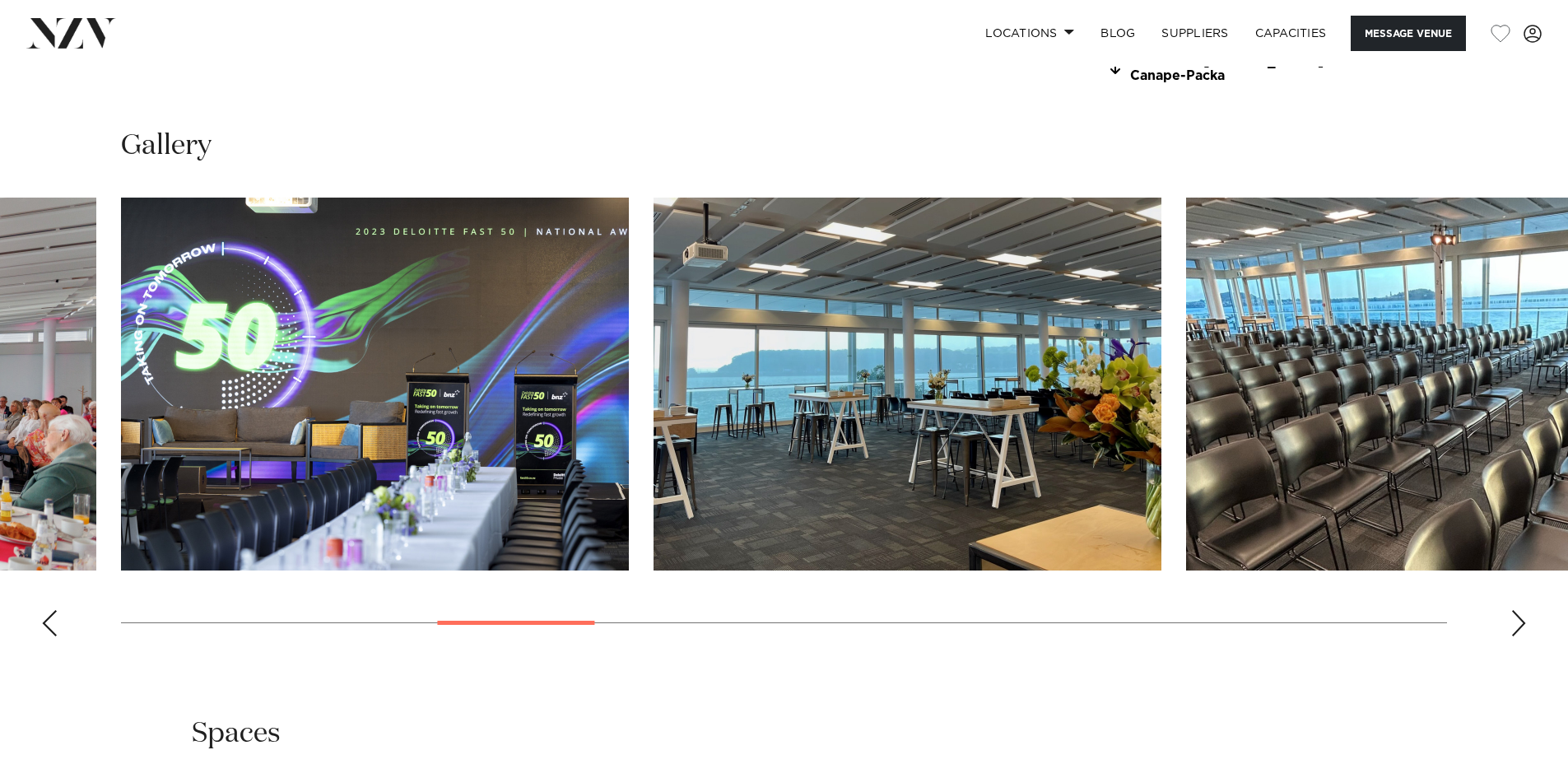
click at [1518, 613] on div "Next slide" at bounding box center [1518, 623] width 16 height 27
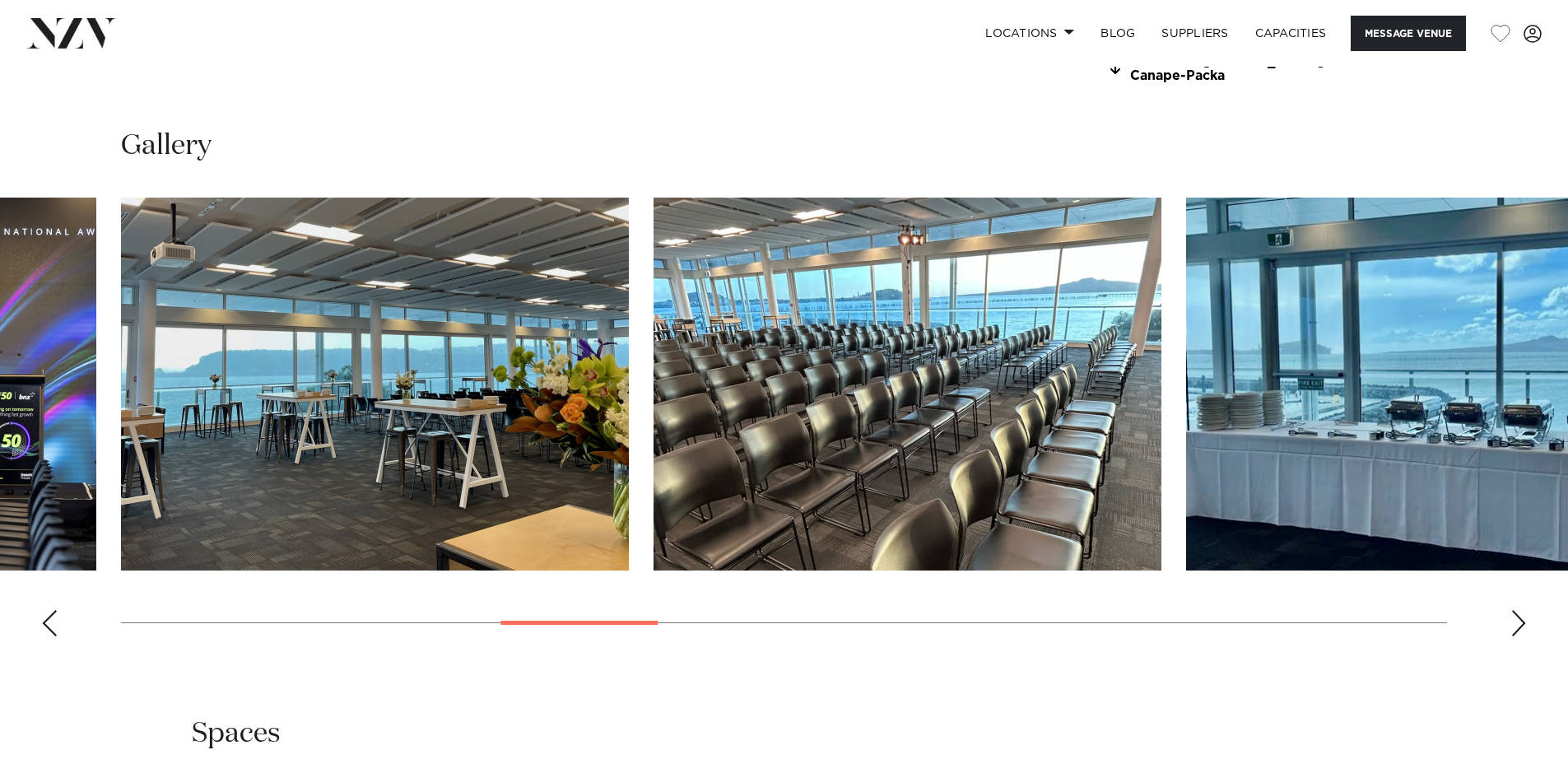
click at [1518, 613] on div "Next slide" at bounding box center [1518, 623] width 16 height 27
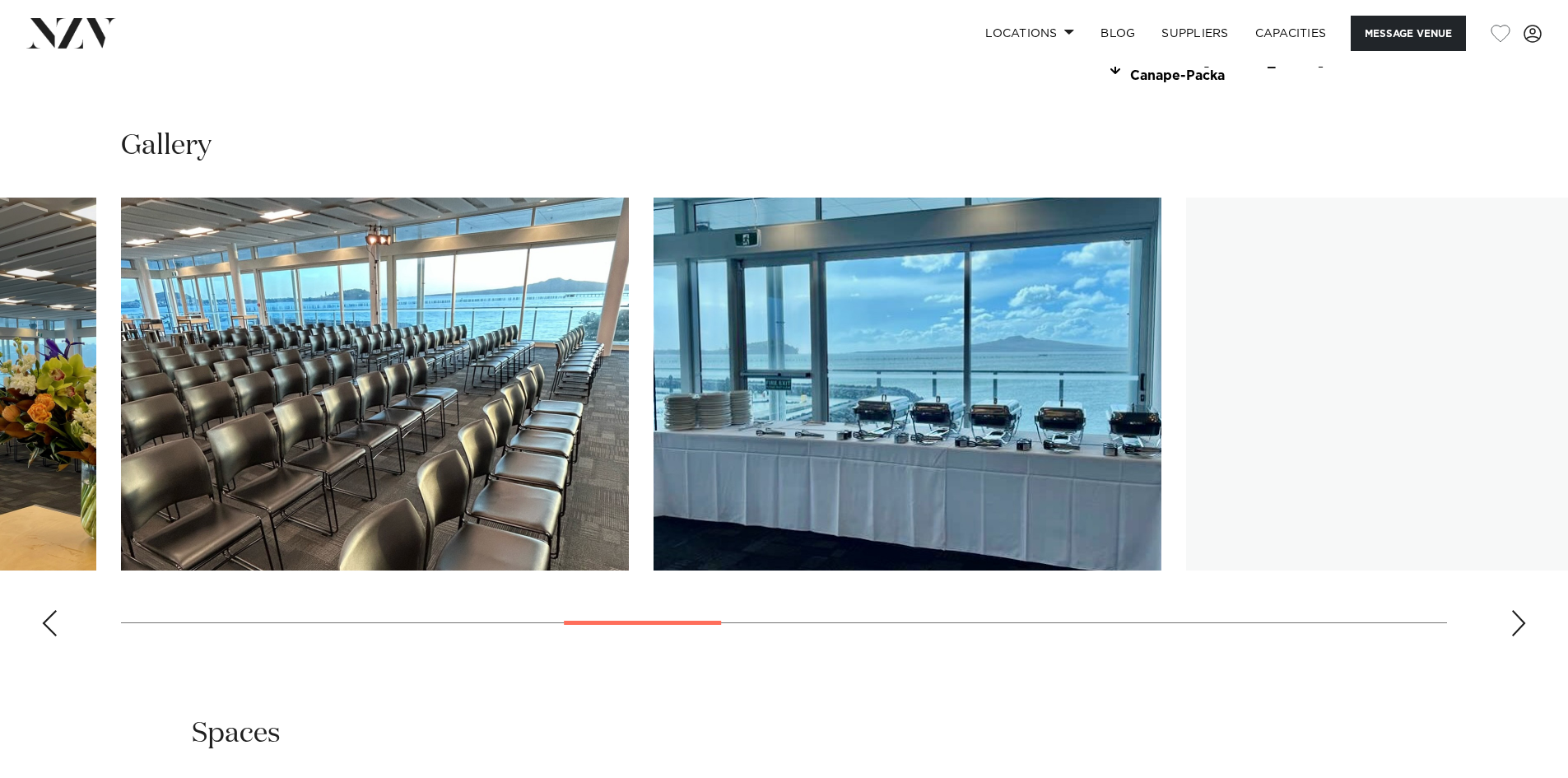
click at [1518, 613] on div "Next slide" at bounding box center [1518, 623] width 16 height 27
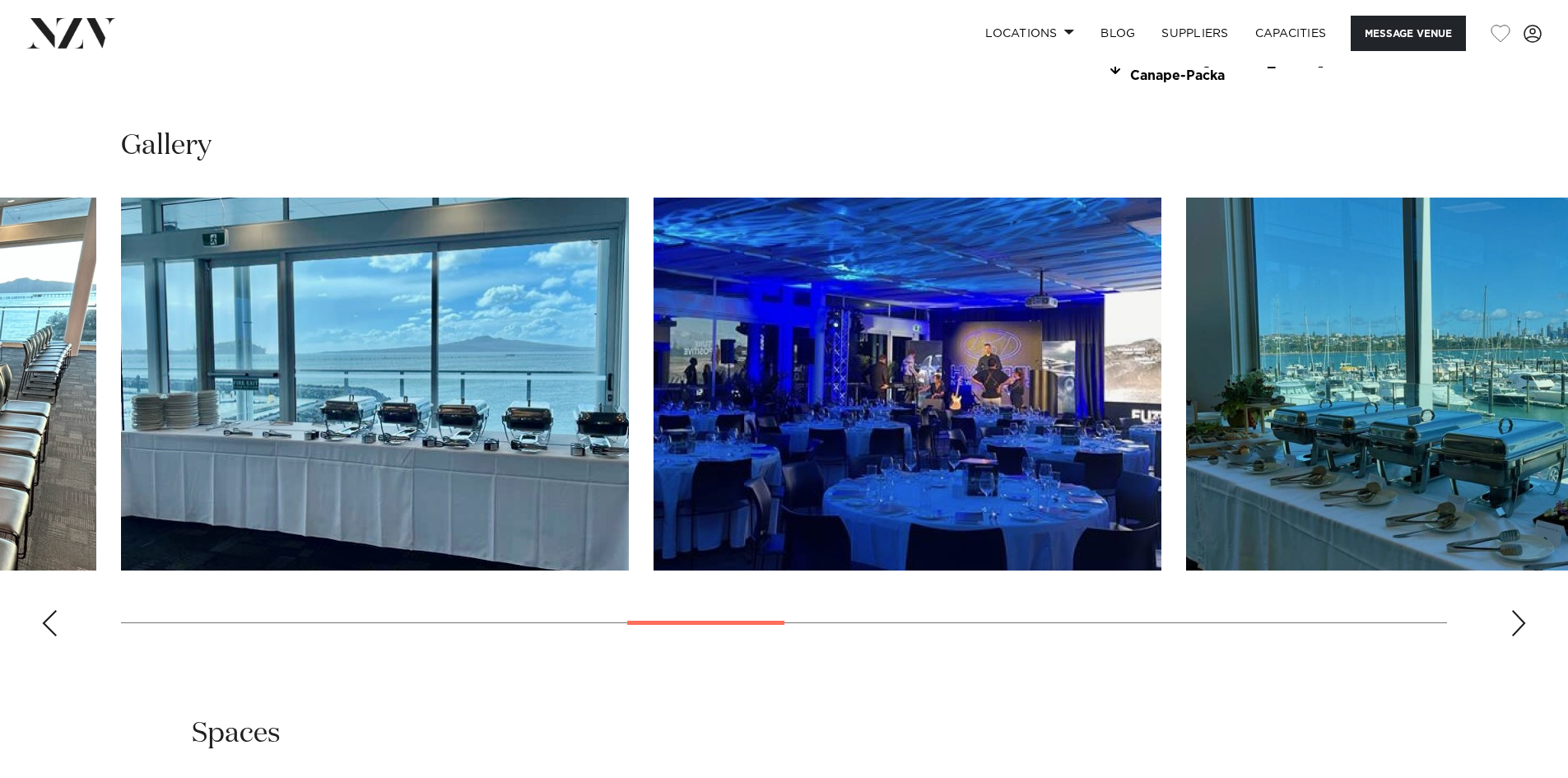
click at [1518, 613] on div "Next slide" at bounding box center [1518, 623] width 16 height 27
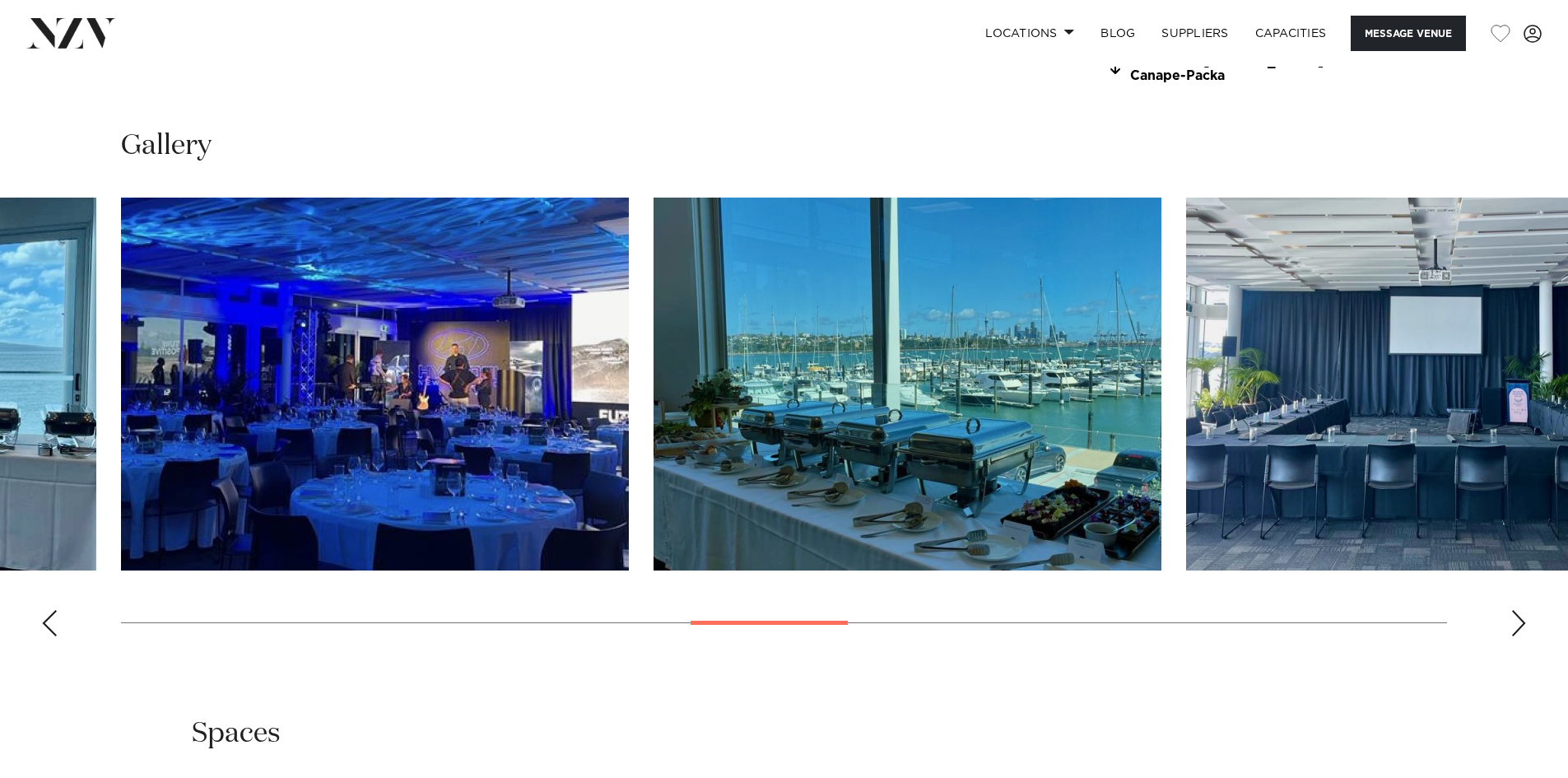
click at [1518, 613] on div "Next slide" at bounding box center [1518, 623] width 16 height 27
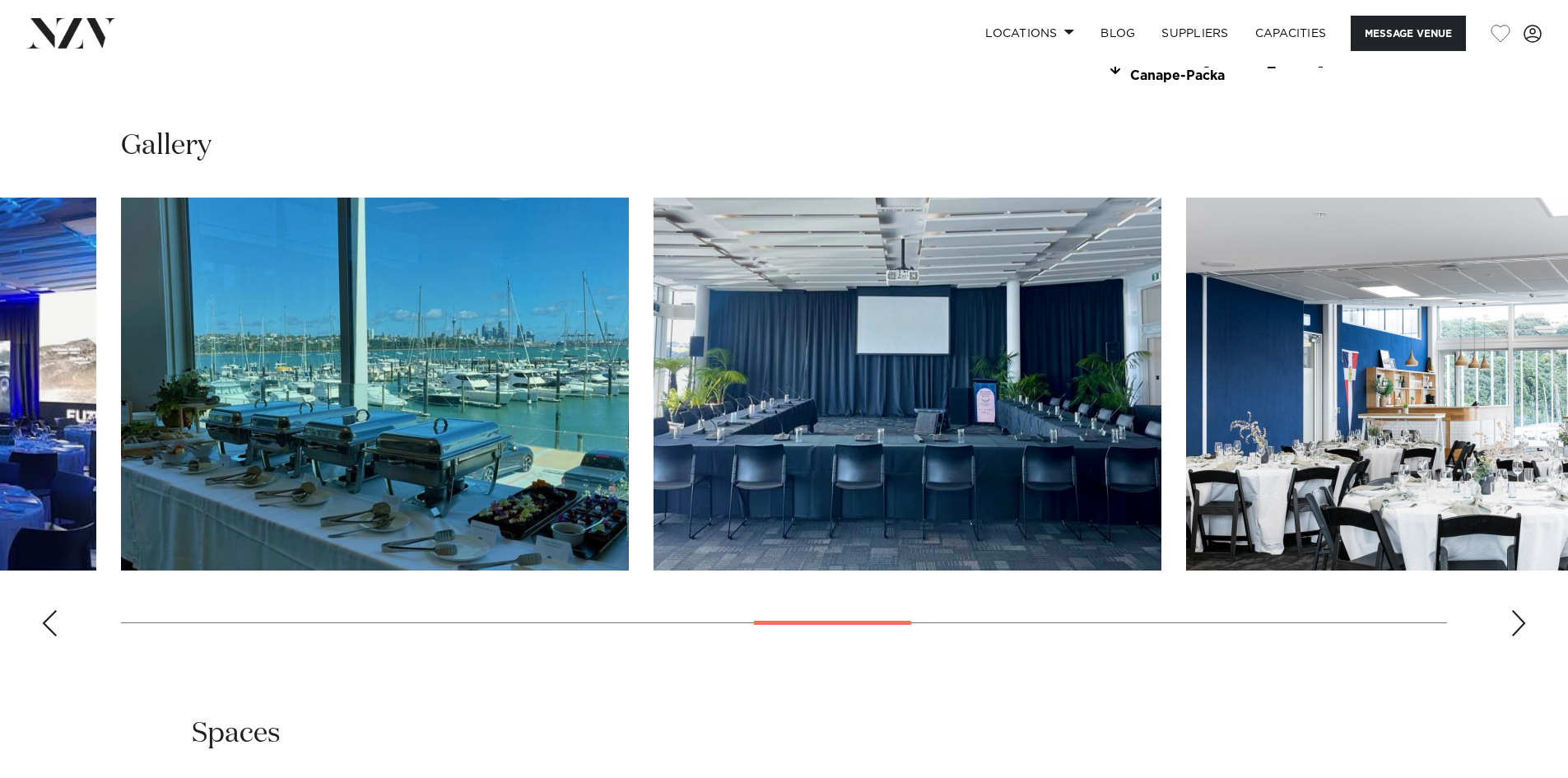
click at [861, 397] on img "12 / 21" at bounding box center [907, 384] width 508 height 373
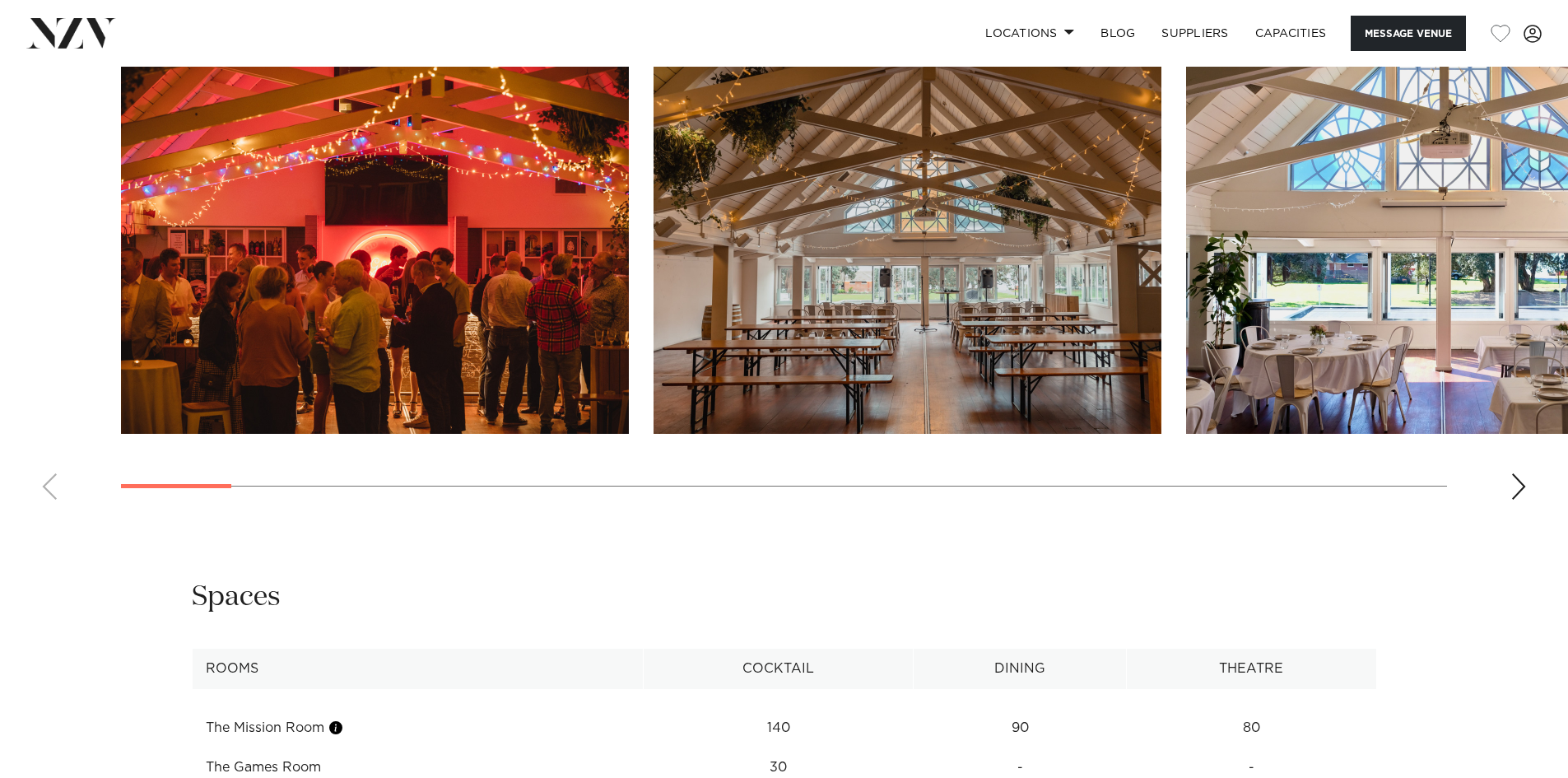
scroll to position [1811, 0]
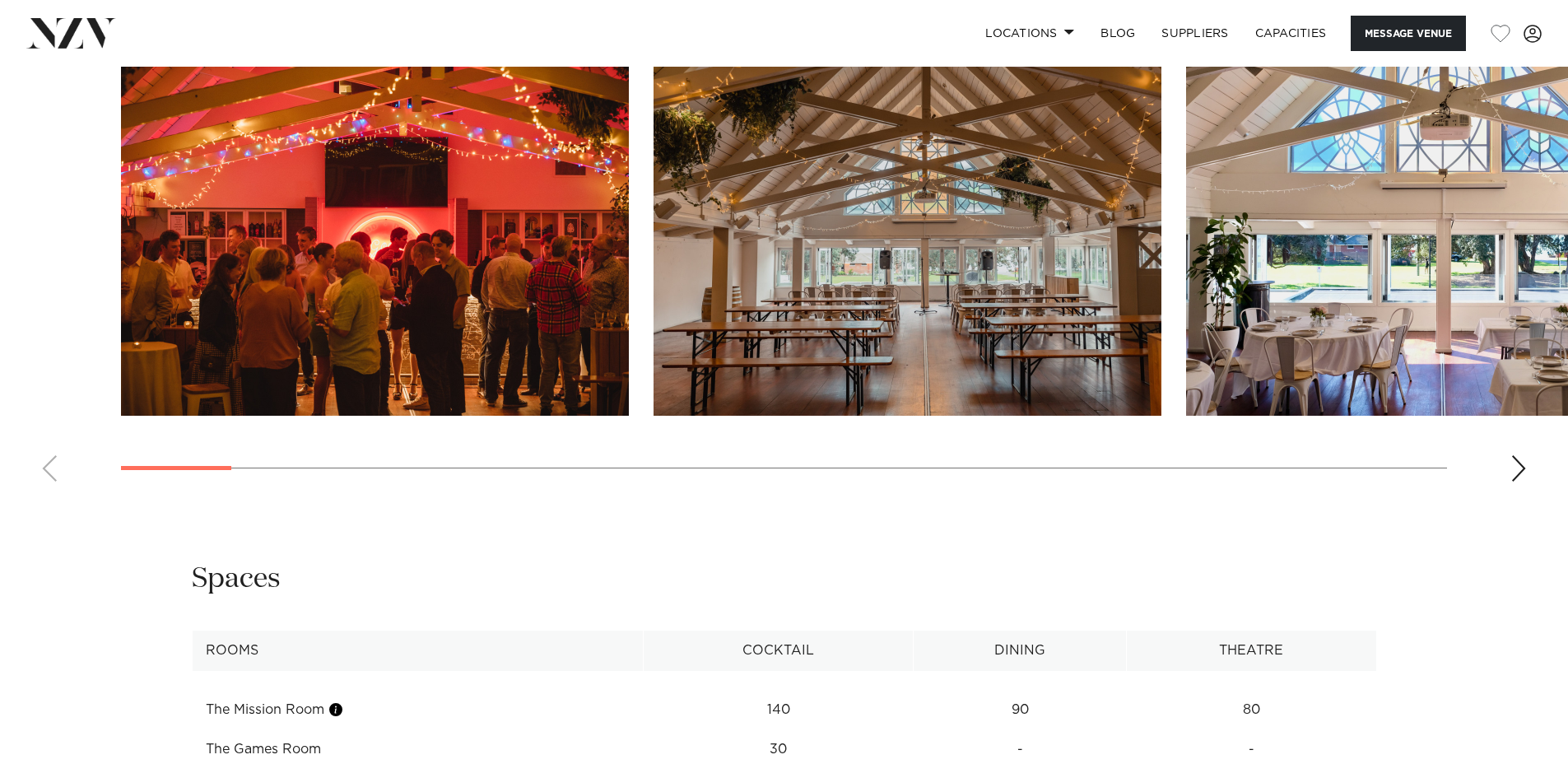
click at [834, 270] on img "2 / 30" at bounding box center [907, 229] width 508 height 373
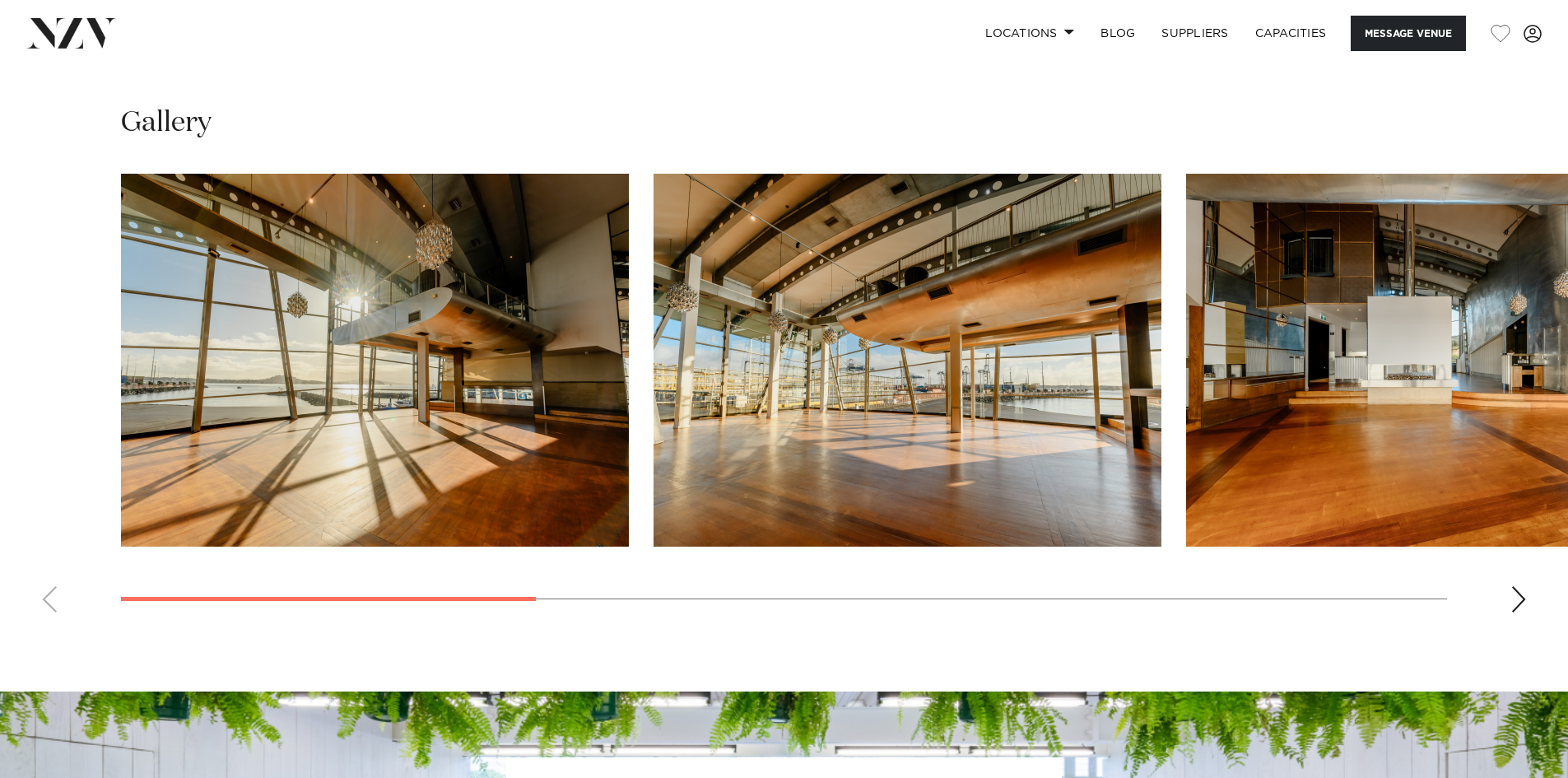
scroll to position [1564, 0]
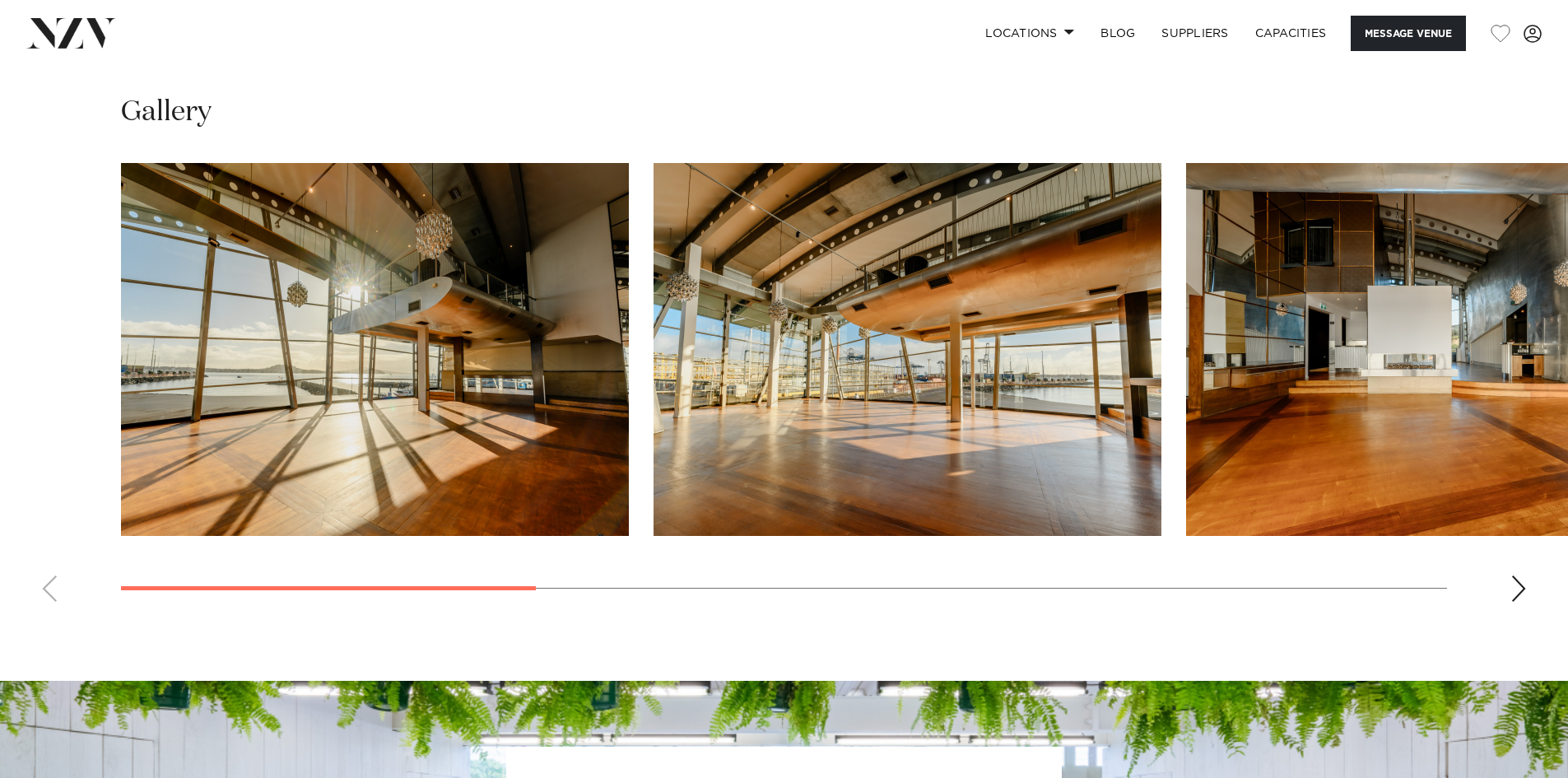
click at [1520, 590] on div "Next slide" at bounding box center [1518, 589] width 16 height 27
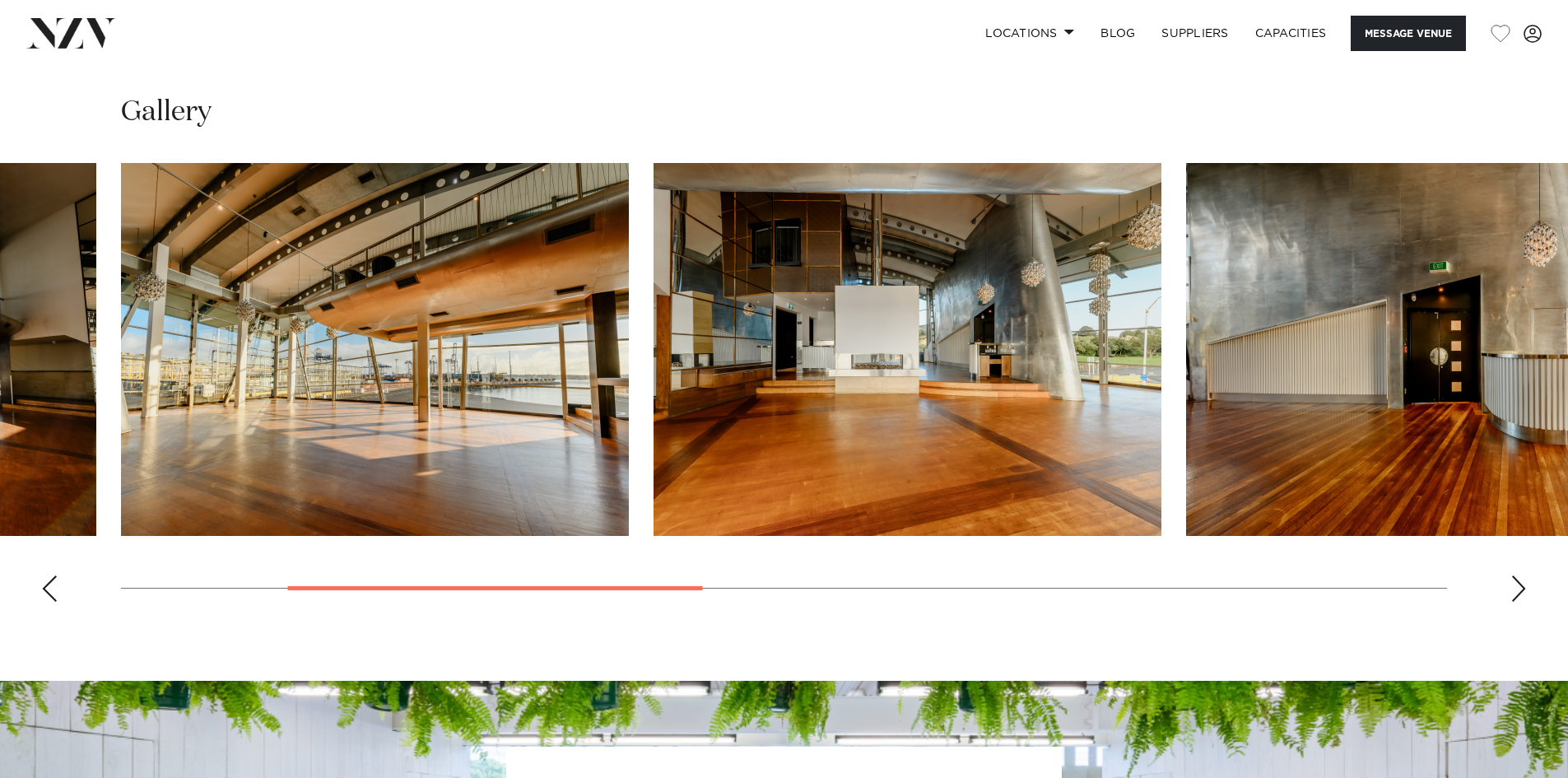
click at [1520, 590] on div "Next slide" at bounding box center [1518, 589] width 16 height 27
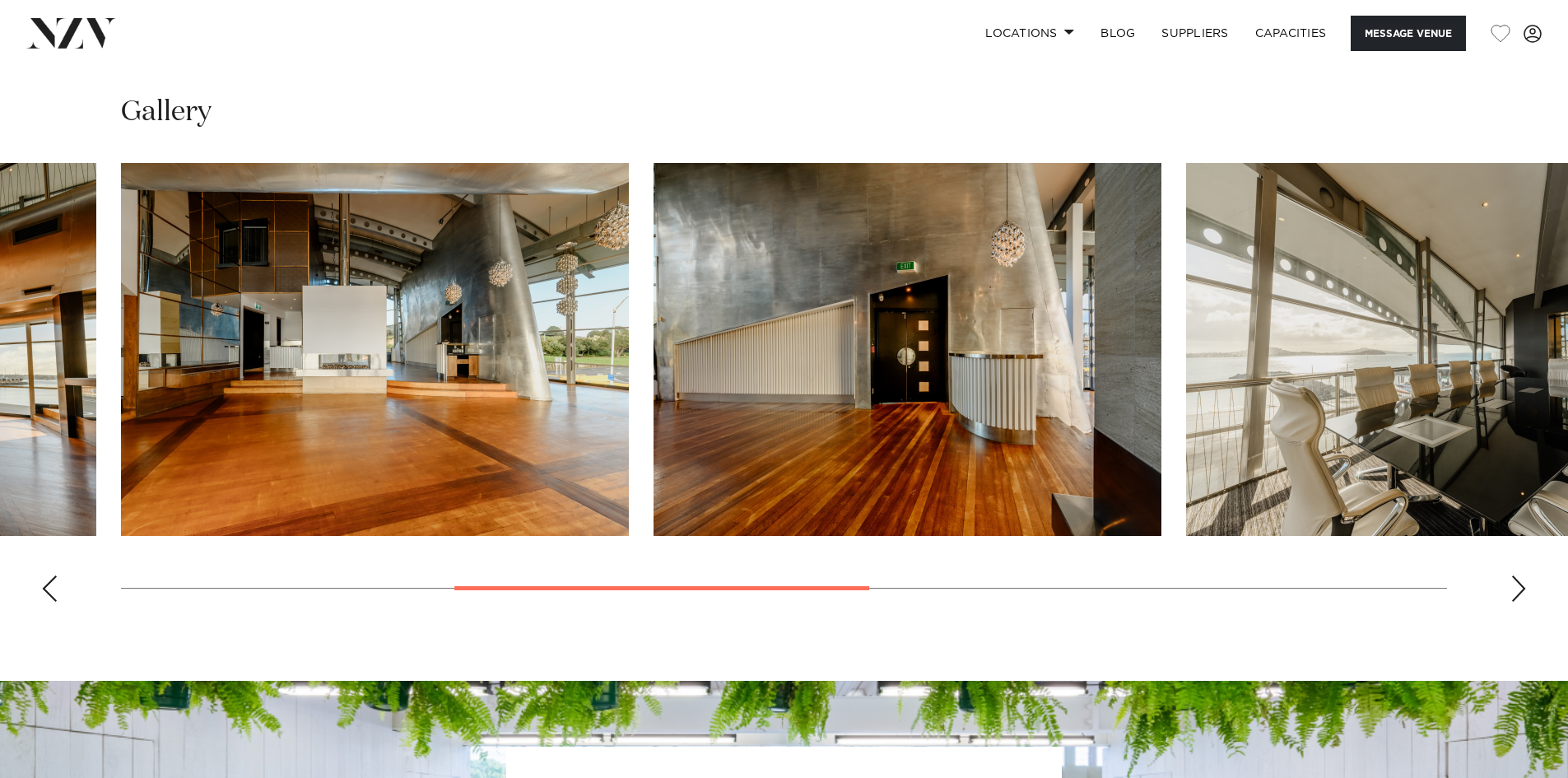
click at [1520, 590] on div "Next slide" at bounding box center [1518, 589] width 16 height 27
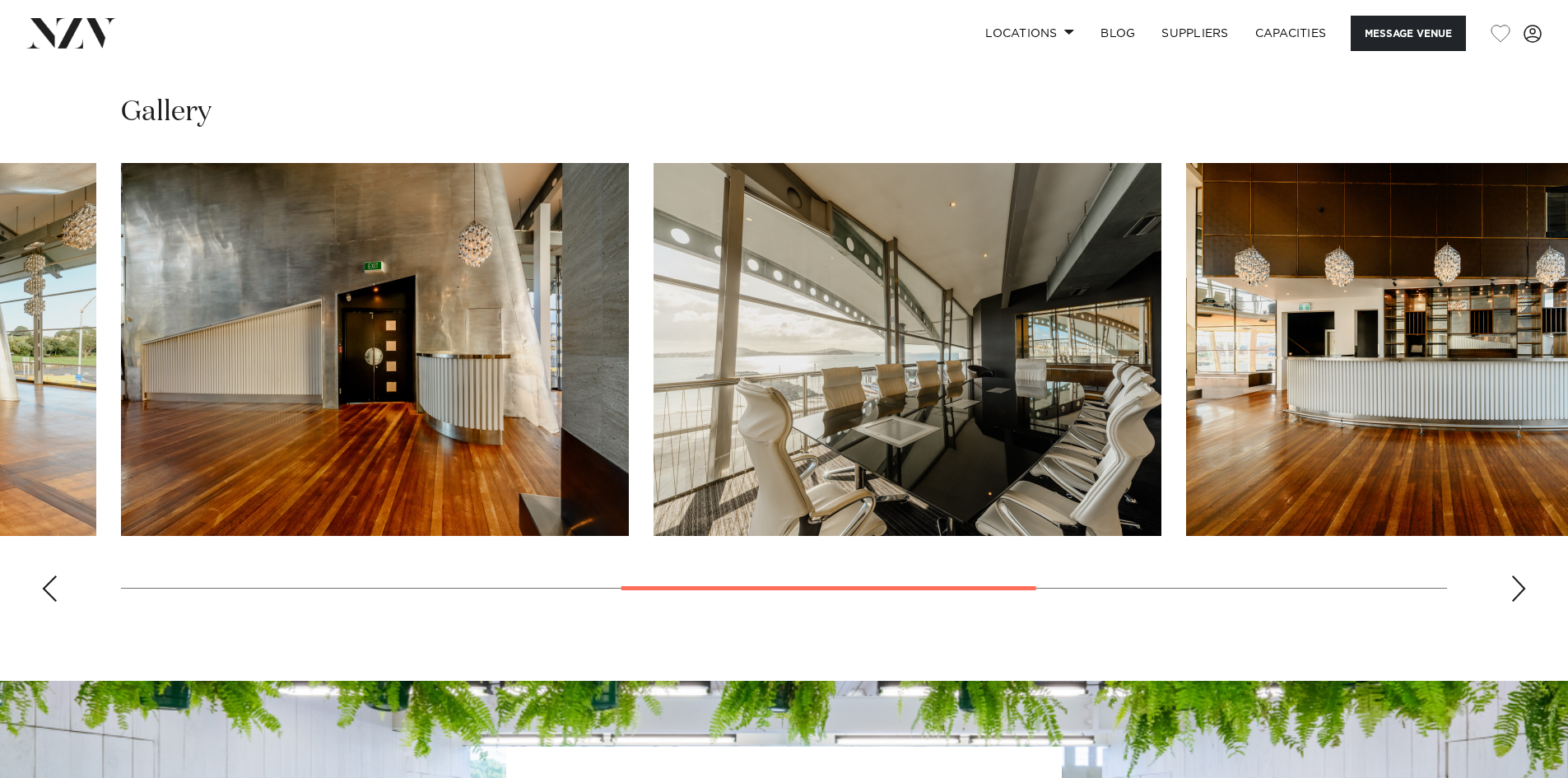
click at [1520, 590] on div "Next slide" at bounding box center [1518, 589] width 16 height 27
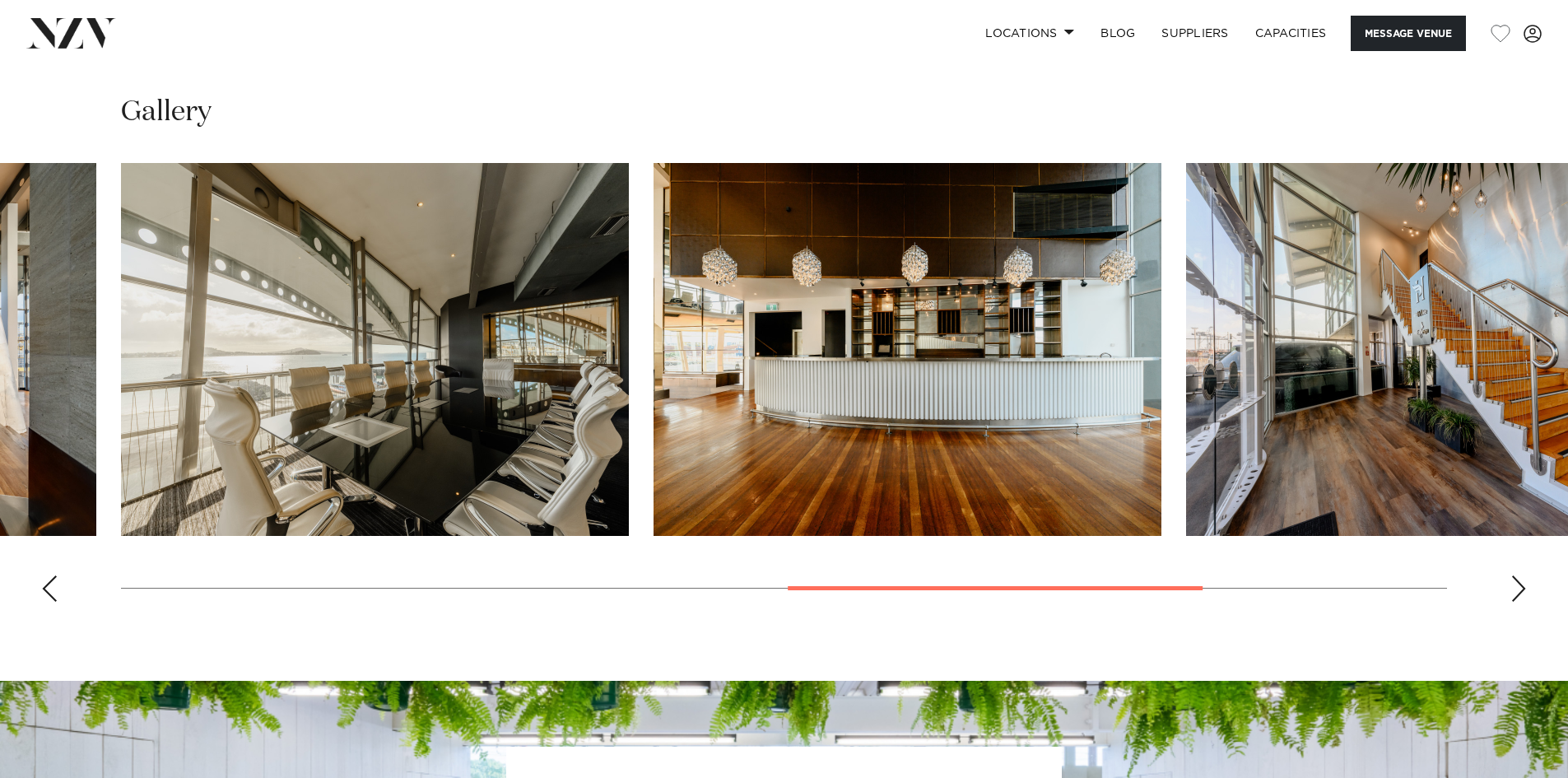
click at [1520, 590] on div "Next slide" at bounding box center [1518, 589] width 16 height 27
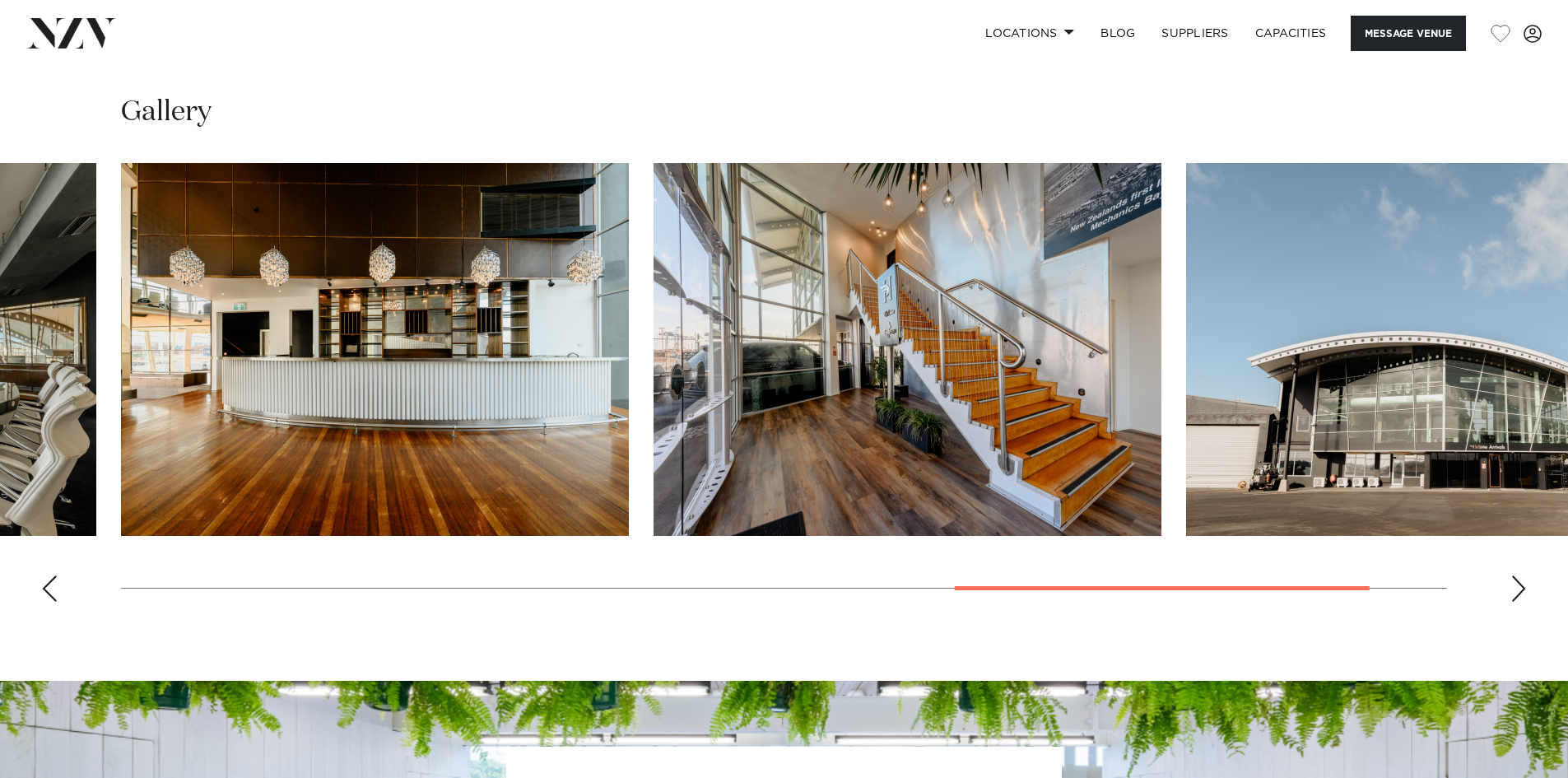
click at [1520, 590] on div "Next slide" at bounding box center [1518, 589] width 16 height 27
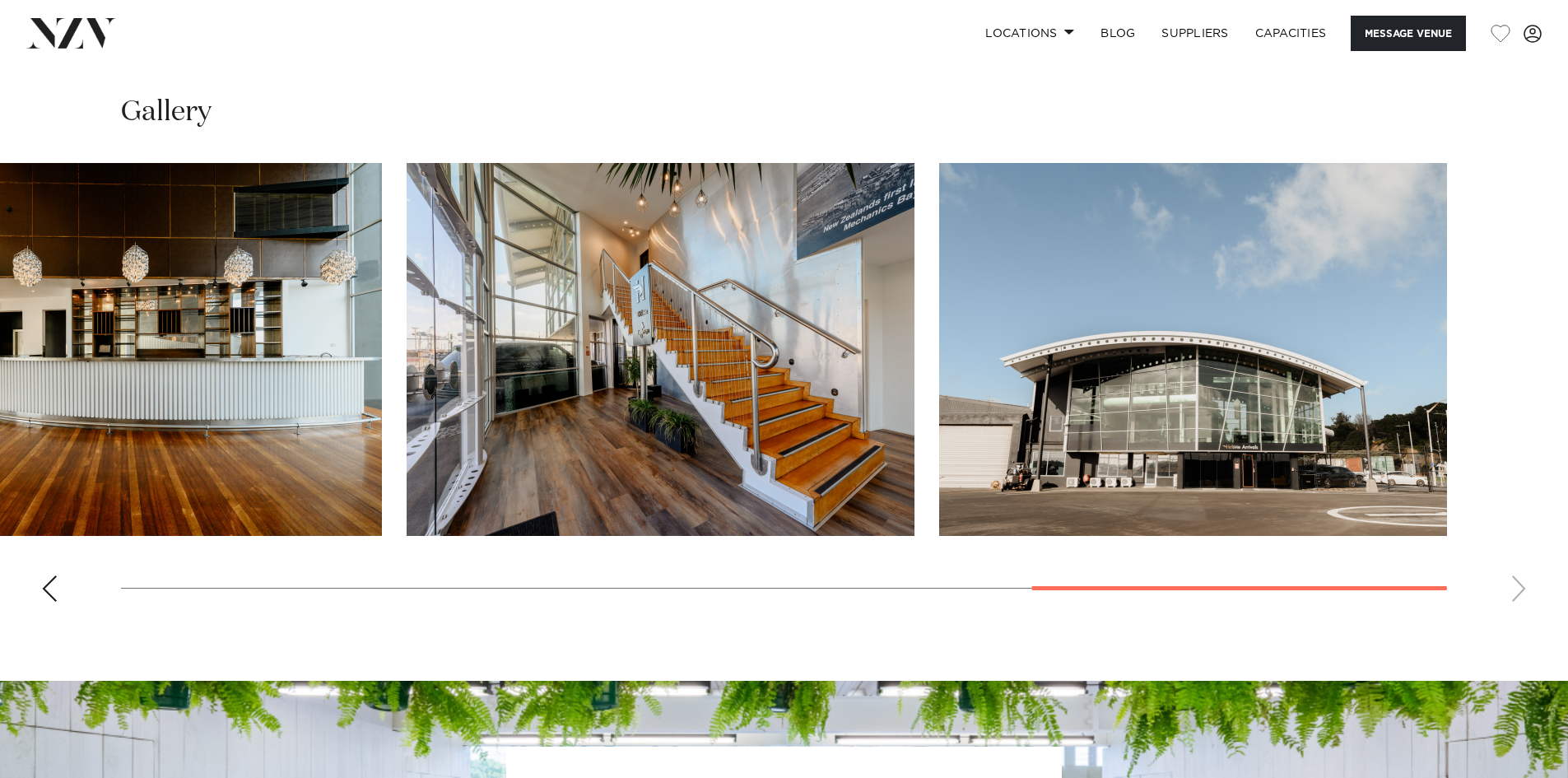
click at [1520, 590] on swiper-container at bounding box center [784, 388] width 1568 height 452
click at [1263, 455] on img "8 / 8" at bounding box center [1192, 349] width 508 height 373
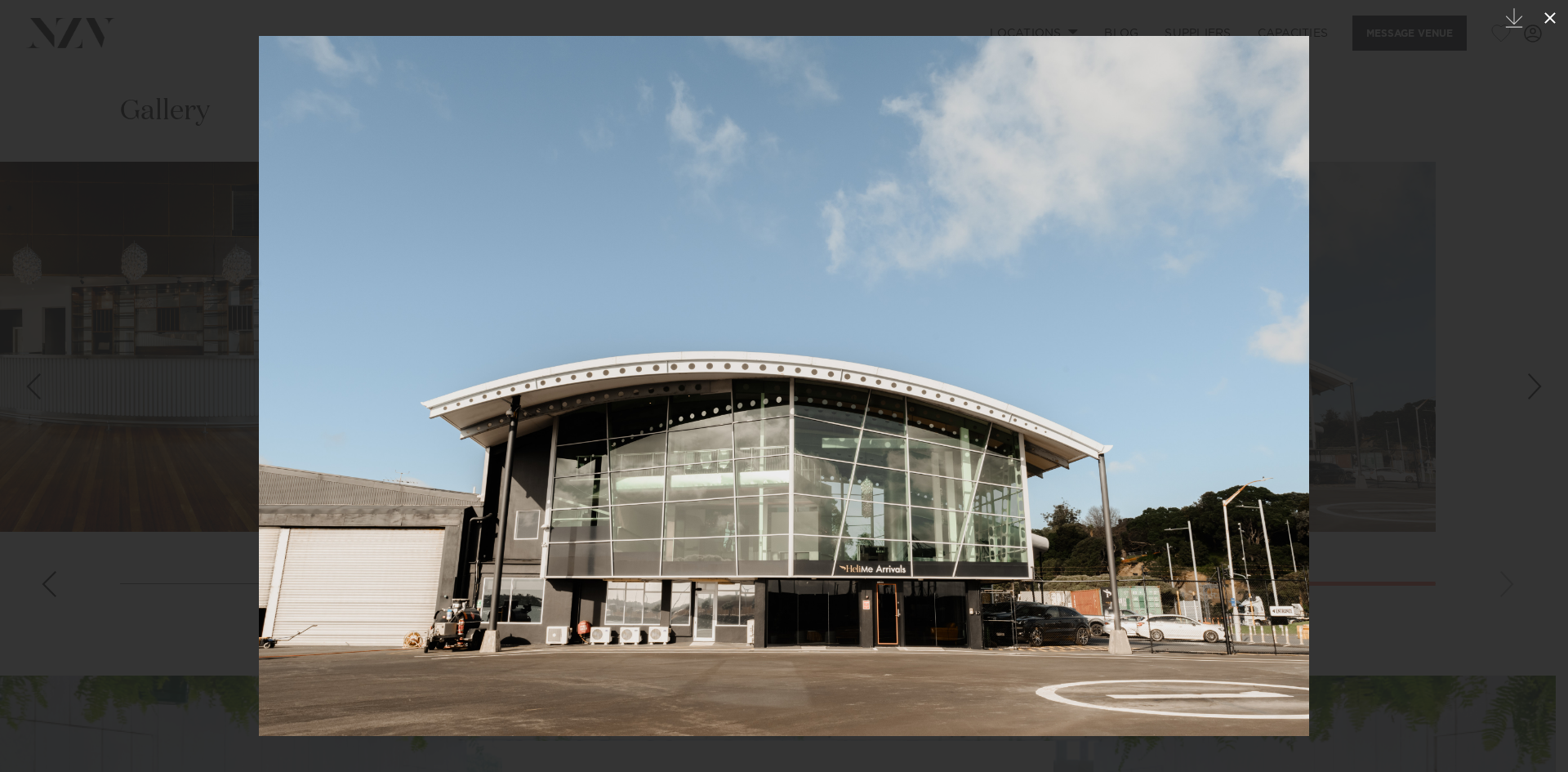
click at [1554, 20] on icon at bounding box center [1549, 18] width 20 height 20
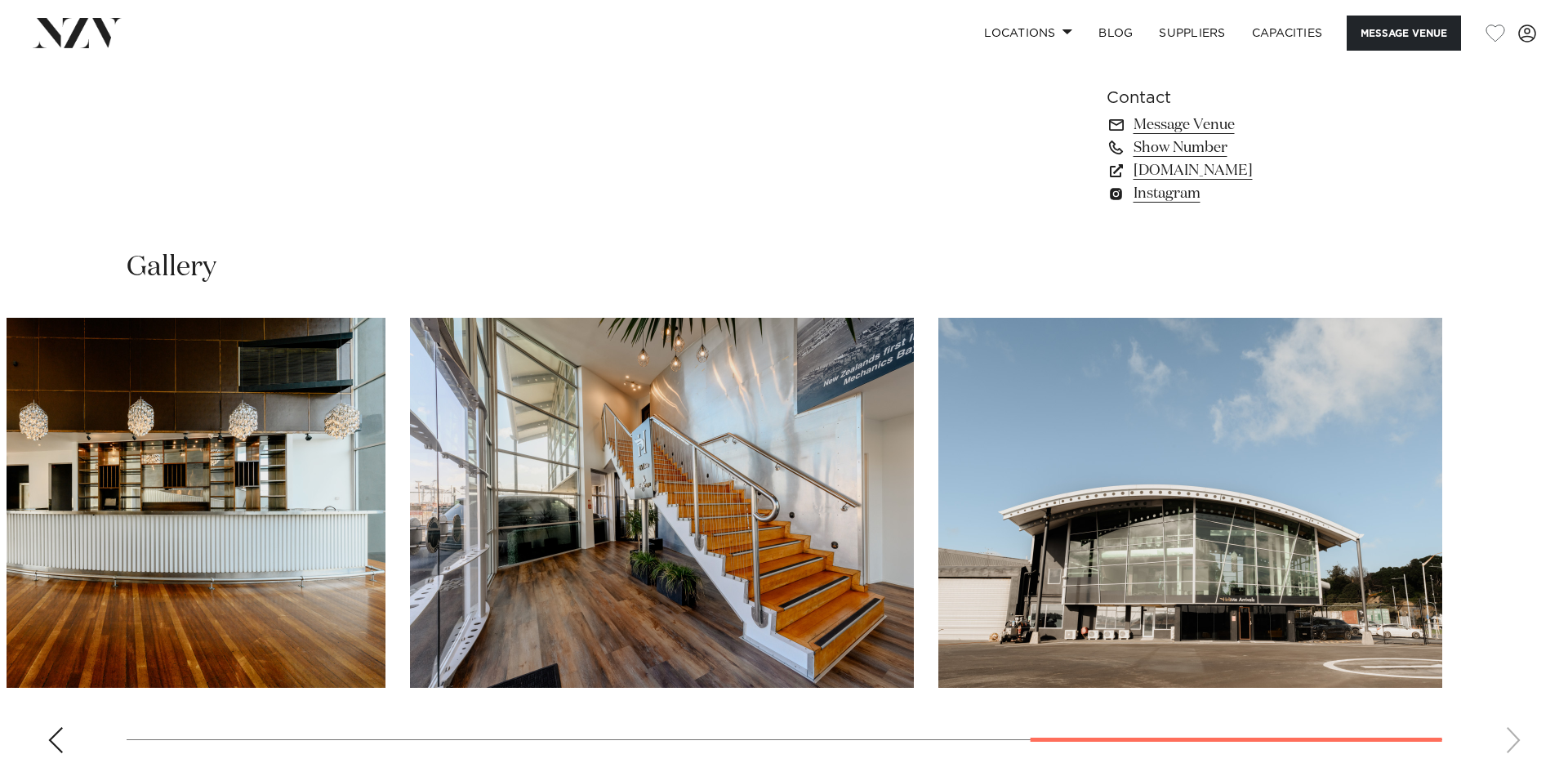
scroll to position [1390, 0]
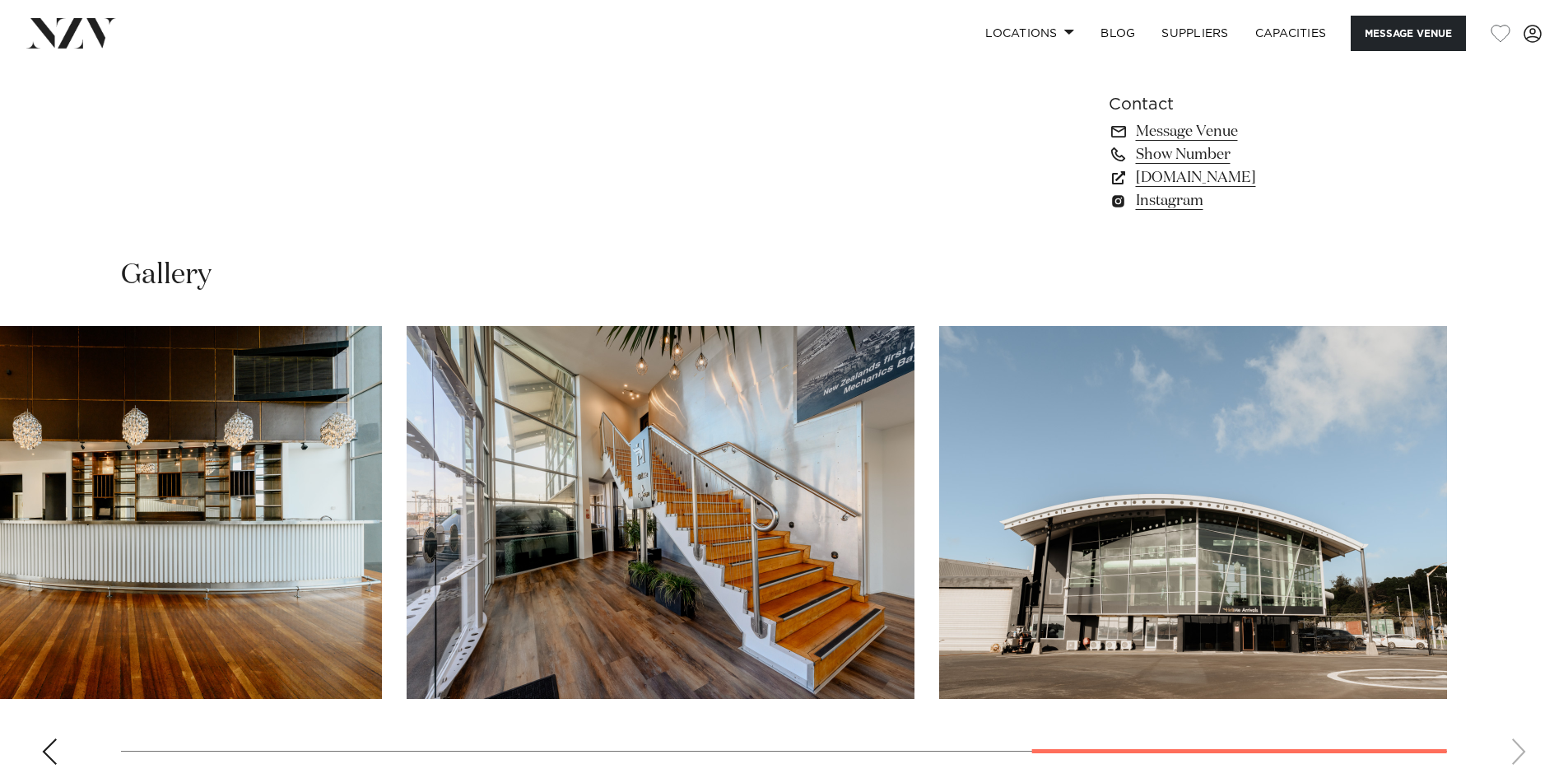
click at [637, 482] on img "7 / 8" at bounding box center [660, 513] width 508 height 373
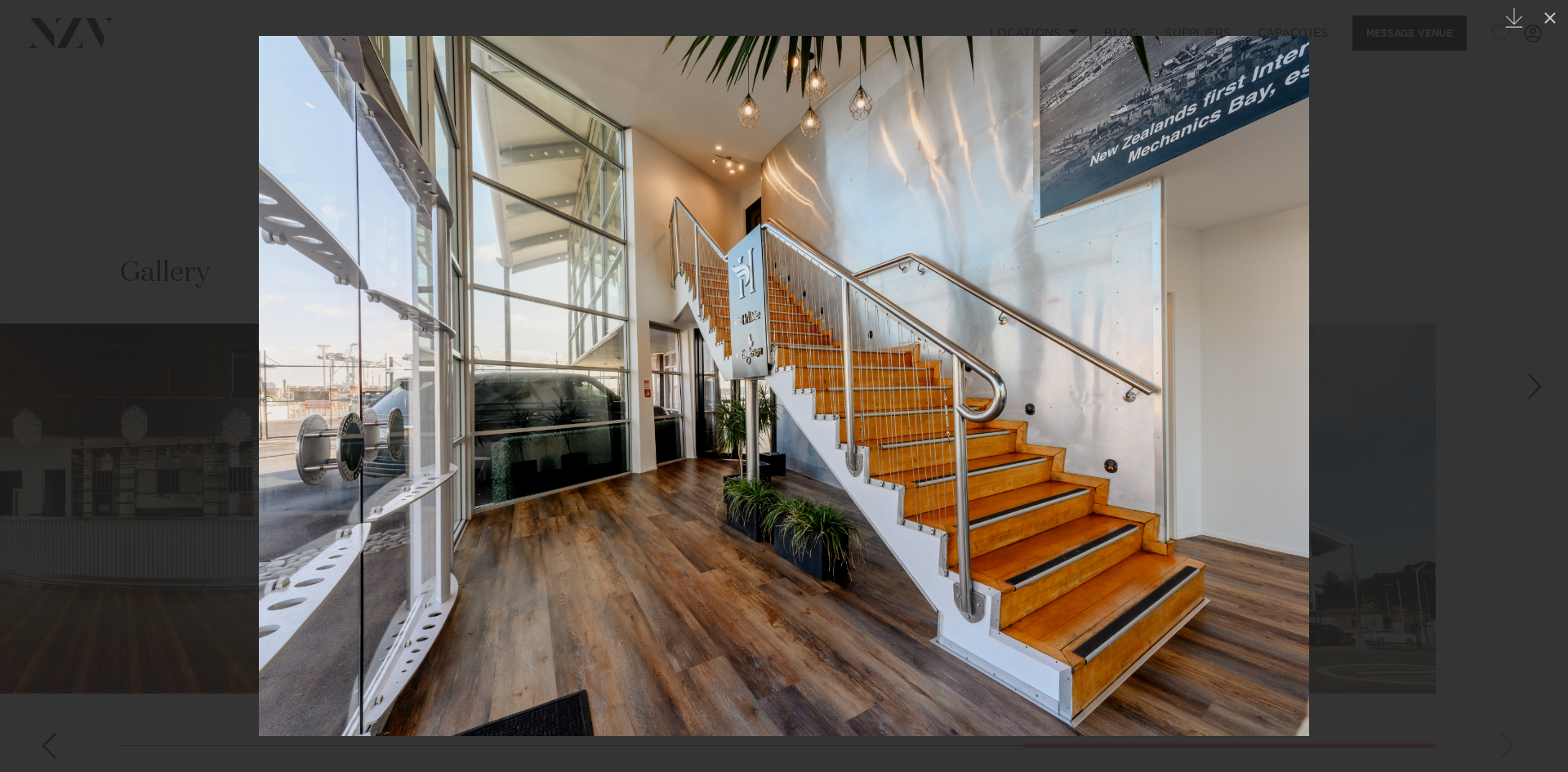
click at [178, 412] on div at bounding box center [784, 386] width 1568 height 772
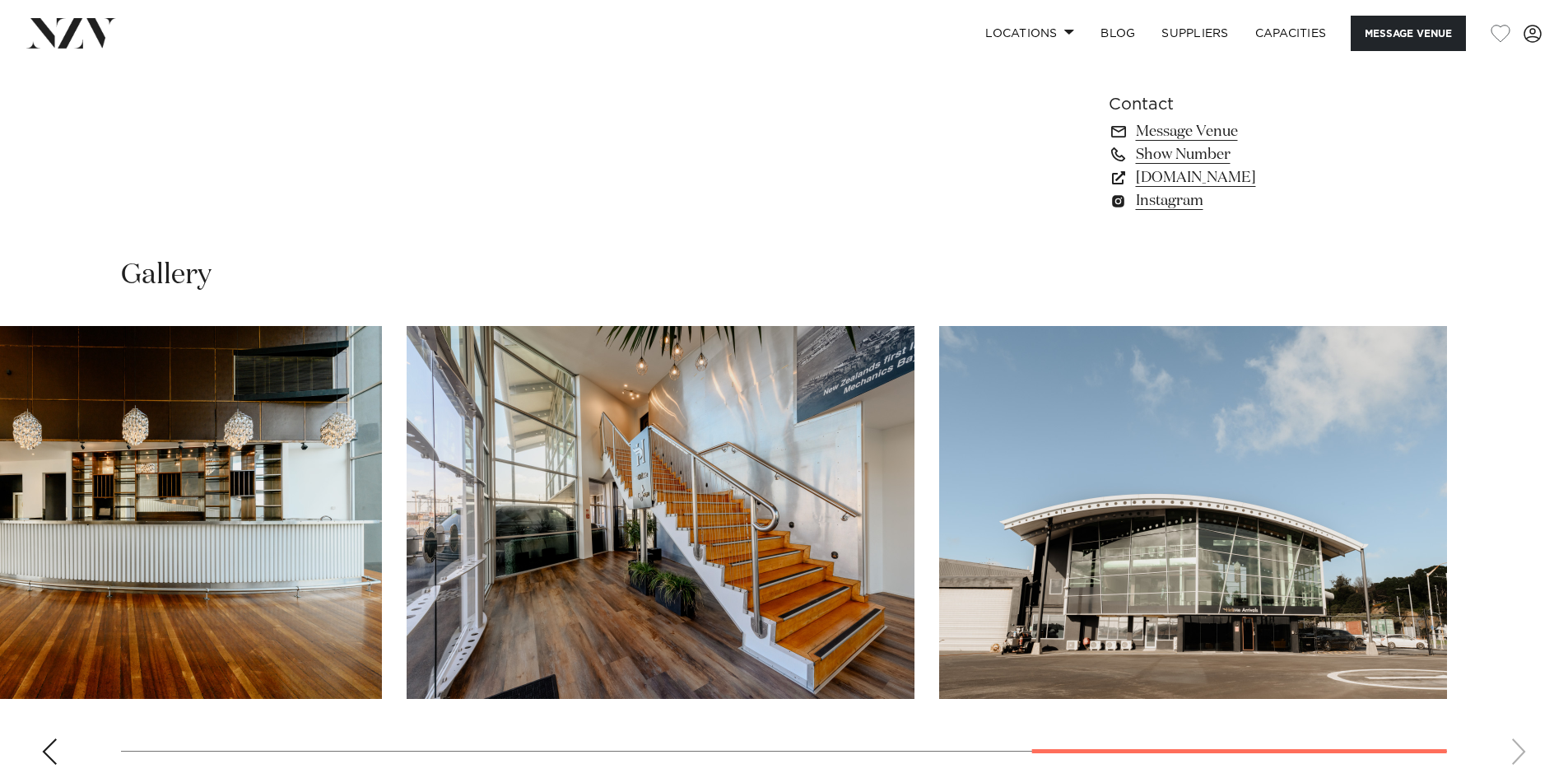
click at [199, 515] on img "6 / 8" at bounding box center [128, 513] width 508 height 373
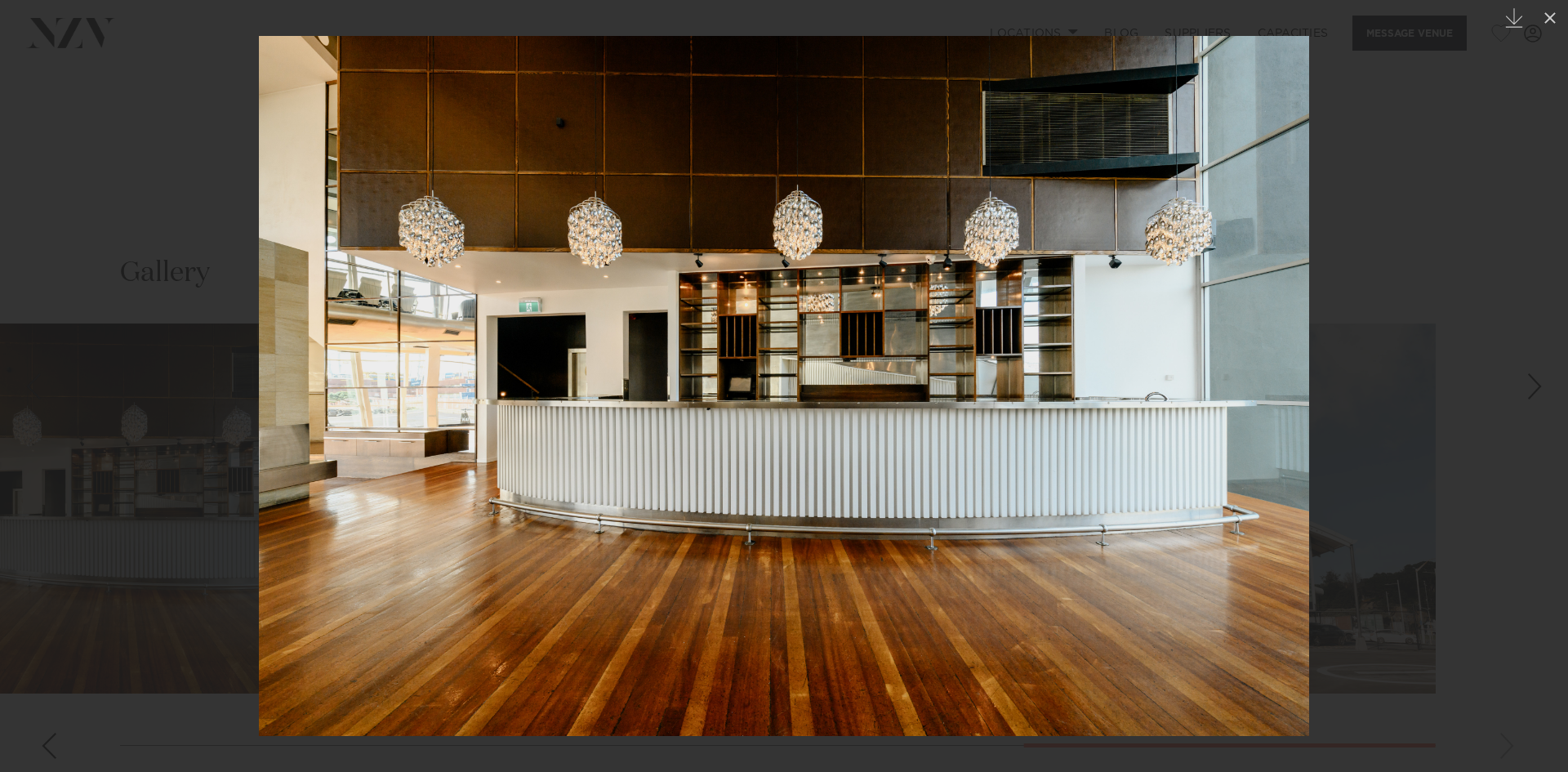
click at [543, 467] on img at bounding box center [783, 386] width 1050 height 700
click at [127, 454] on div at bounding box center [784, 386] width 1568 height 772
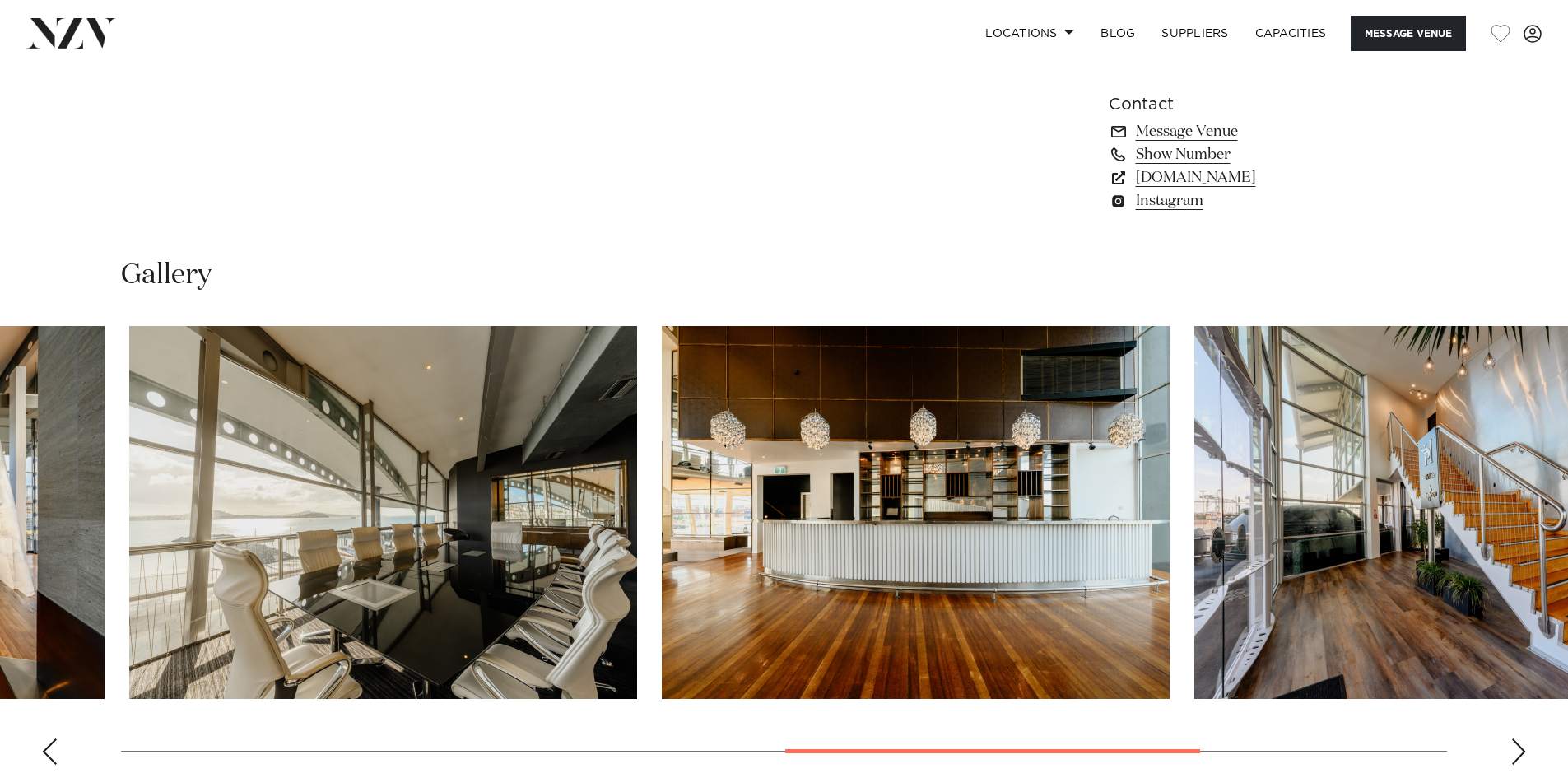
click at [979, 494] on img "6 / 8" at bounding box center [916, 513] width 508 height 373
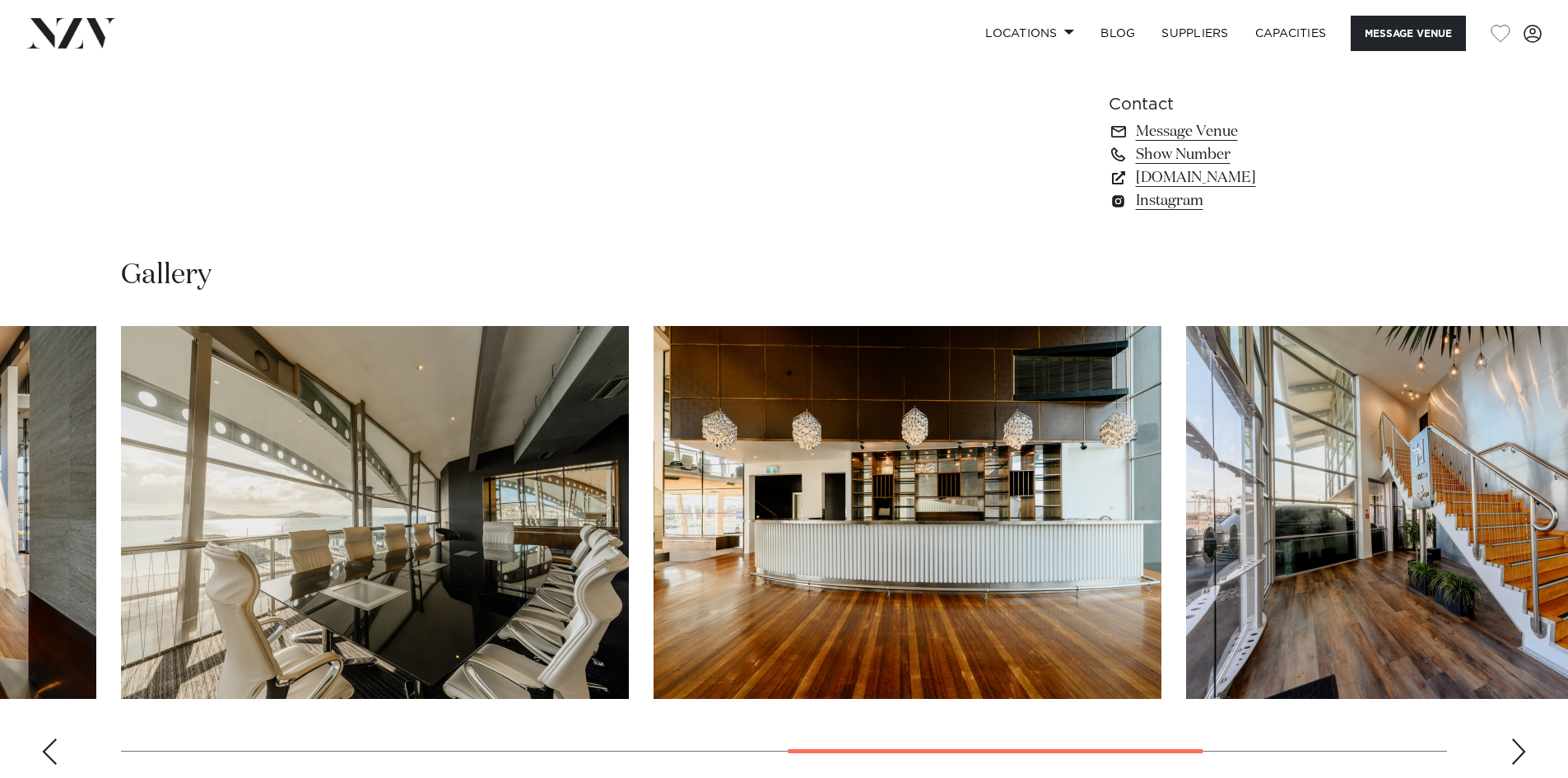
click at [381, 559] on img "5 / 8" at bounding box center [375, 513] width 508 height 373
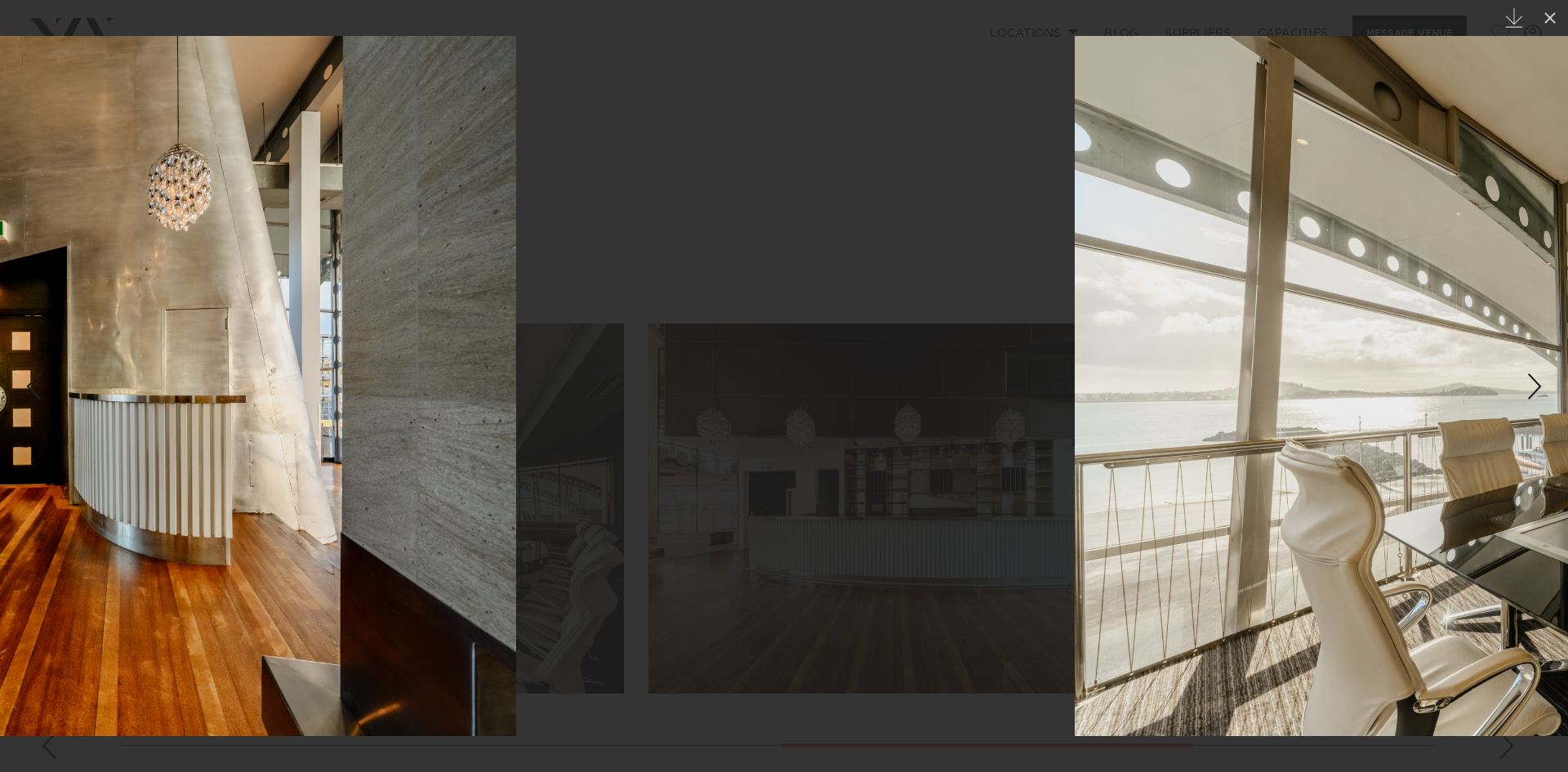
drag, startPoint x: 184, startPoint y: 502, endPoint x: 1015, endPoint y: 565, distance: 833.4
click at [1015, 565] on div at bounding box center [1600, 386] width 1568 height 772
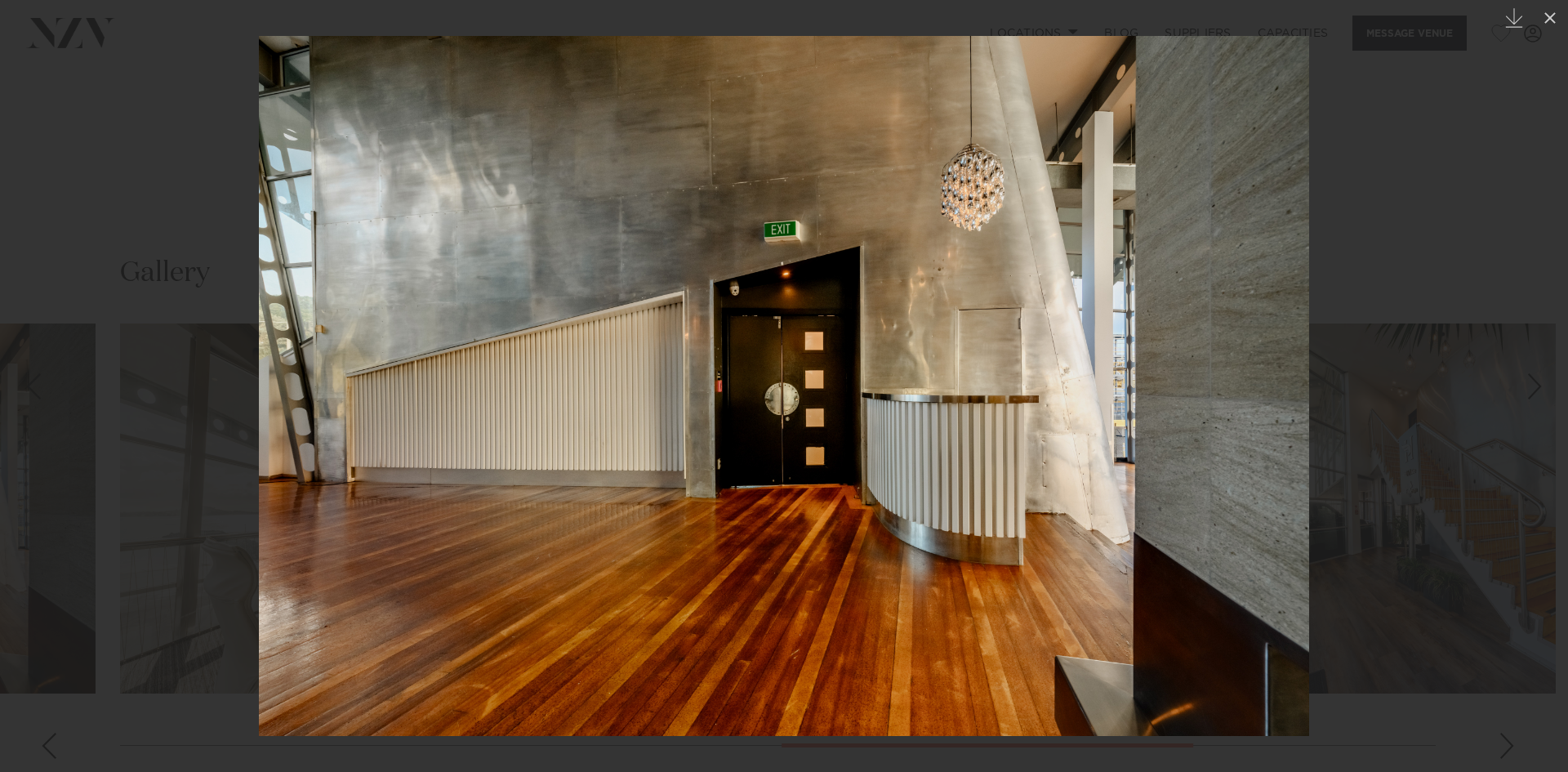
click at [709, 509] on img at bounding box center [783, 386] width 1050 height 700
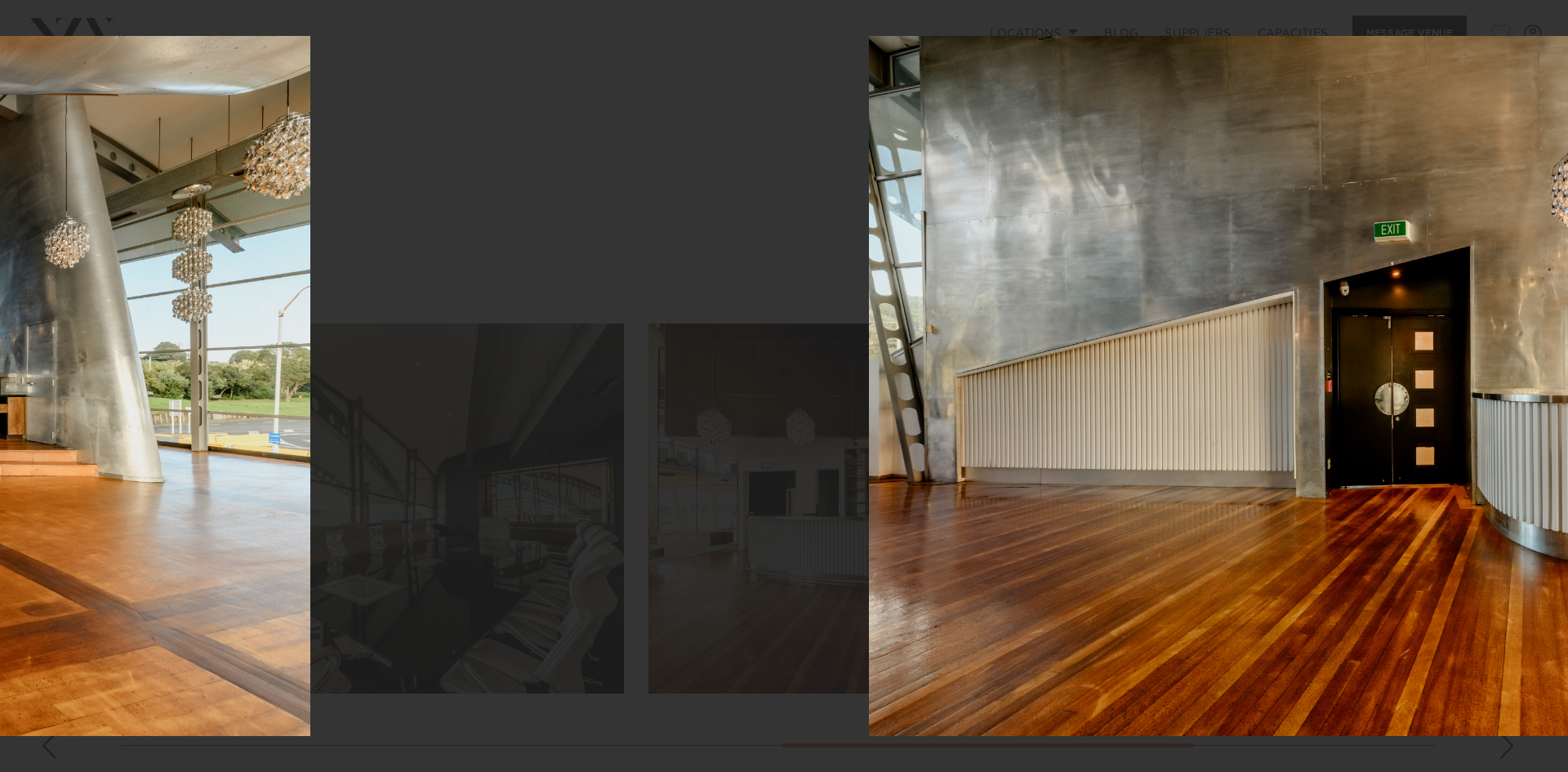
drag, startPoint x: 591, startPoint y: 523, endPoint x: 1257, endPoint y: 514, distance: 666.1
click at [1257, 514] on img at bounding box center [1393, 386] width 1050 height 700
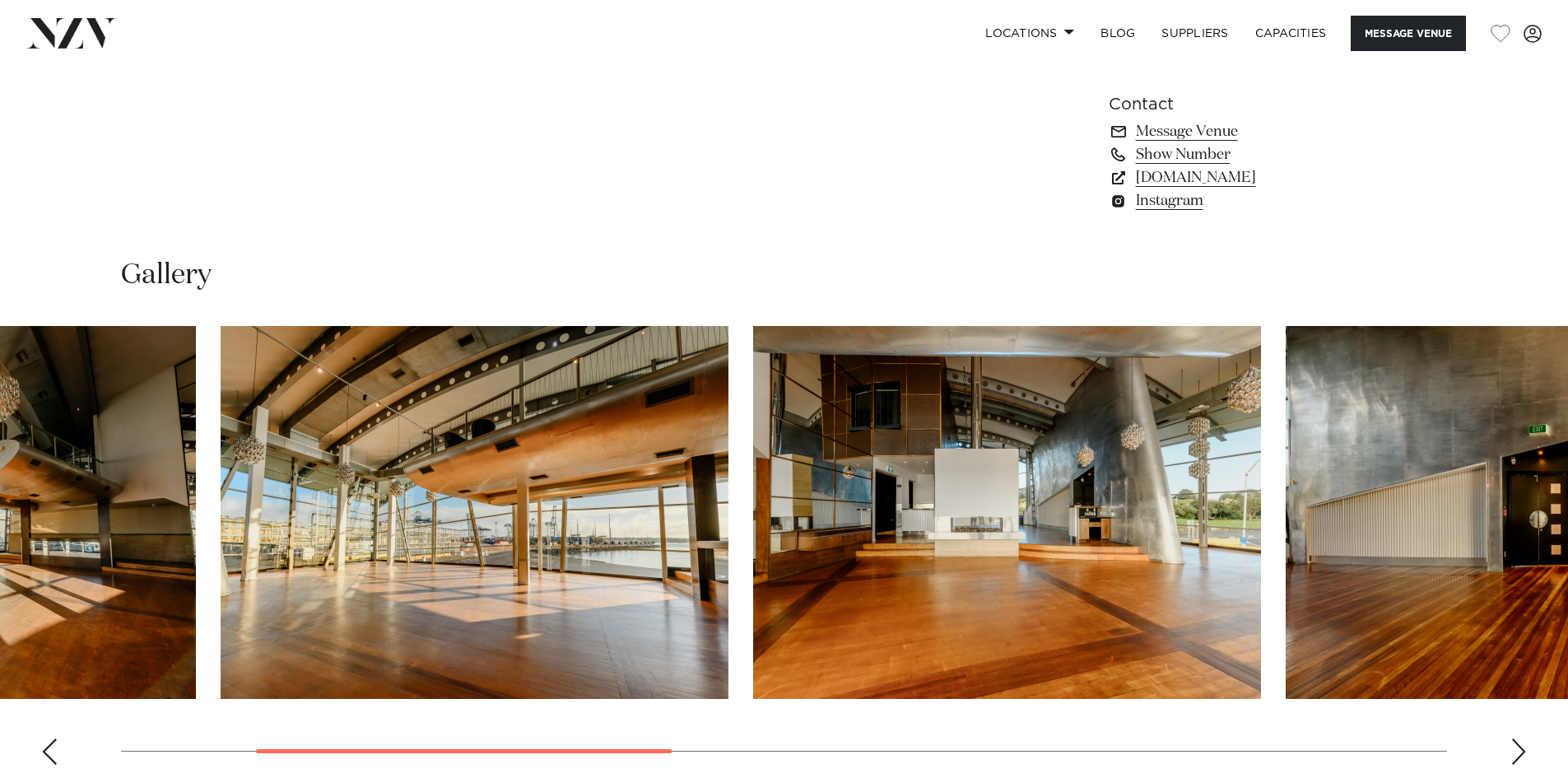
click at [925, 494] on img "3 / 8" at bounding box center [1007, 513] width 508 height 373
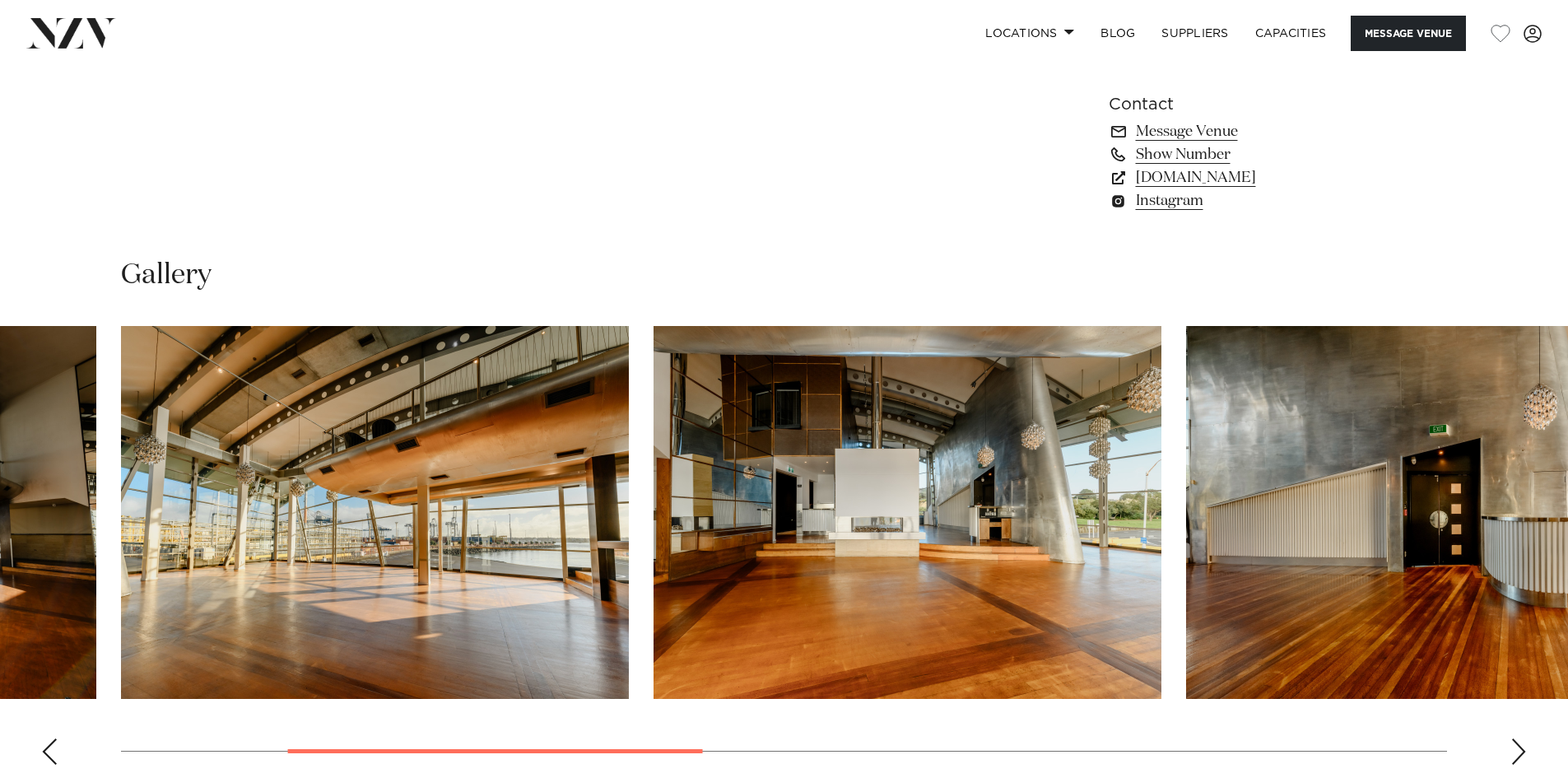
click at [333, 567] on img "2 / 8" at bounding box center [375, 513] width 508 height 373
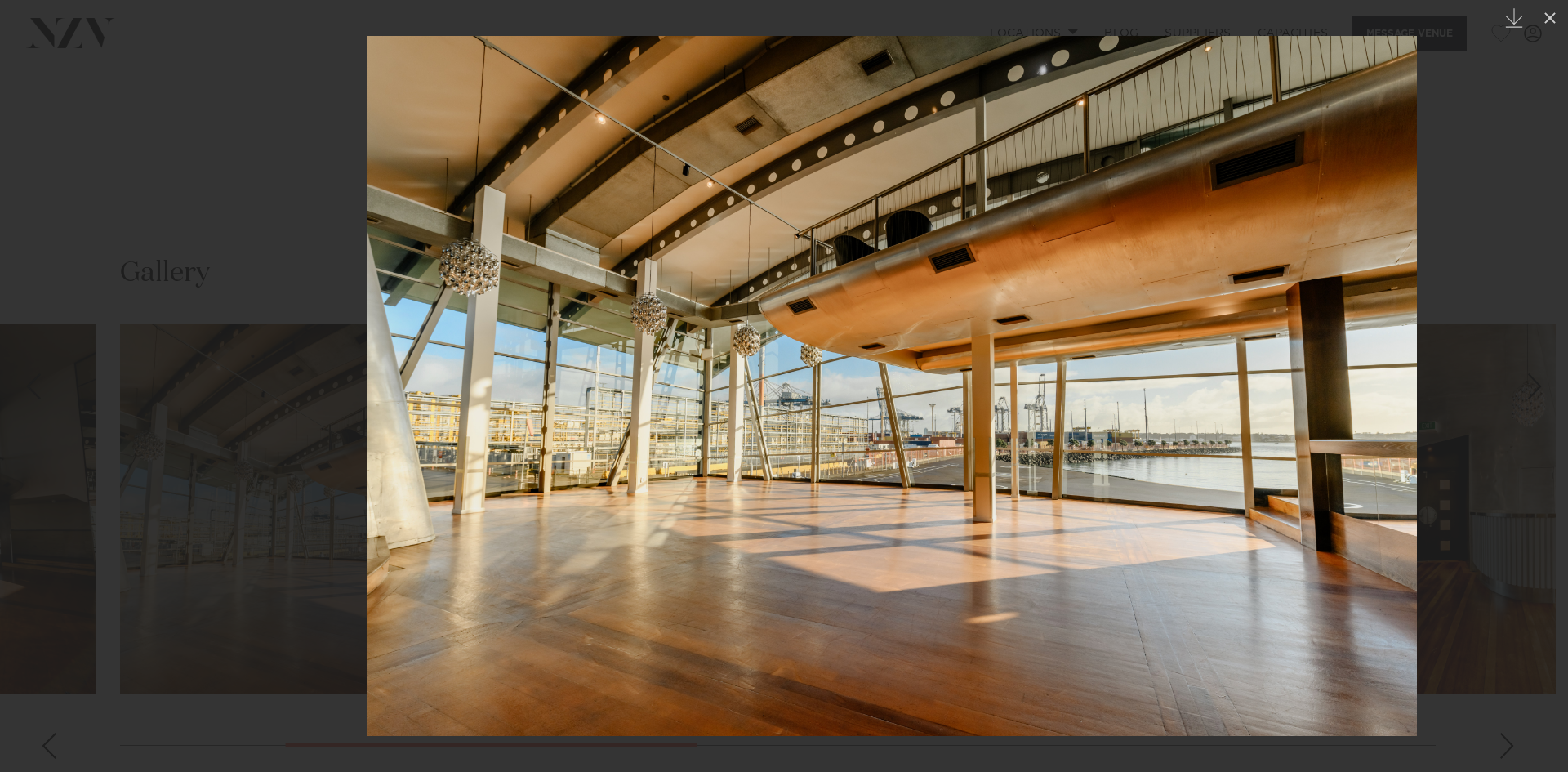
drag, startPoint x: 493, startPoint y: 503, endPoint x: 1384, endPoint y: 495, distance: 891.0
click at [1377, 495] on img at bounding box center [892, 386] width 1050 height 700
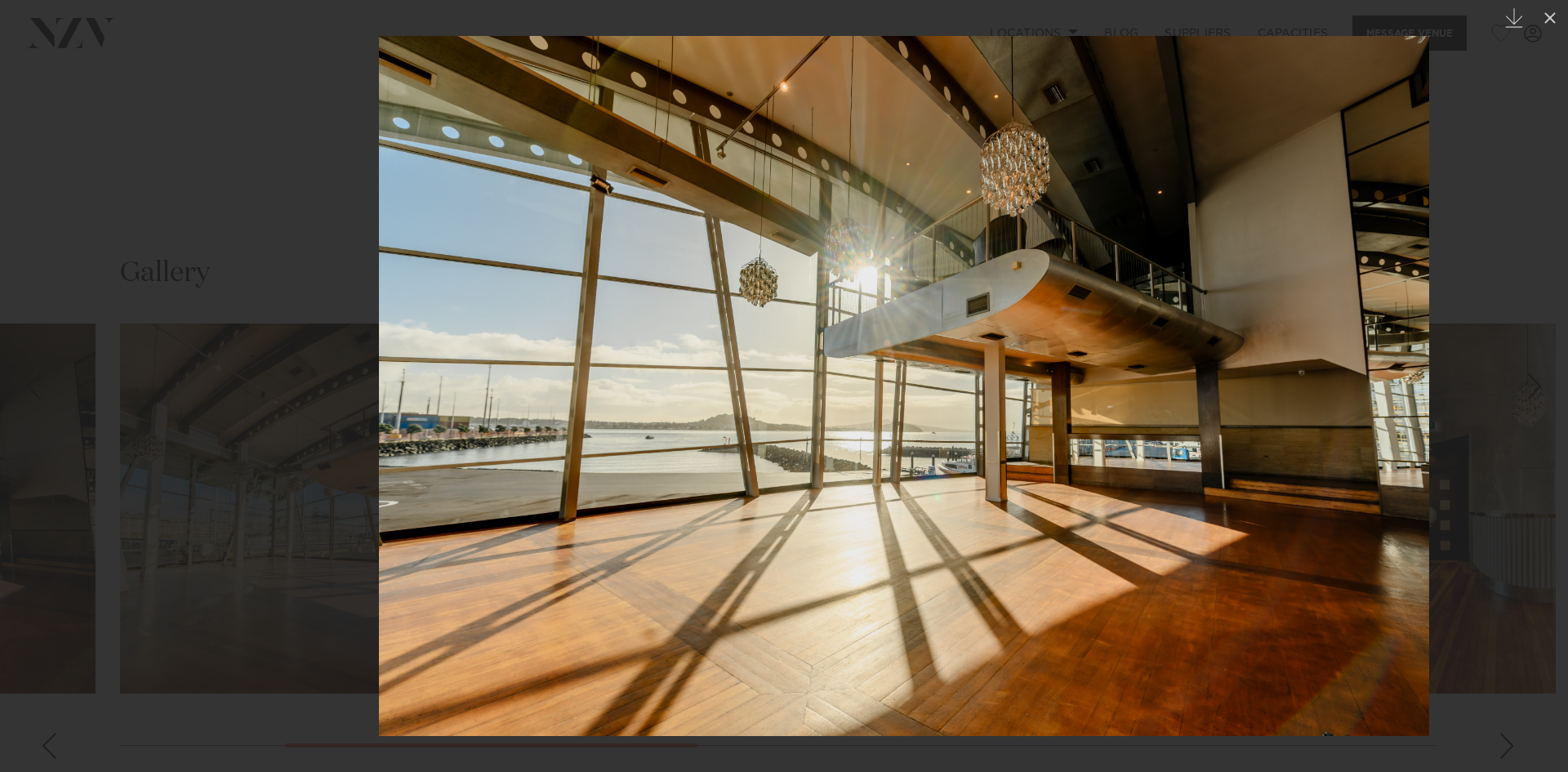
drag, startPoint x: 761, startPoint y: 464, endPoint x: 1500, endPoint y: 474, distance: 739.1
click at [1428, 473] on img at bounding box center [904, 386] width 1050 height 700
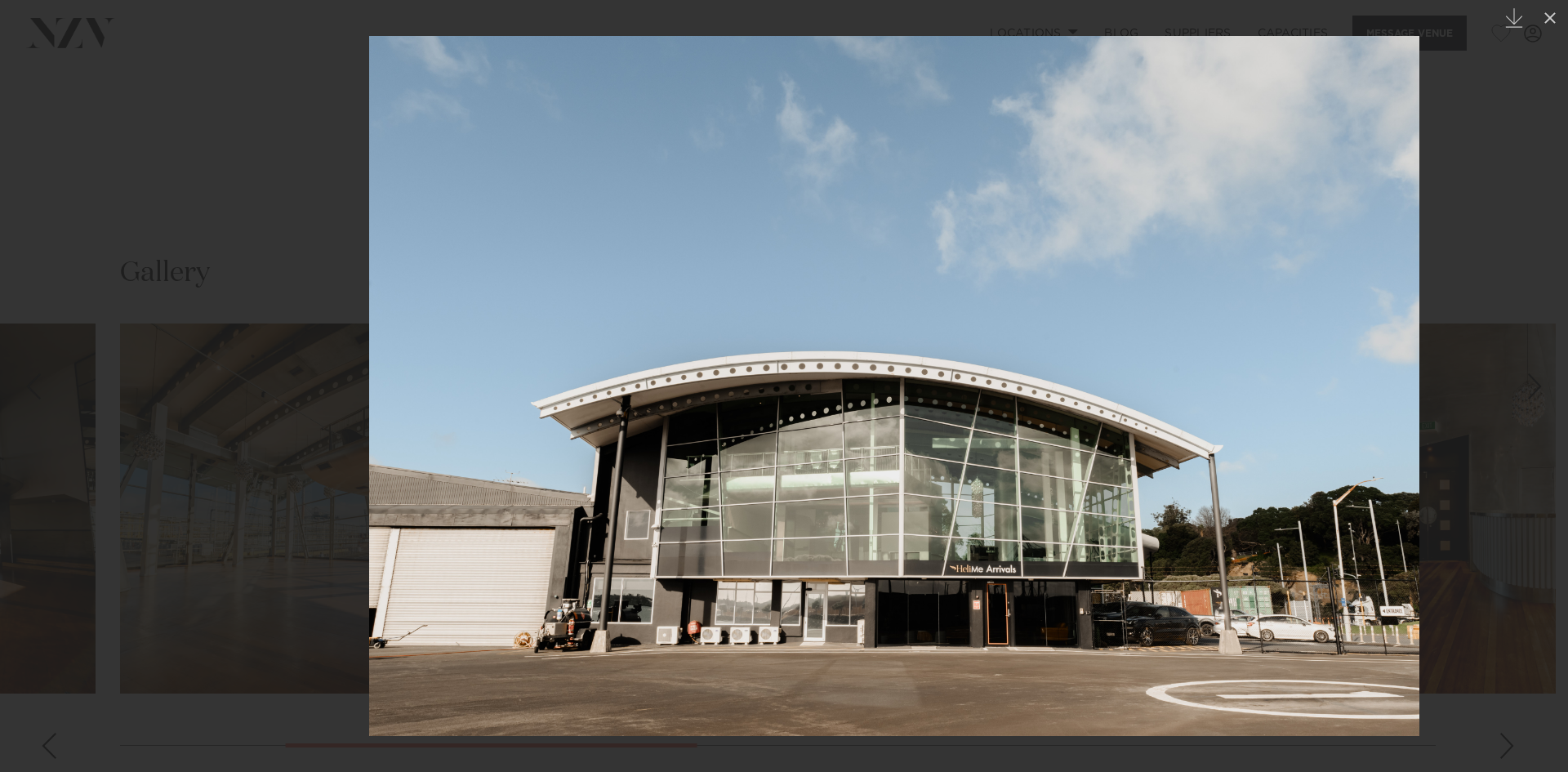
drag, startPoint x: 935, startPoint y: 472, endPoint x: 1455, endPoint y: 456, distance: 520.2
click at [1419, 456] on img at bounding box center [893, 386] width 1050 height 700
